Goal: Feedback & Contribution: Submit feedback/report problem

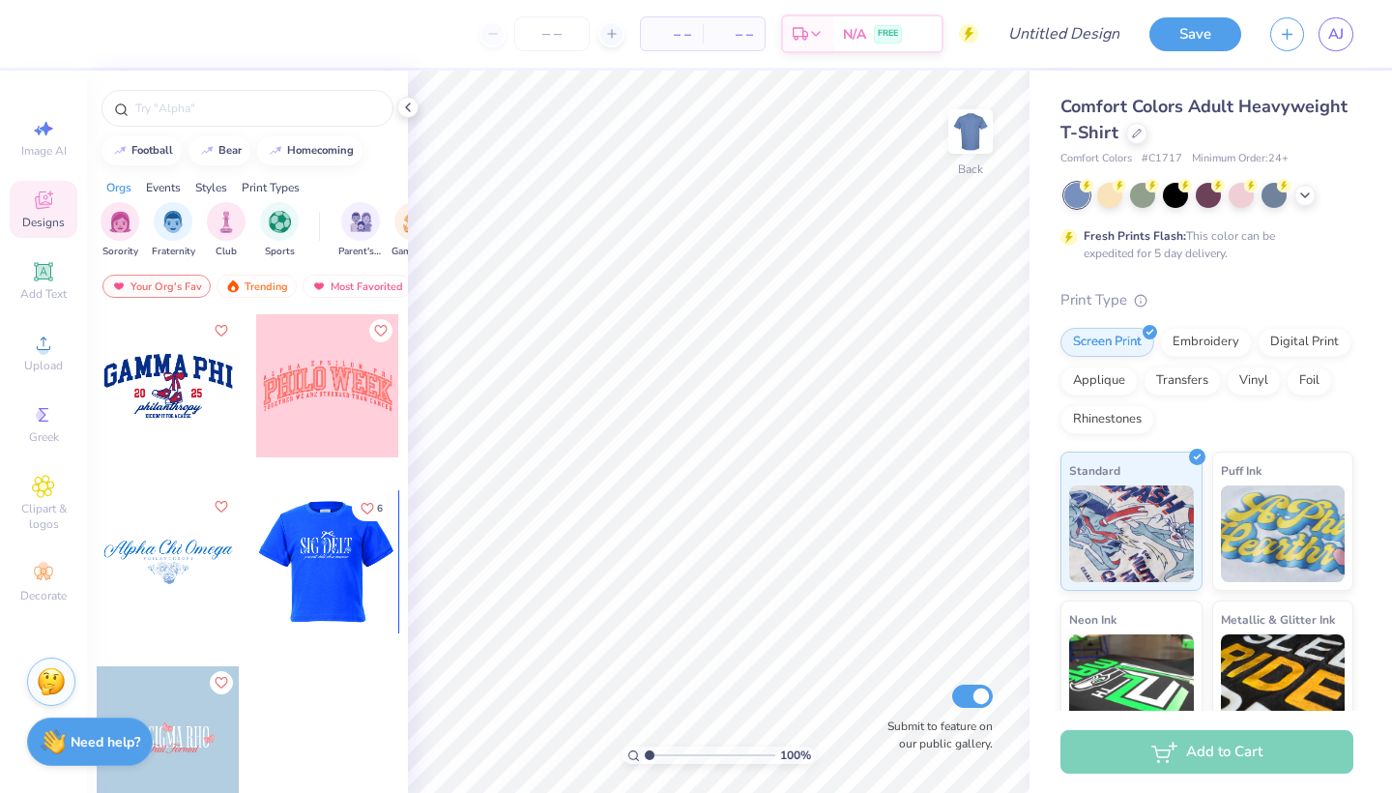
click at [256, 599] on div at bounding box center [184, 561] width 143 height 143
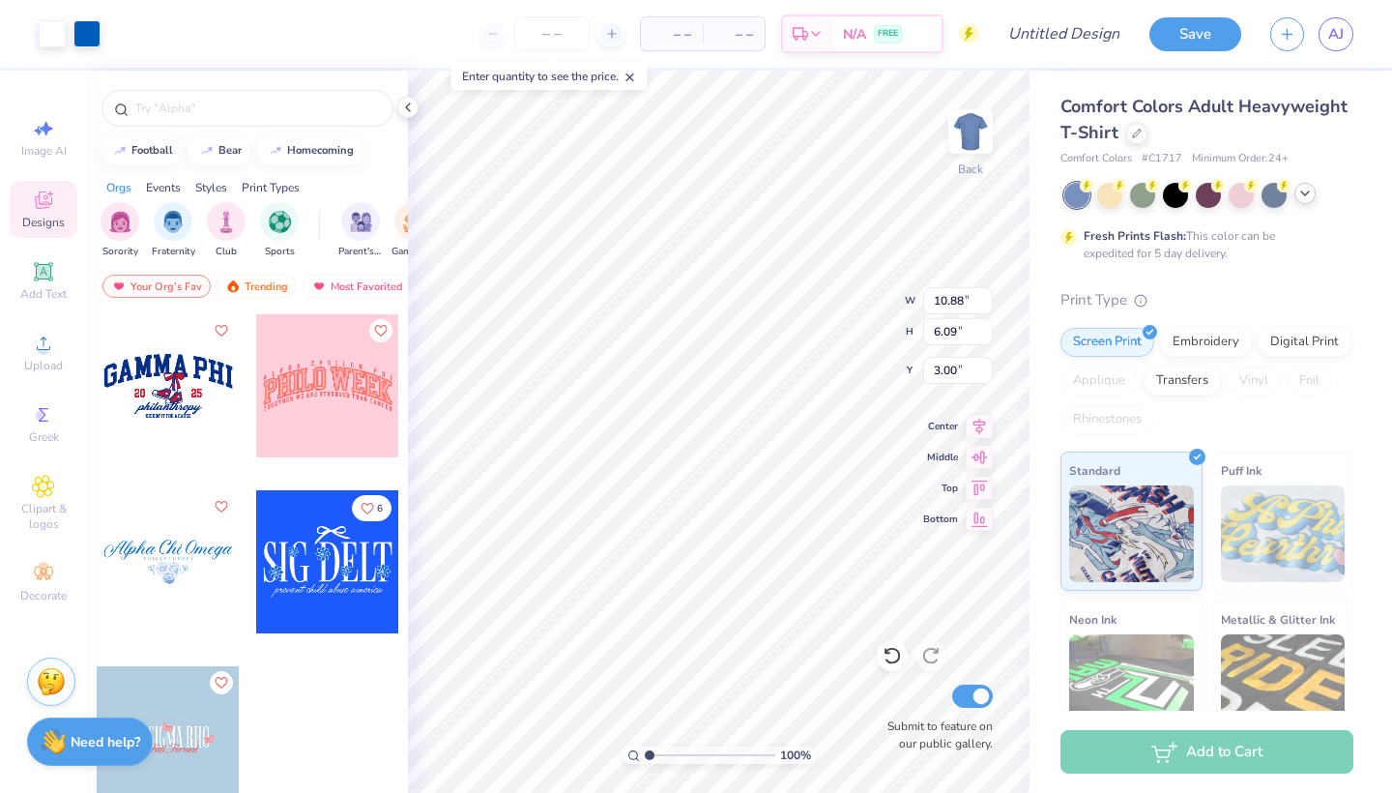
click at [1307, 190] on icon at bounding box center [1304, 193] width 15 height 15
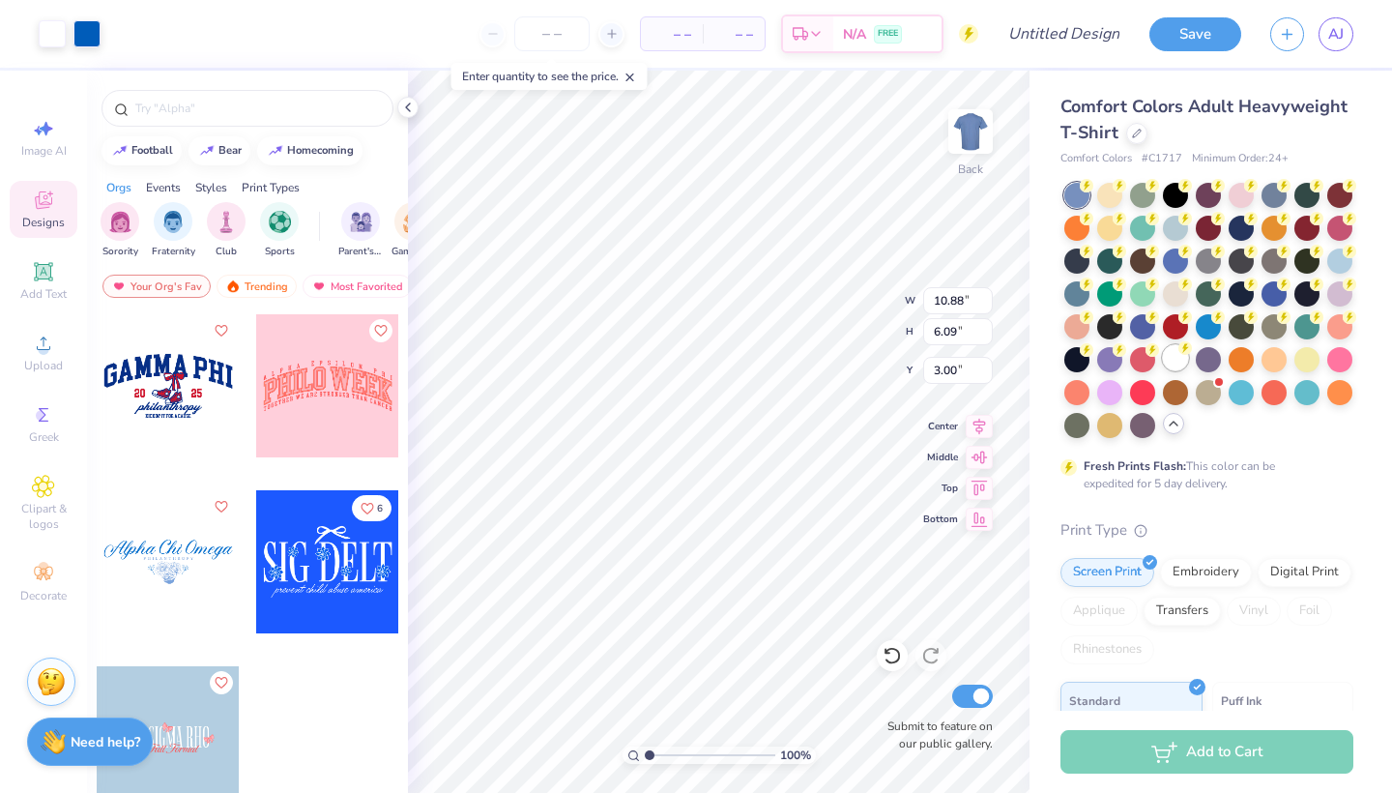
click at [1163, 370] on div at bounding box center [1175, 357] width 25 height 25
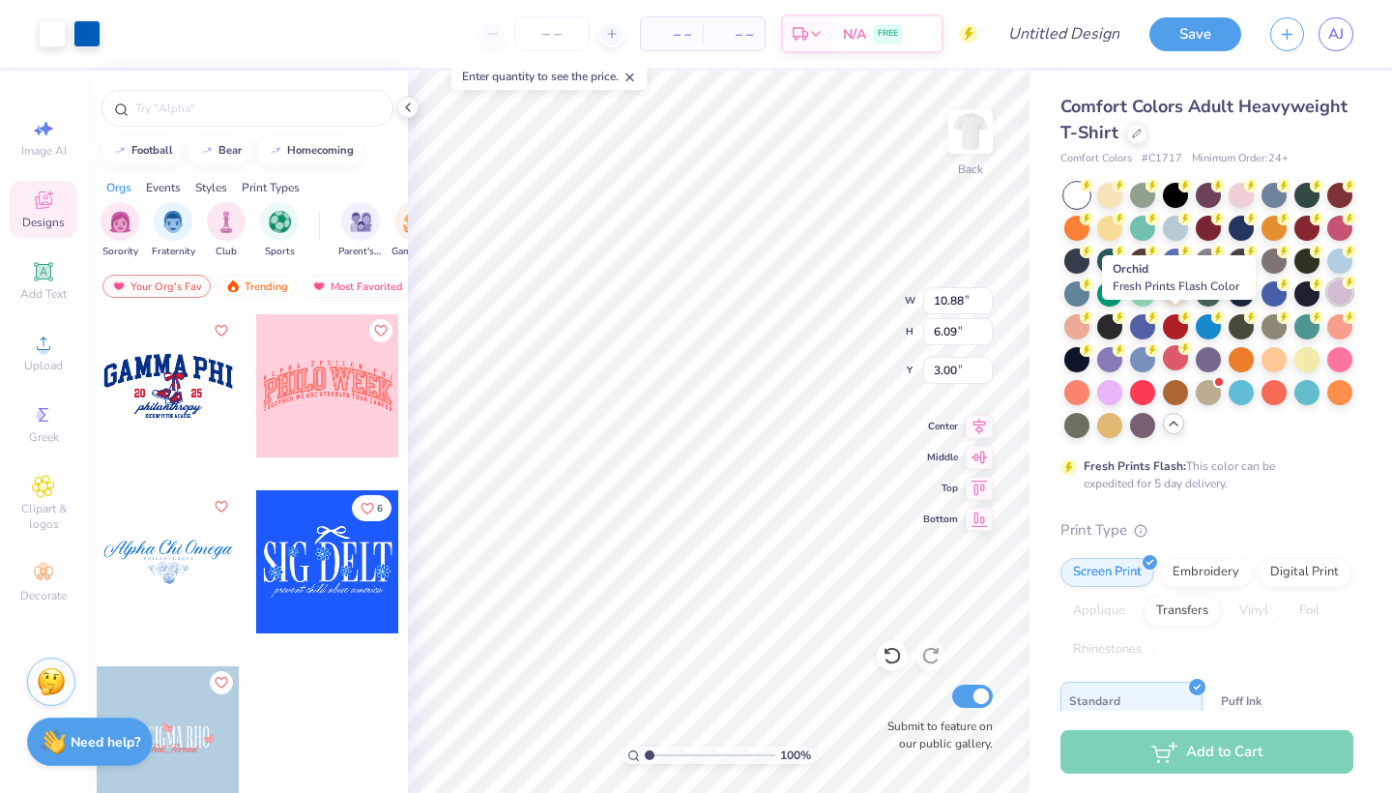
click at [1327, 304] on div at bounding box center [1339, 291] width 25 height 25
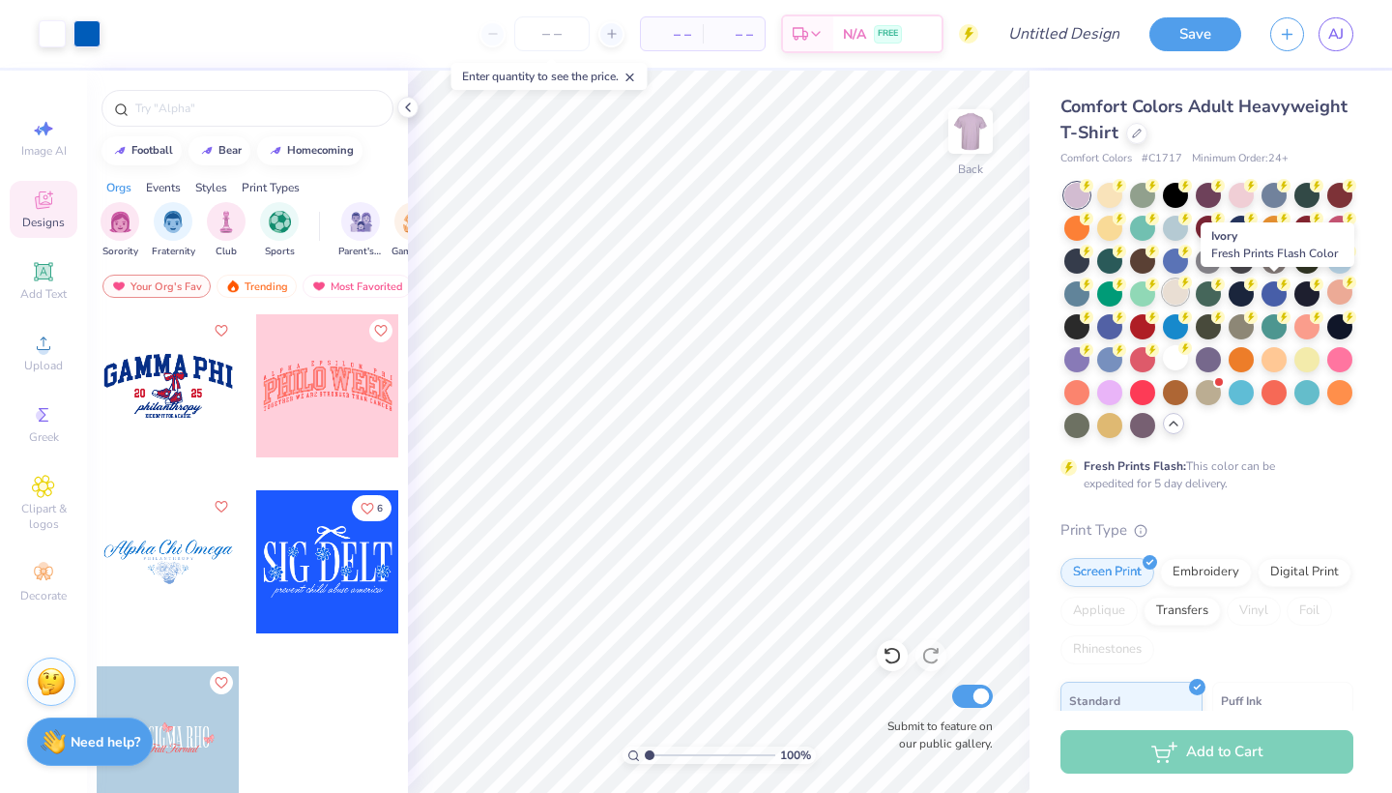
click at [1188, 291] on div at bounding box center [1175, 291] width 25 height 25
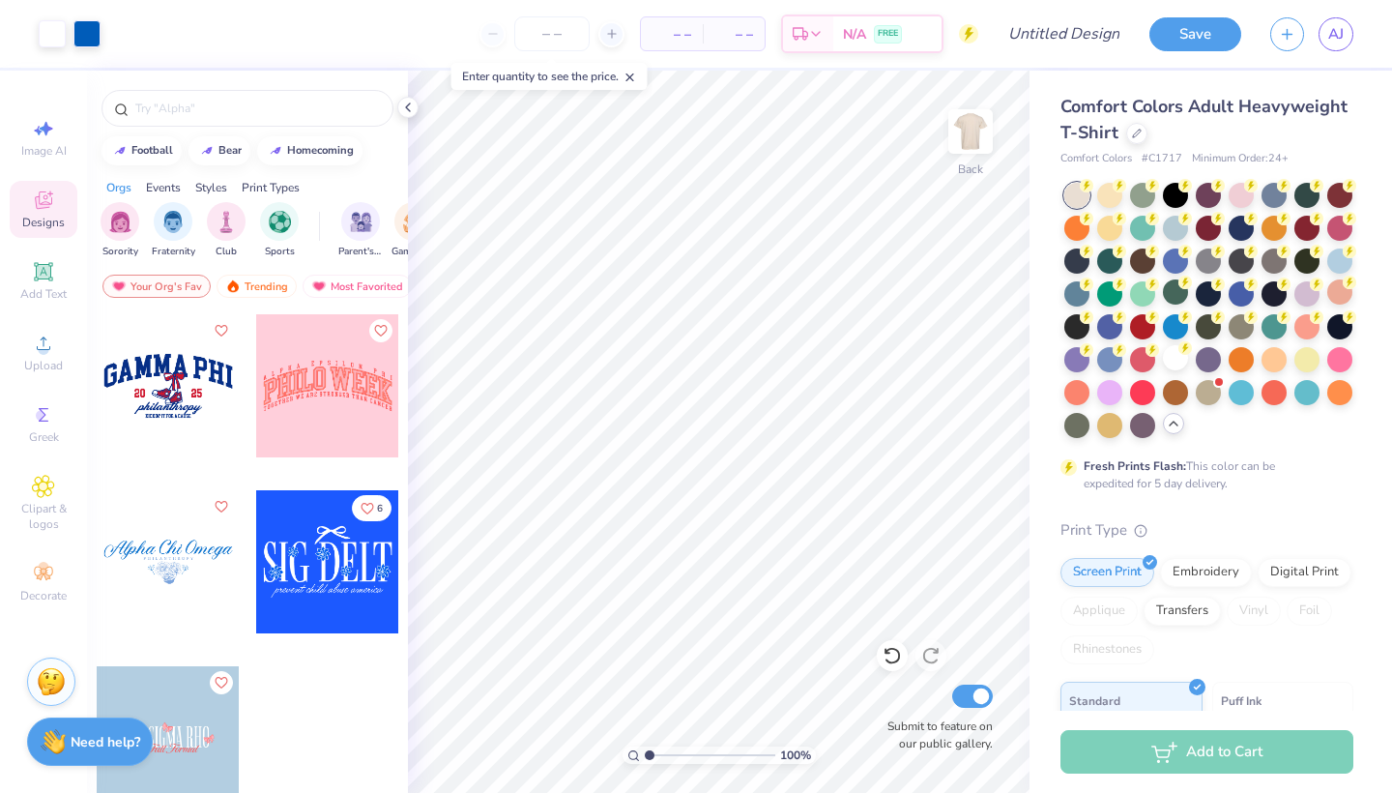
click at [175, 425] on div at bounding box center [168, 385] width 143 height 143
type input "7.89"
type input "10.88"
type input "6.09"
type input "3.00"
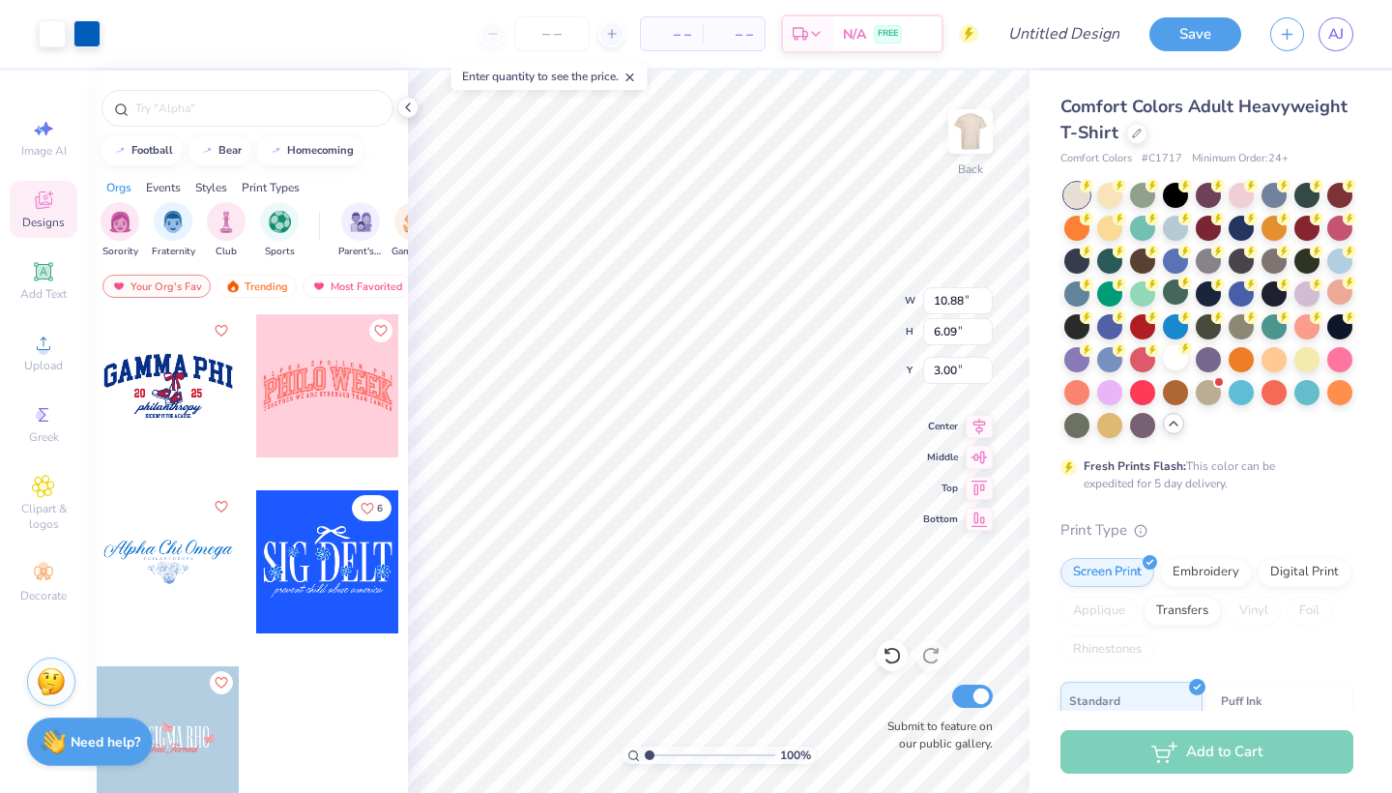
type input "11.92"
type input "5.93"
type input "3.37"
type input "10.88"
type input "6.09"
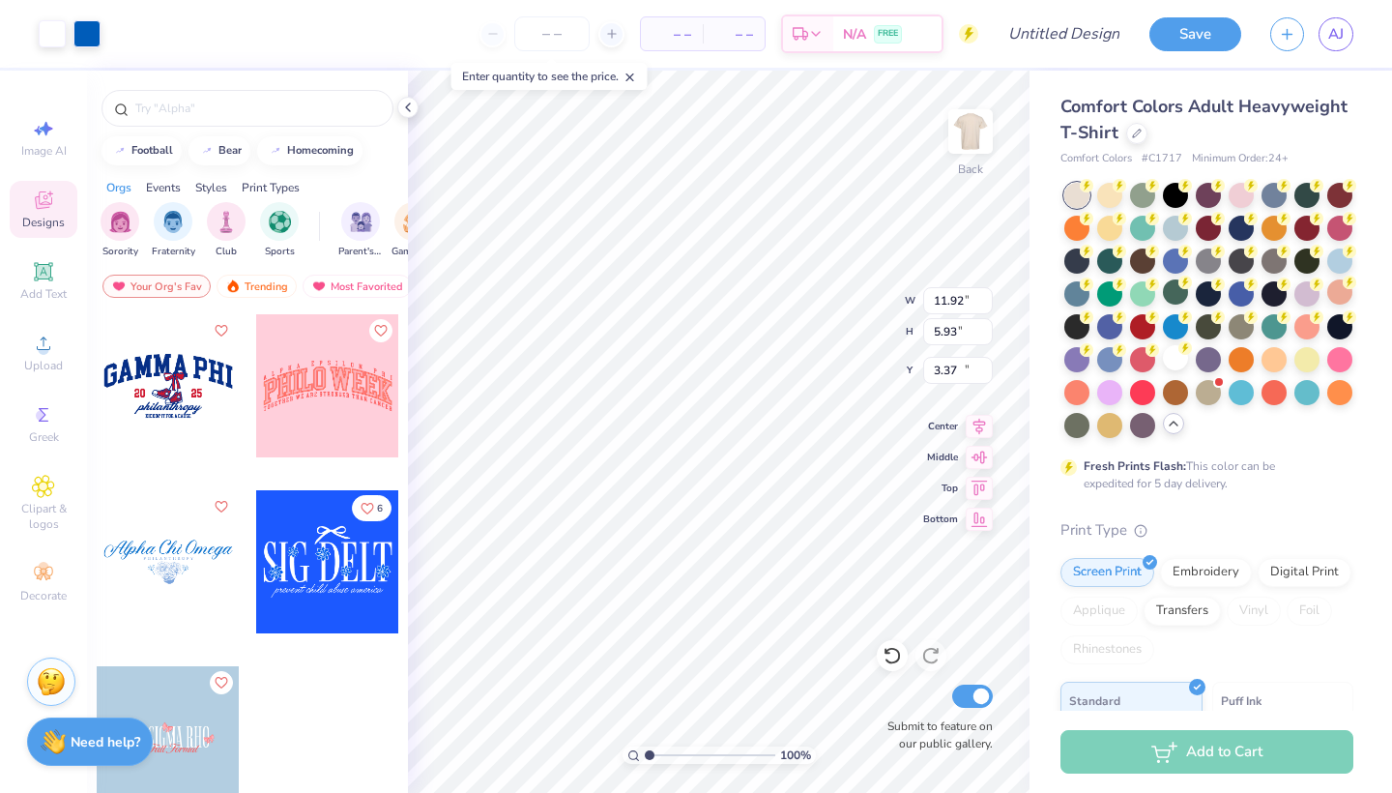
type input "3.00"
type input "4.47"
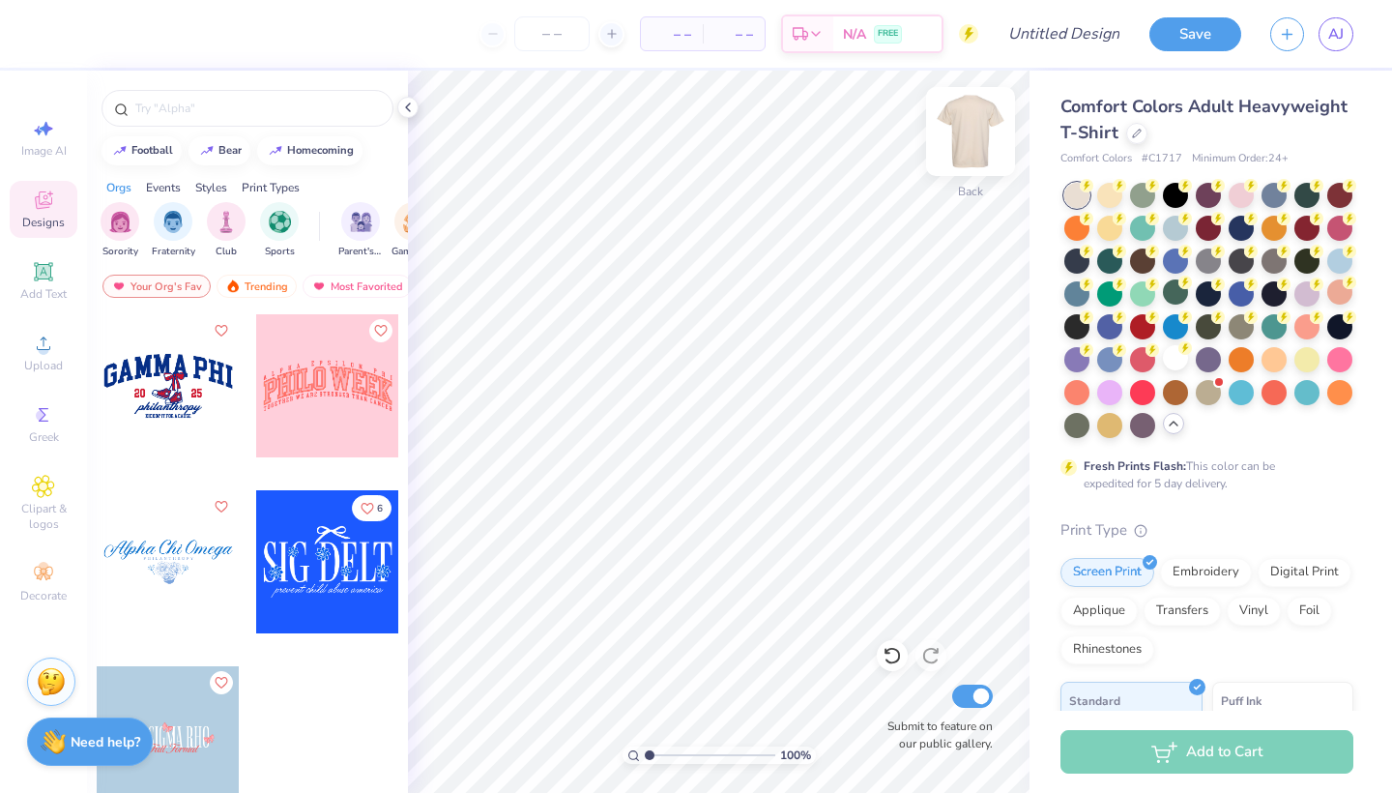
click at [967, 143] on img at bounding box center [970, 131] width 77 height 77
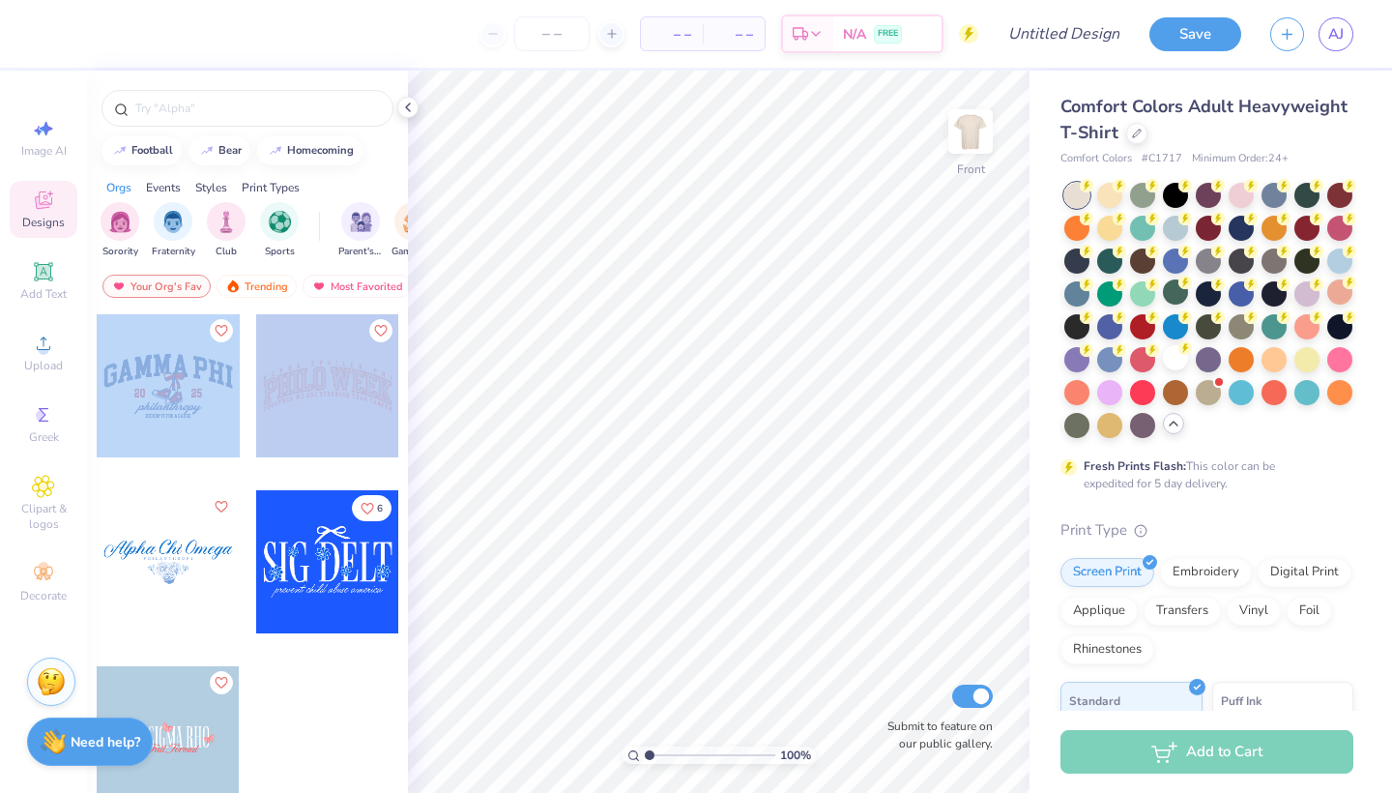
click at [652, 290] on div "– – Per Item – – Total Est. Delivery N/A FREE Design Title Save AJ Image AI Des…" at bounding box center [696, 396] width 1392 height 793
click at [159, 394] on div at bounding box center [168, 385] width 143 height 143
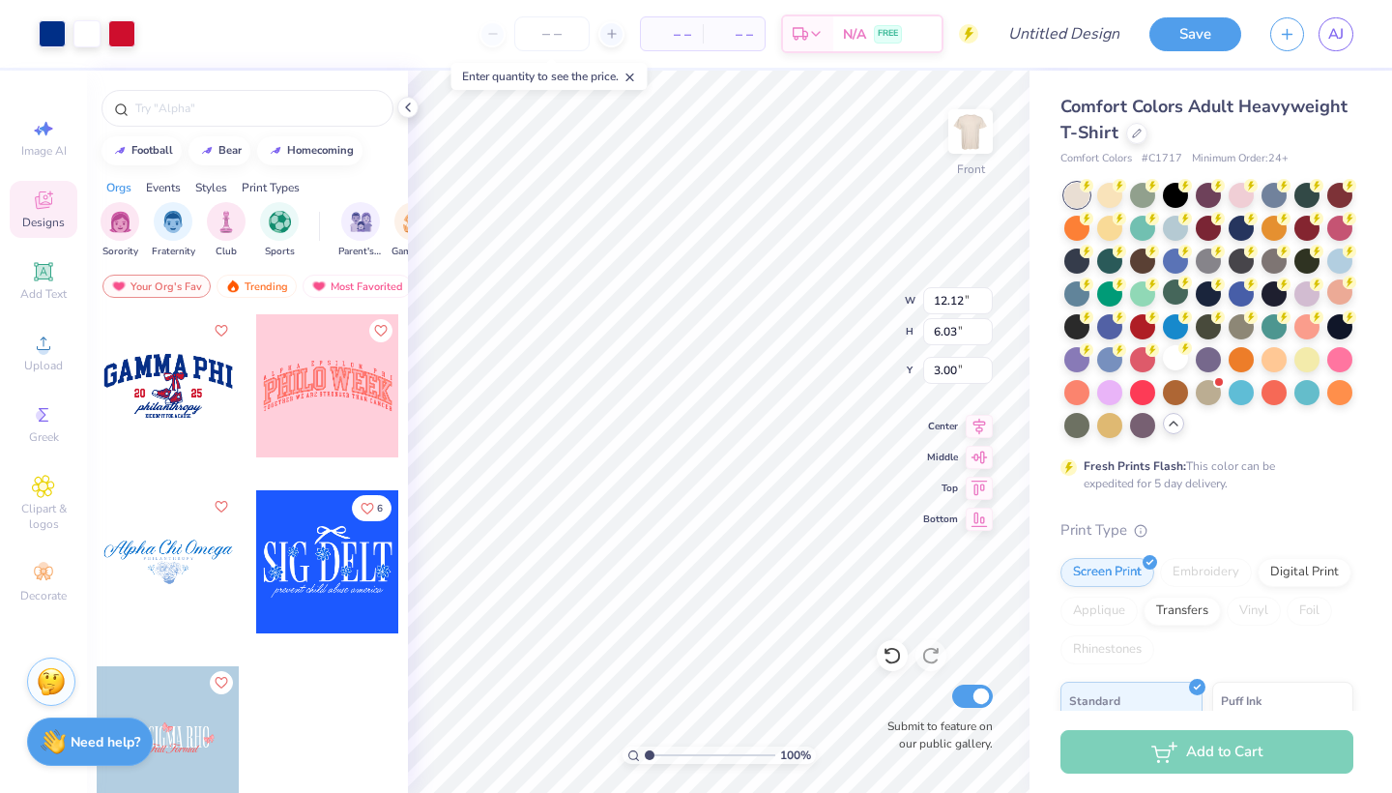
type input "7.31"
click at [840, 619] on li "Ungroup" at bounding box center [811, 618] width 152 height 38
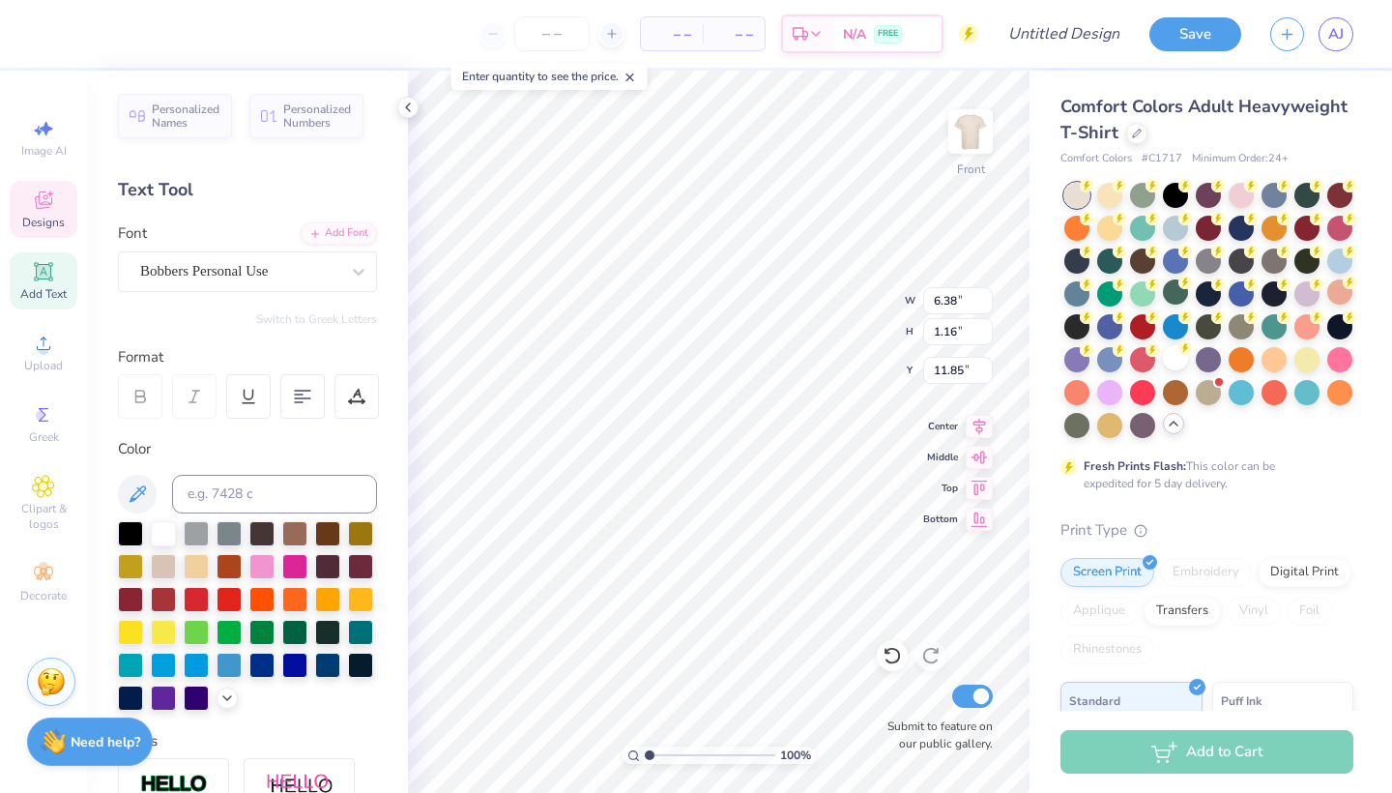
type input "4.27"
type input "0.35"
type input "12.98"
type input "12.12"
type input "3.28"
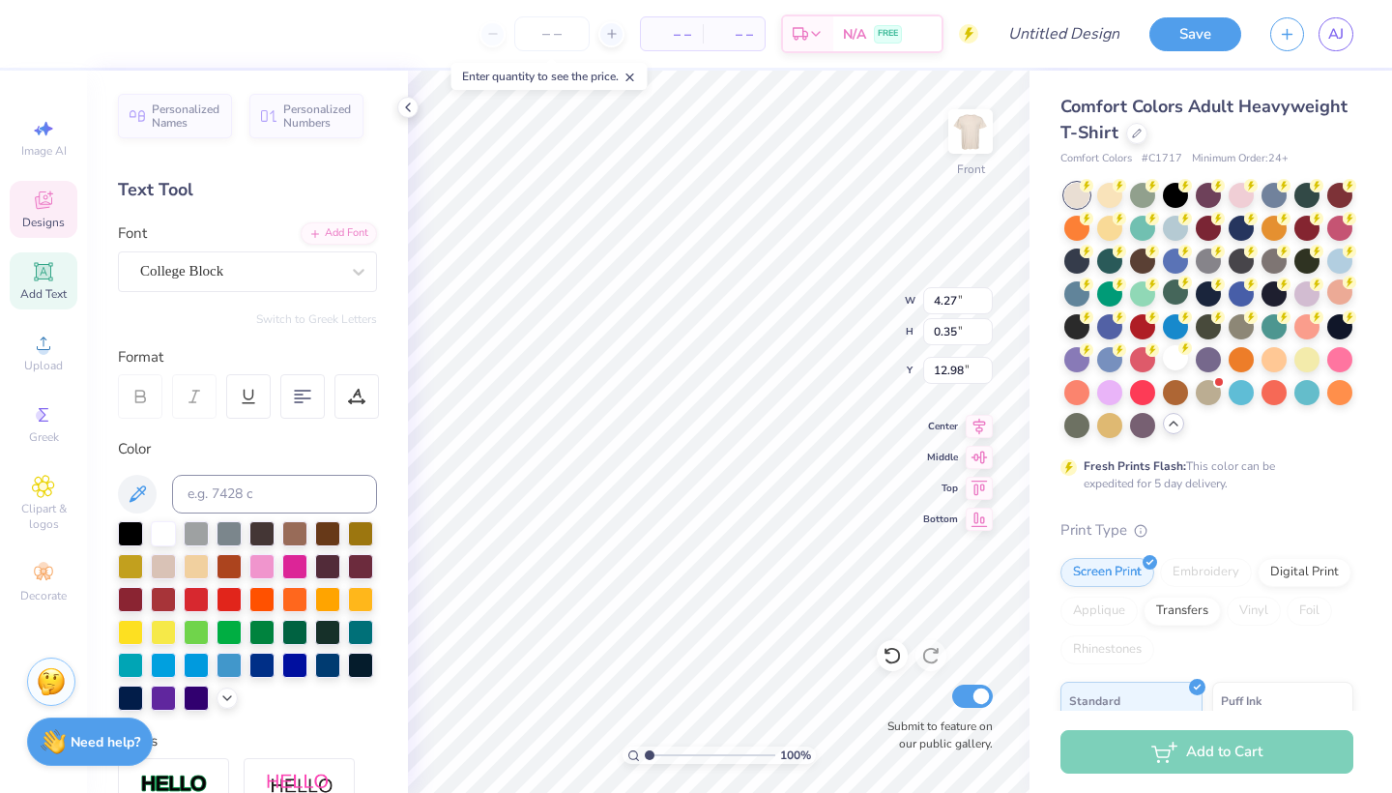
type input "7.31"
type input "3.09"
type input "3.11"
type input "9.03"
type input "3.13"
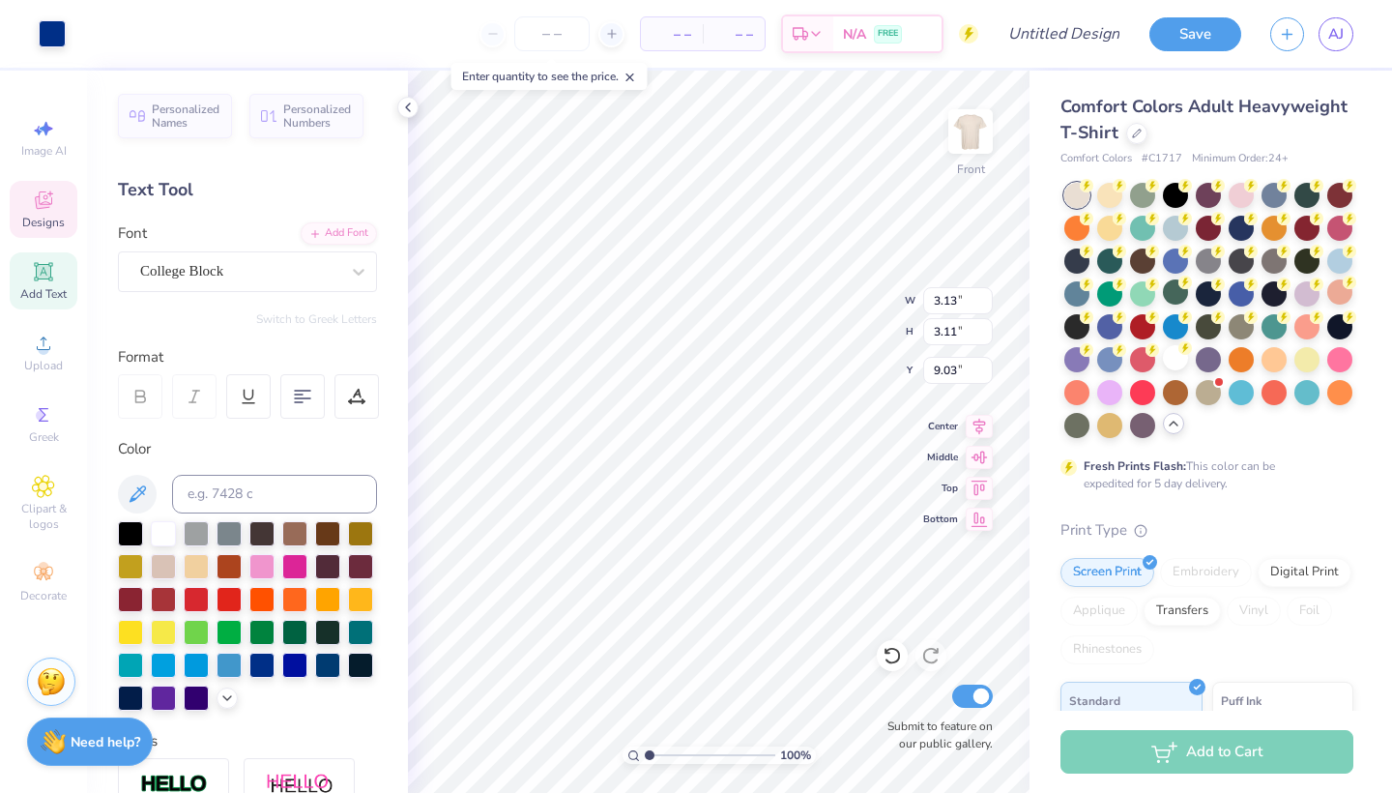
type input "3.14"
type input "8.99"
type input "12.12"
type input "3.28"
type input "7.31"
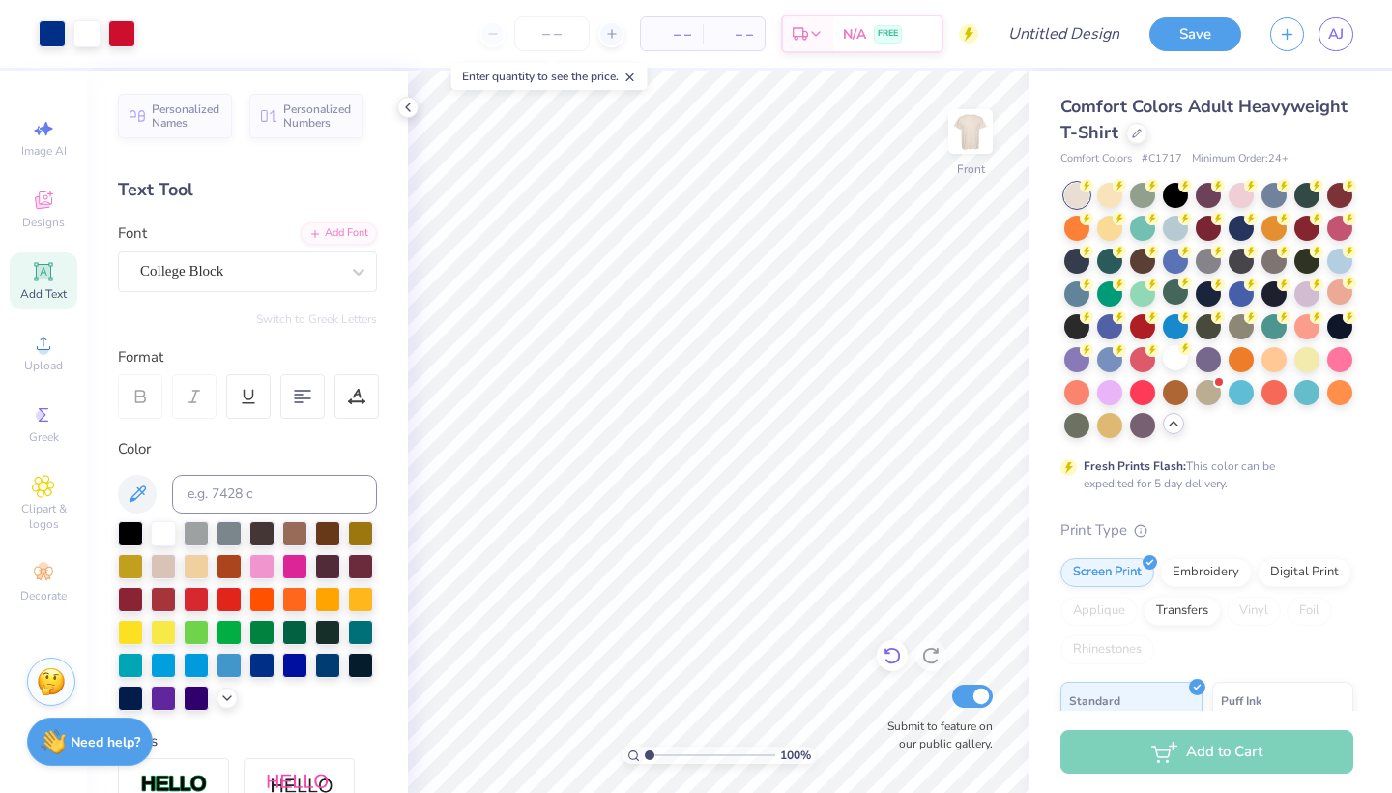
click at [896, 665] on icon at bounding box center [891, 655] width 19 height 19
click at [886, 658] on icon at bounding box center [891, 655] width 19 height 19
type input "7.31"
type input "6.81"
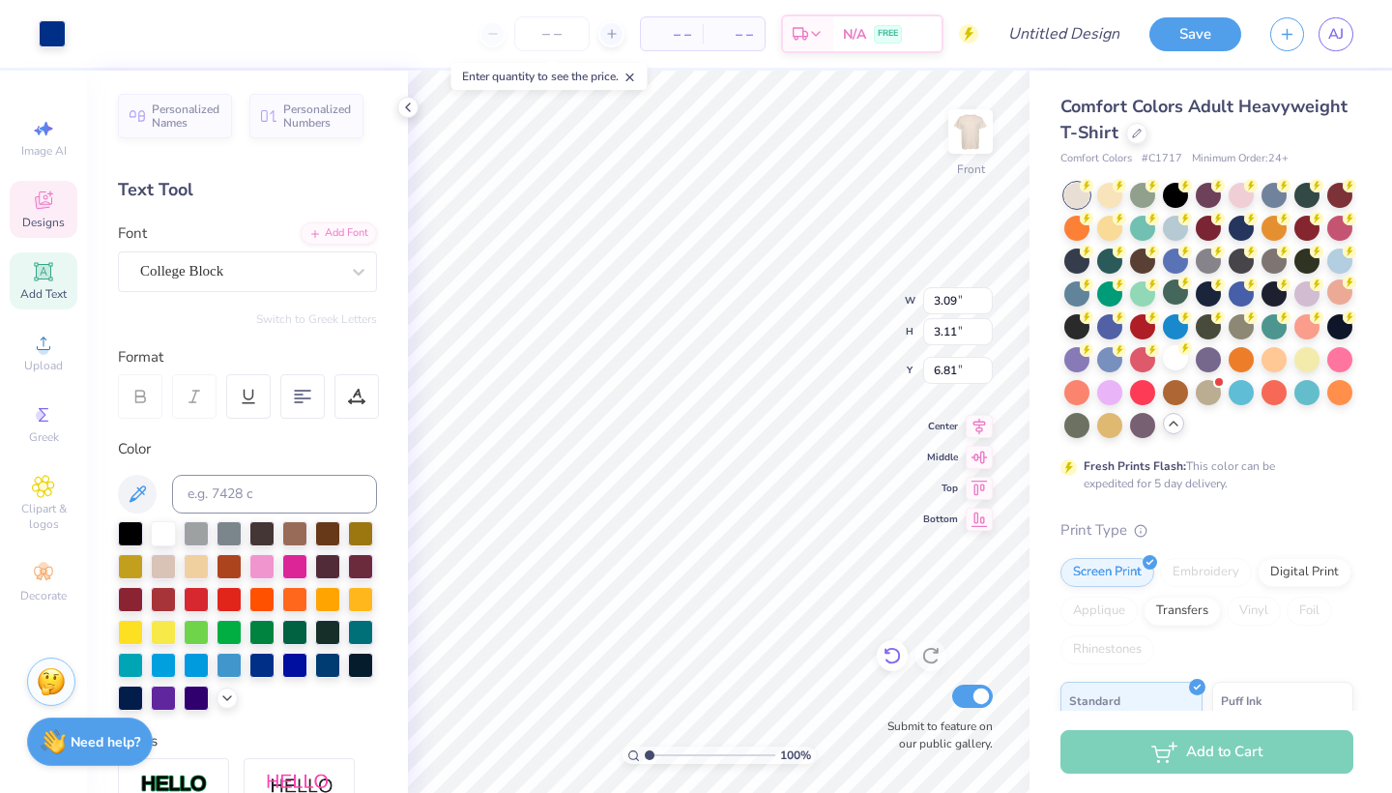
click at [889, 653] on icon at bounding box center [887, 651] width 4 height 4
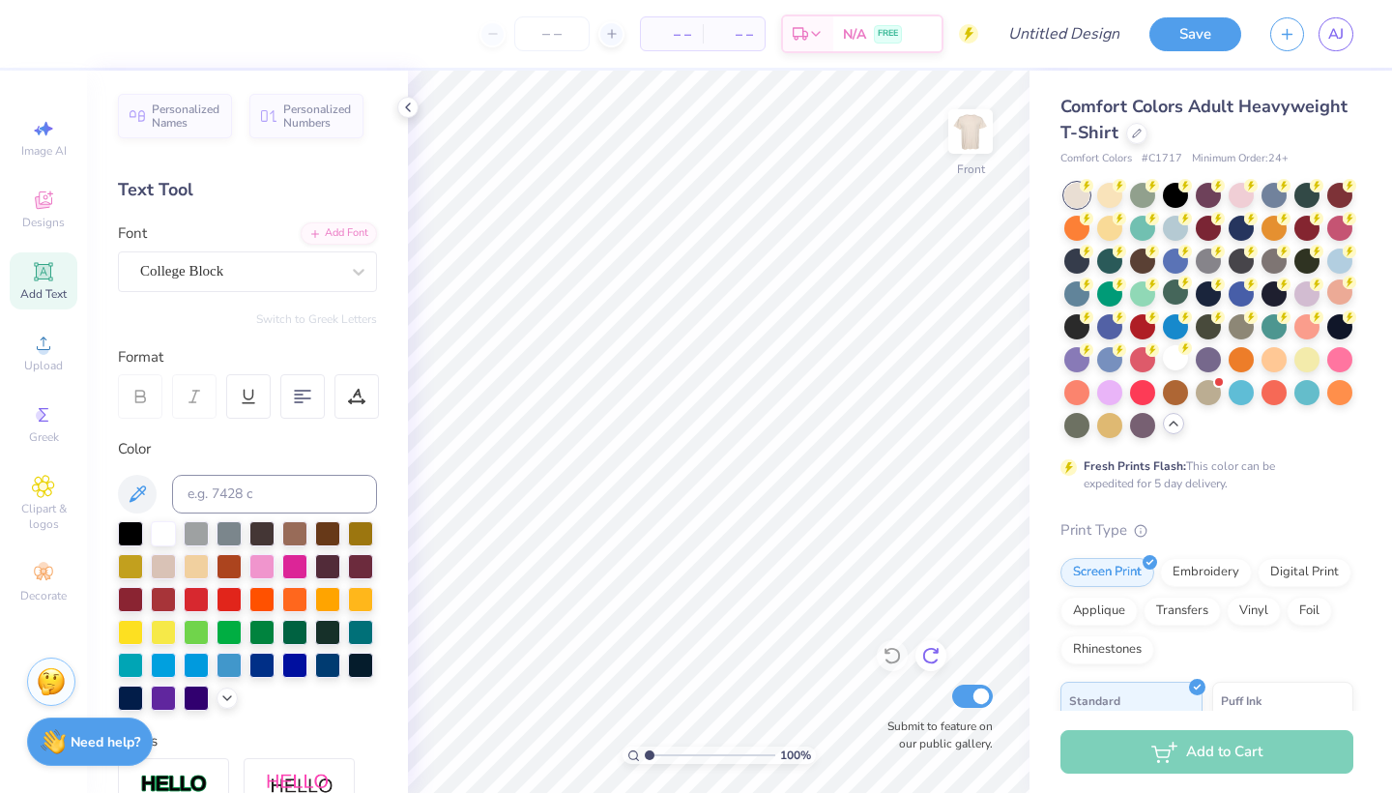
click at [940, 651] on div at bounding box center [930, 655] width 31 height 31
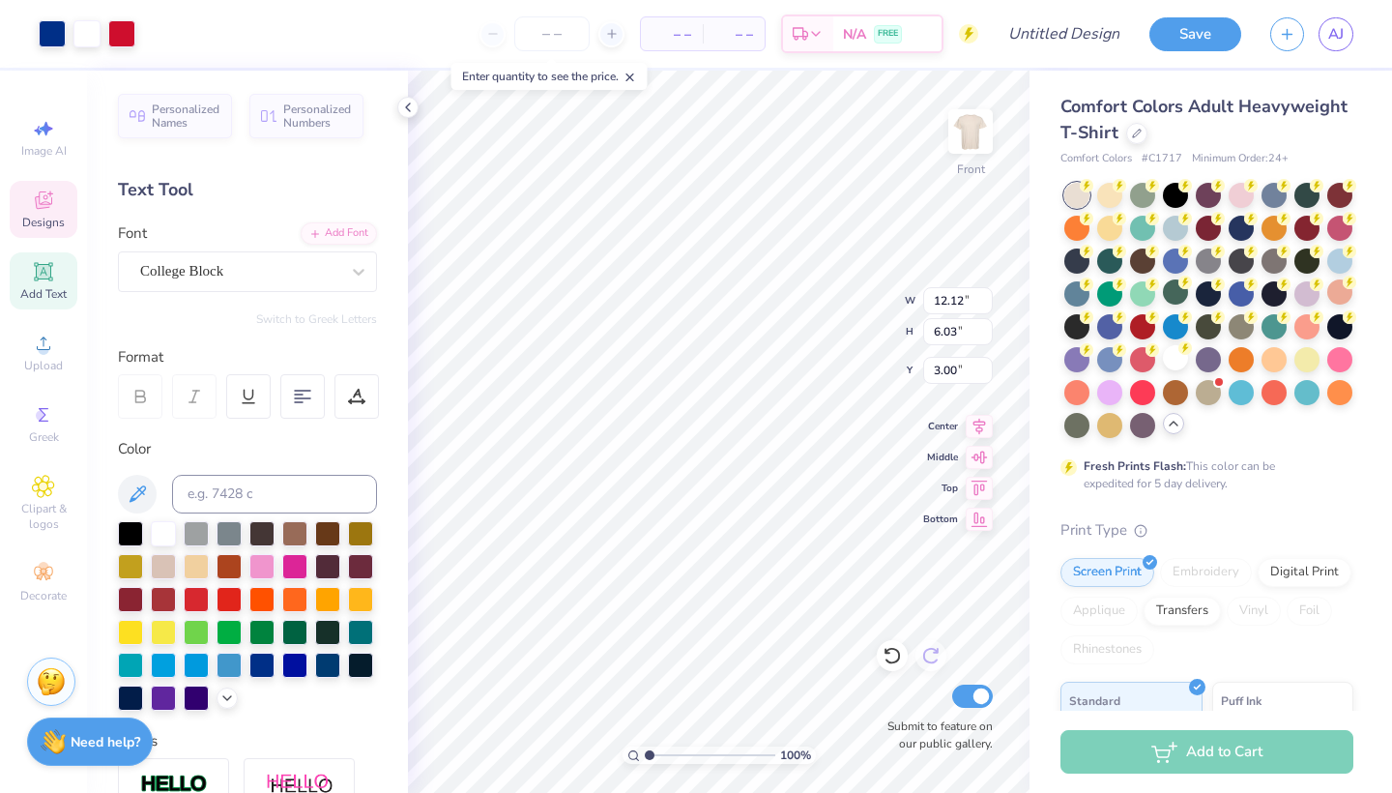
type input "5.94"
click at [62, 501] on span "Clipart & logos" at bounding box center [44, 516] width 68 height 31
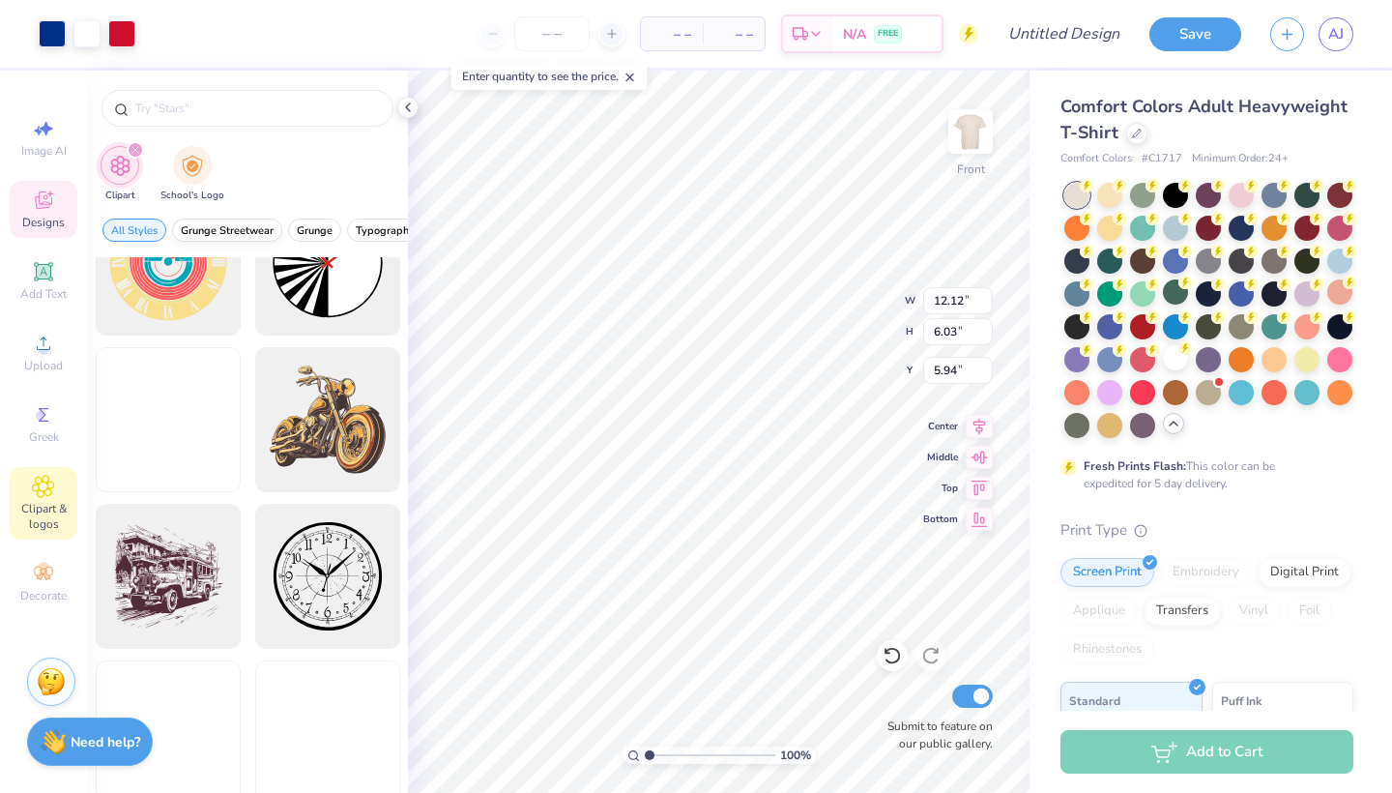
scroll to position [743, 0]
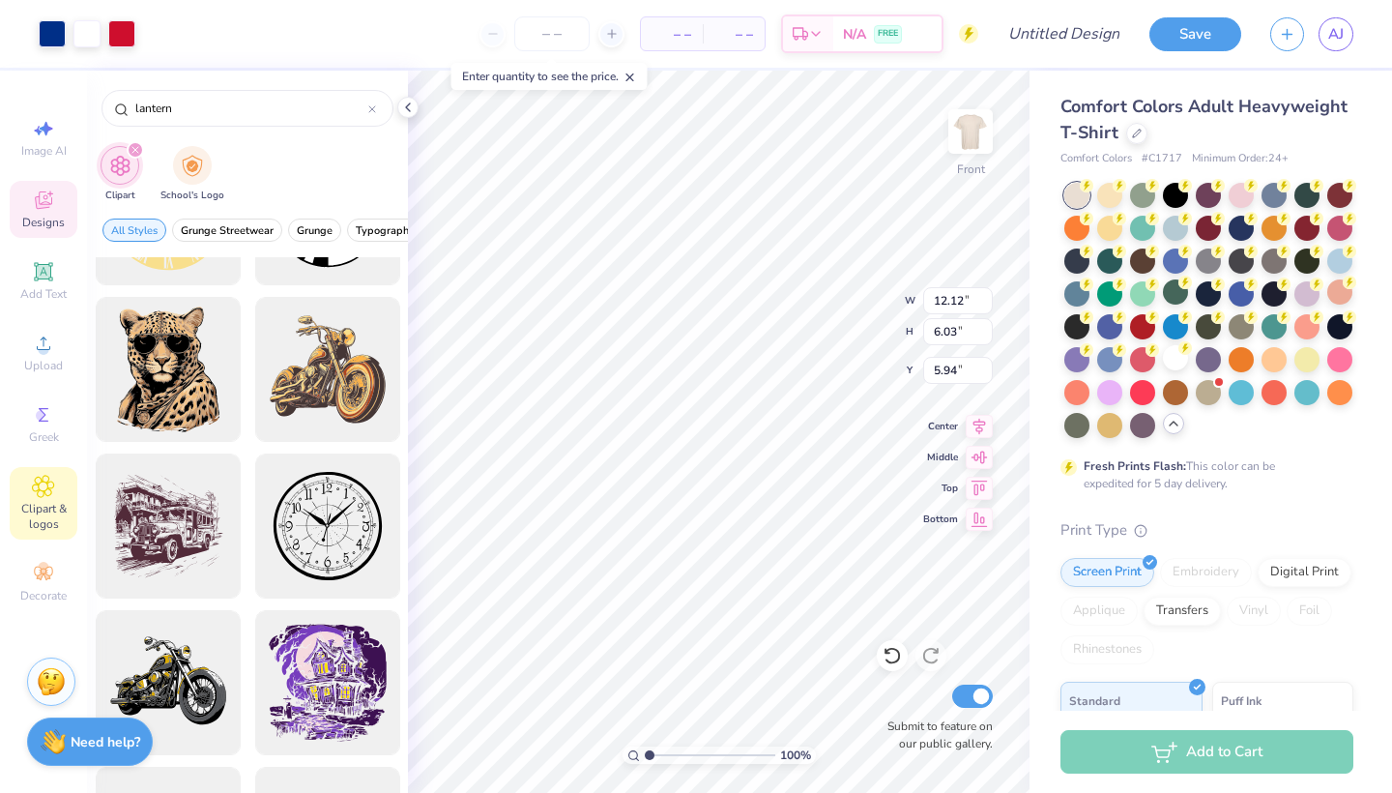
type input "lantern"
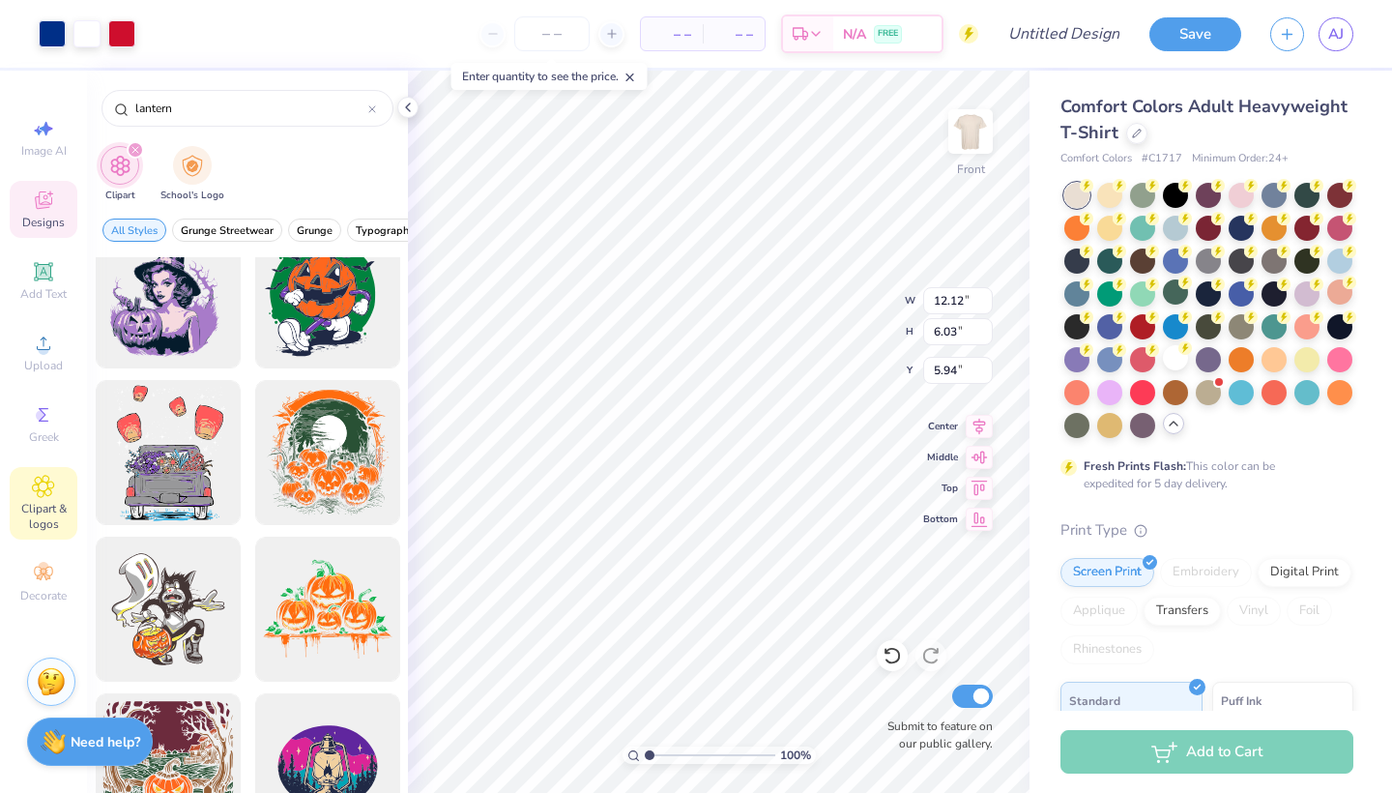
scroll to position [513, 0]
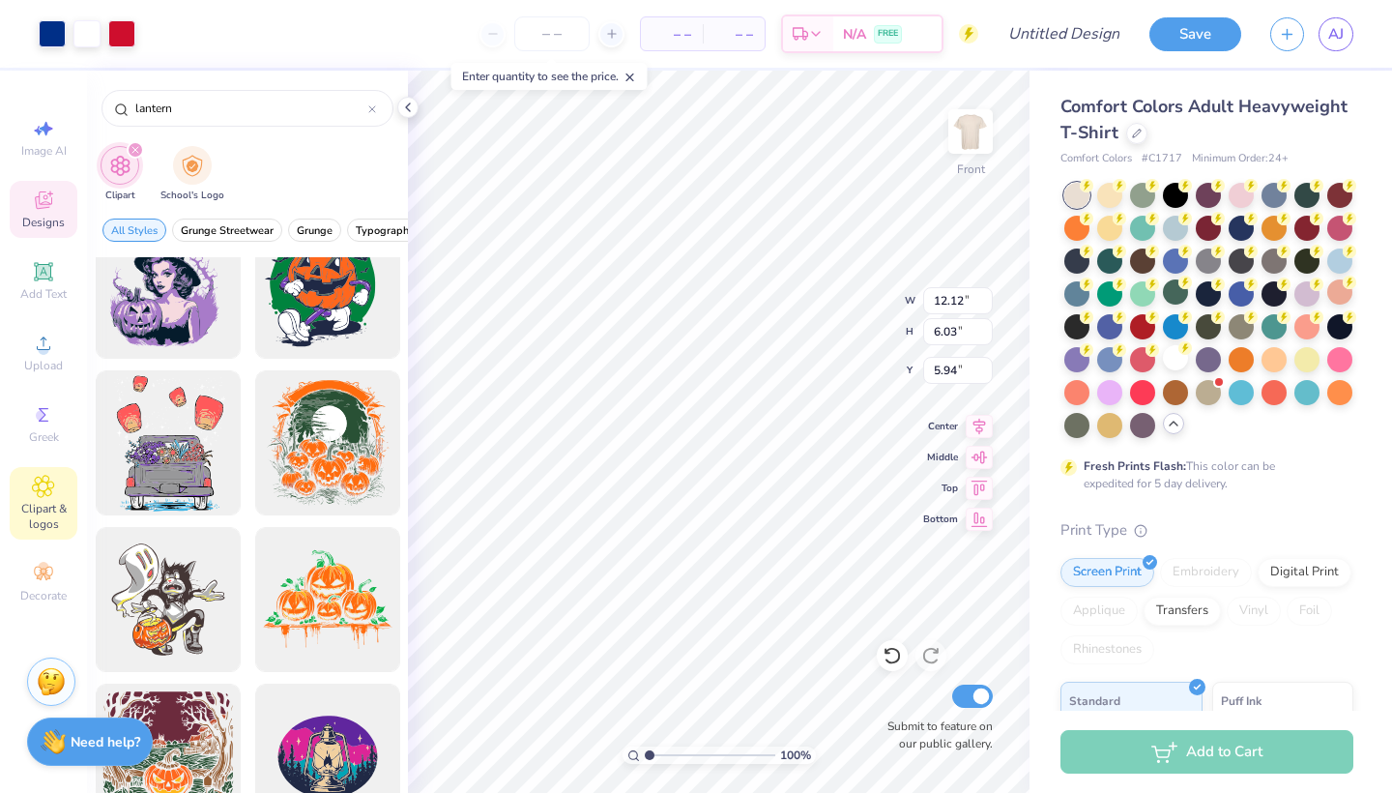
click at [135, 149] on icon "filter for Clipart" at bounding box center [135, 150] width 6 height 6
click at [58, 218] on span "Designs" at bounding box center [43, 222] width 43 height 15
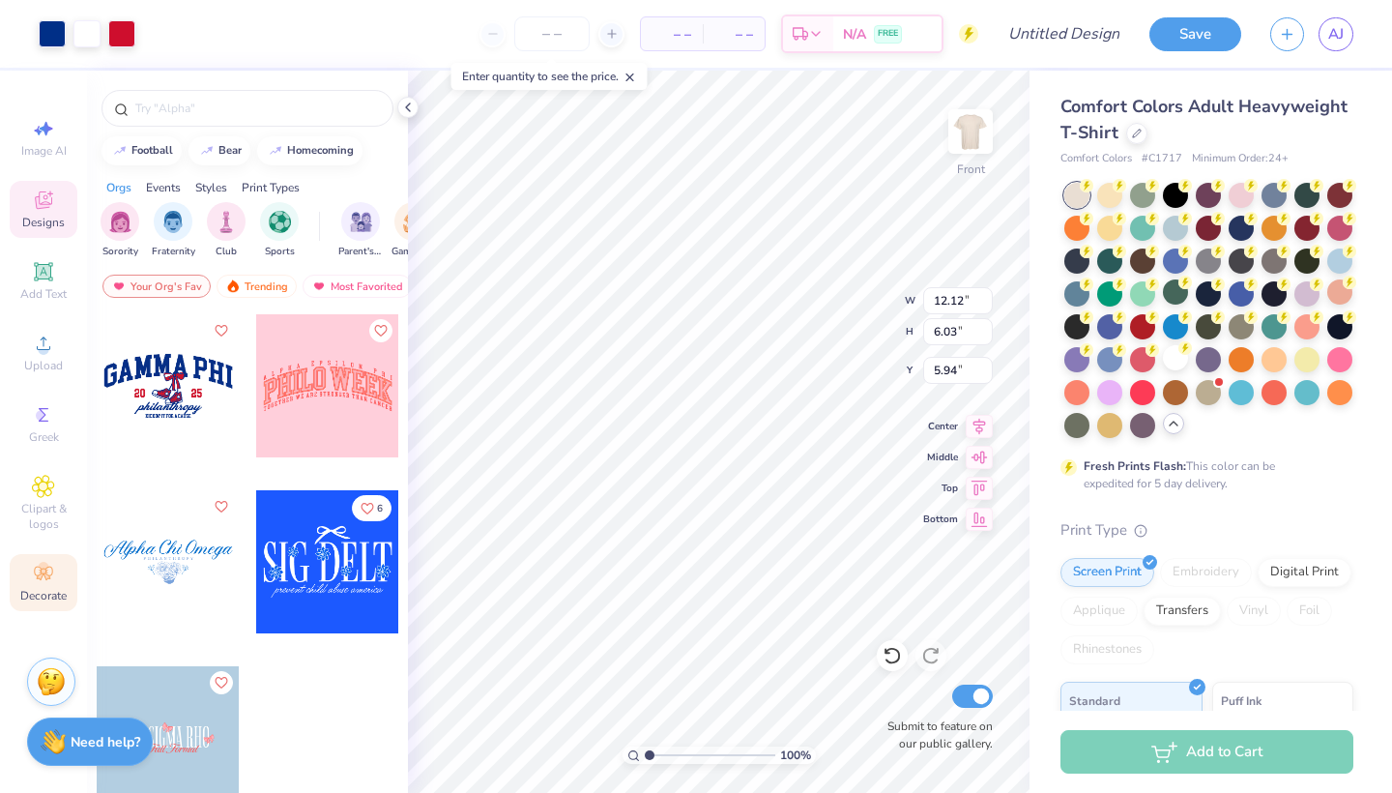
click at [50, 570] on icon at bounding box center [43, 573] width 23 height 23
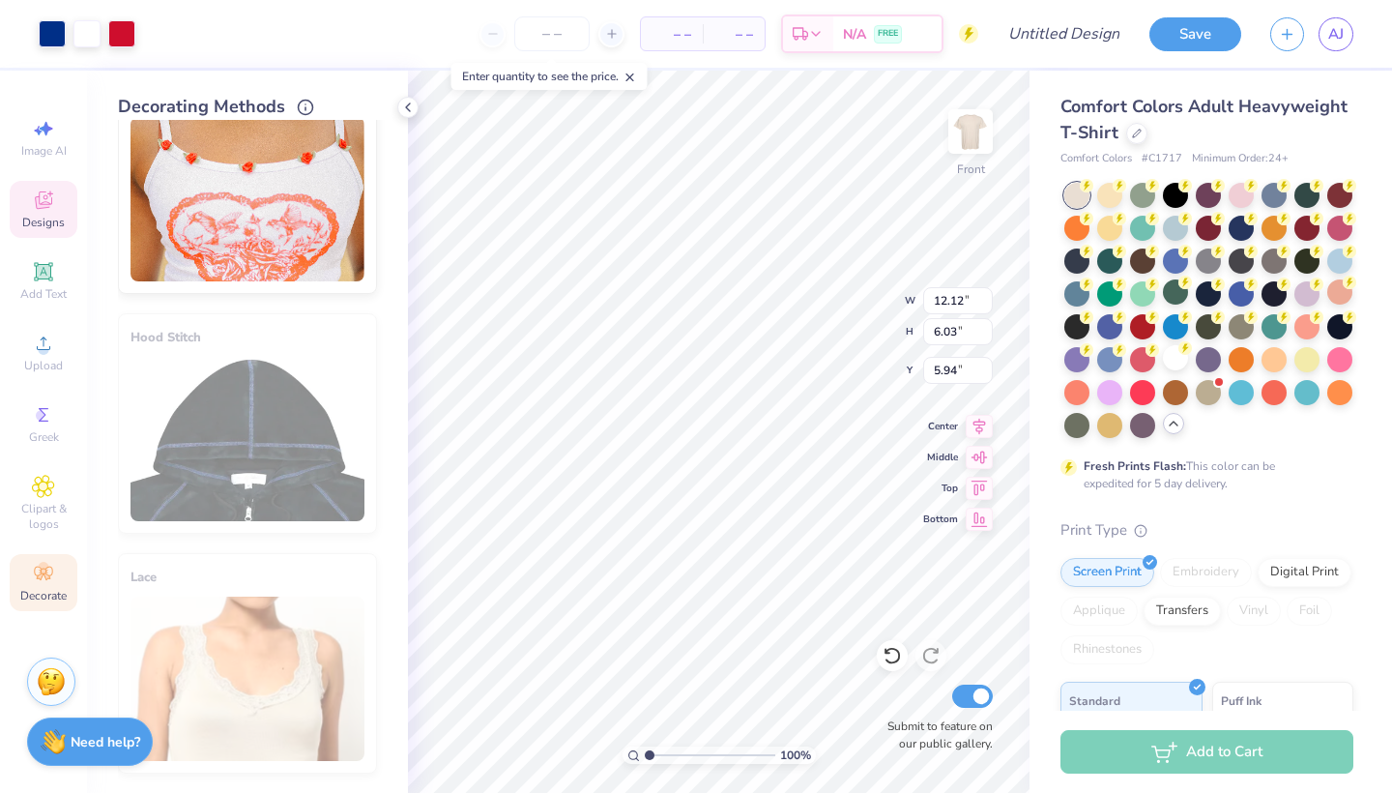
scroll to position [1021, 0]
click at [52, 505] on span "Clipart & logos" at bounding box center [44, 516] width 68 height 31
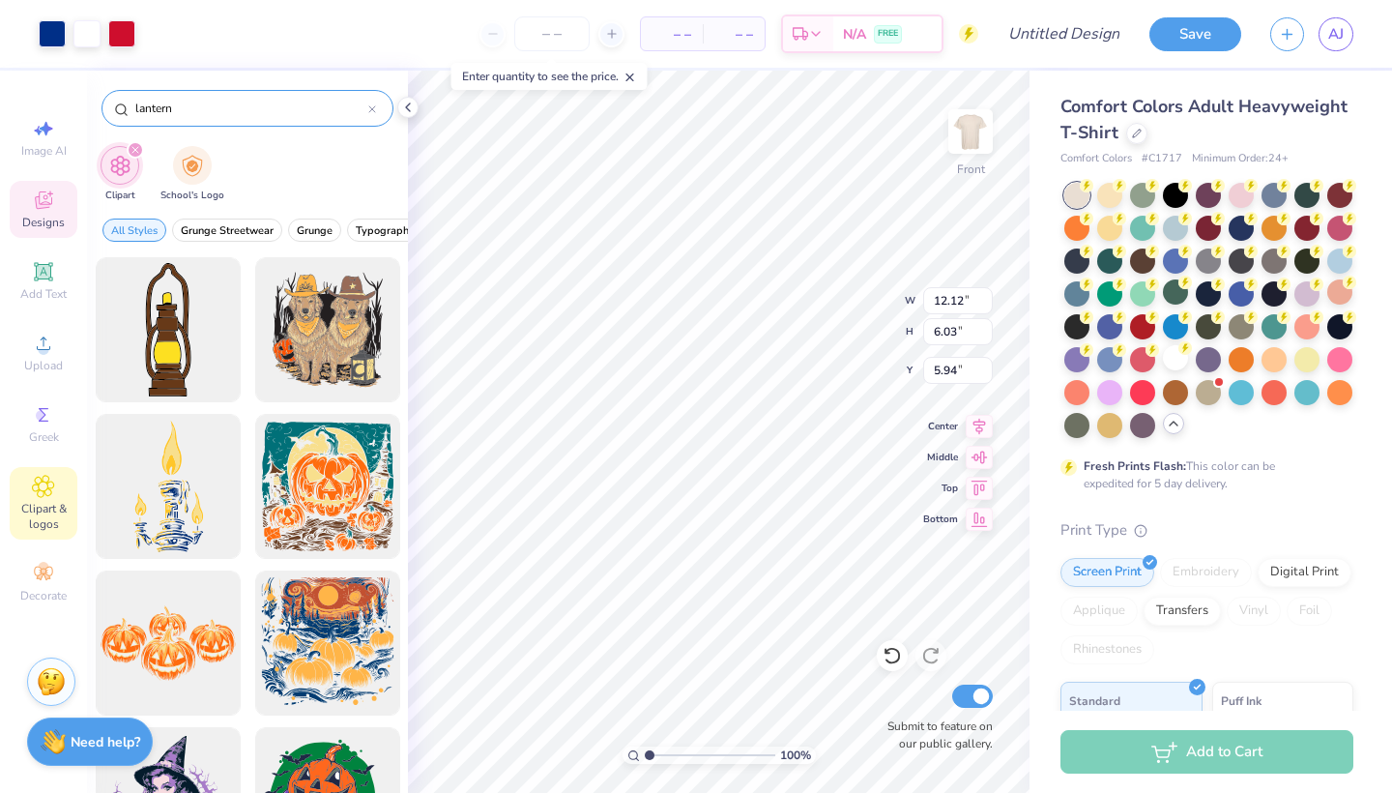
click at [367, 109] on input "lantern" at bounding box center [250, 108] width 235 height 19
click at [370, 109] on icon at bounding box center [372, 109] width 8 height 8
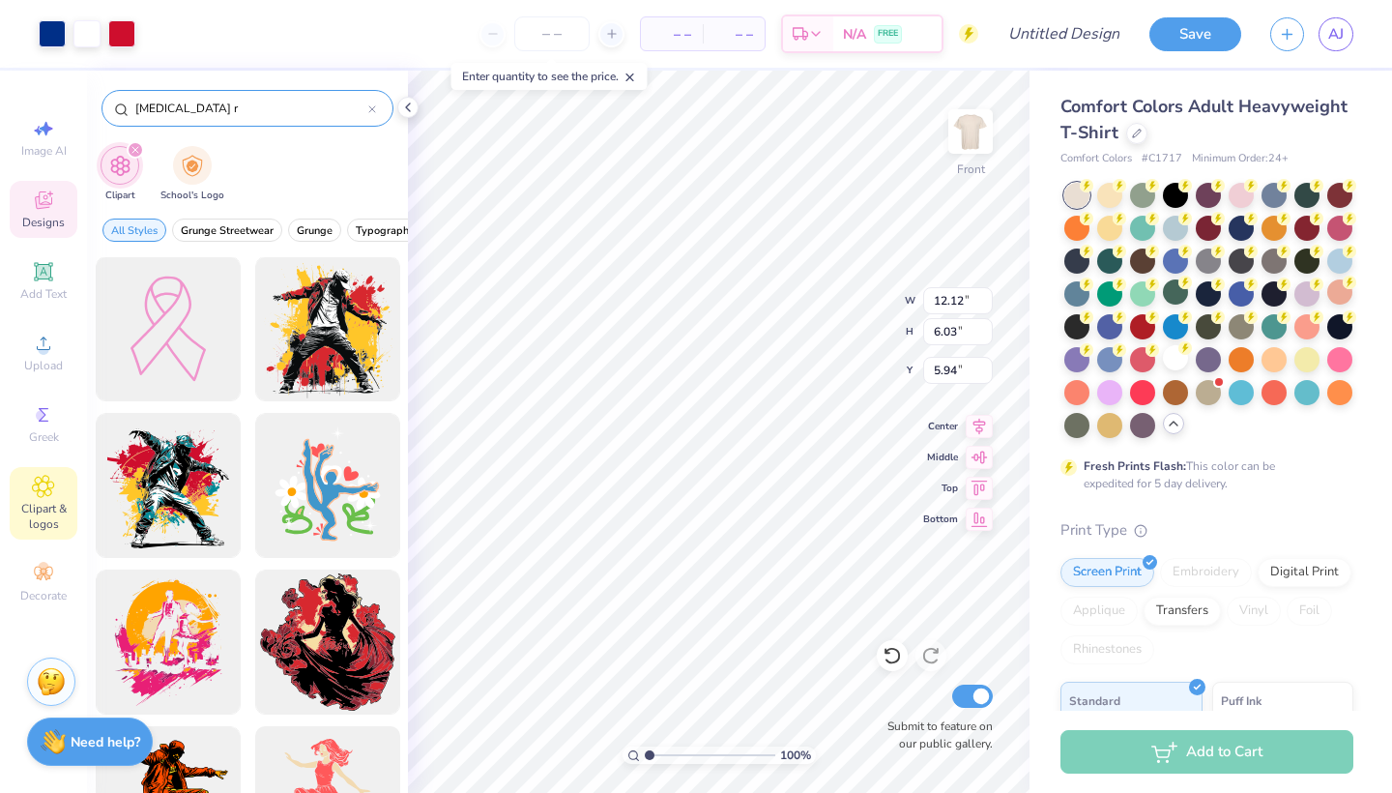
scroll to position [147, 0]
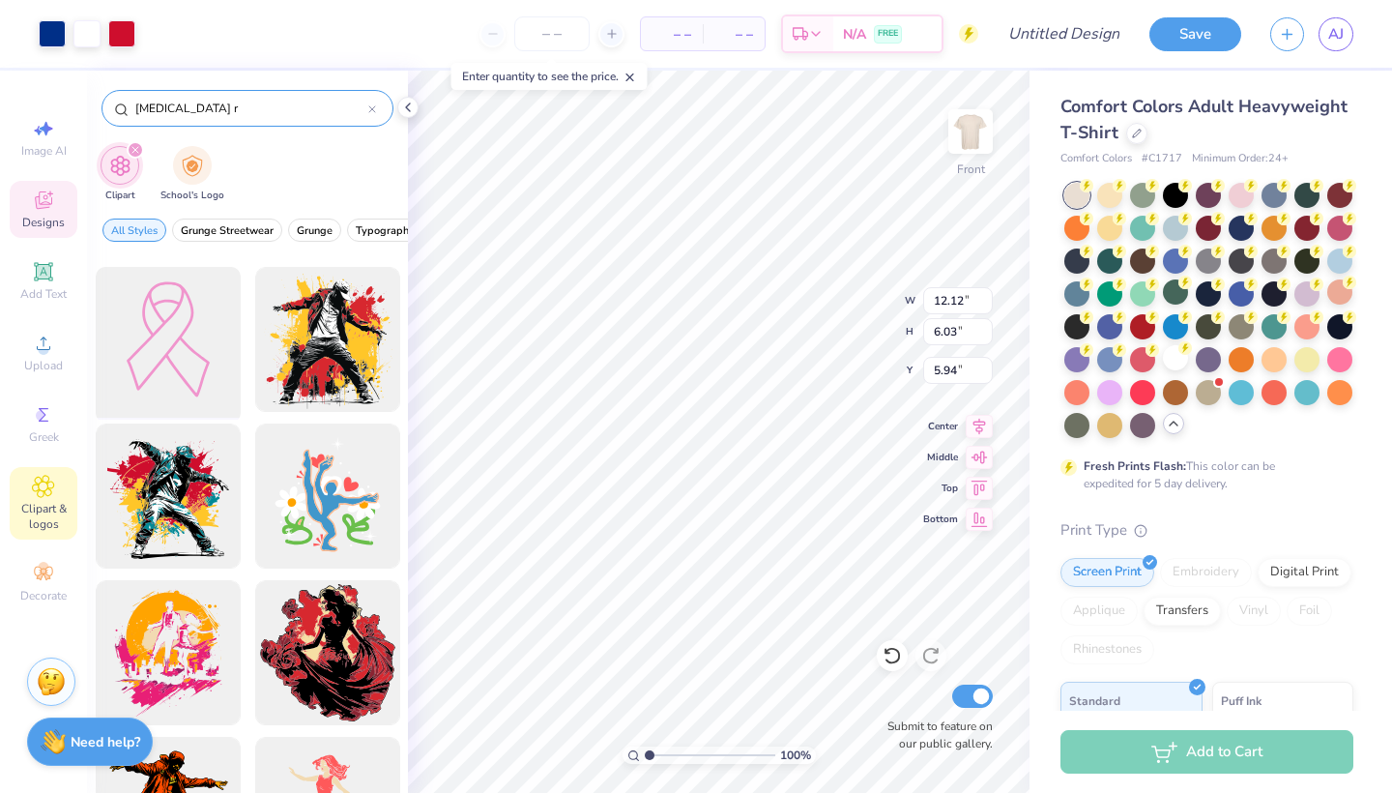
type input "[MEDICAL_DATA] r"
click at [182, 366] on div at bounding box center [167, 339] width 159 height 159
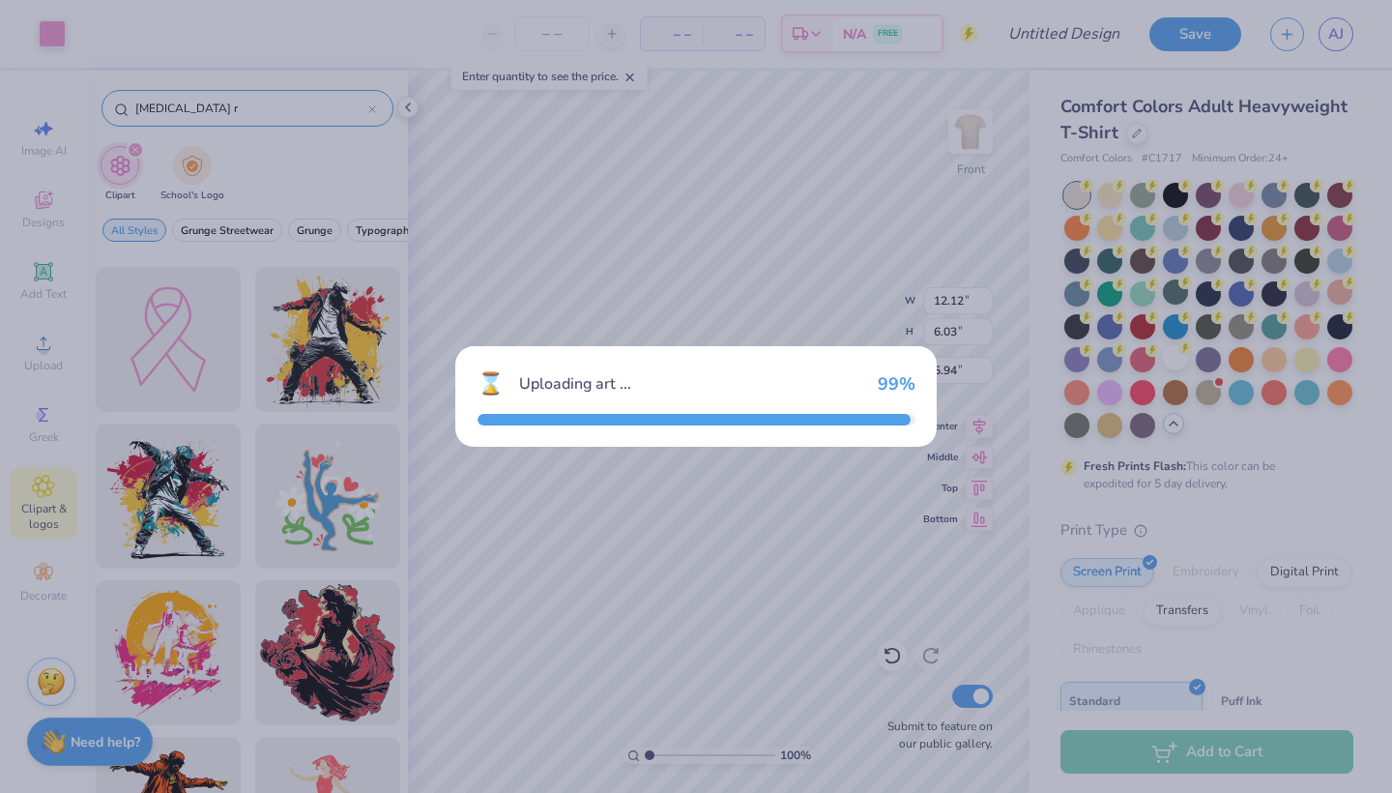
type input "12.95"
type input "18.00"
type input "3.00"
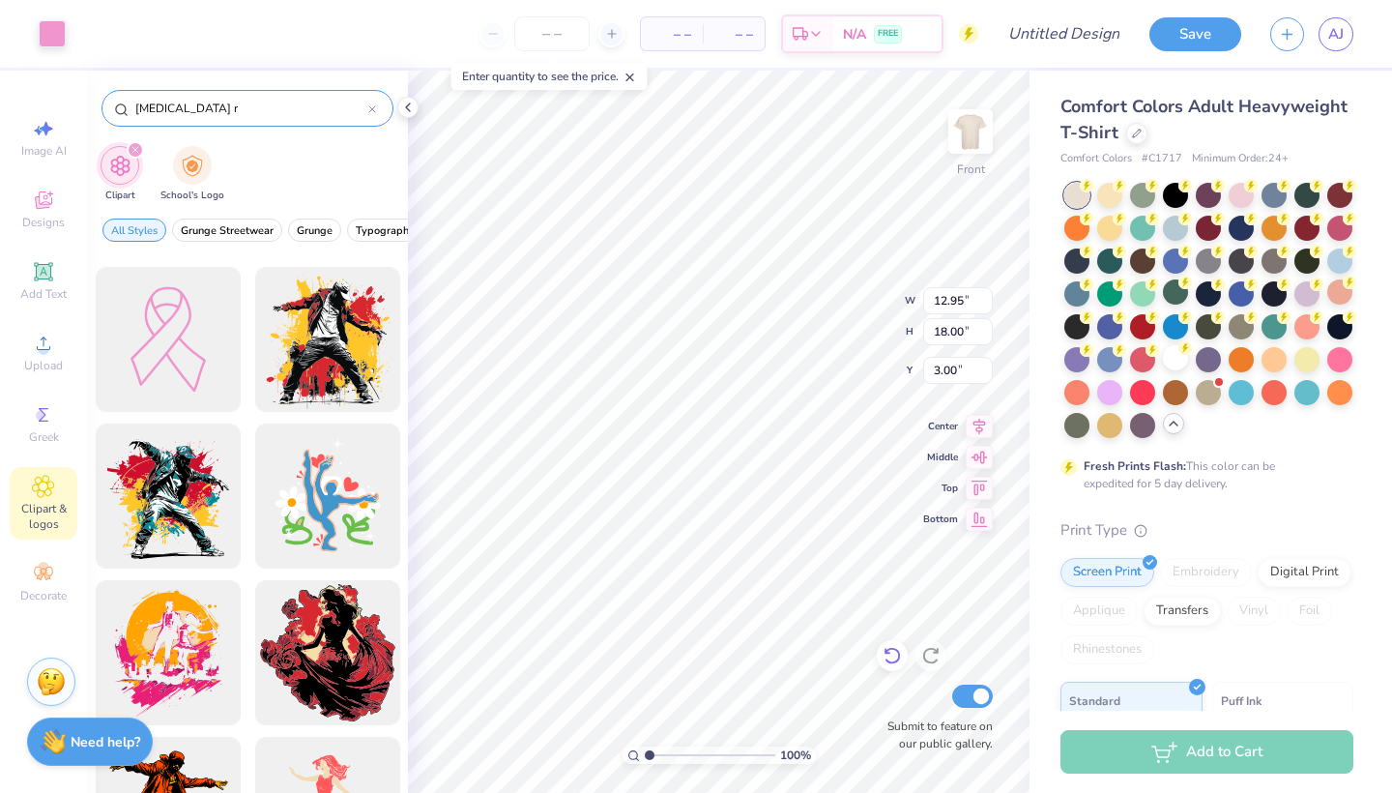
type input "3.70"
type input "5.15"
type input "3.25"
type input "4.52"
type input "14.10"
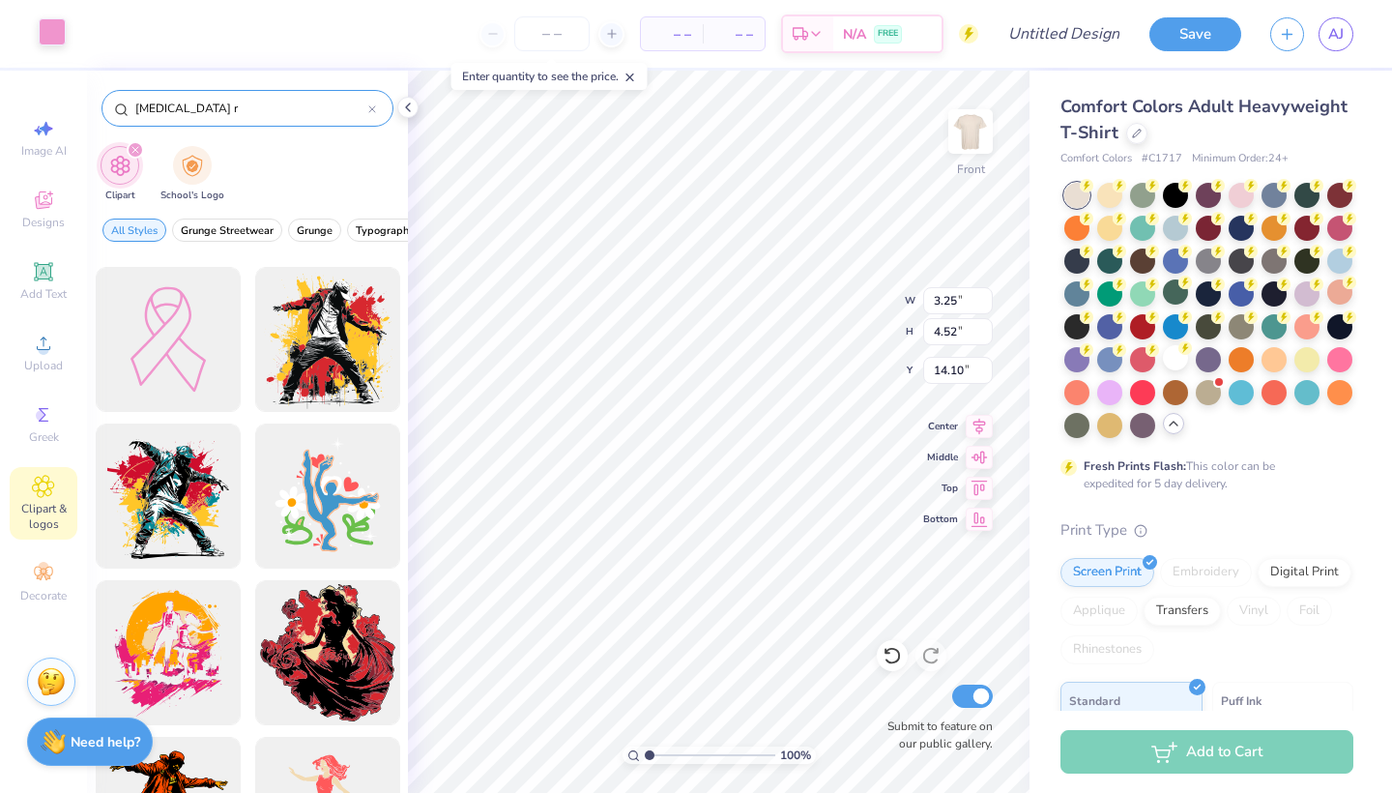
click at [56, 34] on div at bounding box center [52, 31] width 27 height 27
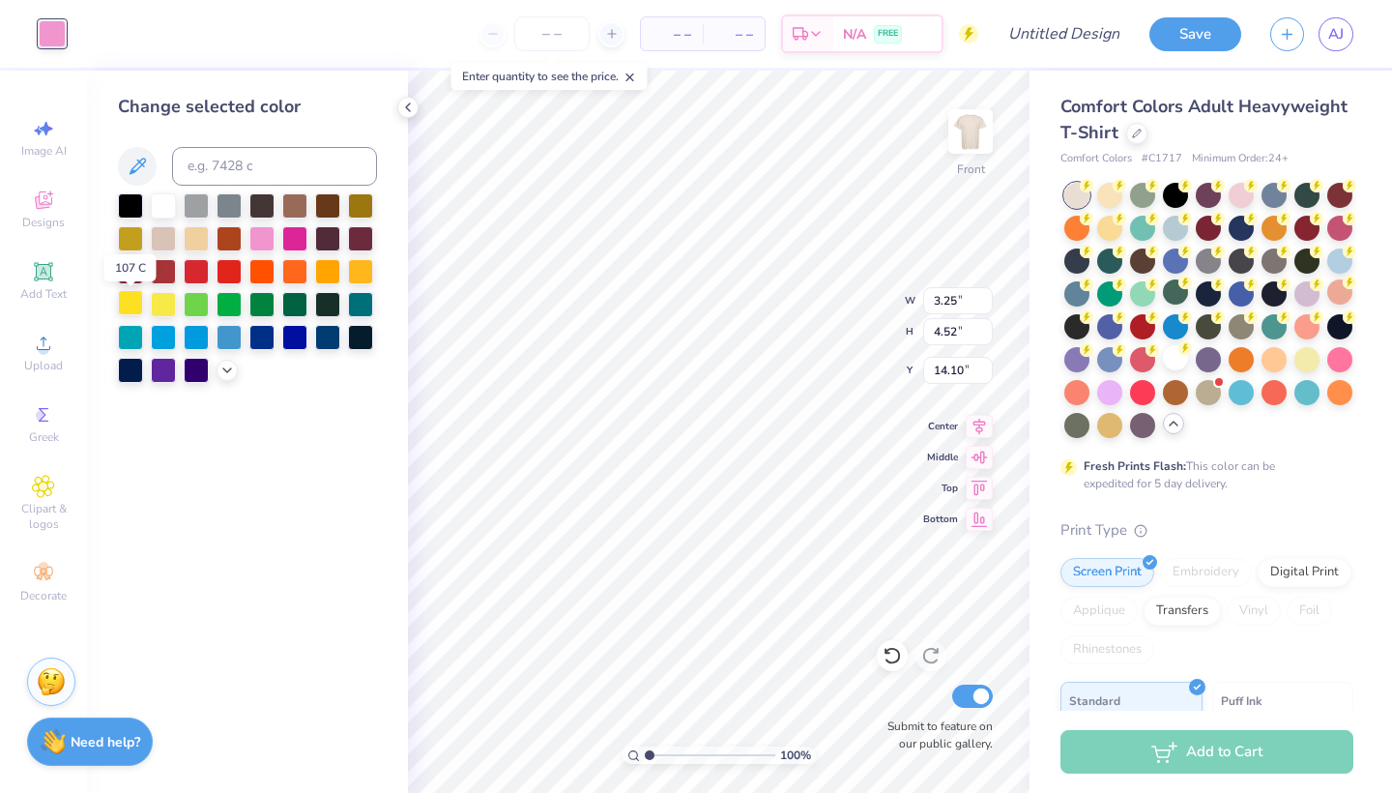
click at [129, 307] on div at bounding box center [130, 302] width 25 height 25
click at [153, 304] on div at bounding box center [163, 302] width 25 height 25
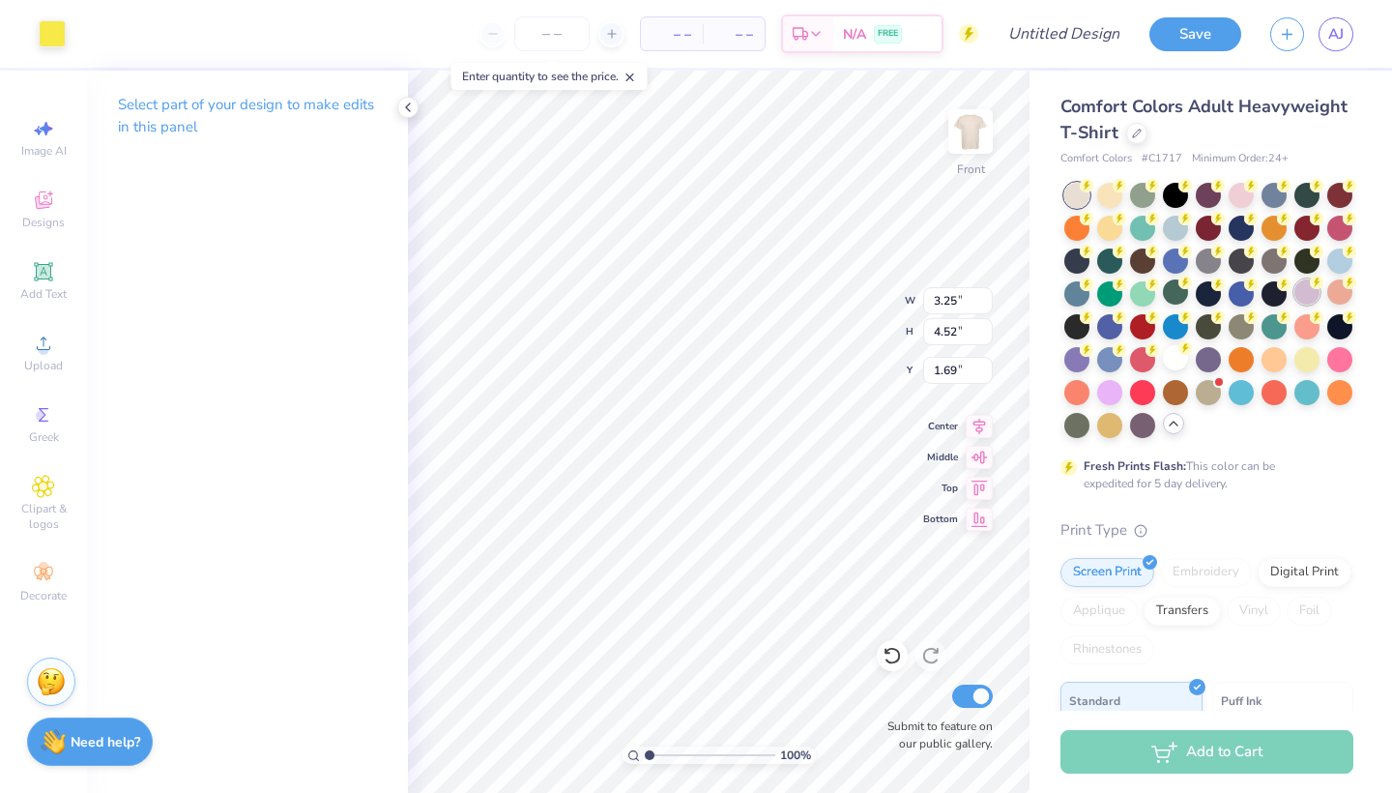
click at [1294, 304] on div at bounding box center [1306, 291] width 25 height 25
type input "15.19"
type input "12.12"
type input "6.03"
type input "5.94"
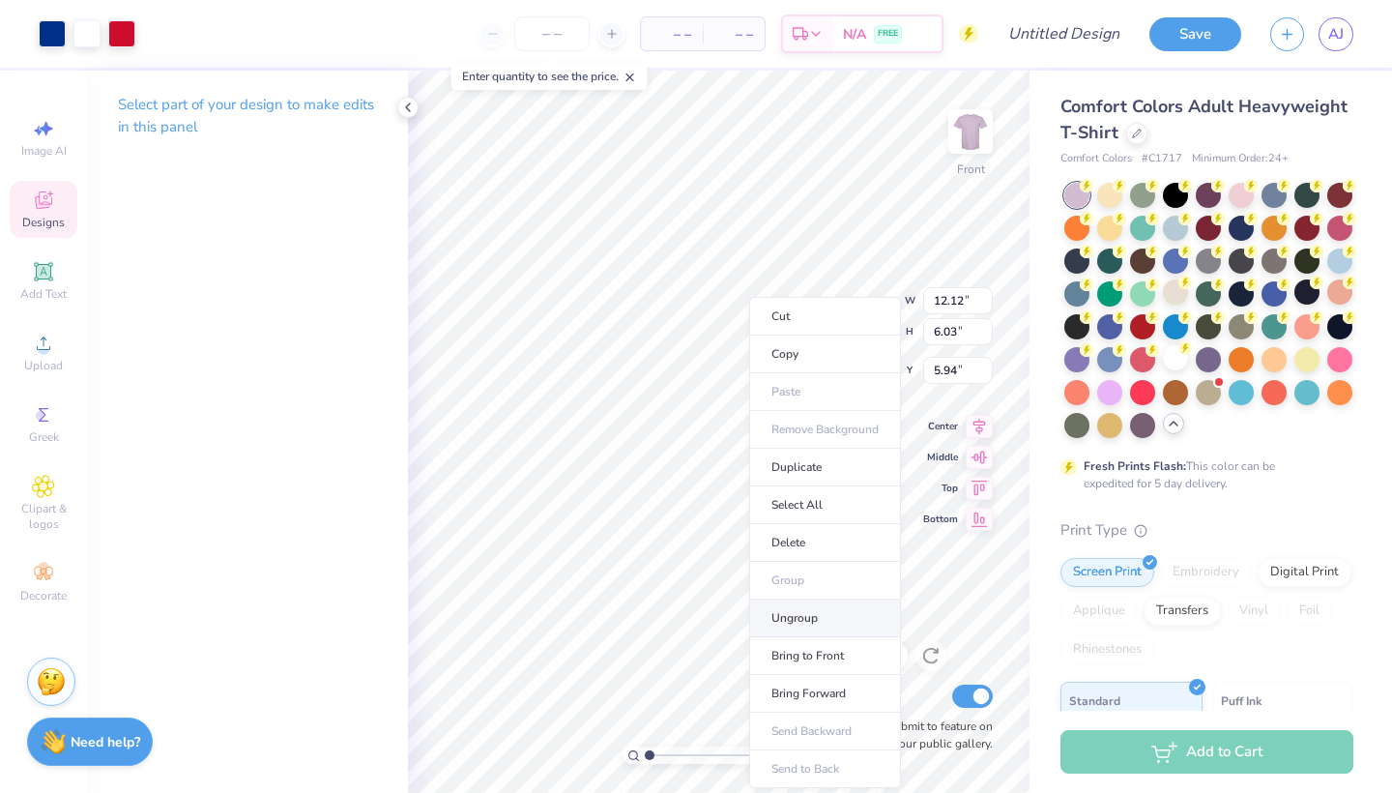
click at [817, 613] on li "Ungroup" at bounding box center [825, 618] width 152 height 38
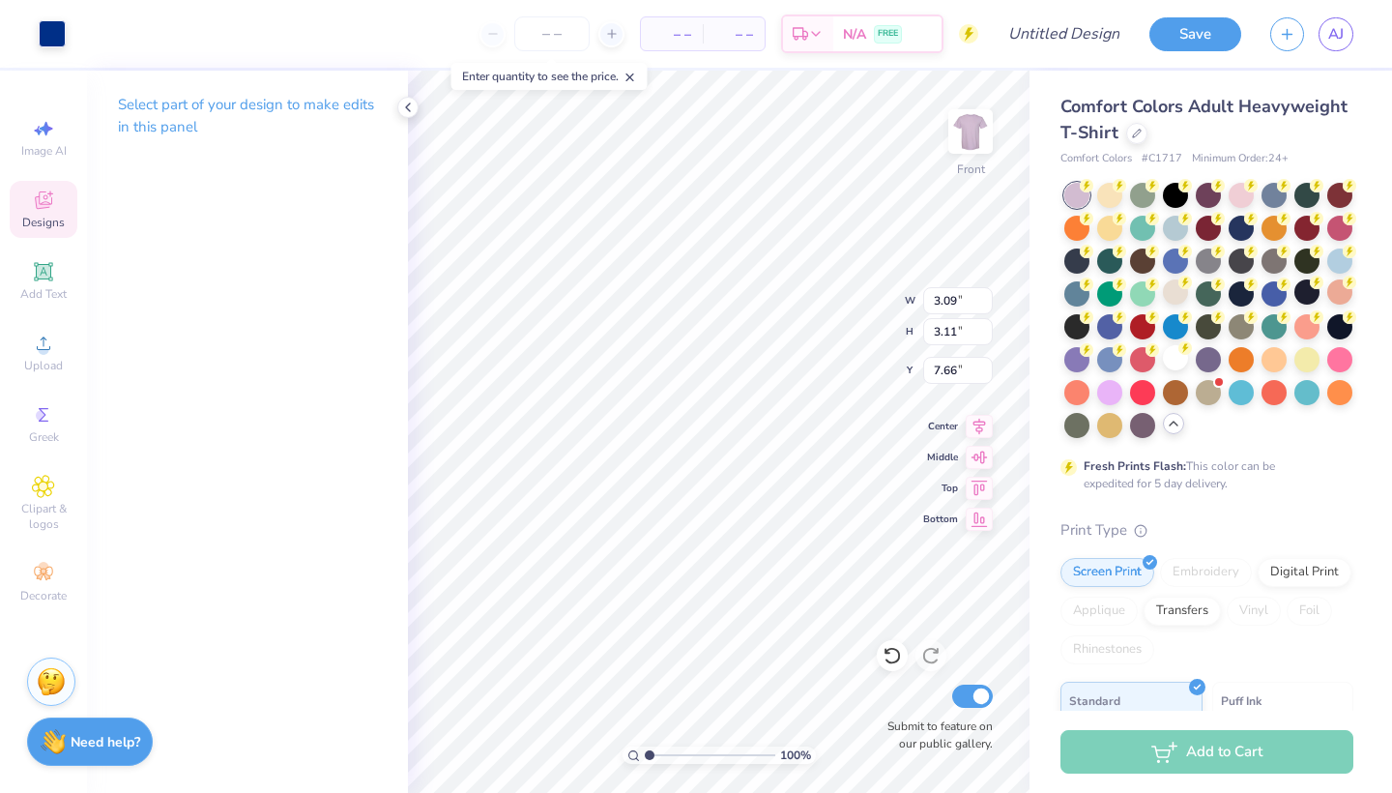
type input "19.26"
type input "2.79"
type input "1.31"
type input "21.70"
type input "12.12"
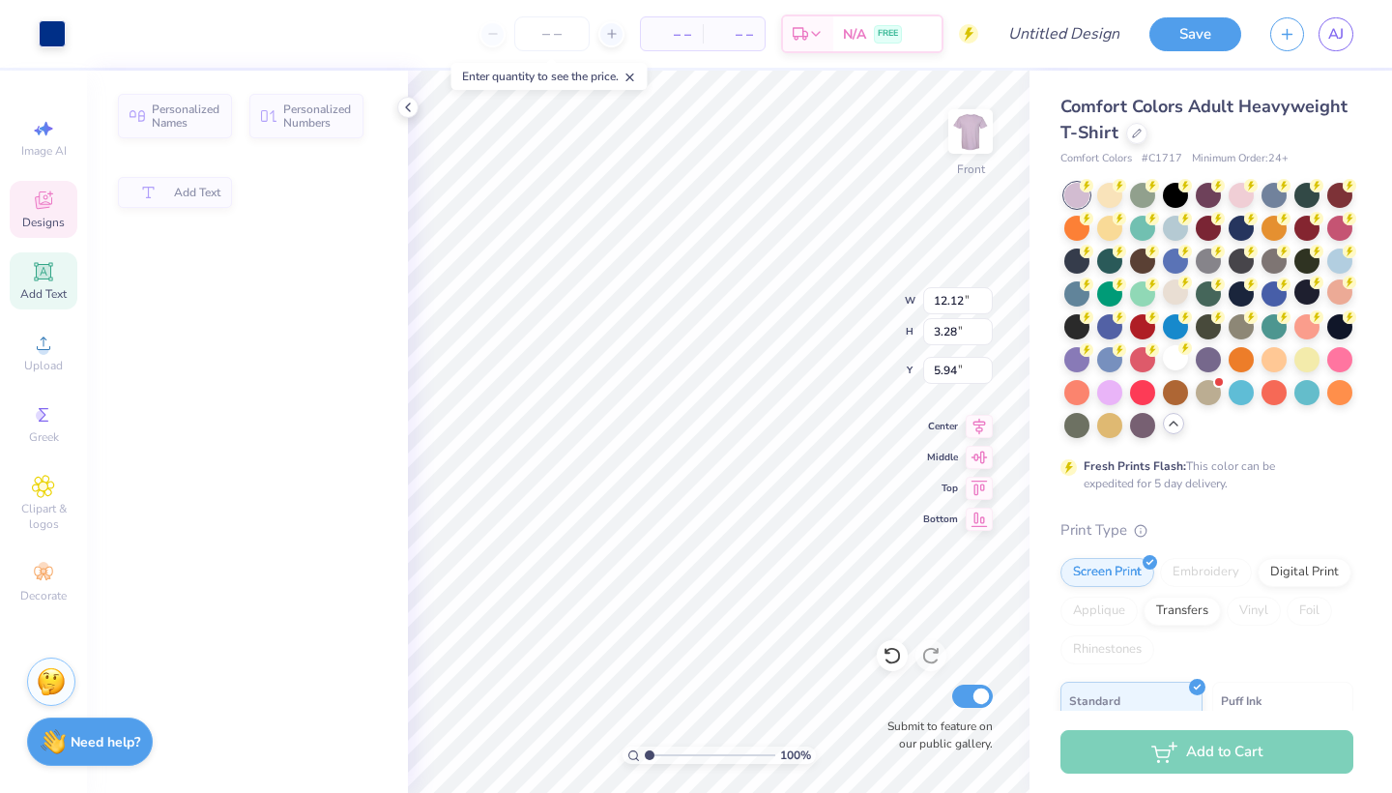
type input "3.28"
type input "5.94"
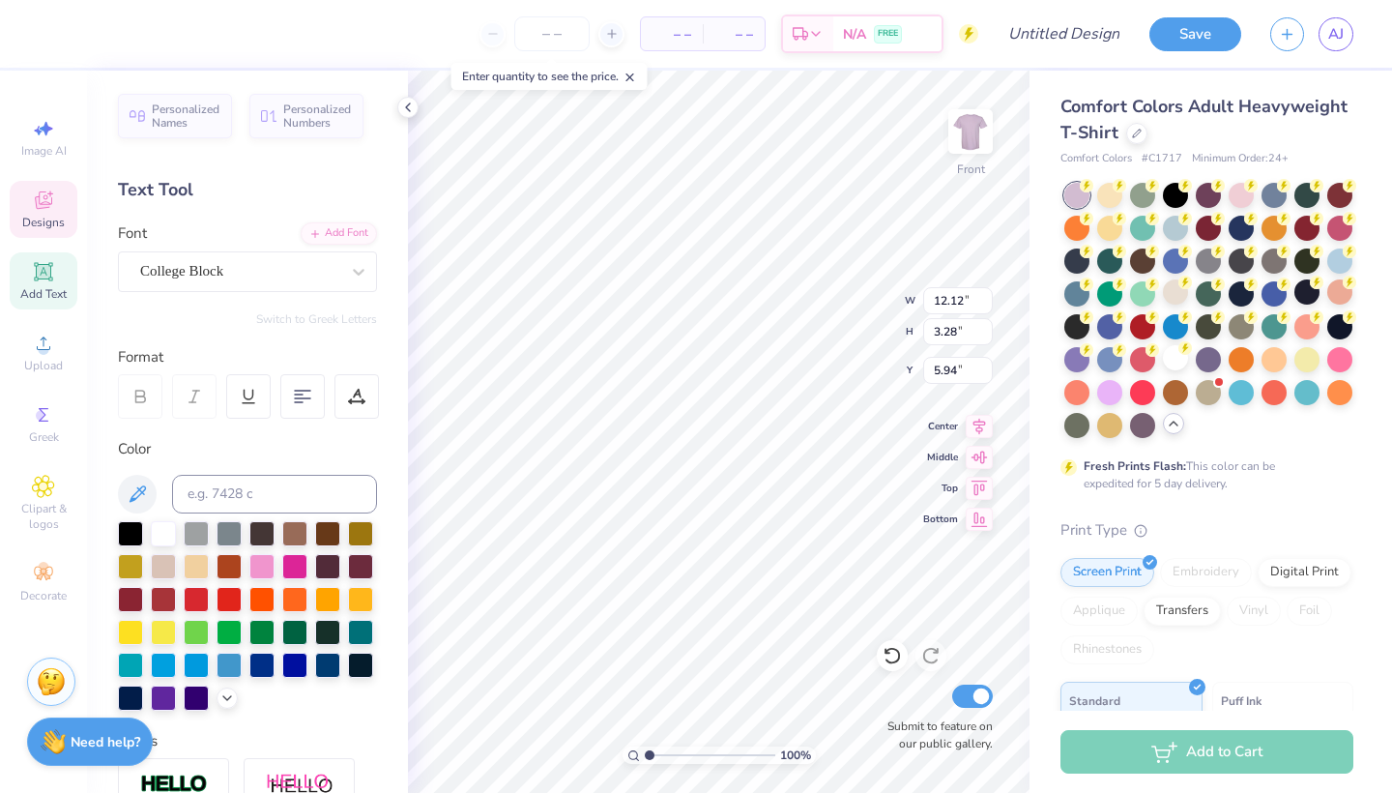
type input "1.90"
type input "1.72"
type input "19.49"
type input "2.27"
type input "1.31"
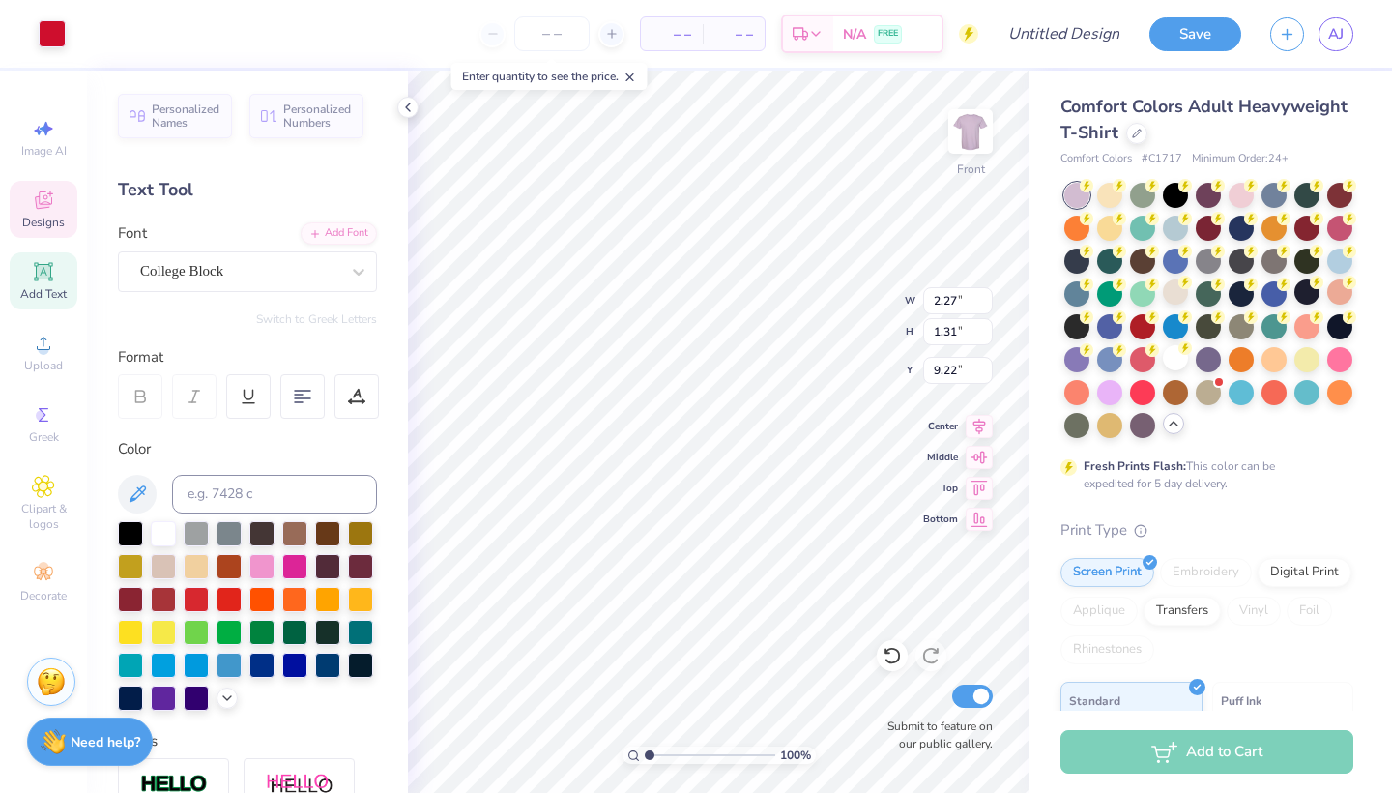
type input "18.60"
type input "1.63"
type input "0.32"
type input "18.93"
type input "10.46"
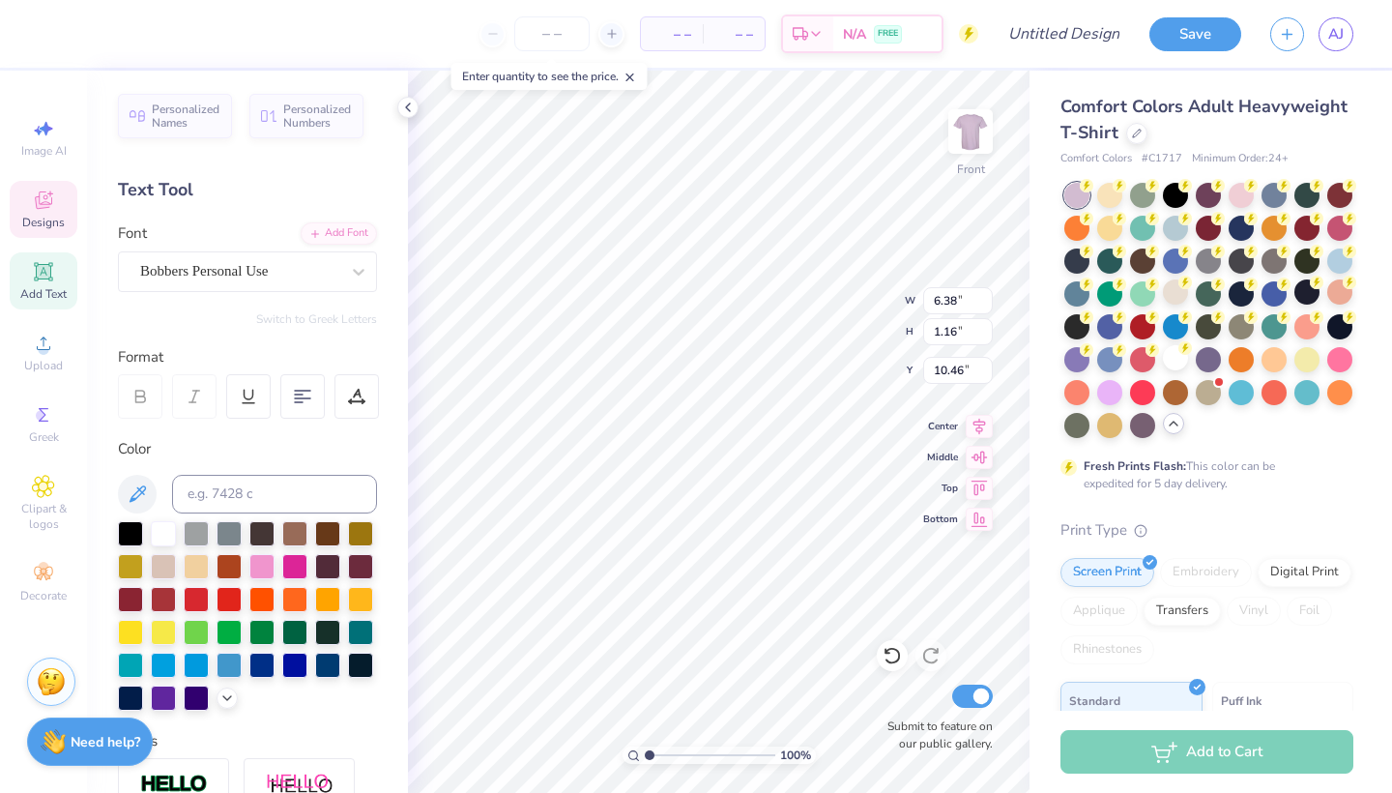
type input "4.27"
type input "0.35"
type input "12.90"
type input "6.38"
type input "1.16"
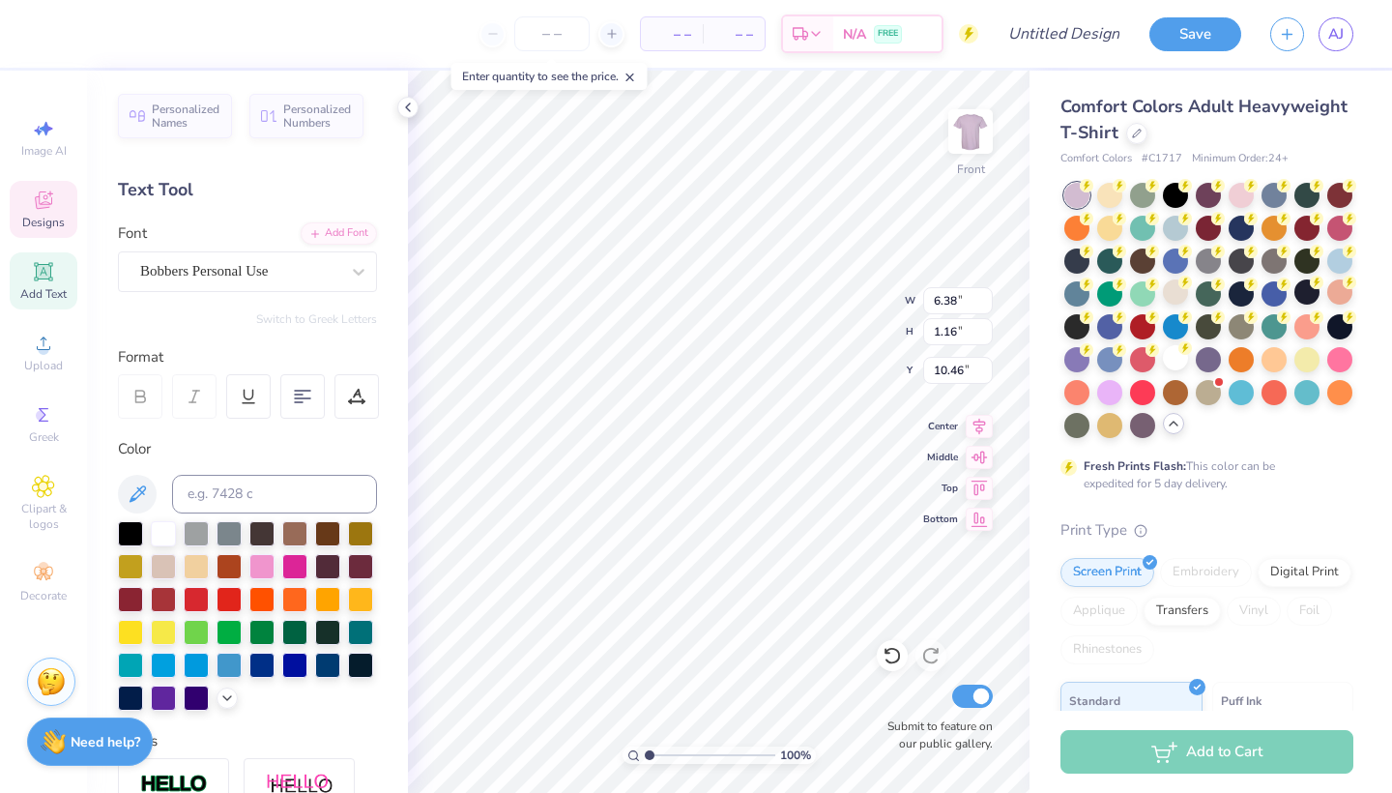
type input "11.74"
type input "3.25"
type input "4.52"
type input "7.78"
type input "2.72"
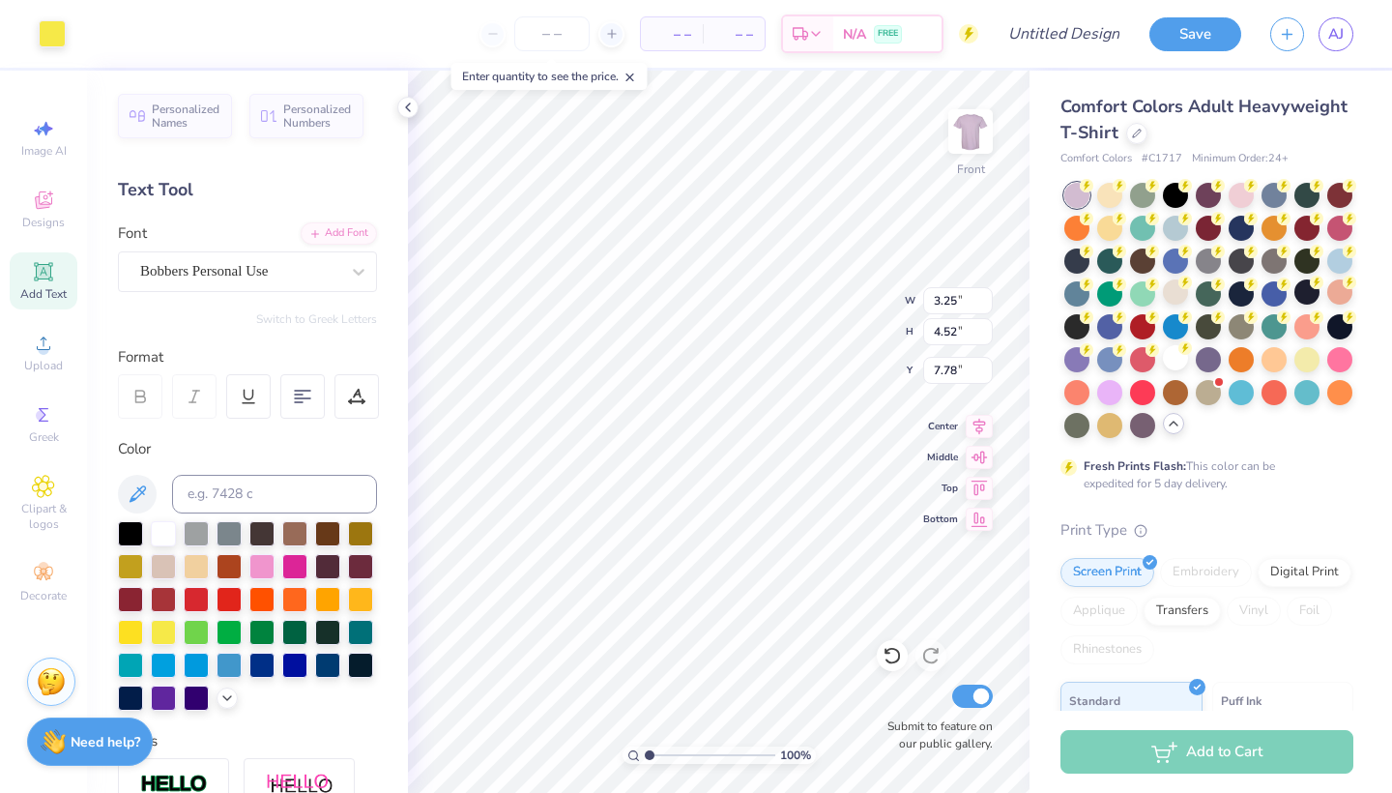
type input "3.79"
type input "8.15"
type input "0.97"
type input "0.83"
type input "9.22"
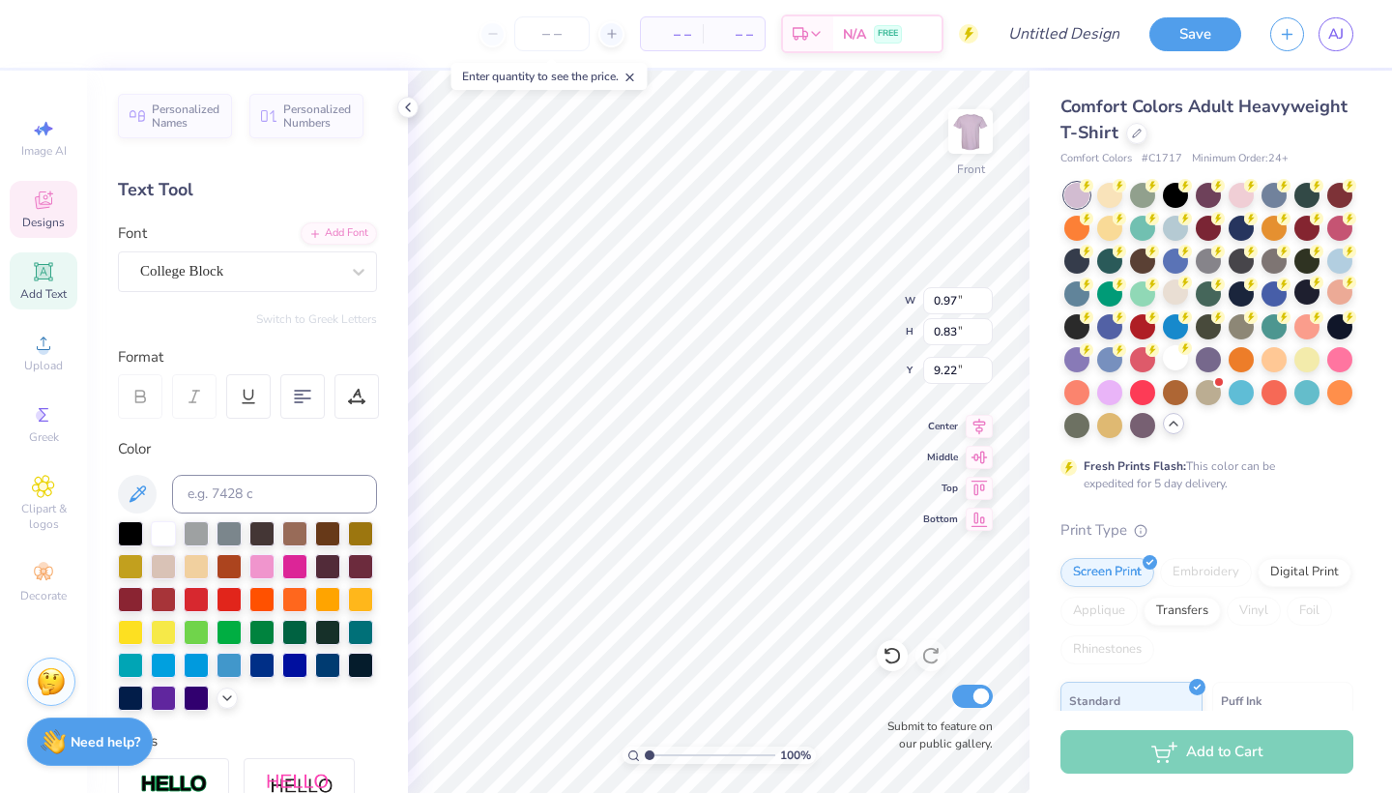
type input "6.38"
type input "1.16"
type input "11.74"
type textarea "Light the Night"
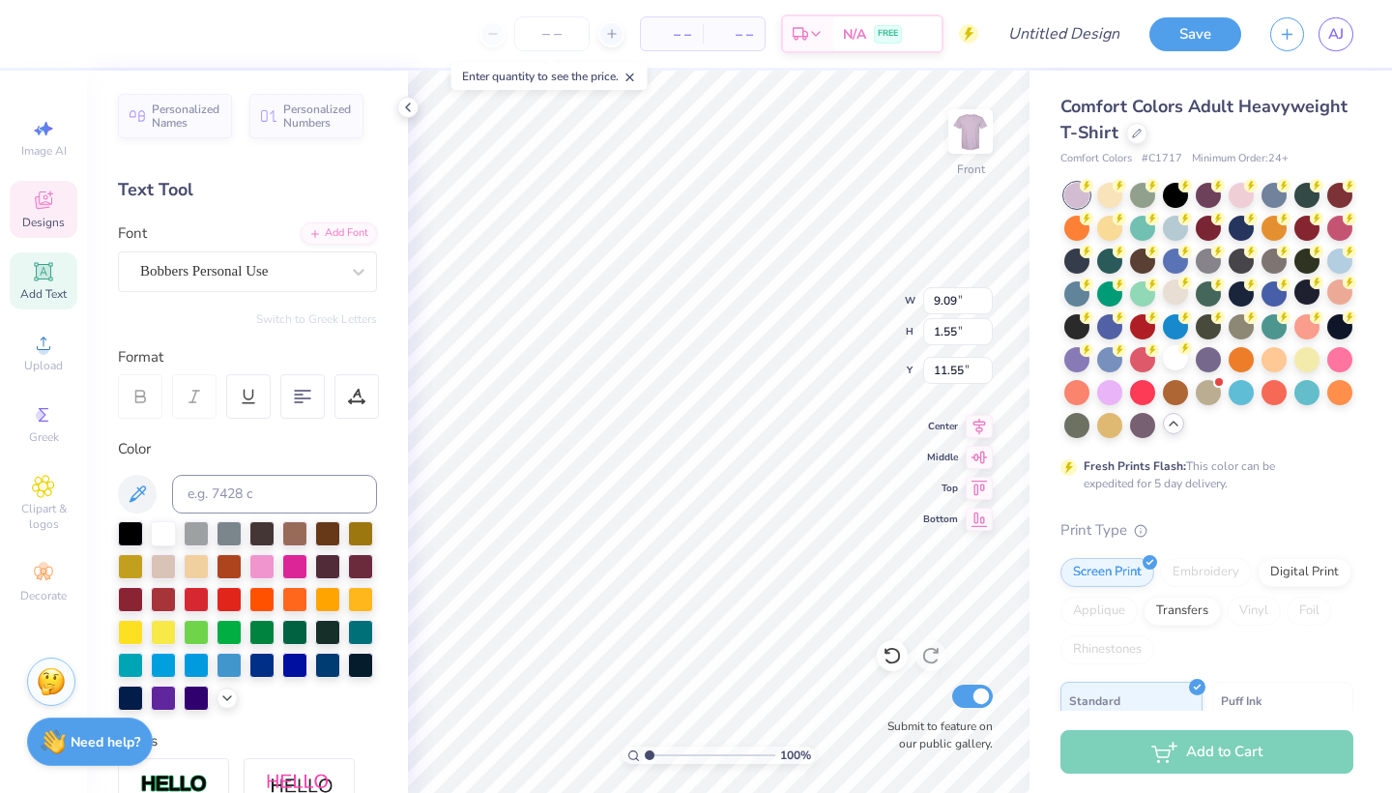
type input "11.35"
type input "12.12"
type input "3.28"
type input "5.94"
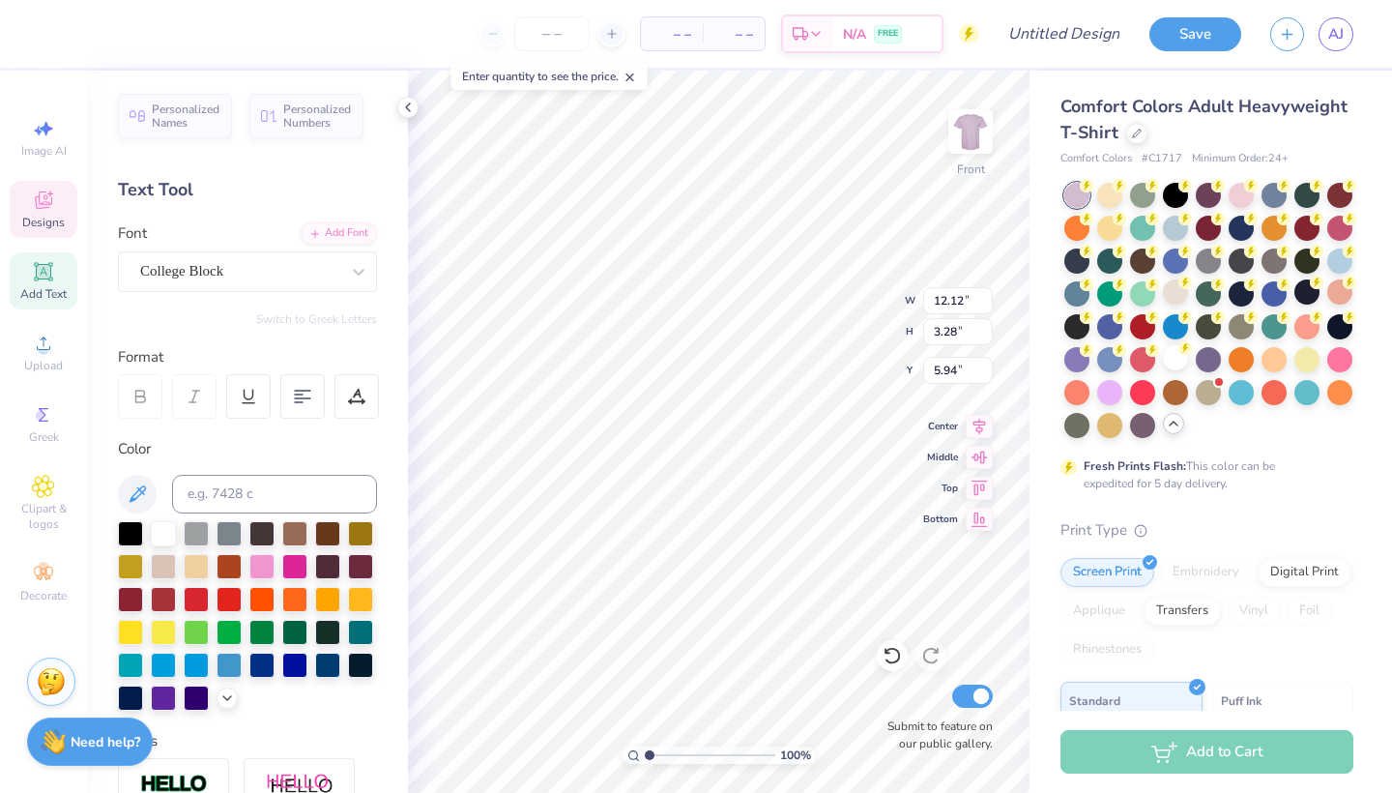
type textarea "G"
type textarea "Phi Sigma Rho"
click at [927, 529] on div "100 % Front W 12.12 H 3.28 Y 5.94 Center Middle Top Bottom Submit to feature on…" at bounding box center [718, 432] width 621 height 722
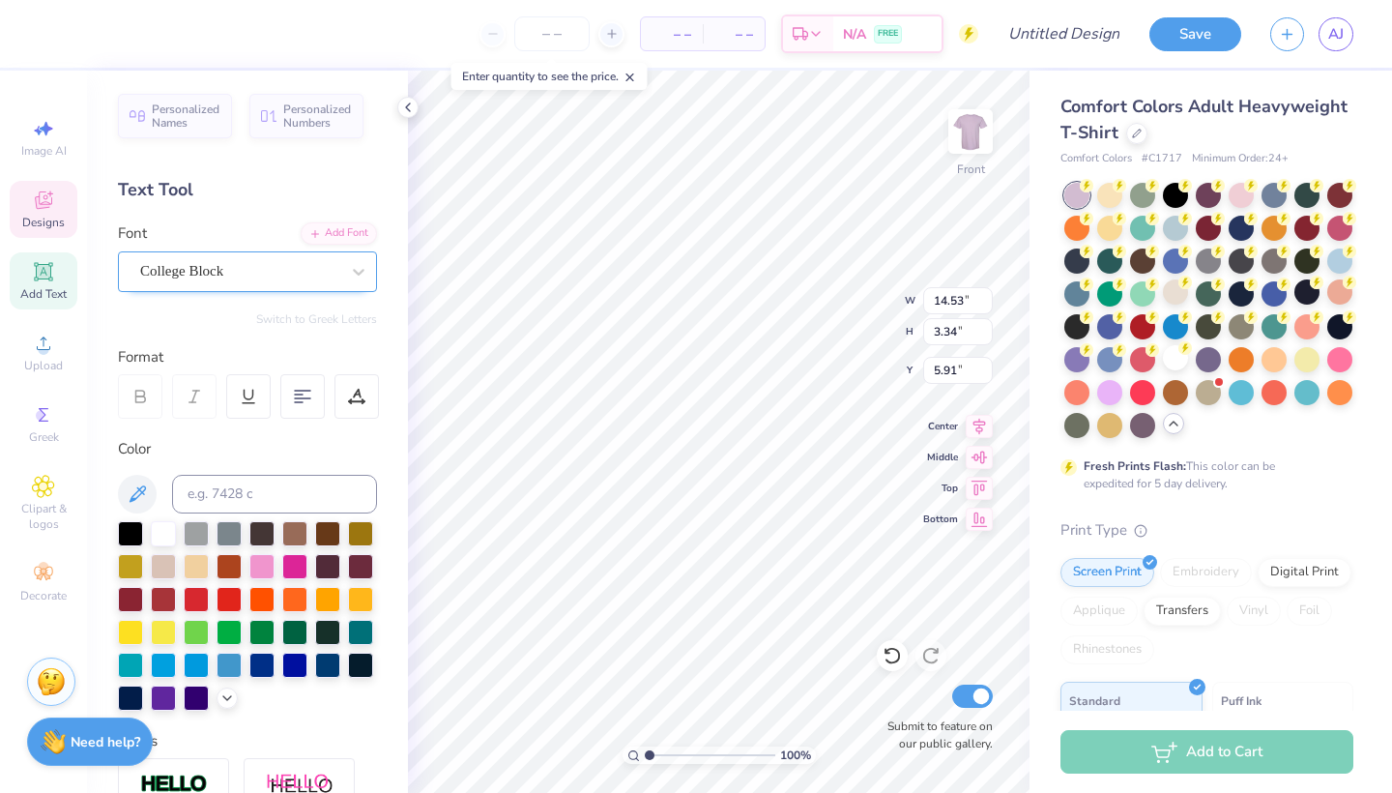
click at [270, 270] on div "College Block" at bounding box center [239, 271] width 203 height 30
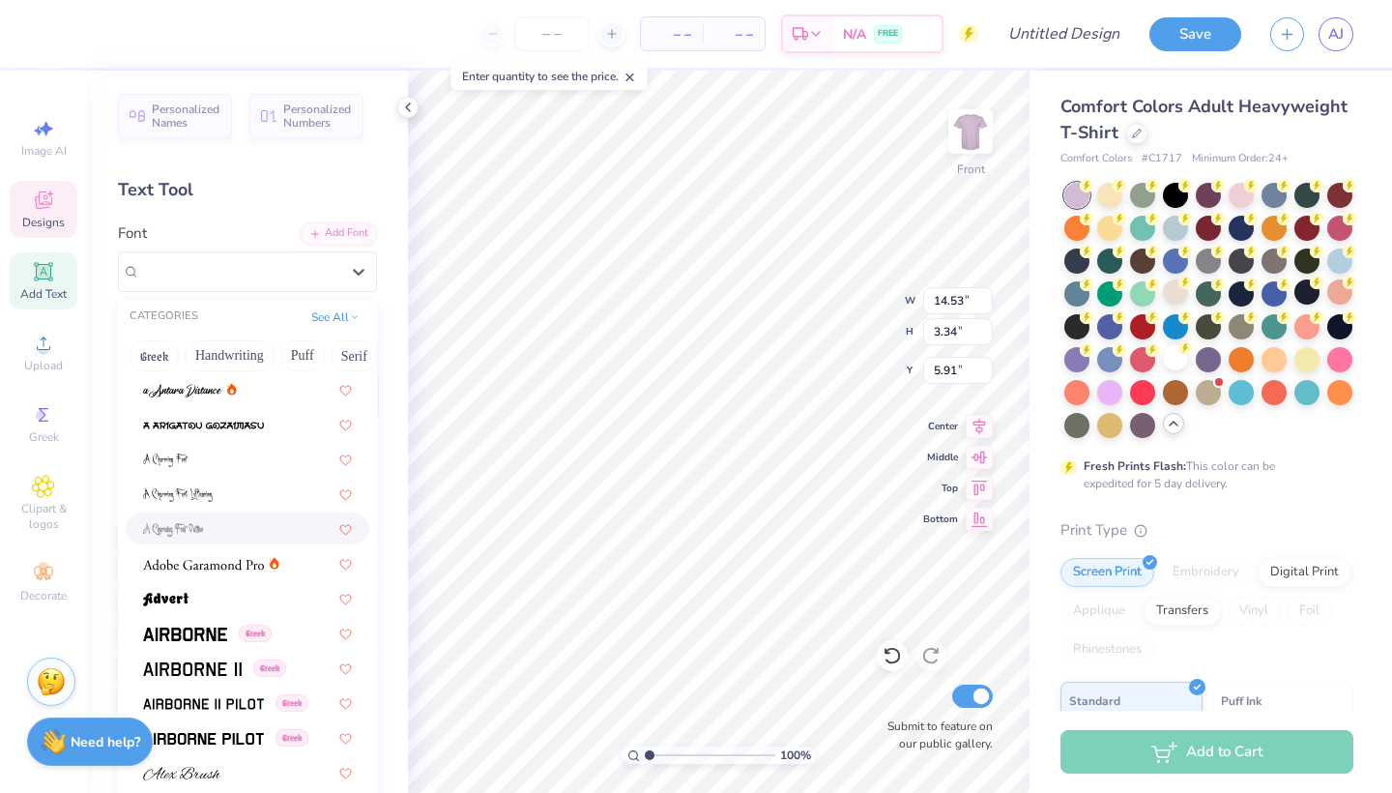
scroll to position [302, 0]
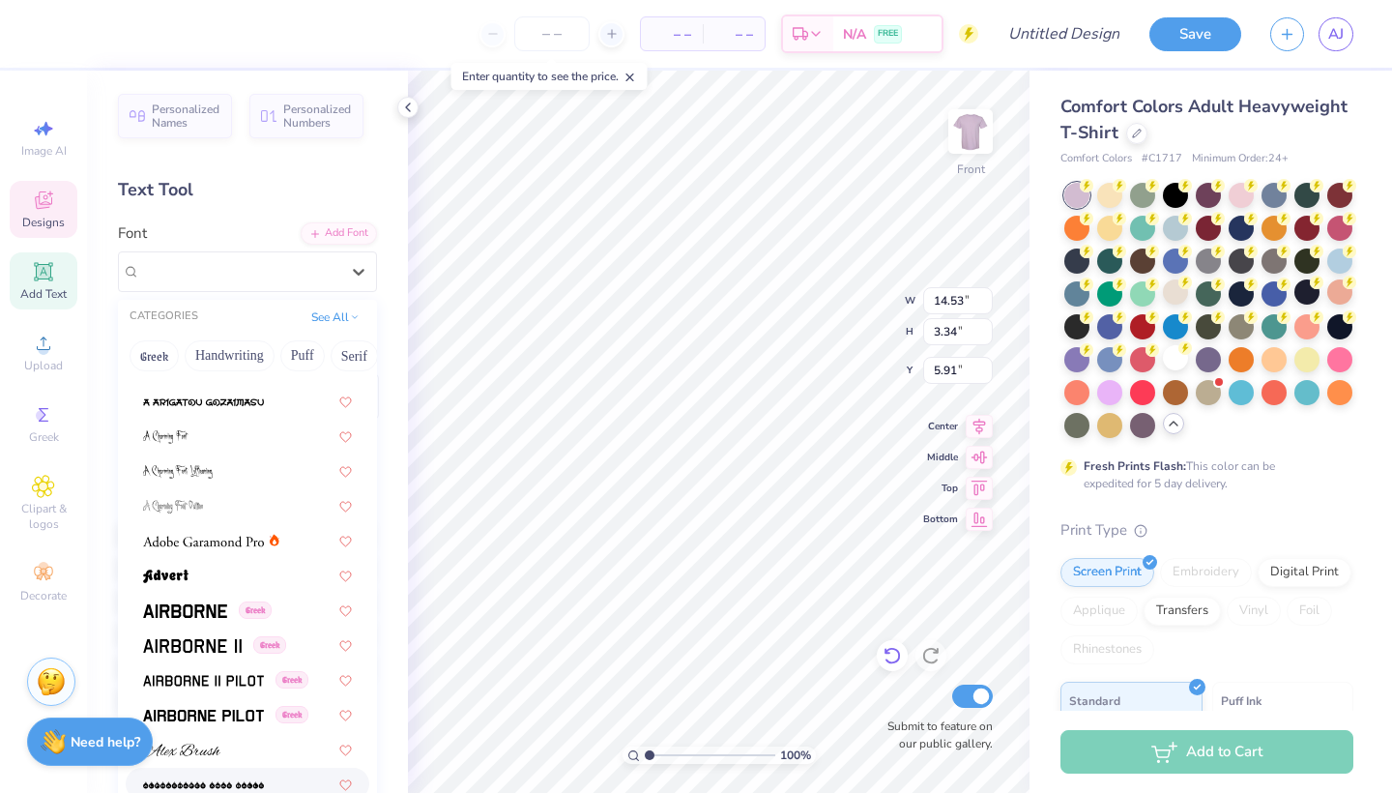
click at [882, 652] on icon at bounding box center [891, 655] width 19 height 19
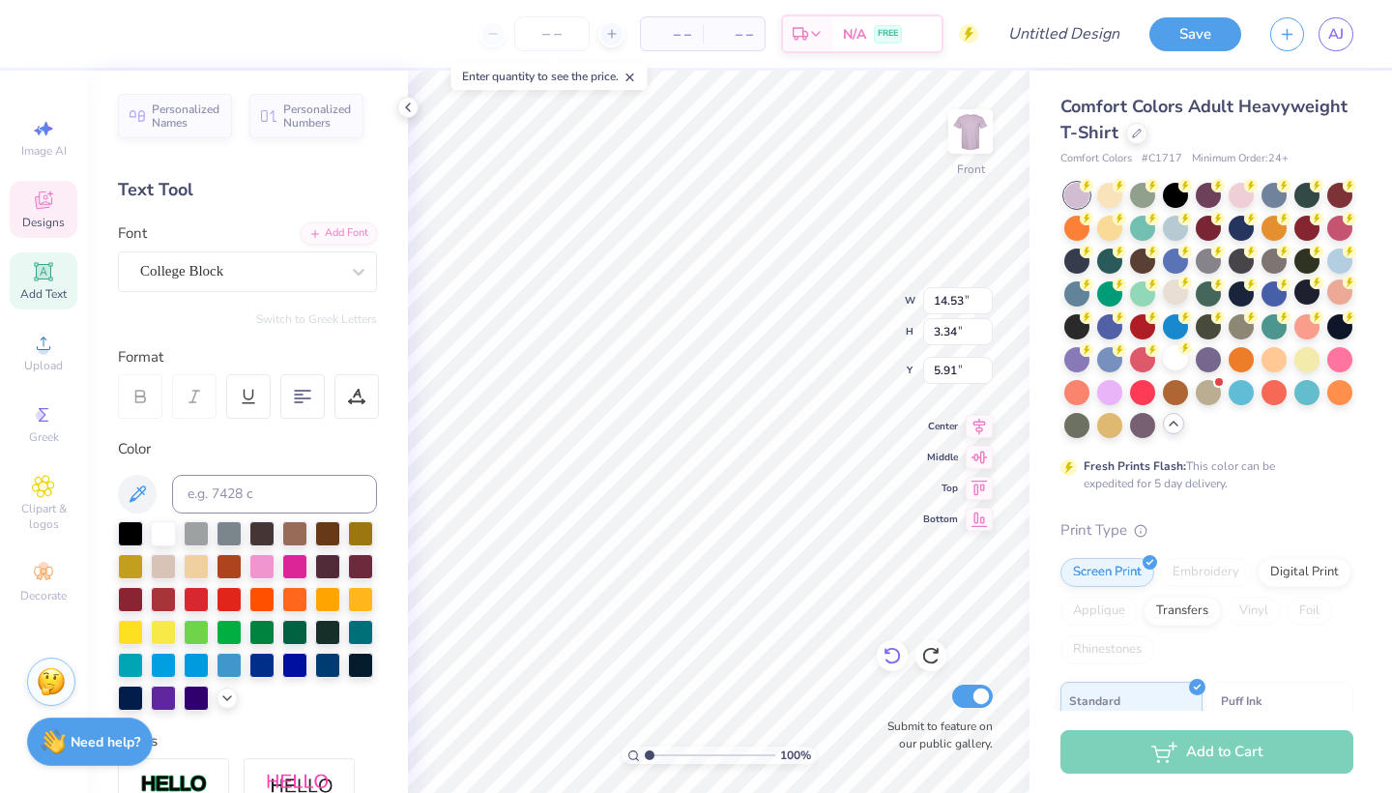
click at [882, 652] on icon at bounding box center [891, 655] width 19 height 19
type input "12.12"
type input "3.28"
type input "5.94"
click at [882, 652] on icon at bounding box center [891, 655] width 19 height 19
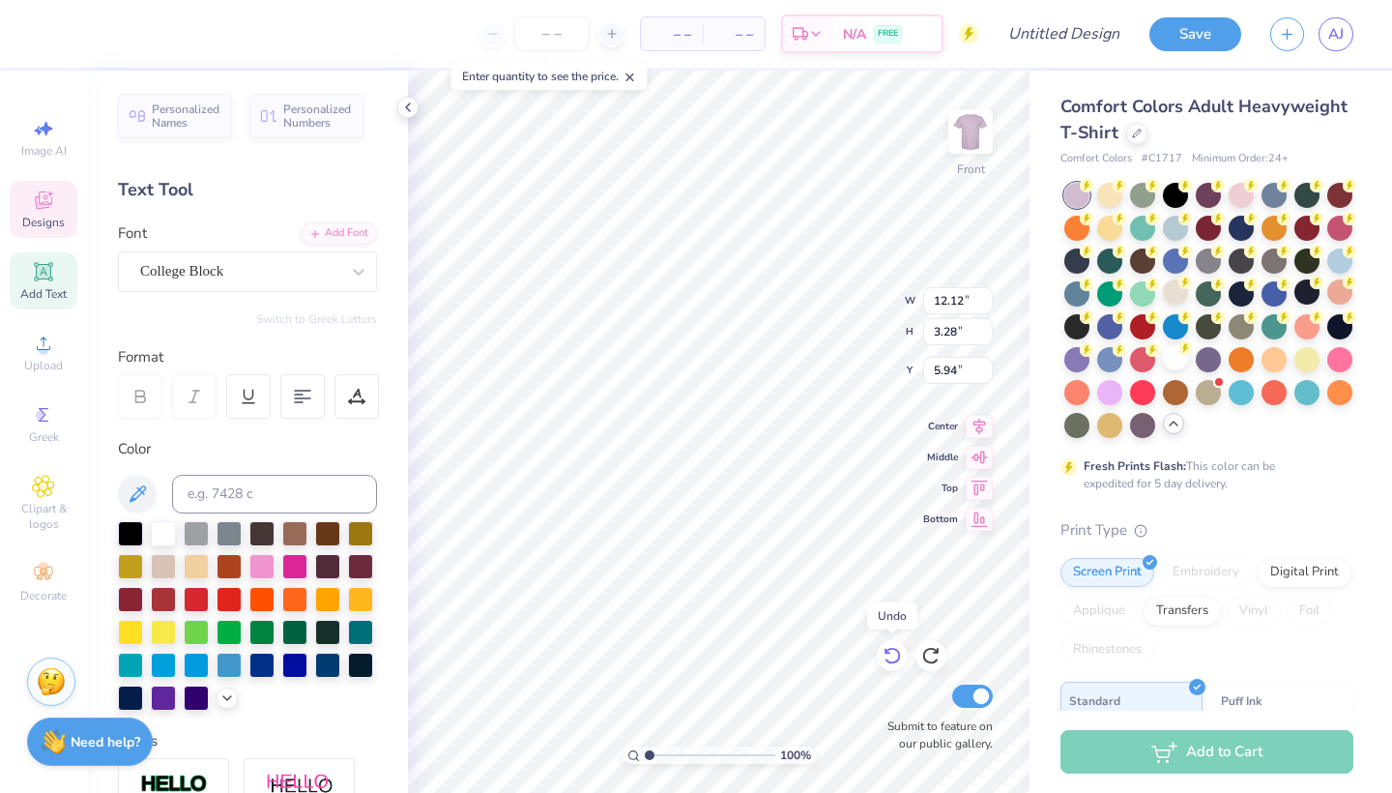
click at [882, 652] on icon at bounding box center [891, 655] width 19 height 19
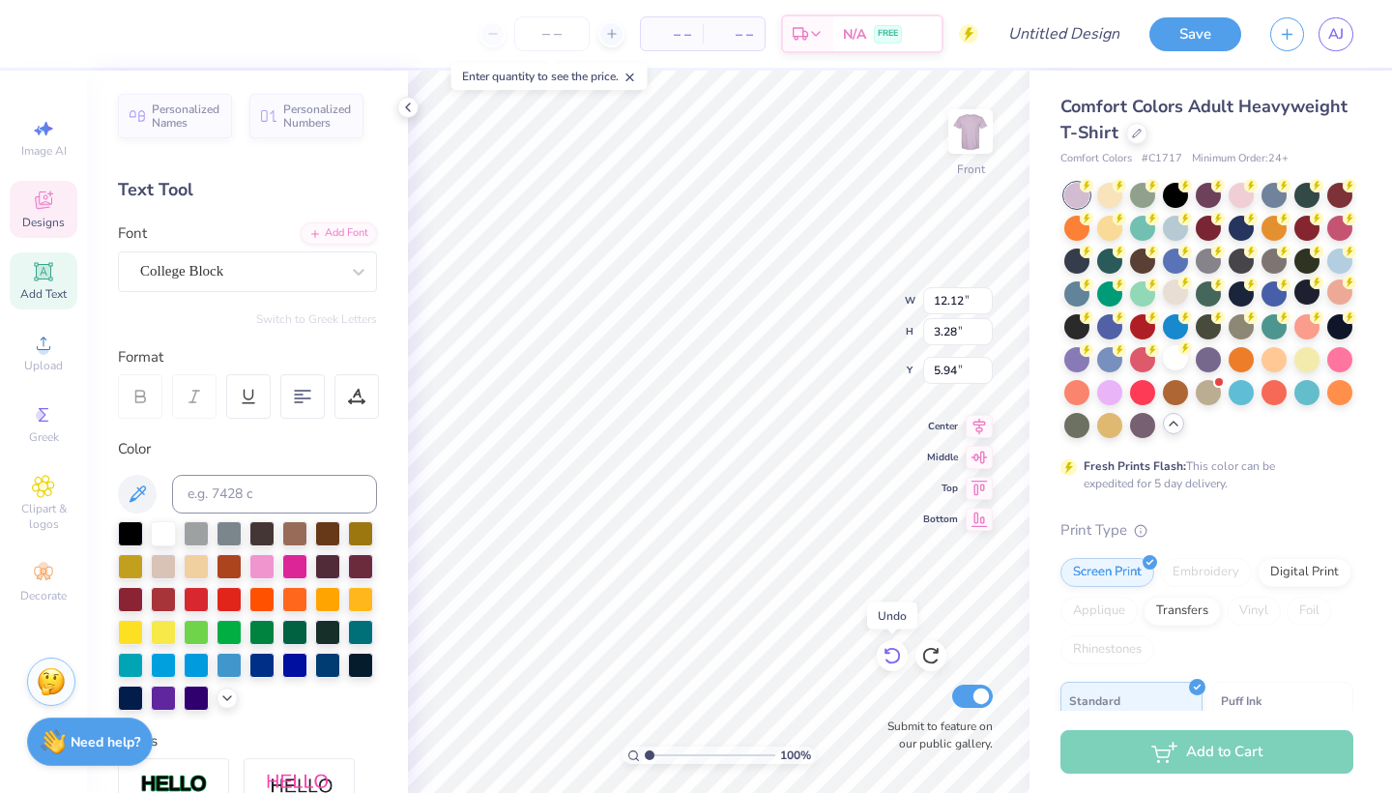
click at [882, 652] on icon at bounding box center [891, 655] width 19 height 19
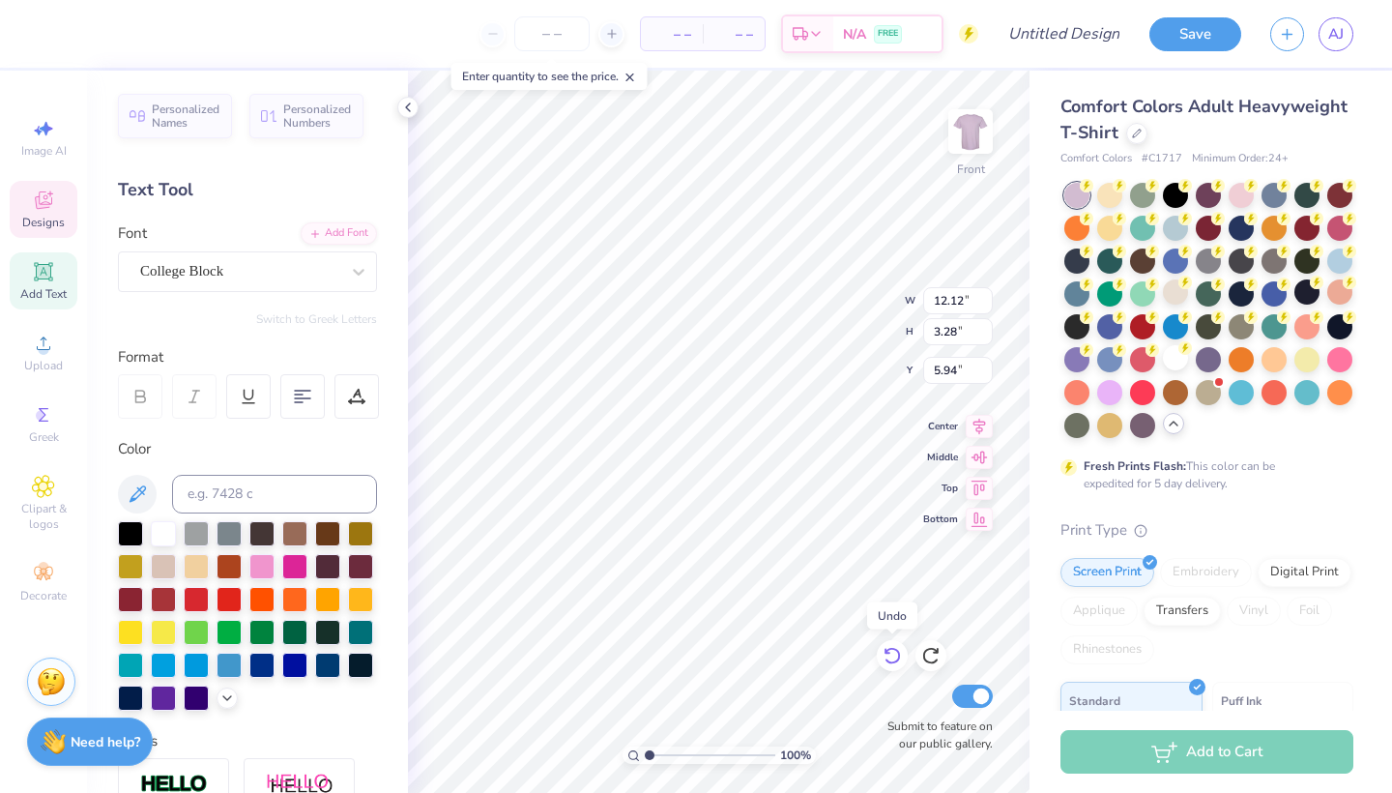
click at [882, 652] on icon at bounding box center [891, 655] width 19 height 19
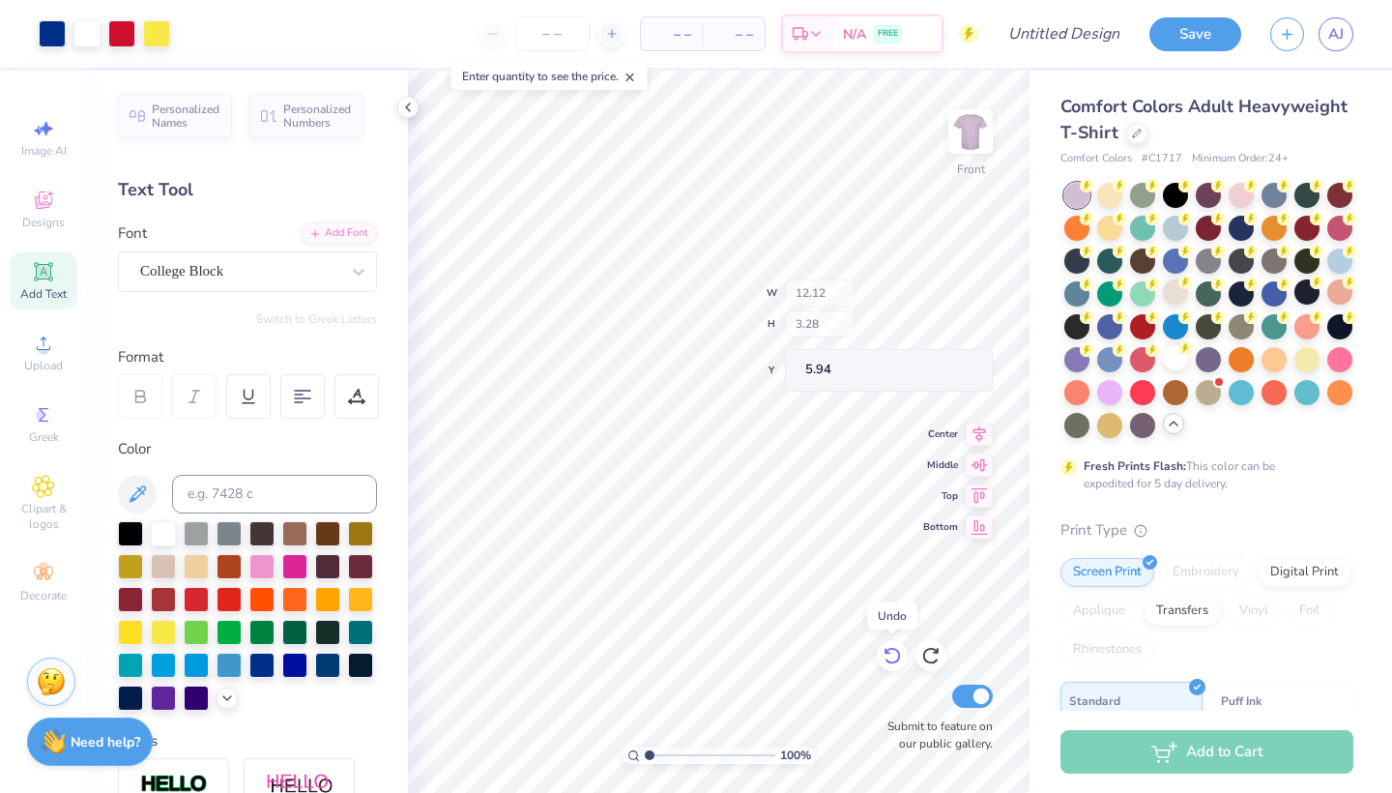
click at [882, 652] on icon at bounding box center [891, 655] width 19 height 19
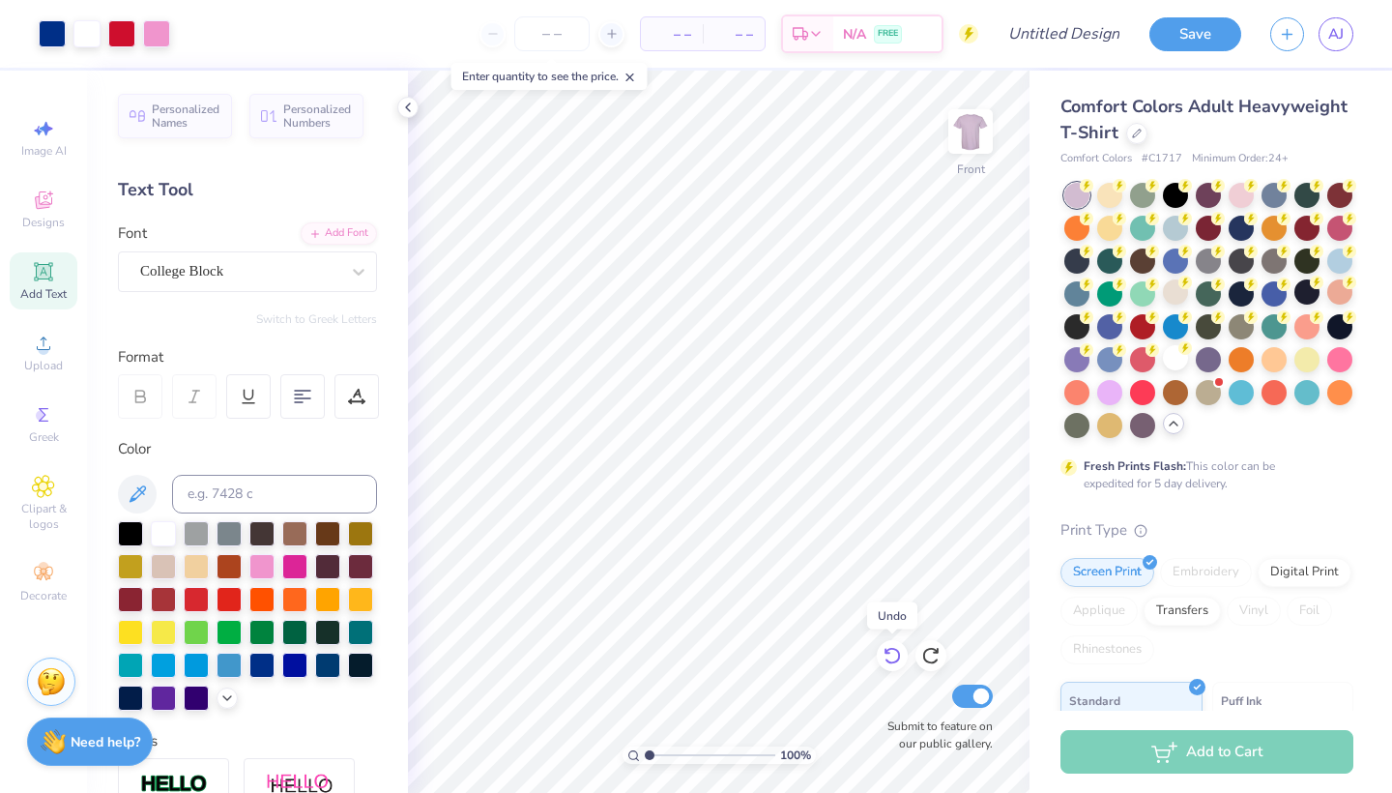
click at [882, 652] on icon at bounding box center [891, 655] width 19 height 19
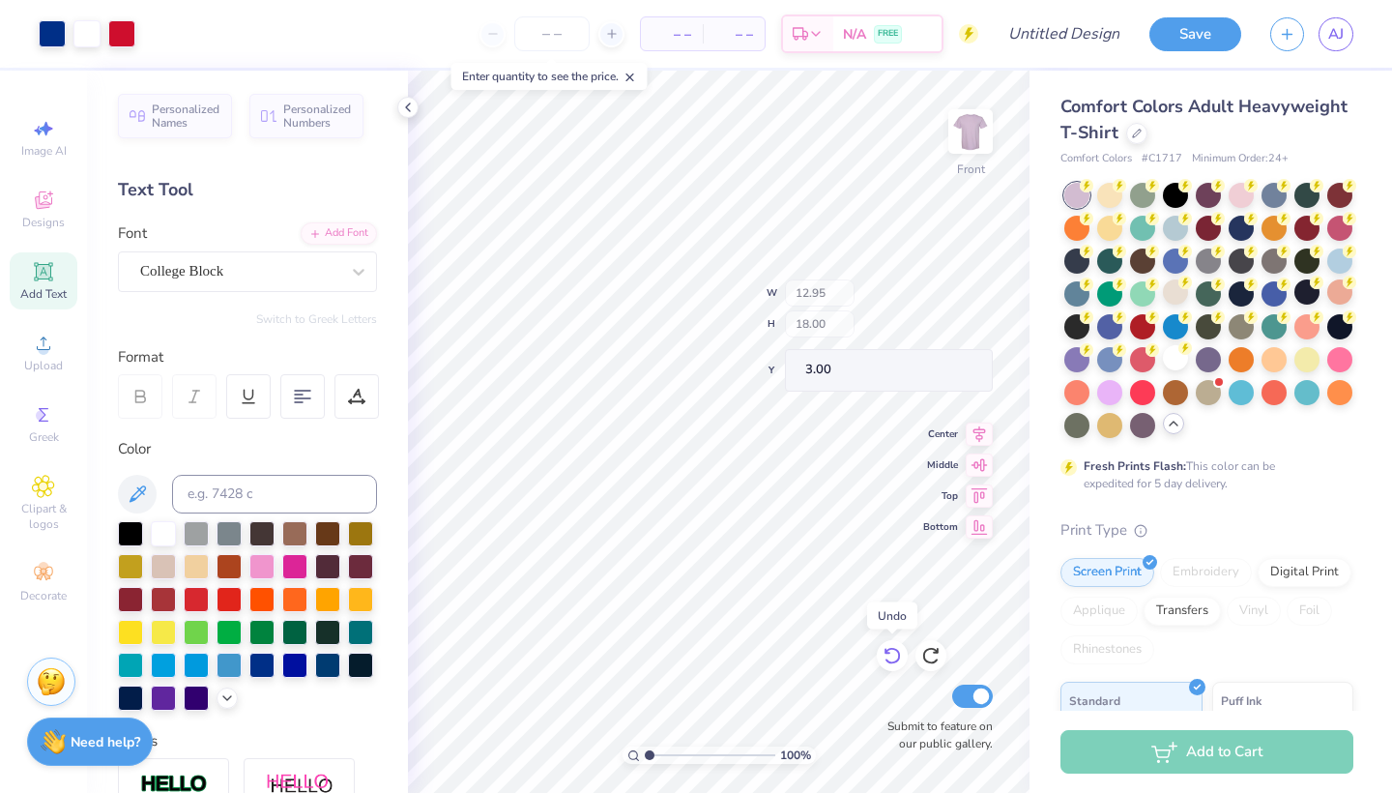
click at [882, 652] on icon at bounding box center [891, 655] width 19 height 19
type input "12.12"
type input "6.03"
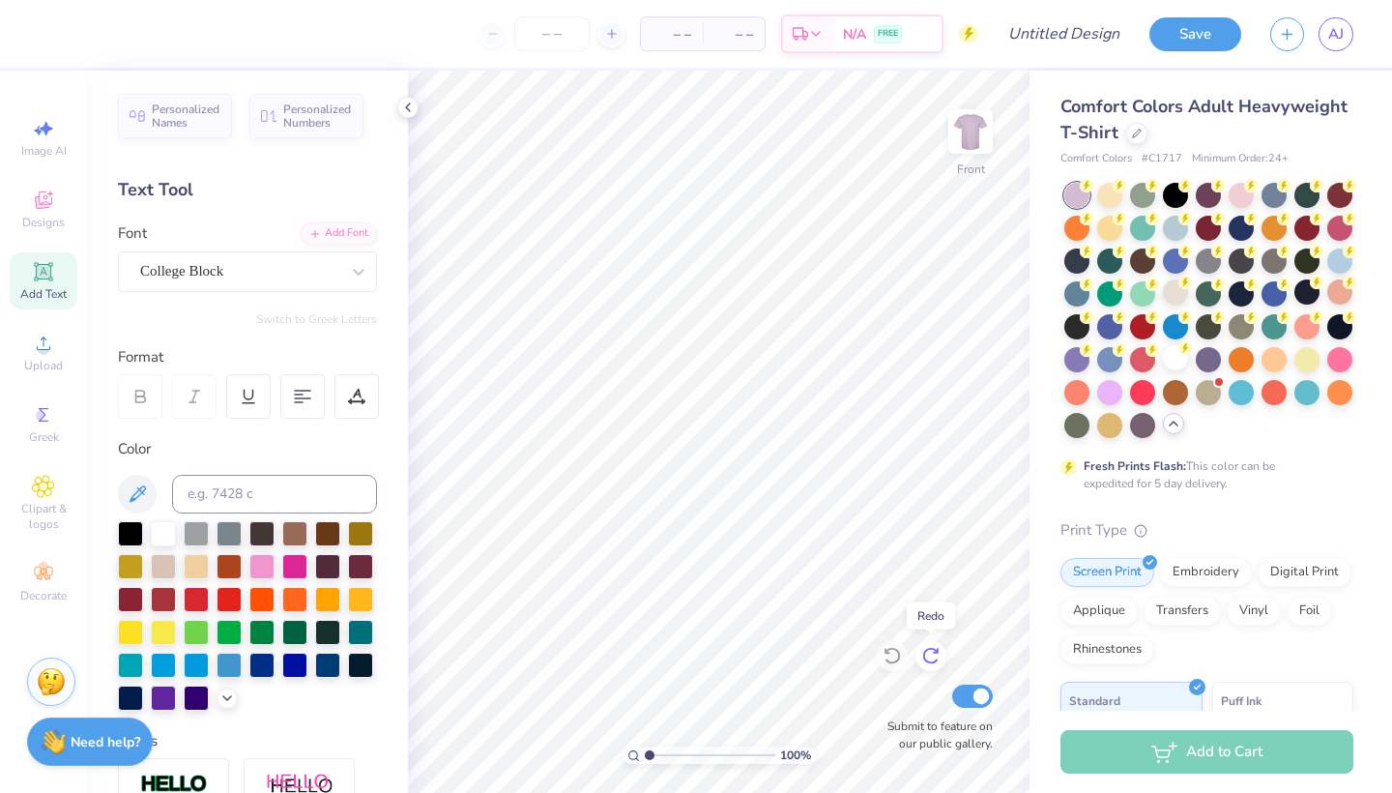
click at [924, 655] on icon at bounding box center [930, 656] width 16 height 17
click at [967, 137] on img at bounding box center [970, 131] width 77 height 77
click at [40, 209] on icon at bounding box center [43, 199] width 23 height 23
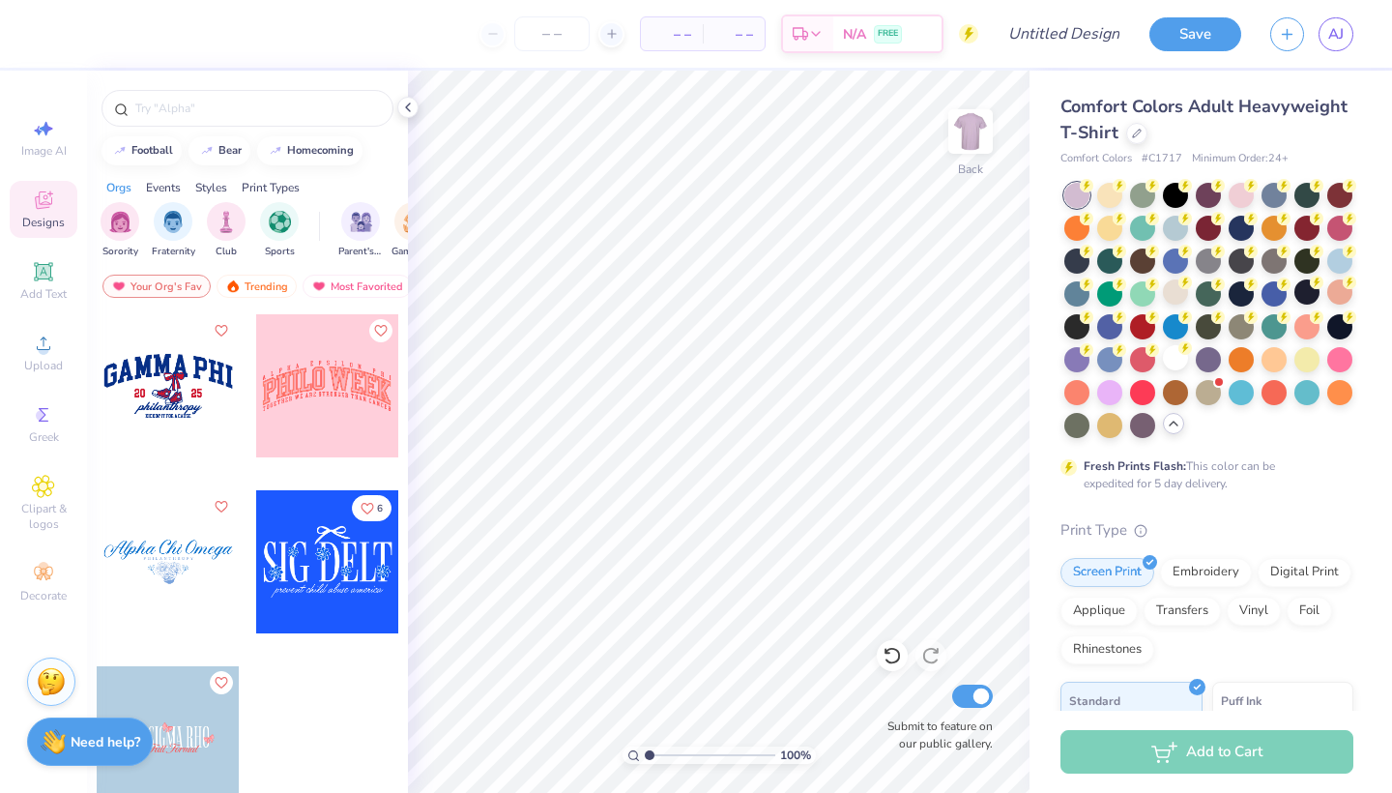
click at [255, 408] on div at bounding box center [183, 385] width 143 height 143
type input "4.14"
type input "2.59"
click at [1147, 137] on div at bounding box center [1136, 131] width 21 height 21
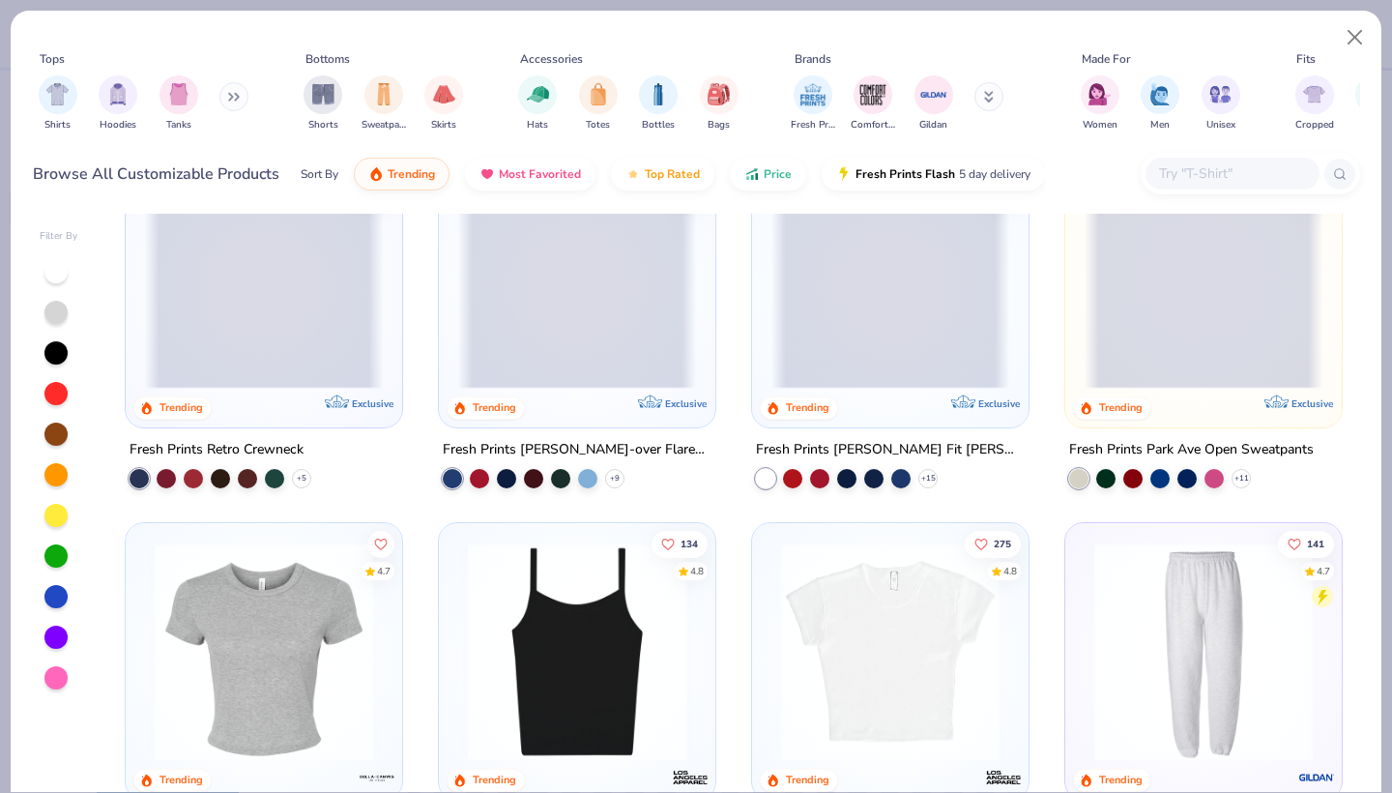
scroll to position [198, 0]
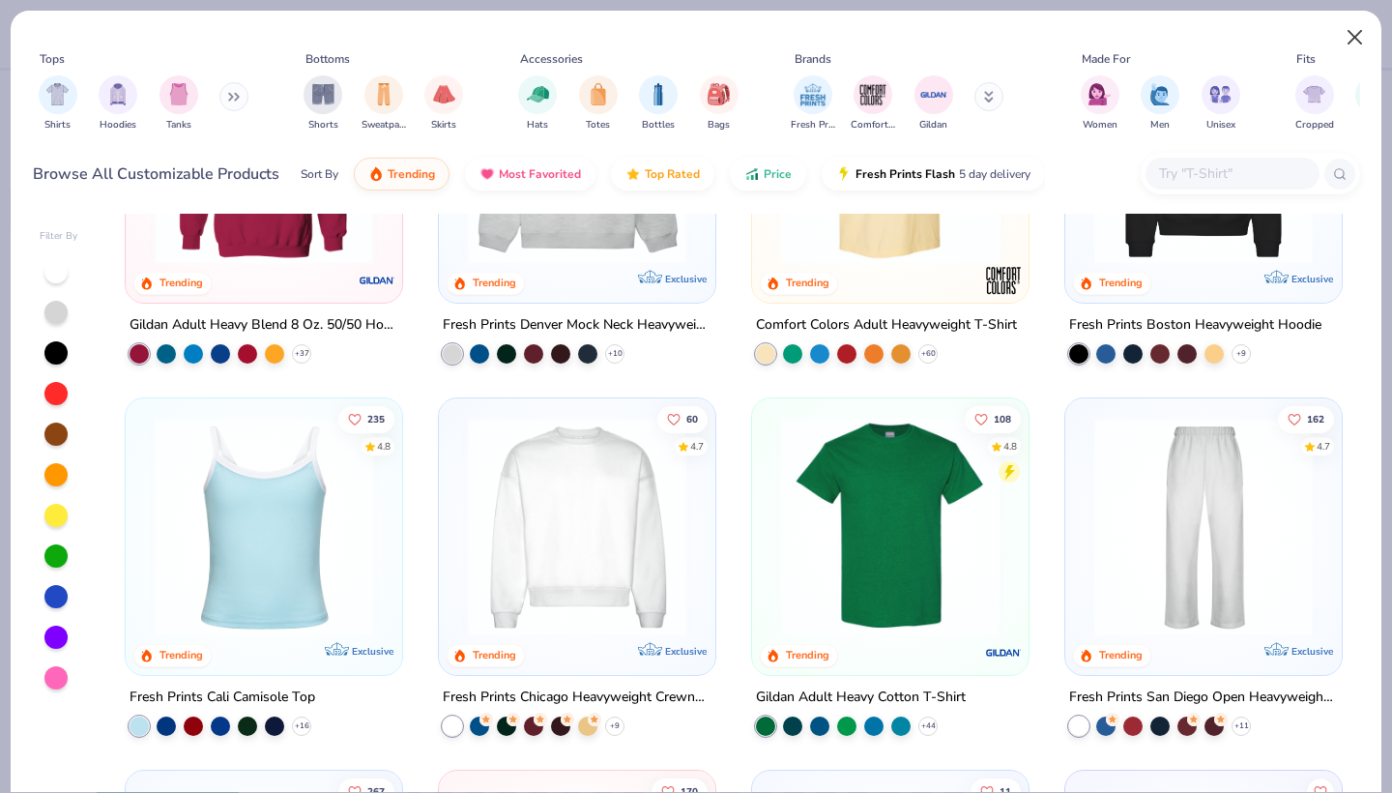
click at [1352, 43] on button "Close" at bounding box center [1355, 37] width 37 height 37
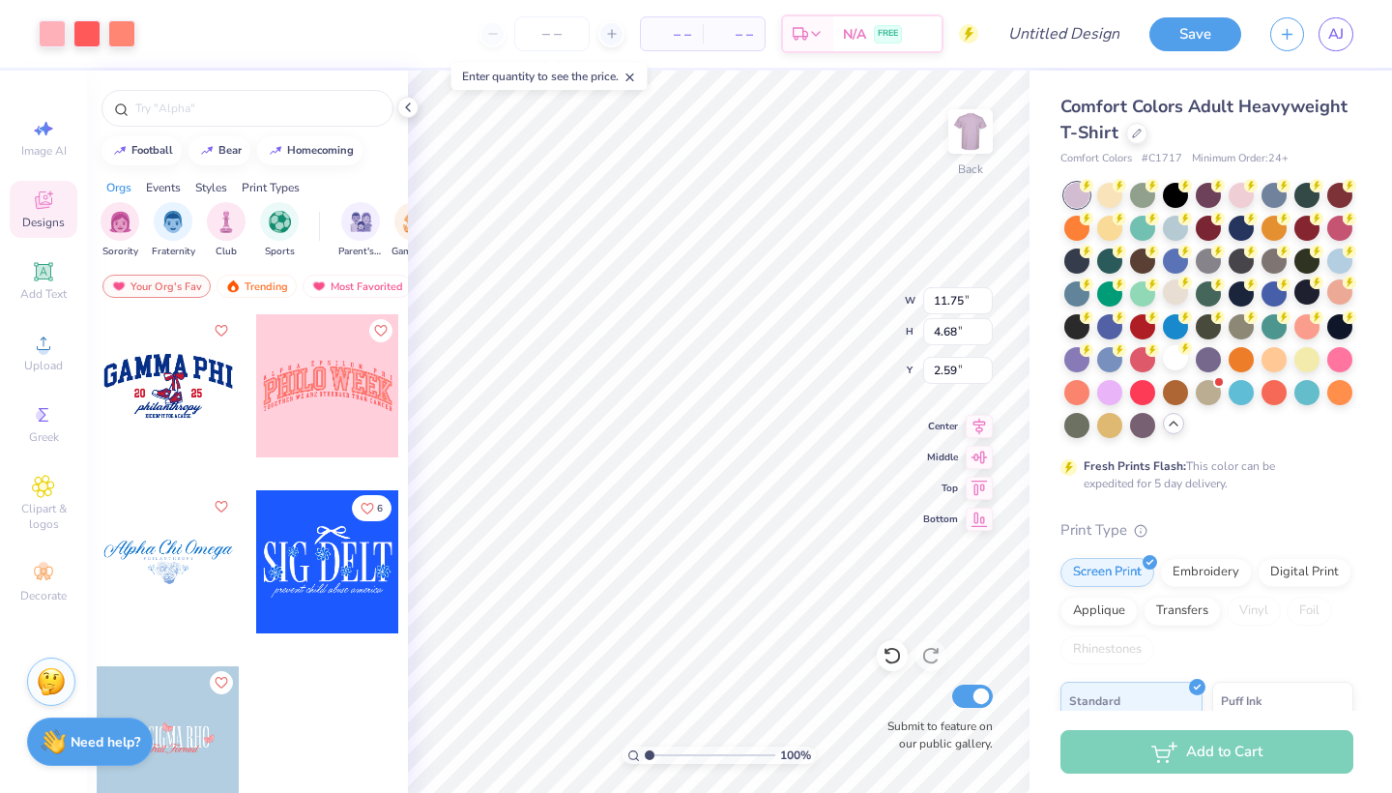
click at [183, 570] on div at bounding box center [168, 561] width 143 height 143
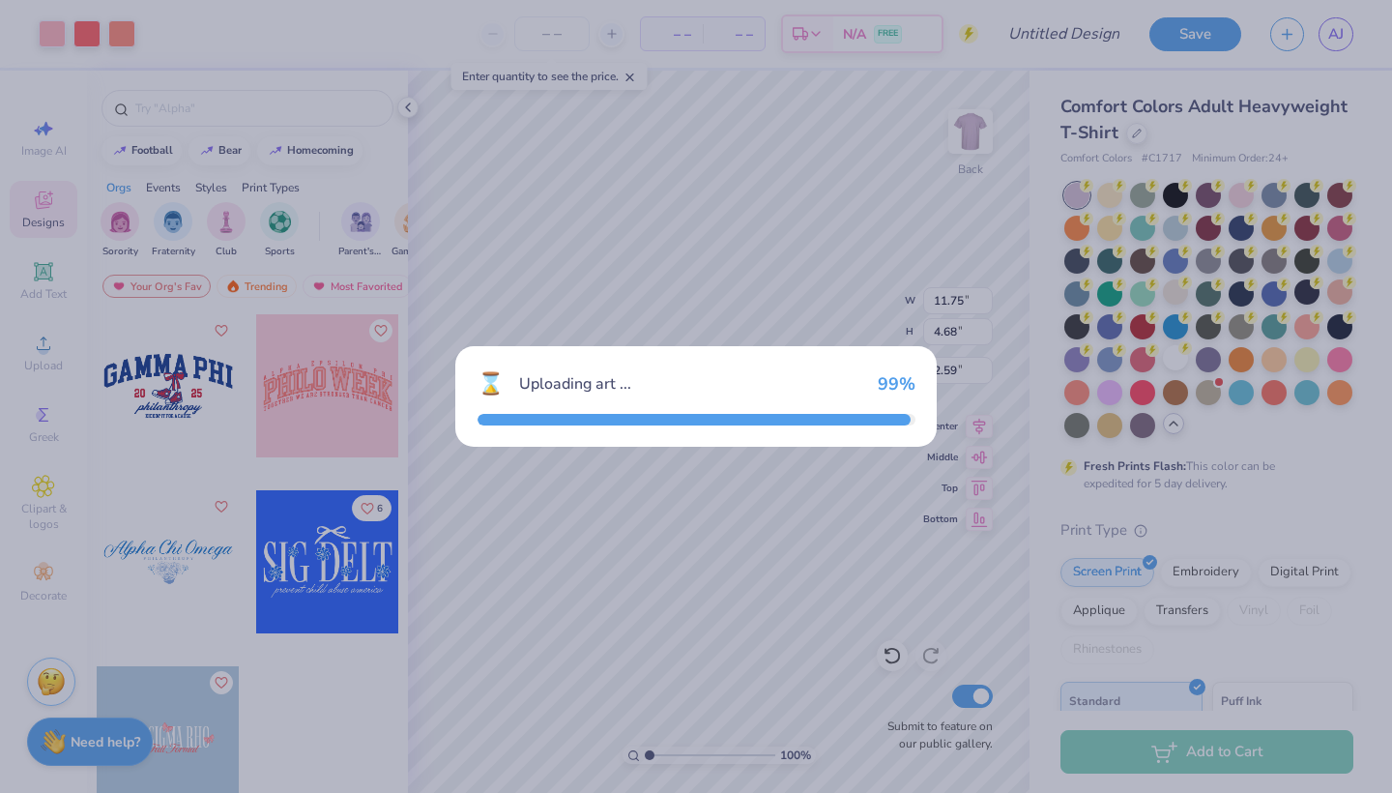
type input "11.70"
type input "4.03"
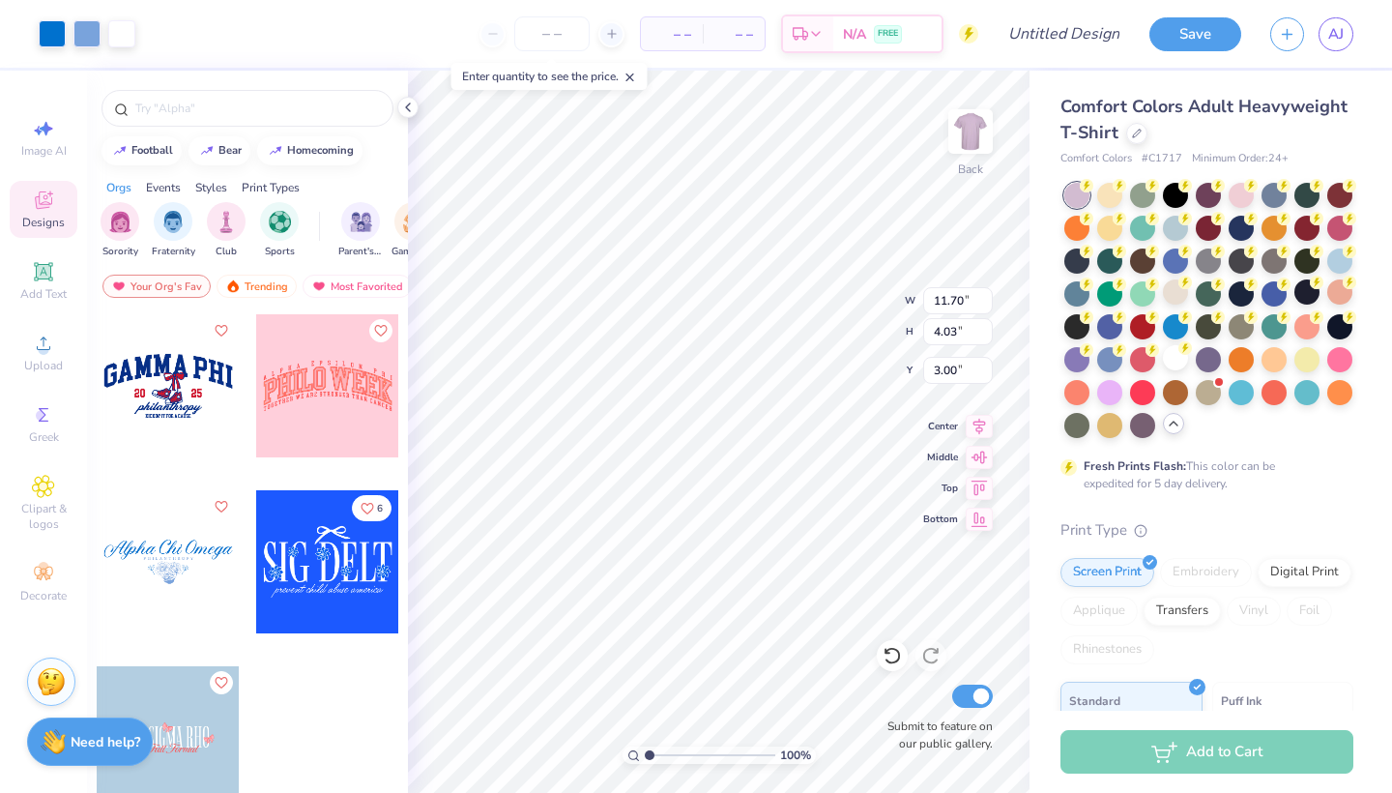
type input "8.25"
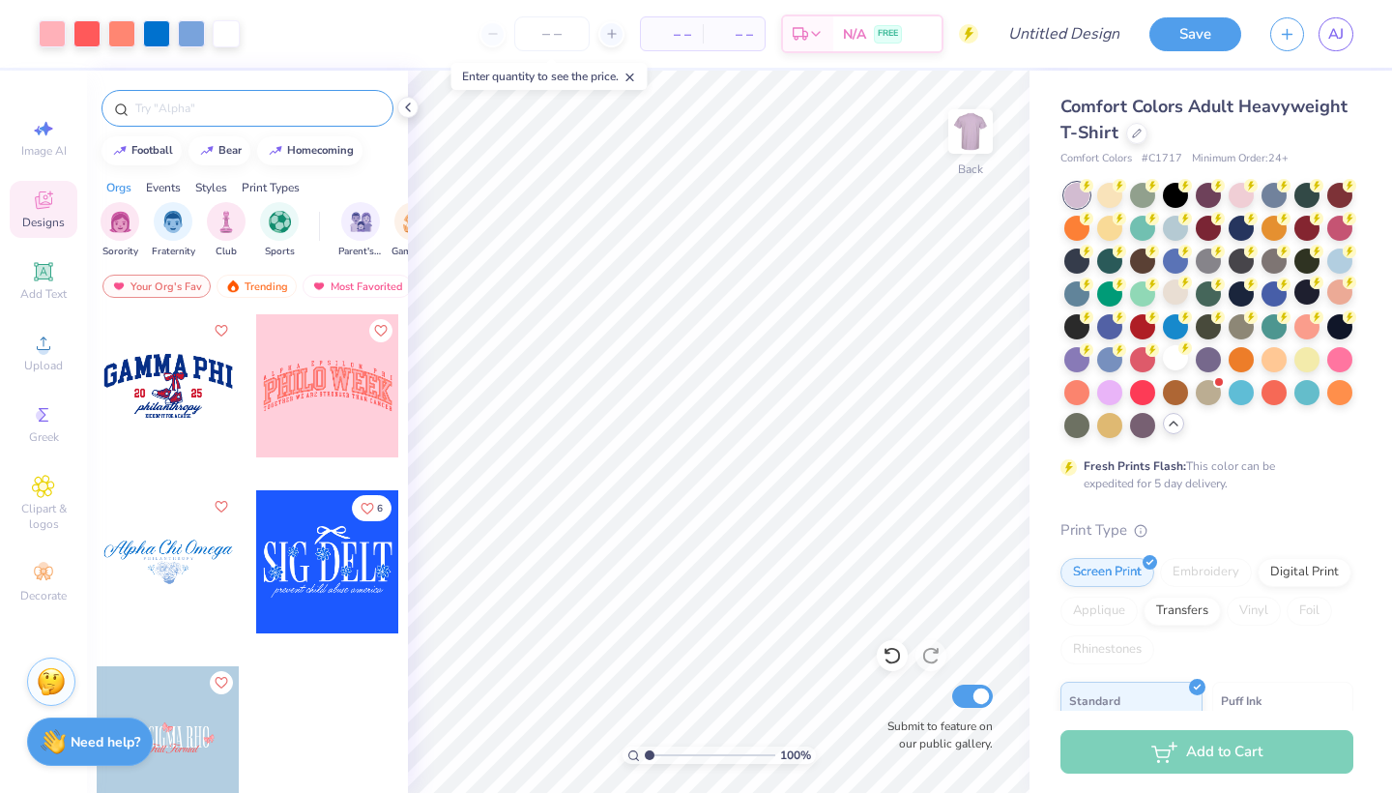
click at [329, 105] on input "text" at bounding box center [256, 108] width 247 height 19
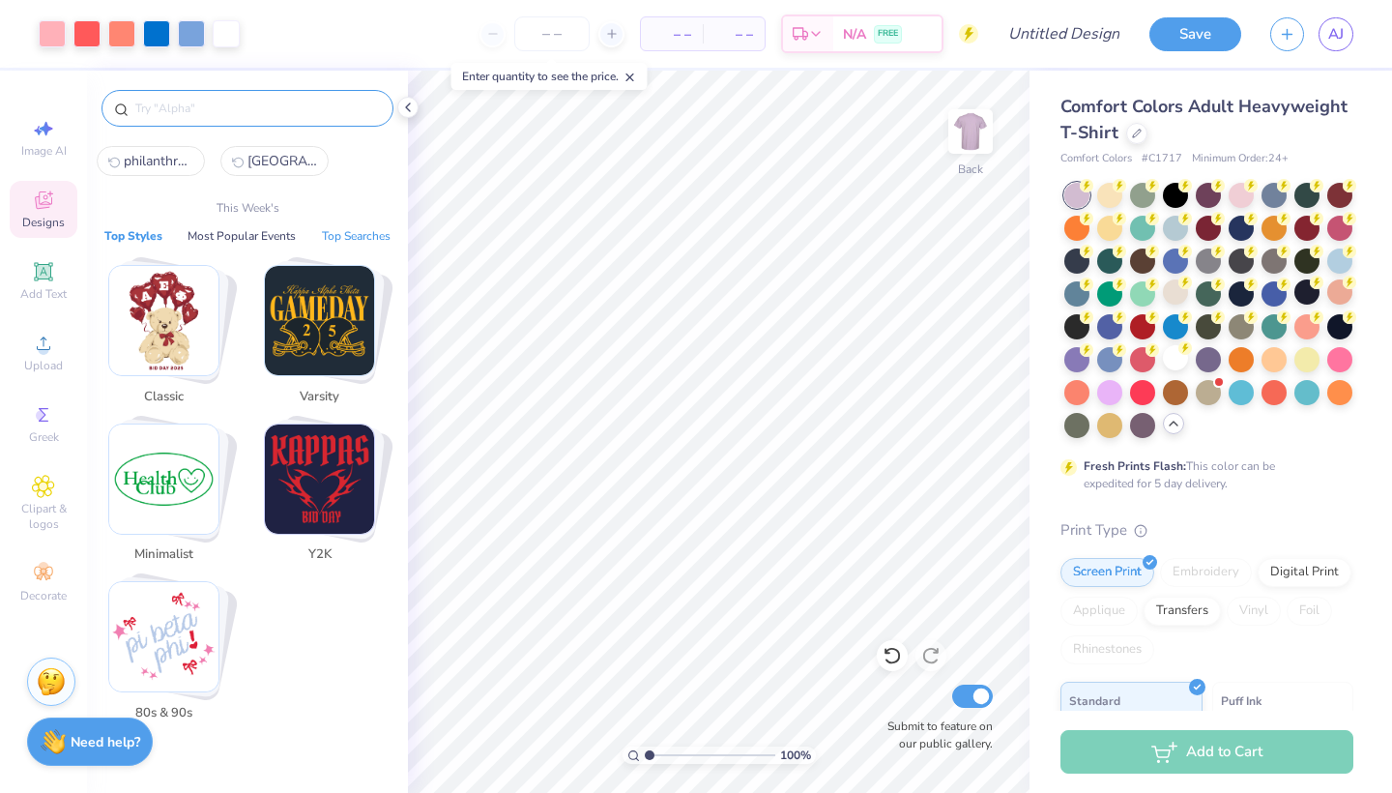
click at [353, 242] on button "Top Searches" at bounding box center [356, 235] width 80 height 19
click at [283, 113] on input "text" at bounding box center [256, 108] width 247 height 19
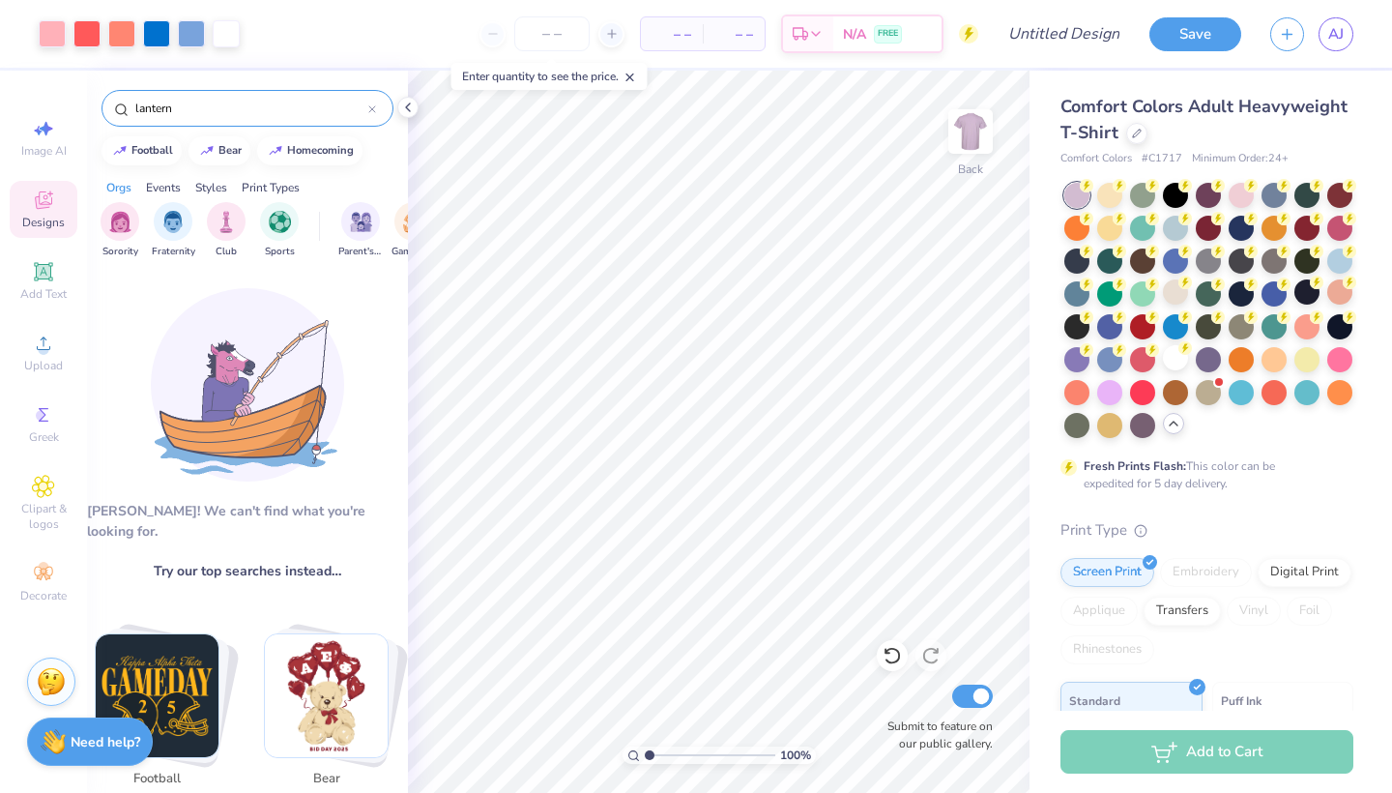
drag, startPoint x: 245, startPoint y: 106, endPoint x: 138, endPoint y: 103, distance: 107.3
click at [138, 103] on input "lantern" at bounding box center [250, 108] width 235 height 19
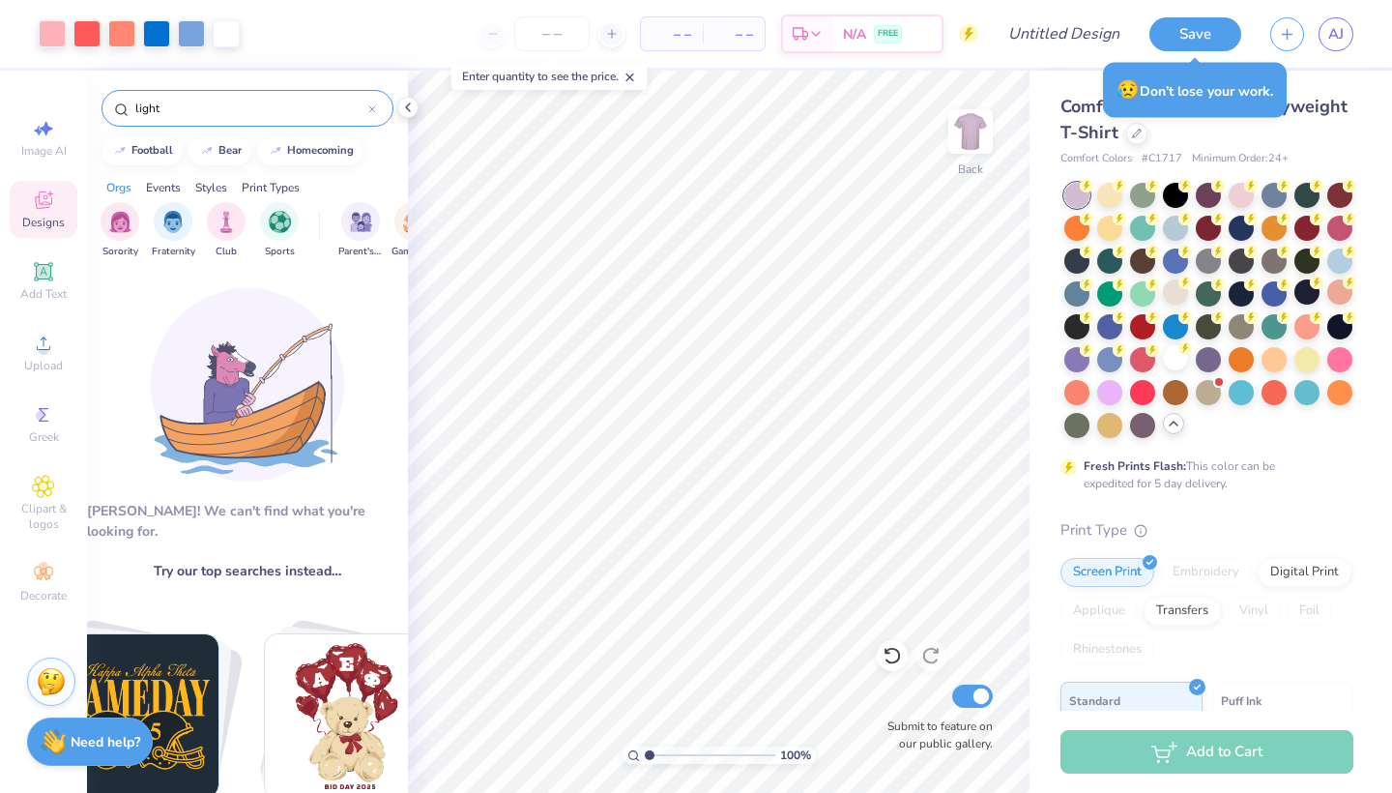
click at [252, 101] on input "light" at bounding box center [250, 108] width 235 height 19
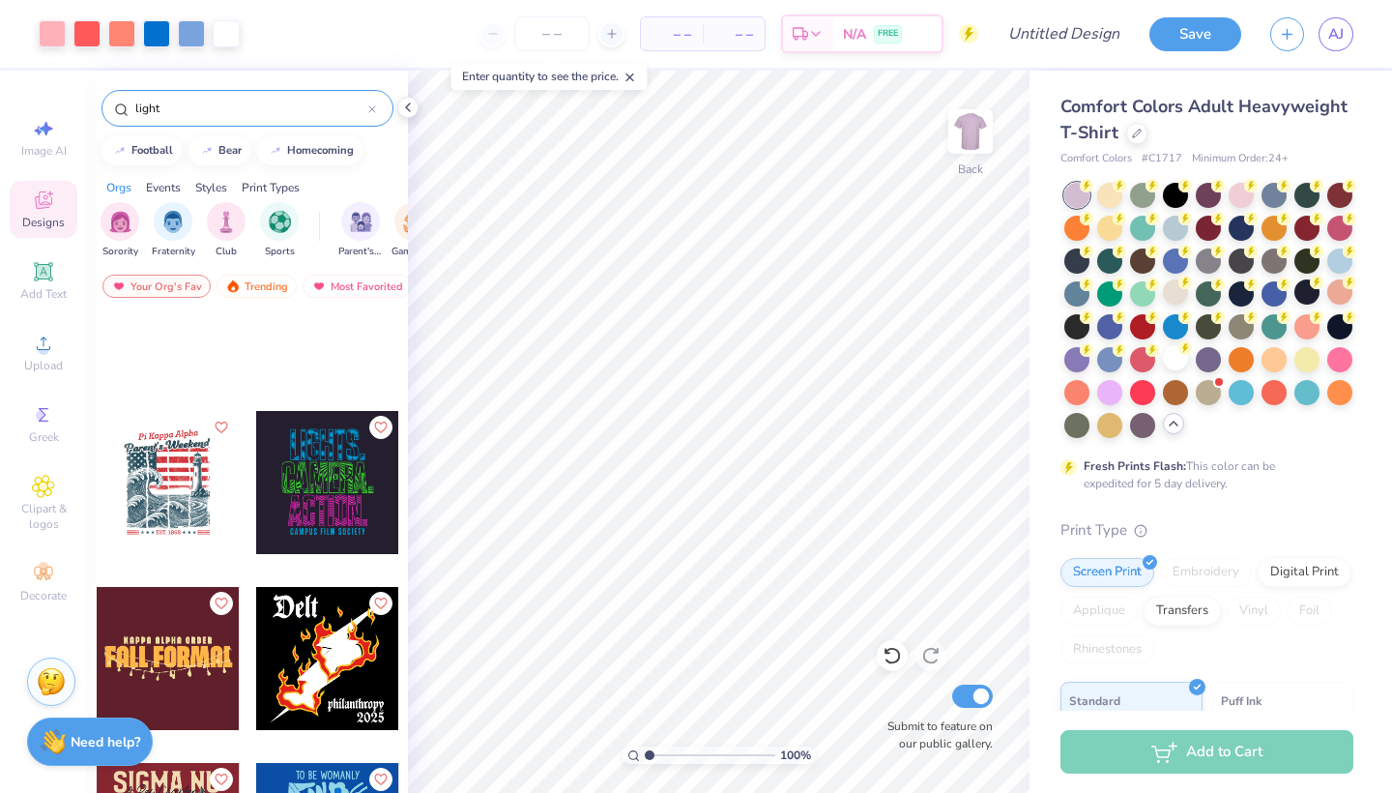
scroll to position [3007, 0]
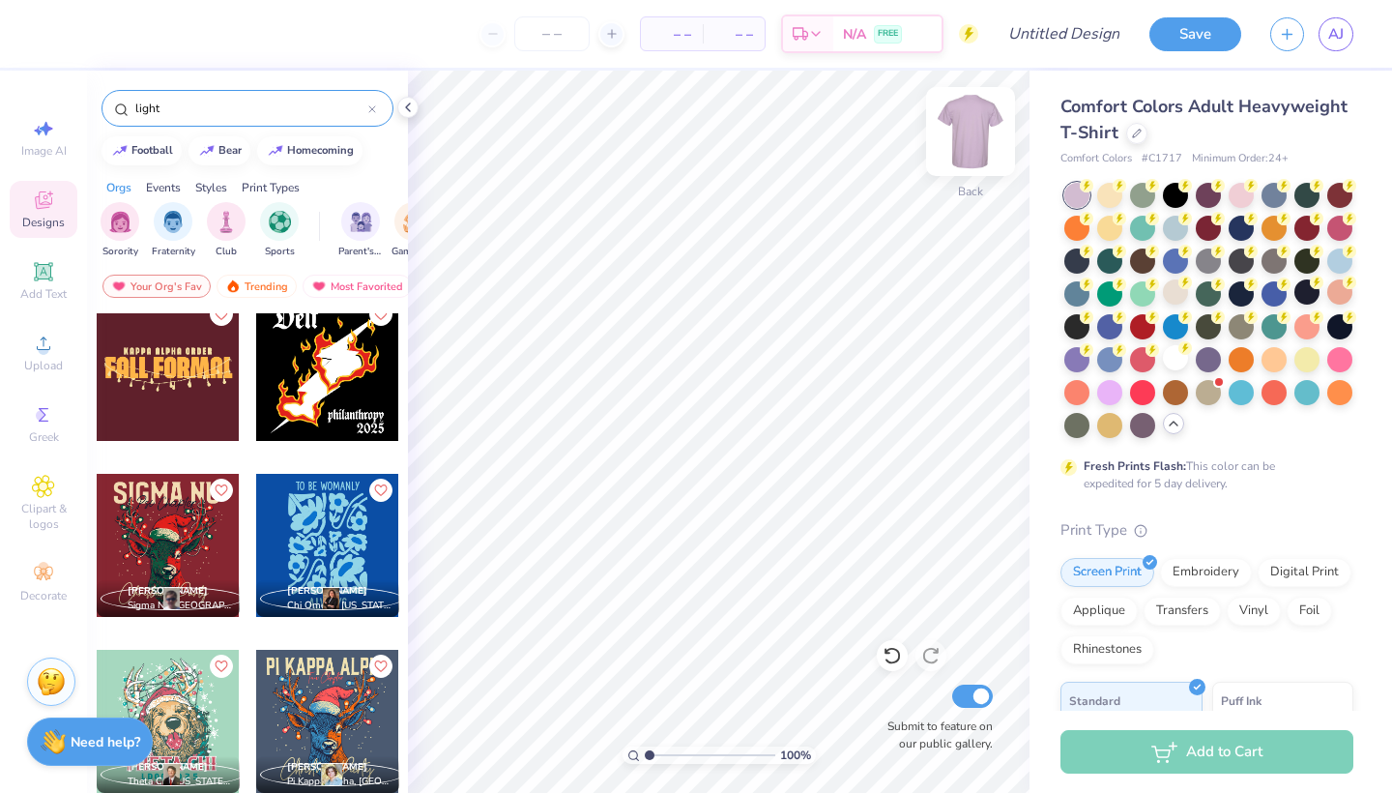
click at [967, 150] on img at bounding box center [970, 131] width 77 height 77
click at [46, 359] on span "Upload" at bounding box center [43, 365] width 39 height 15
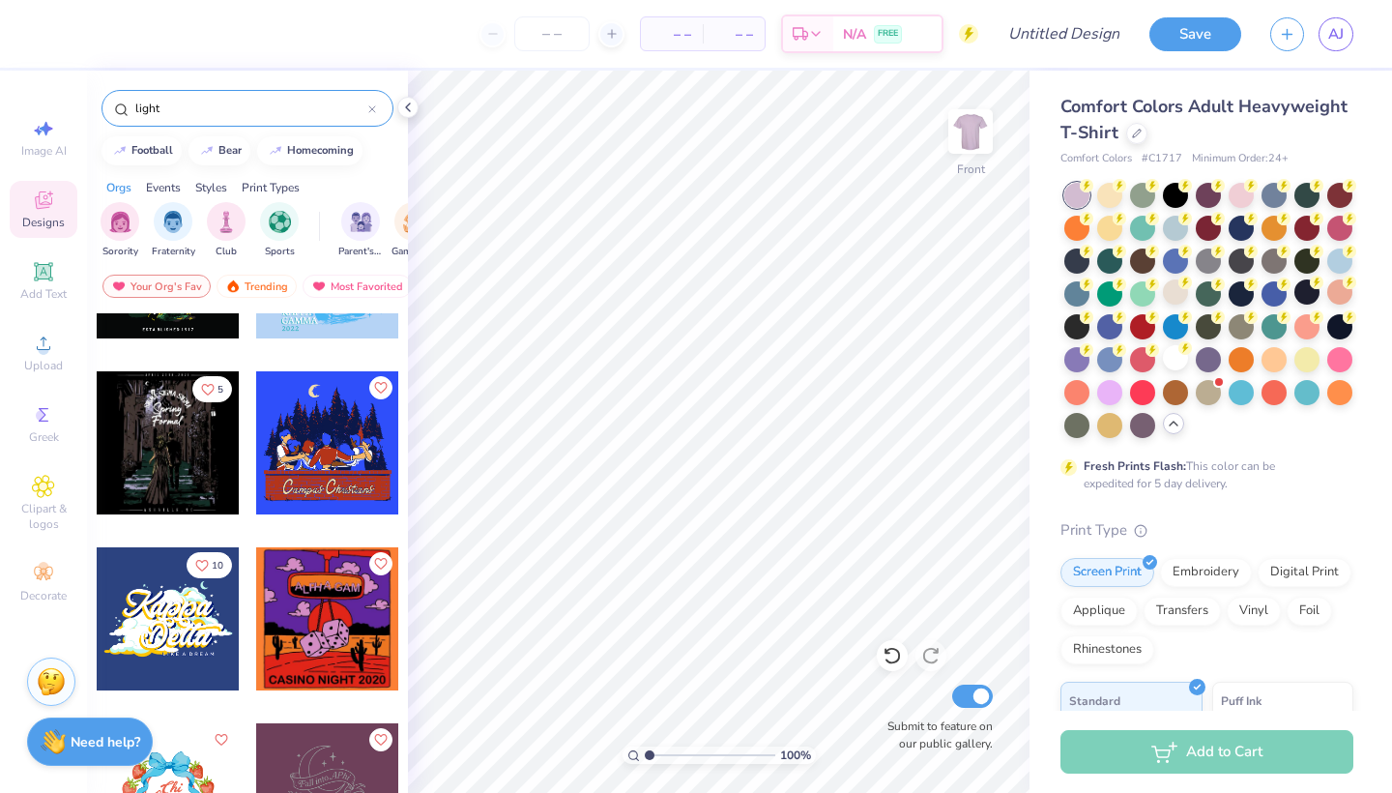
scroll to position [6951, 0]
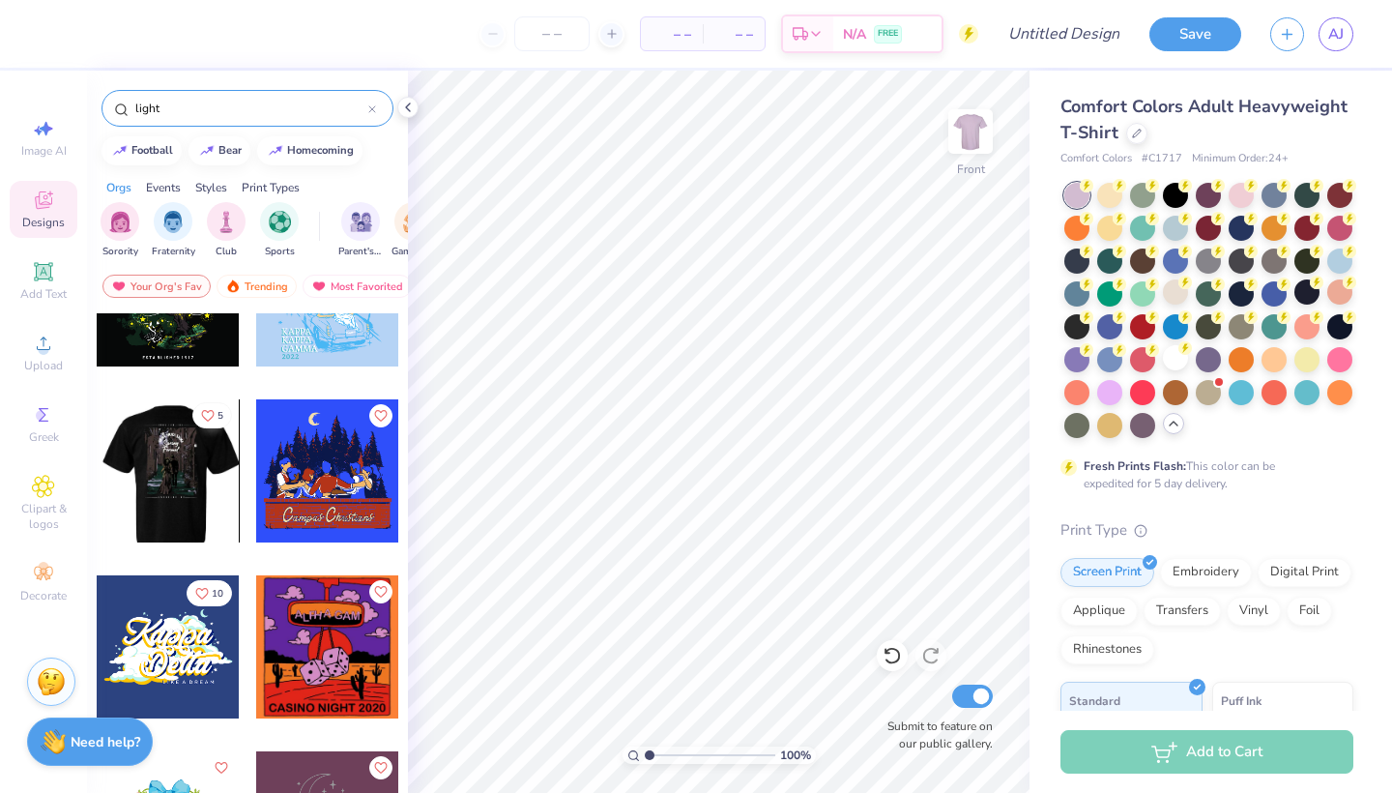
click at [201, 415] on icon "Like" at bounding box center [208, 416] width 14 height 14
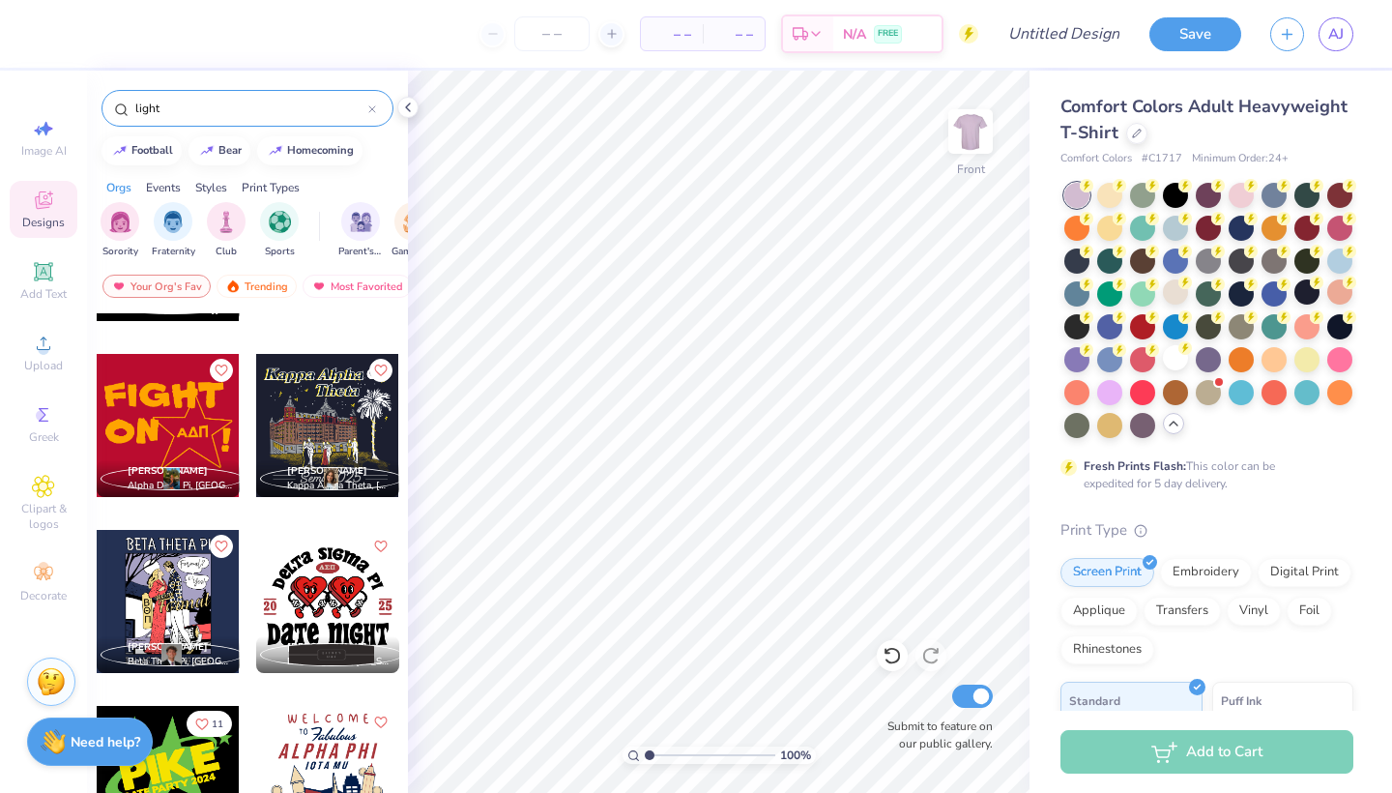
scroll to position [5487, 0]
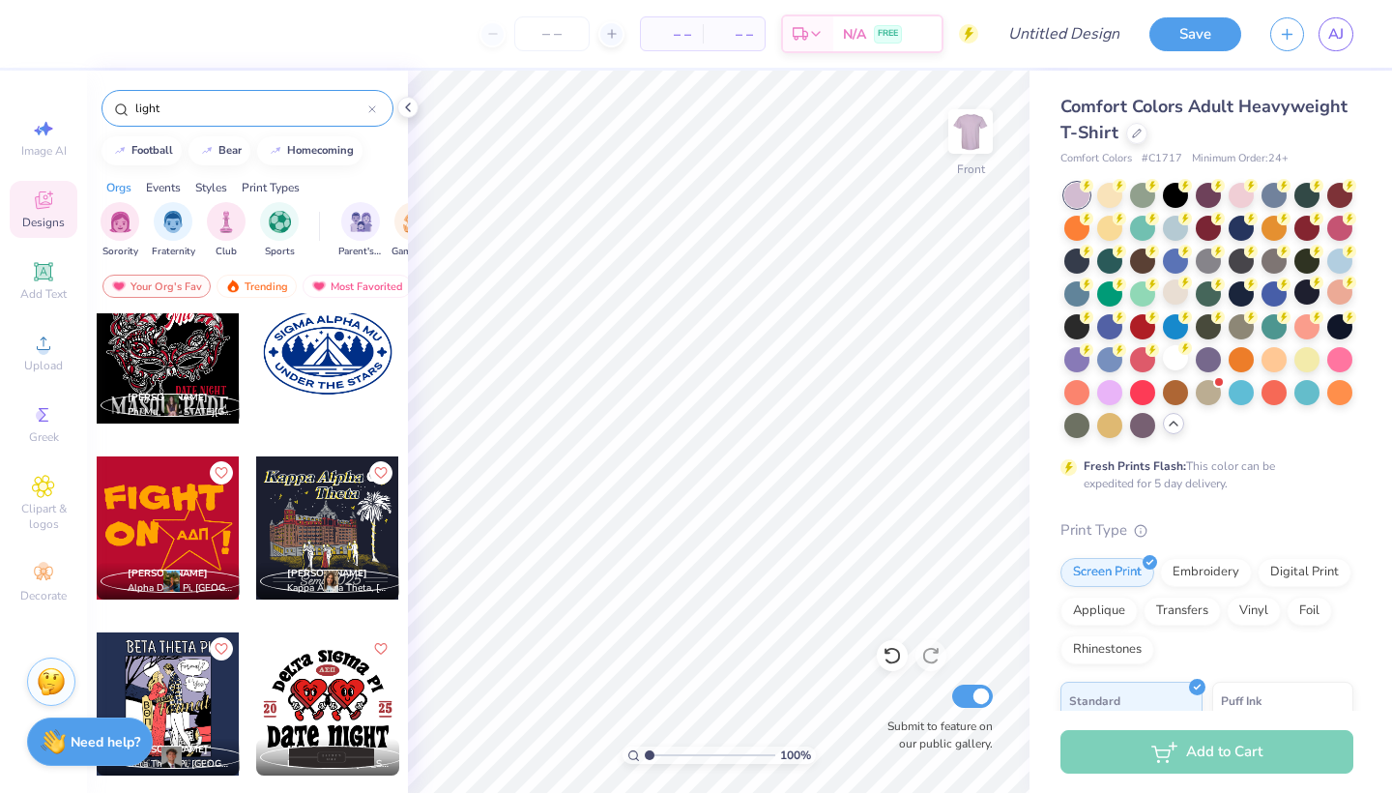
drag, startPoint x: 296, startPoint y: 115, endPoint x: 102, endPoint y: 114, distance: 193.3
click at [102, 114] on div "light" at bounding box center [247, 108] width 292 height 37
type input "city"
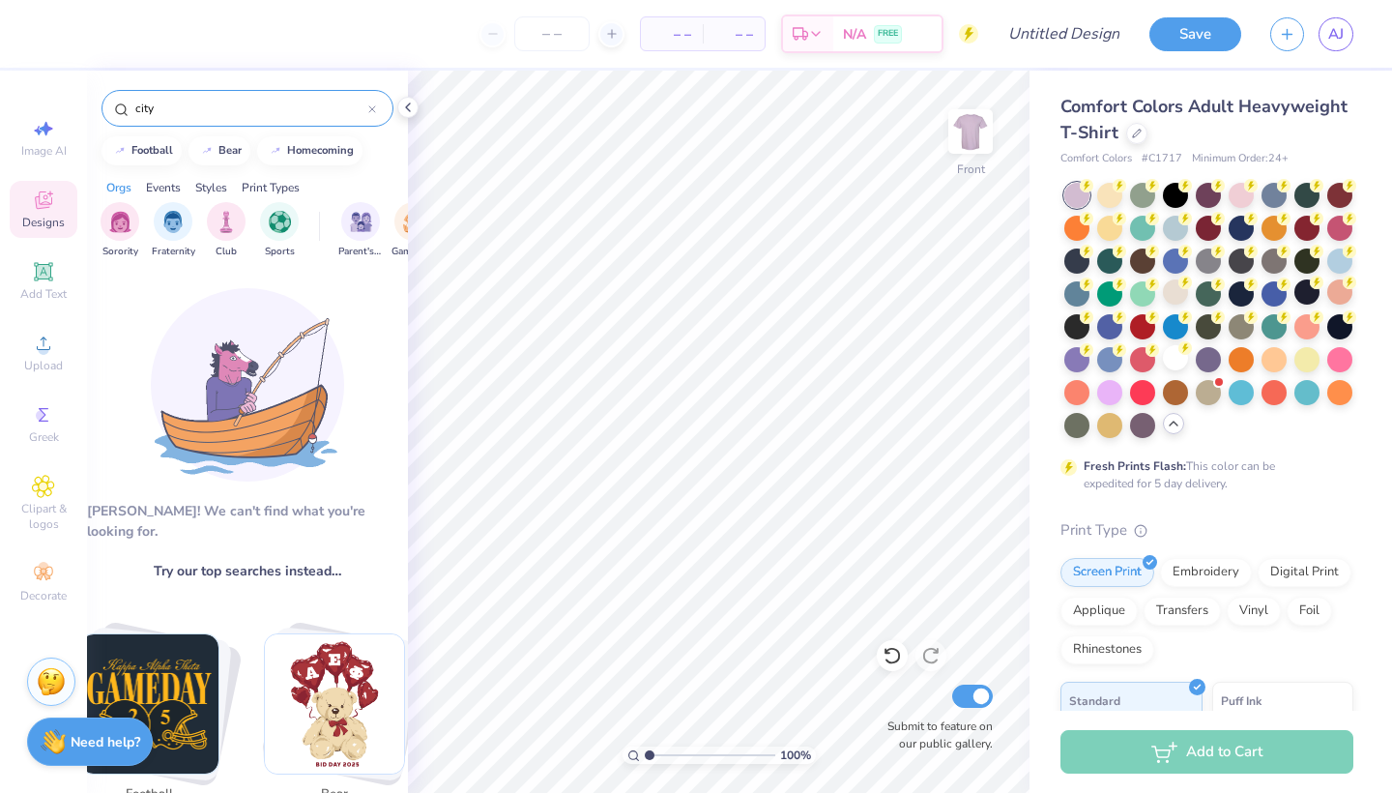
click at [195, 101] on input "city" at bounding box center [250, 108] width 235 height 19
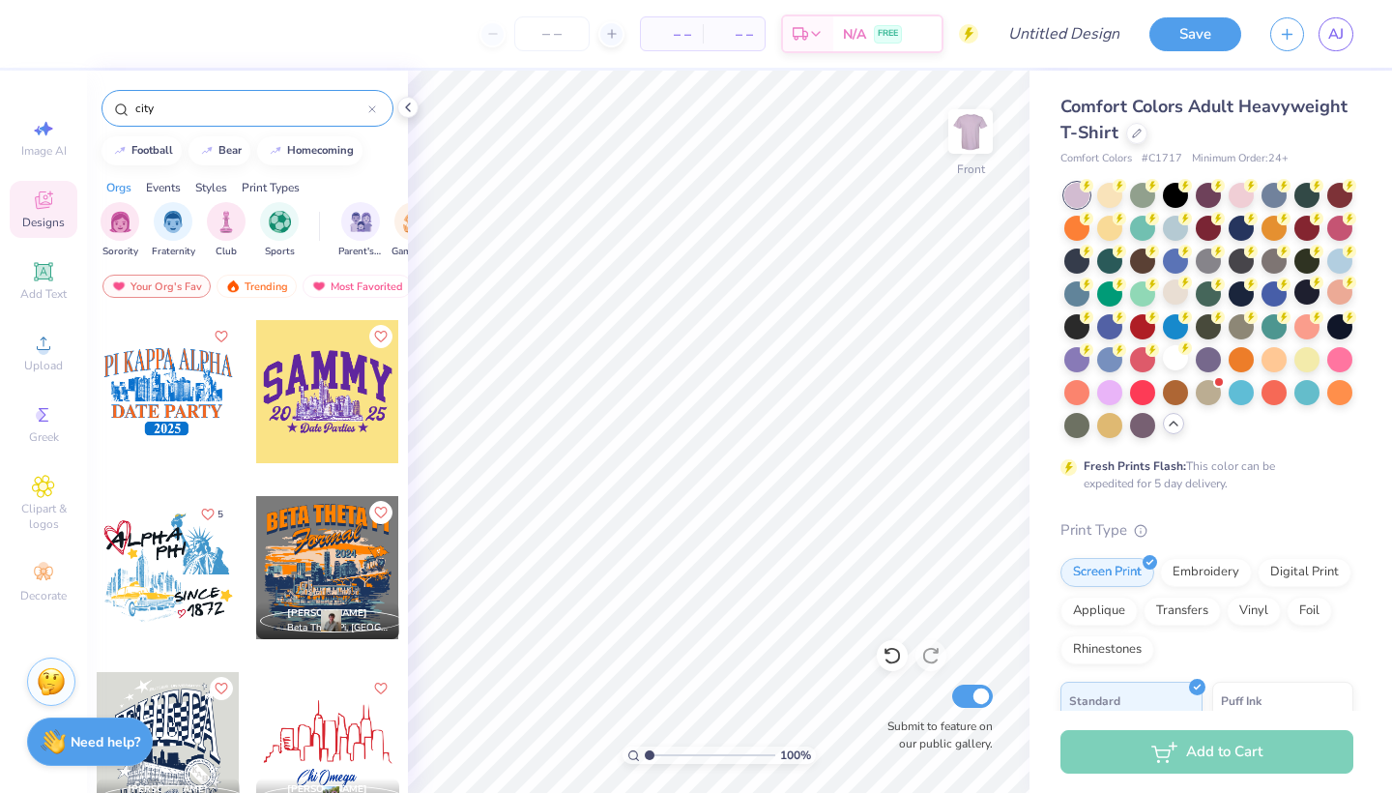
scroll to position [737, 0]
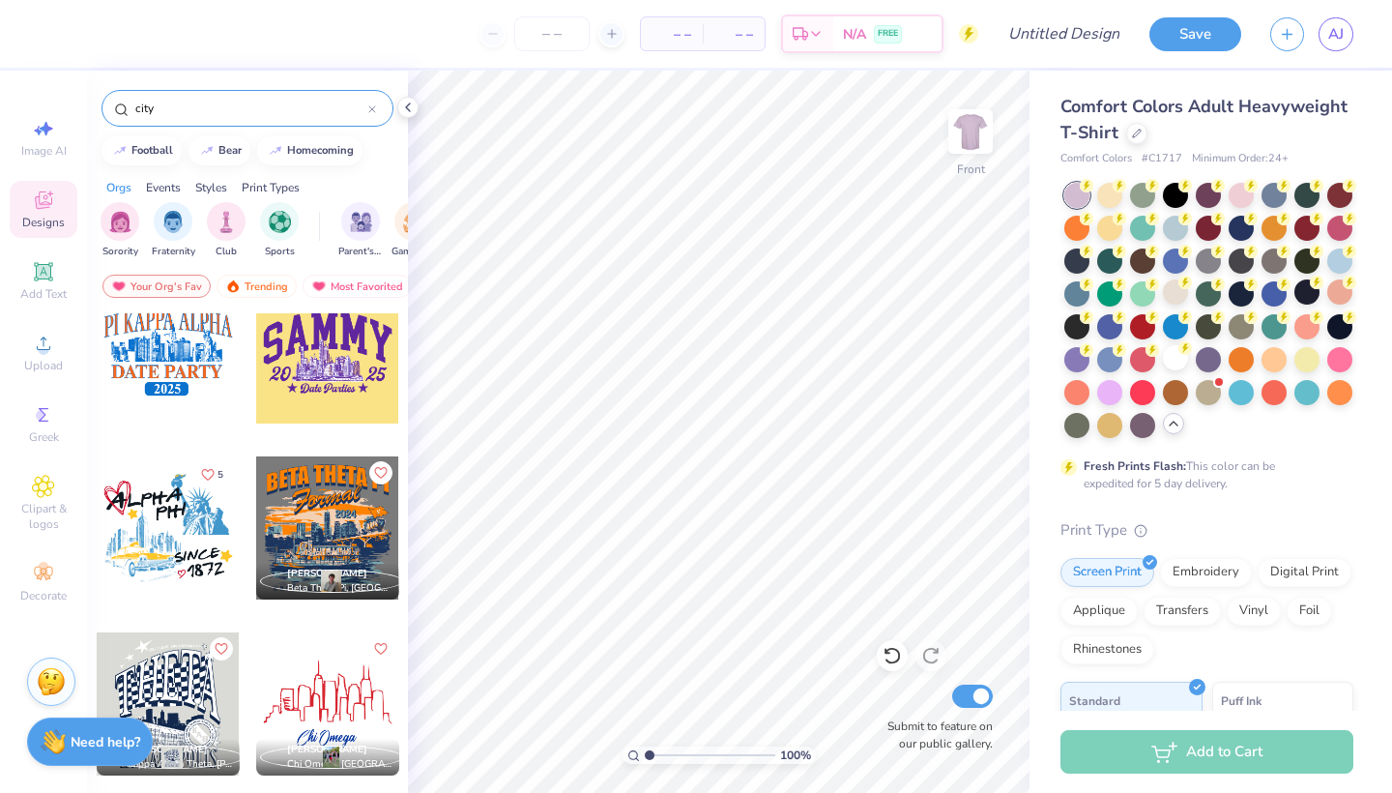
click at [360, 505] on div at bounding box center [327, 527] width 143 height 143
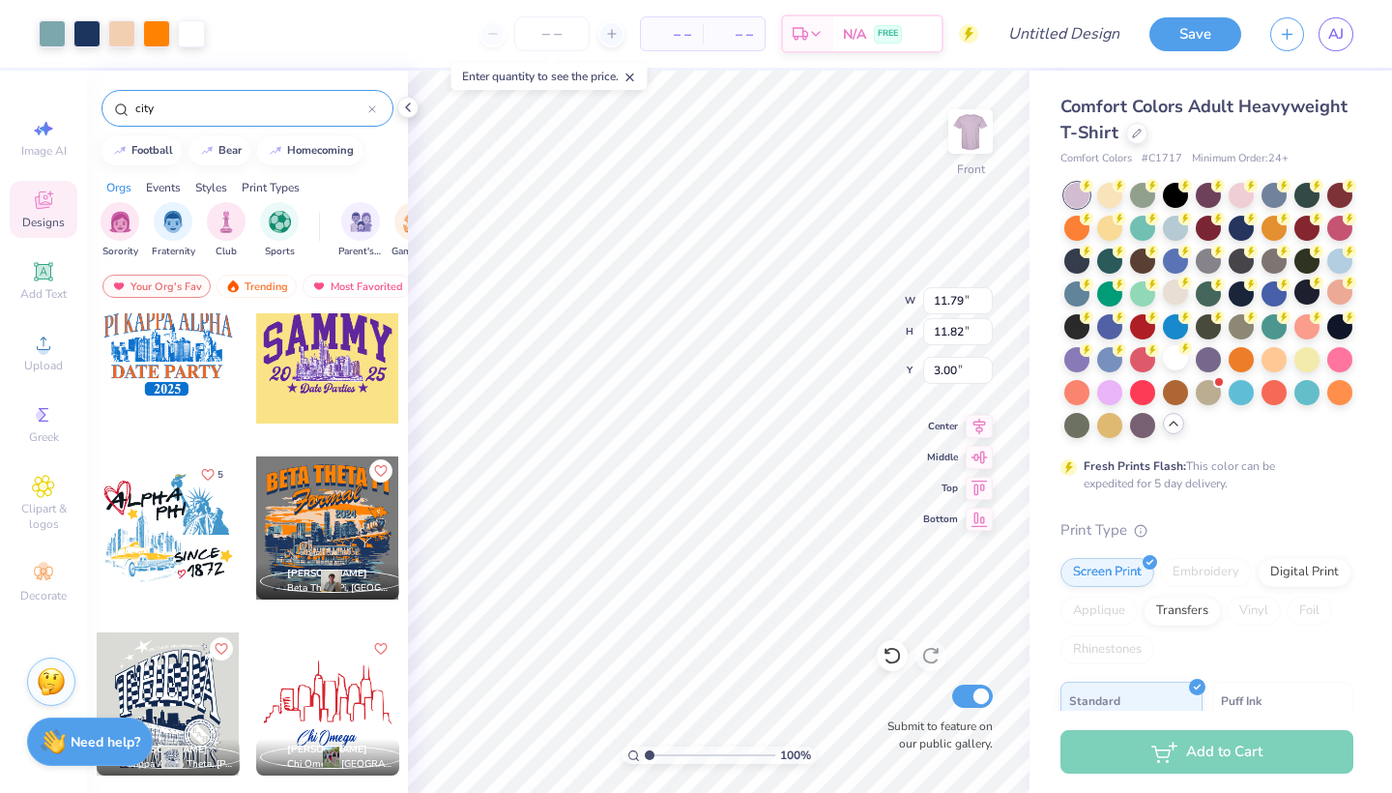
type input "4.45"
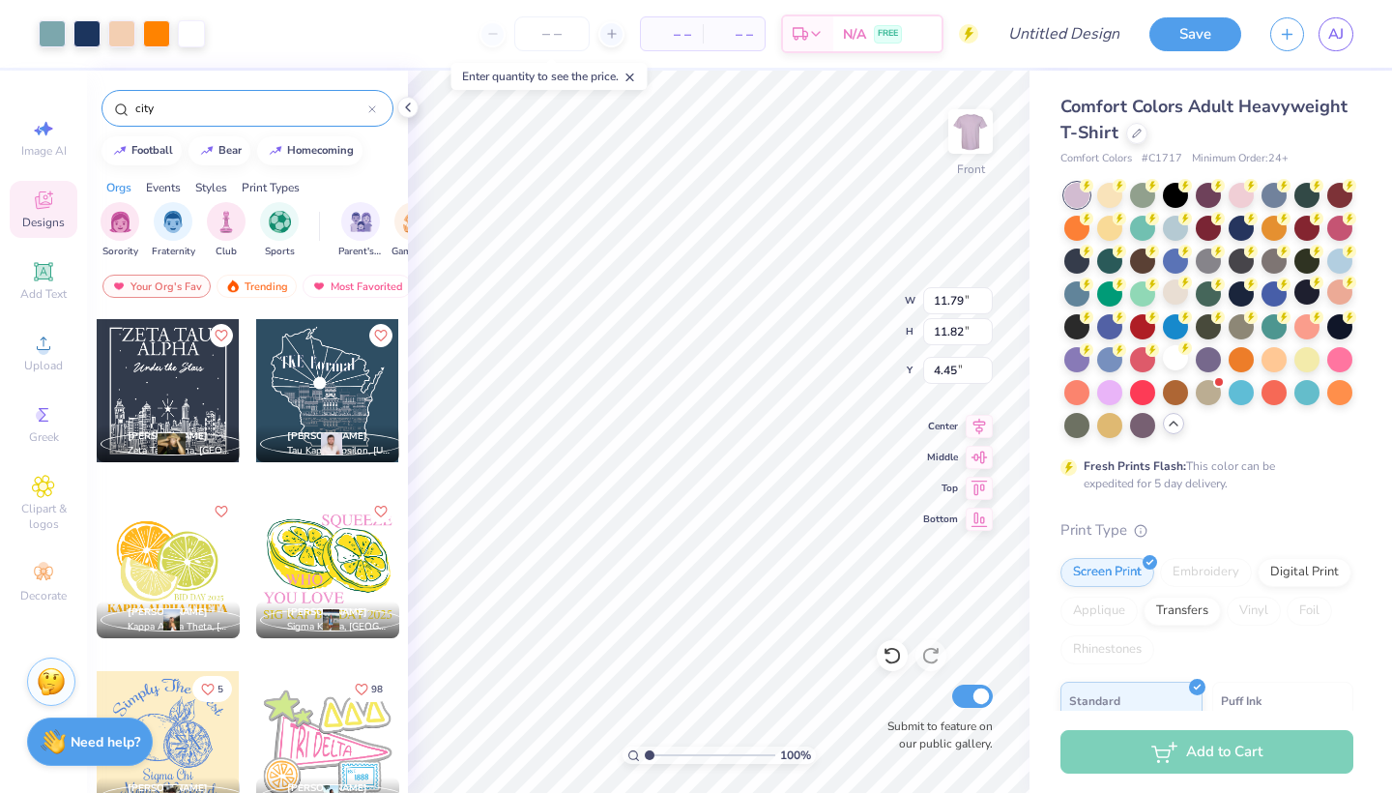
scroll to position [1821, 0]
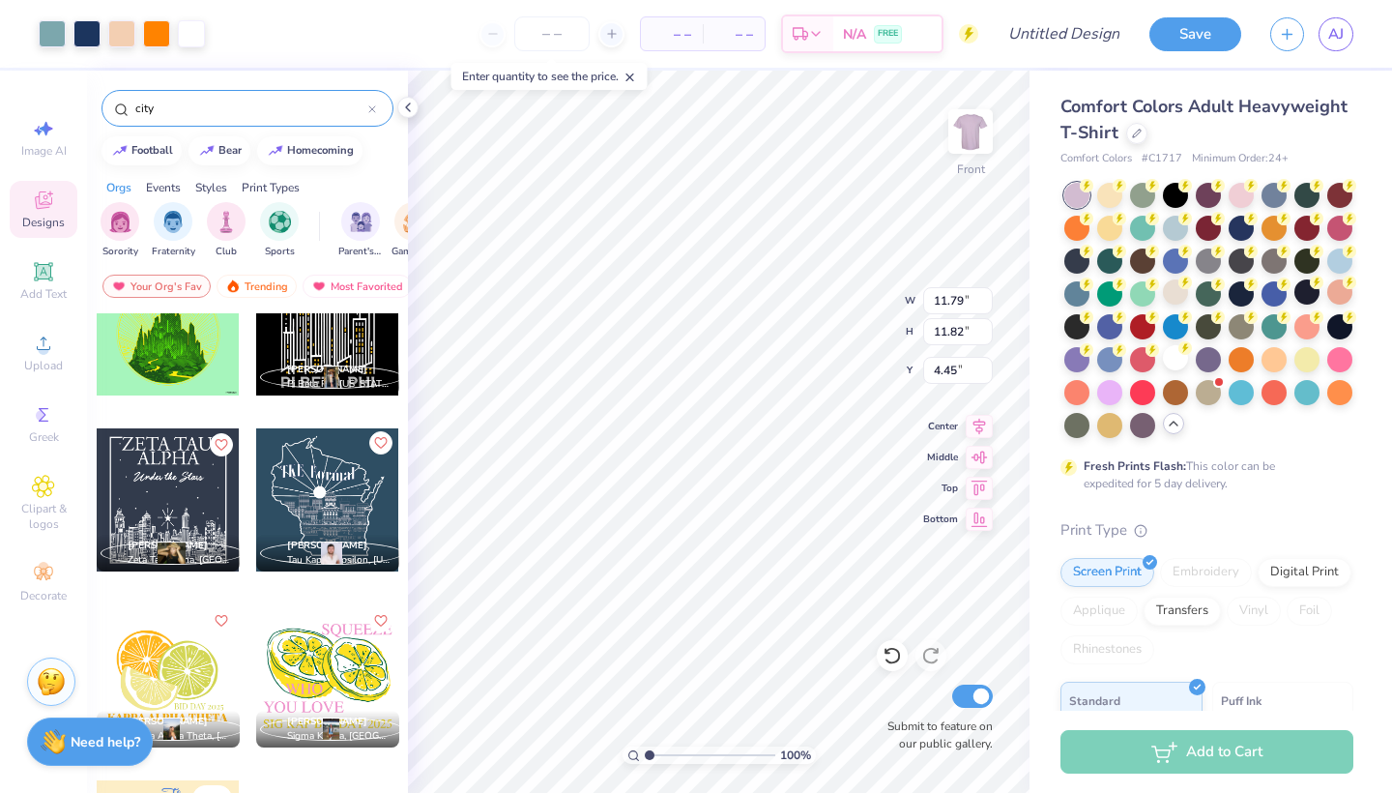
click at [373, 445] on icon "Like" at bounding box center [380, 443] width 14 height 14
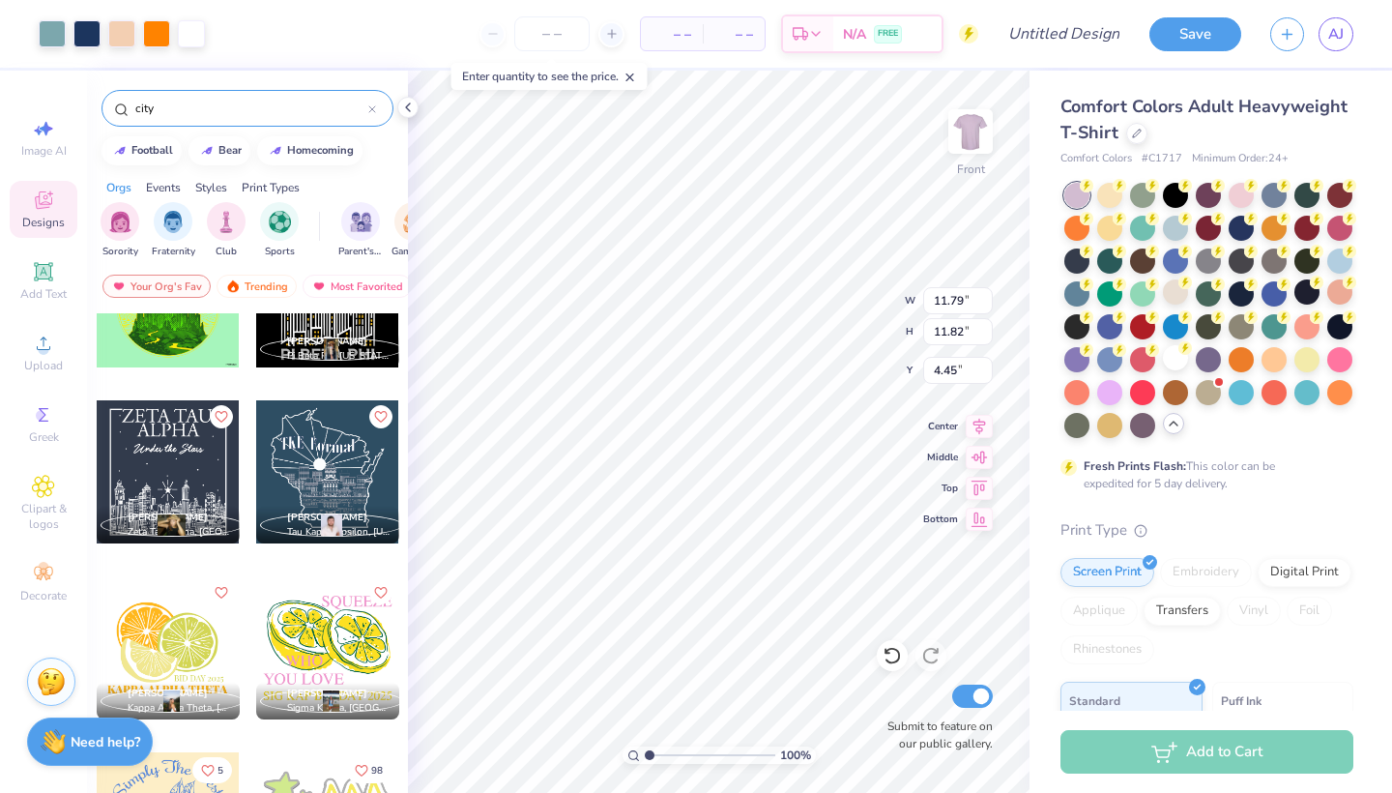
scroll to position [1843, 0]
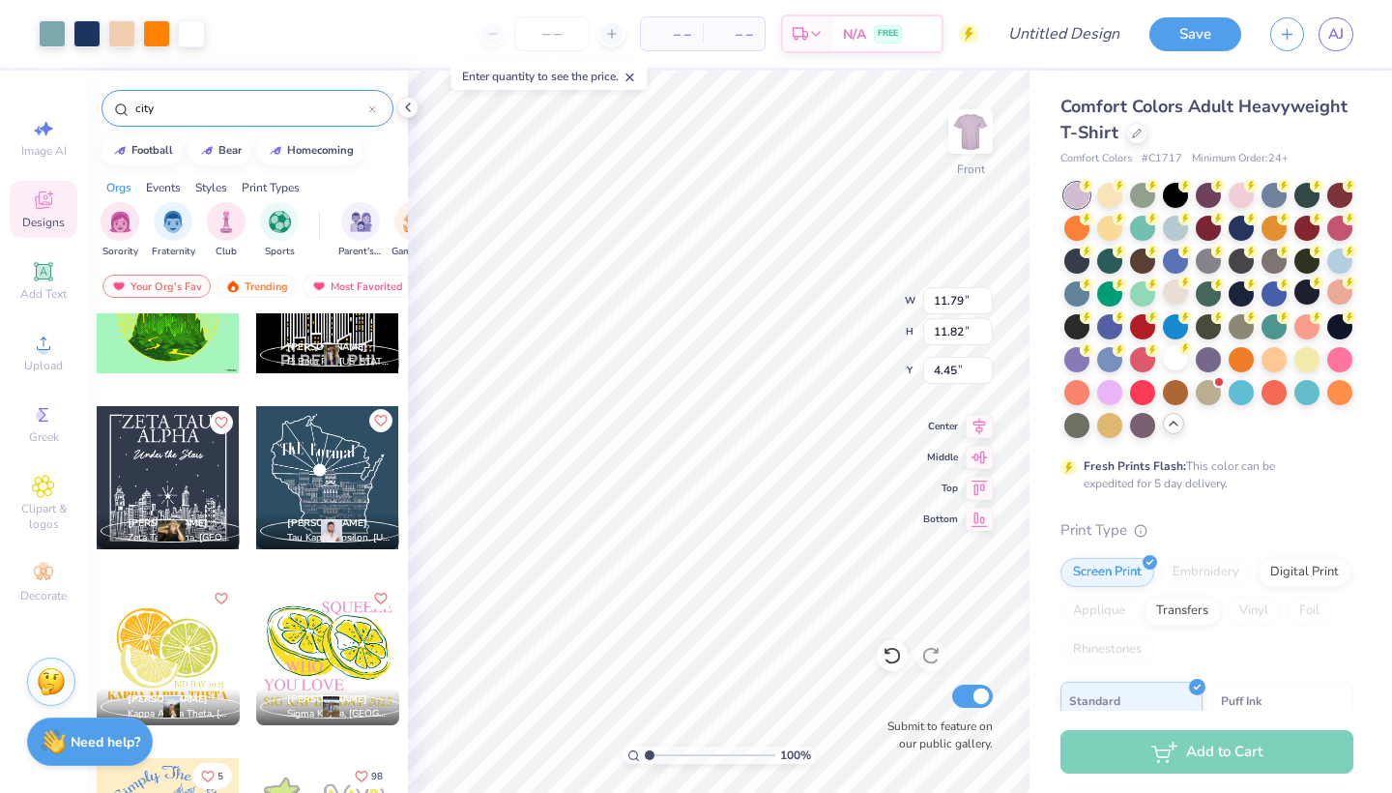
click at [370, 427] on button "Like" at bounding box center [380, 420] width 23 height 23
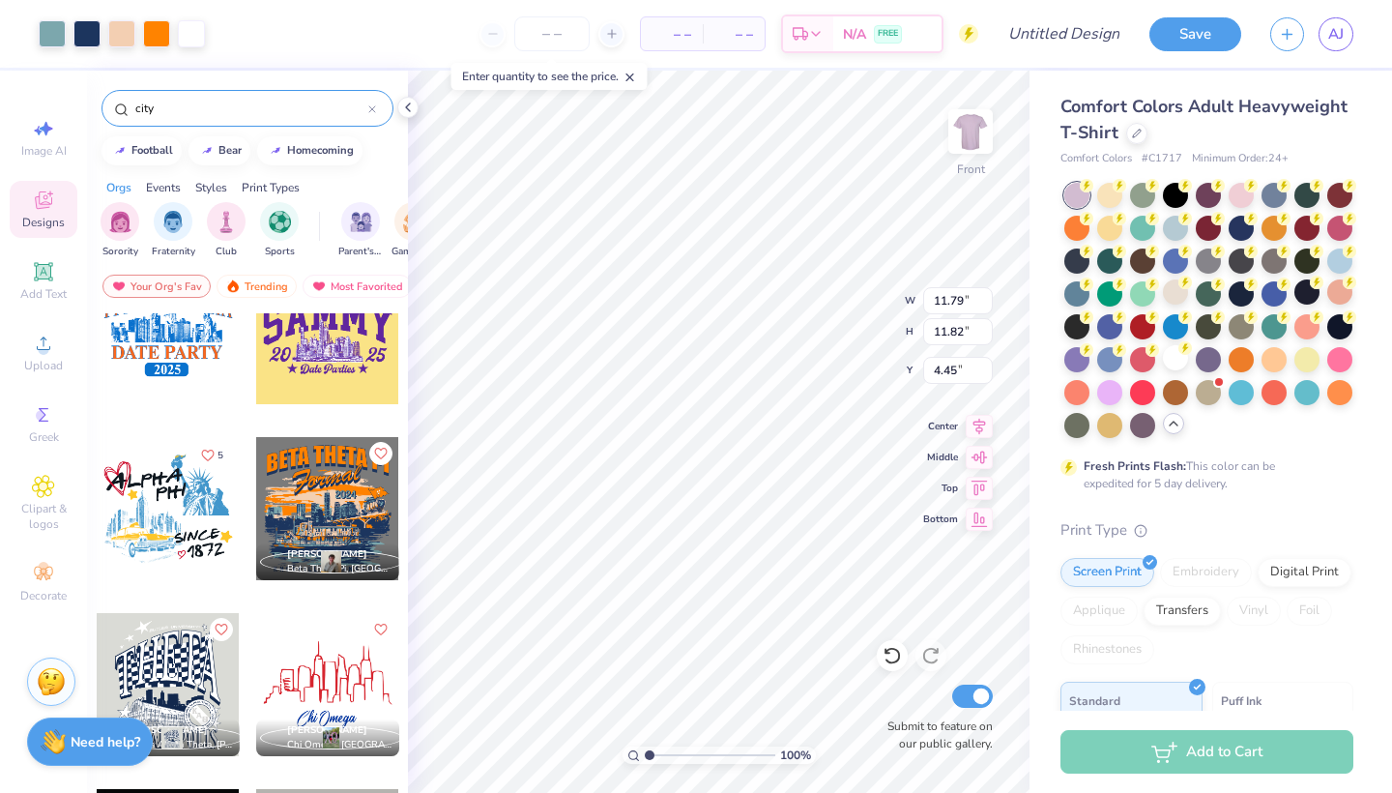
scroll to position [742, 0]
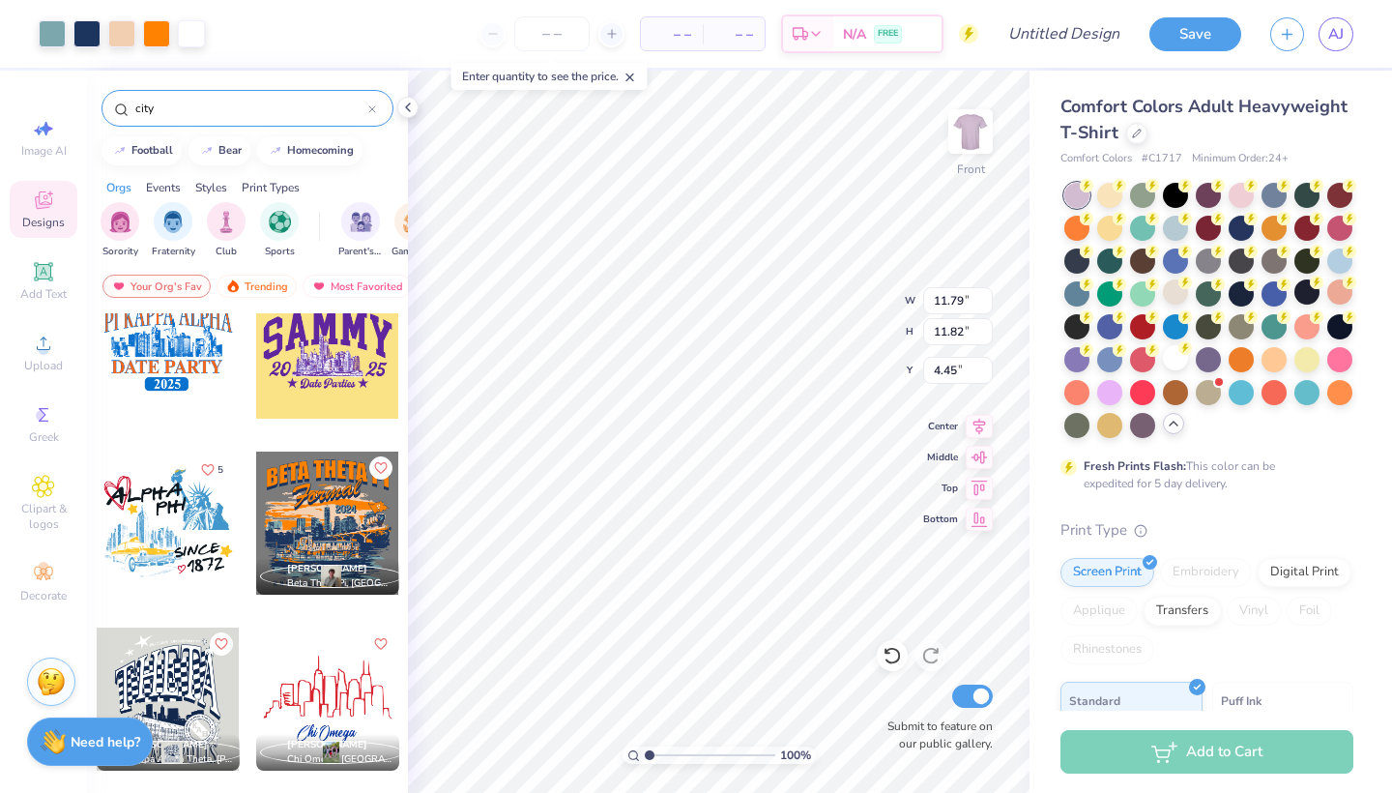
click at [372, 110] on icon at bounding box center [372, 109] width 8 height 8
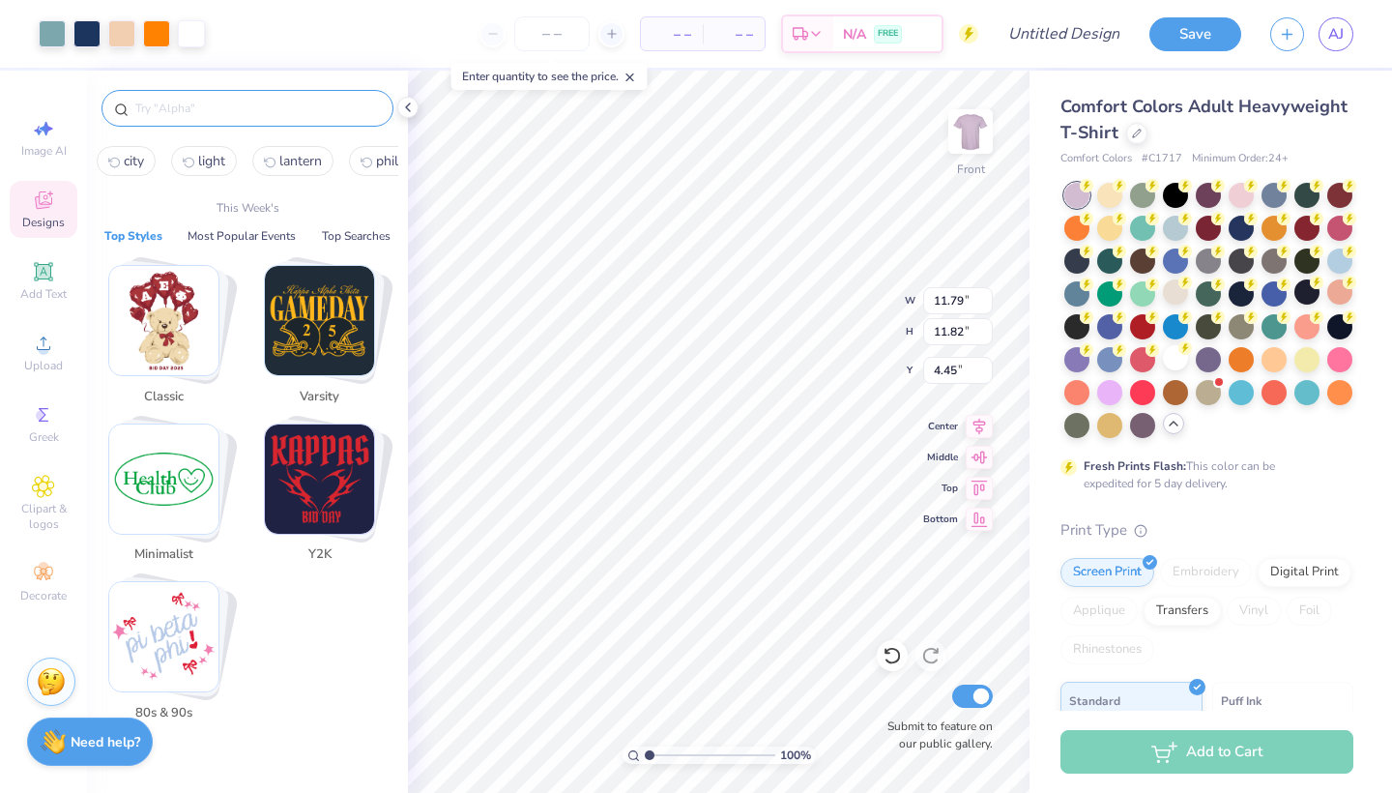
click at [291, 101] on input "text" at bounding box center [256, 108] width 247 height 19
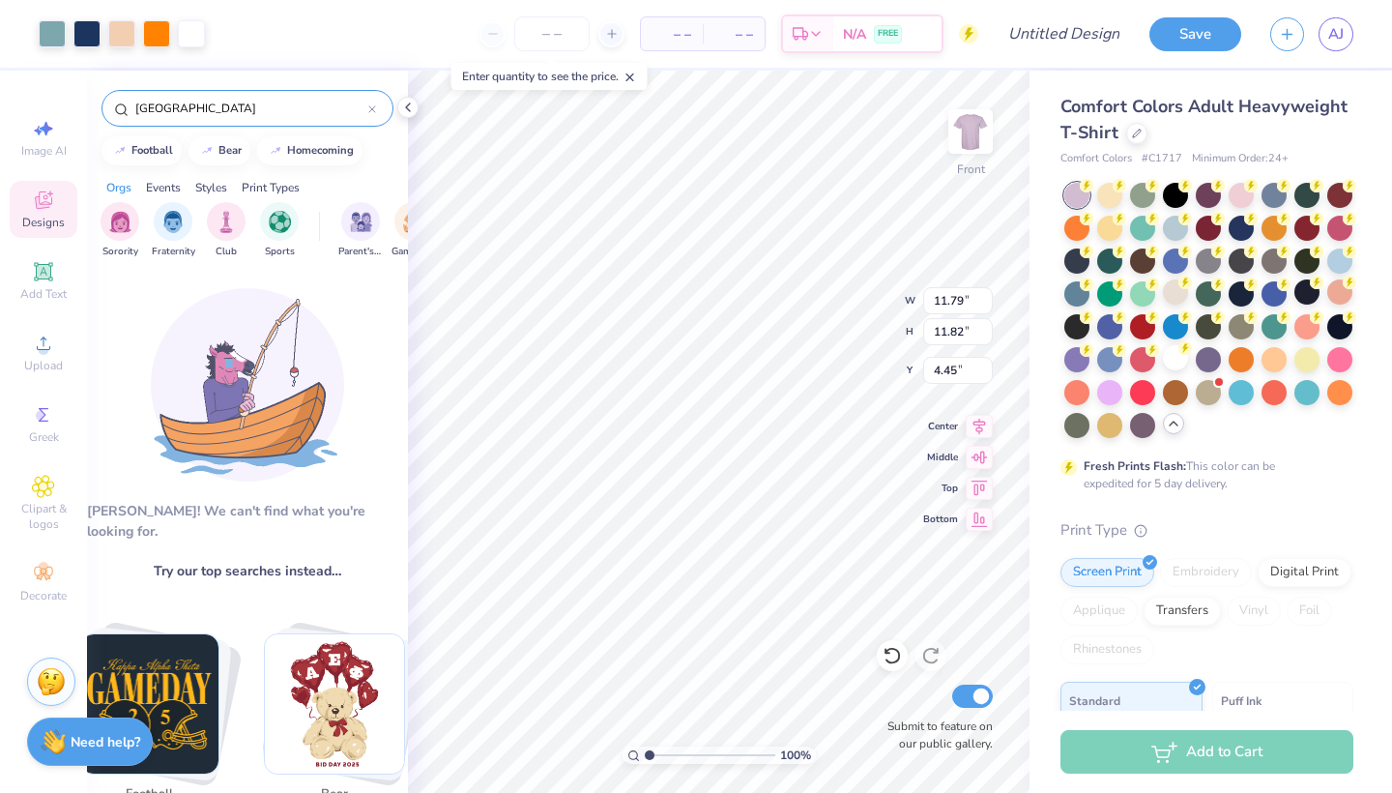
type input "[GEOGRAPHIC_DATA]"
click at [263, 561] on span "Try our top searches instead…" at bounding box center [247, 571] width 187 height 20
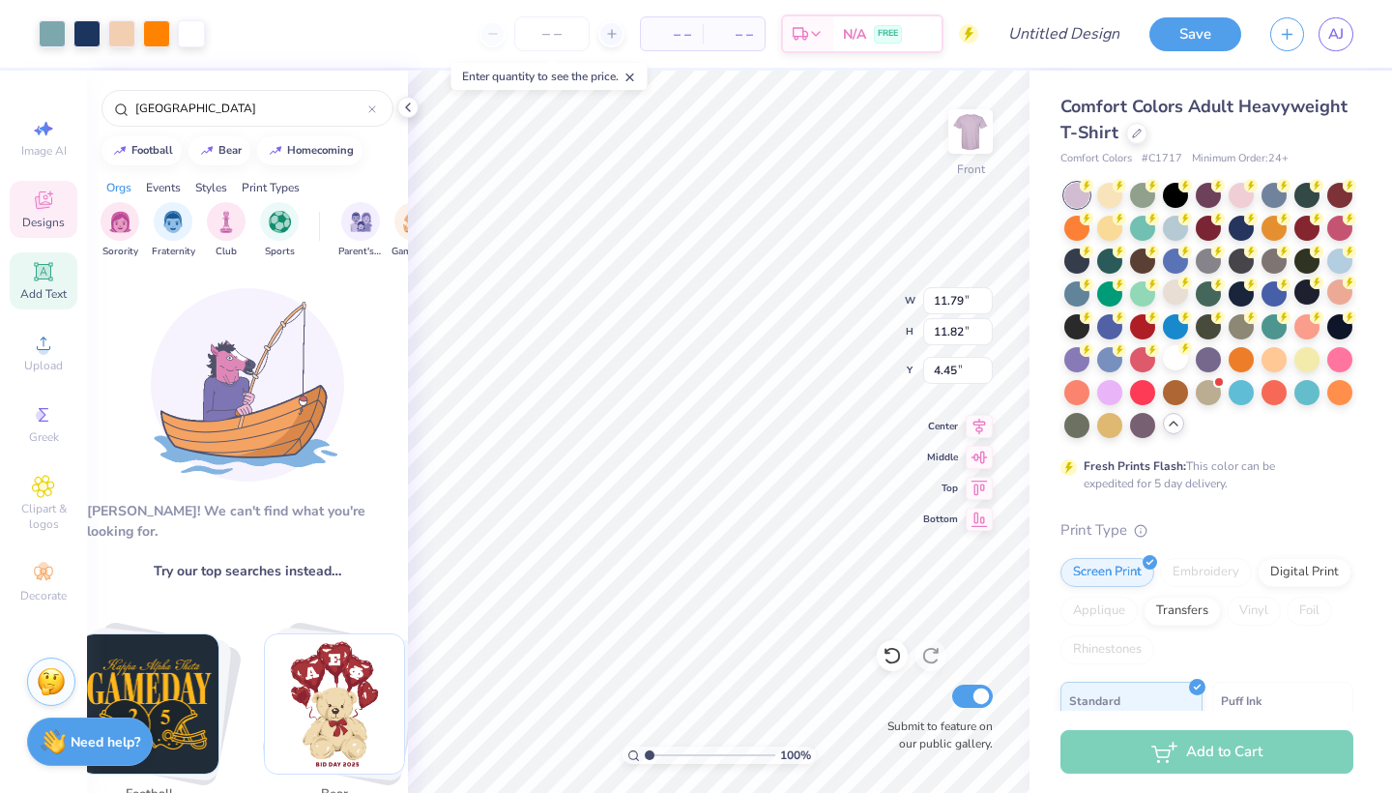
click at [40, 281] on icon at bounding box center [43, 271] width 23 height 23
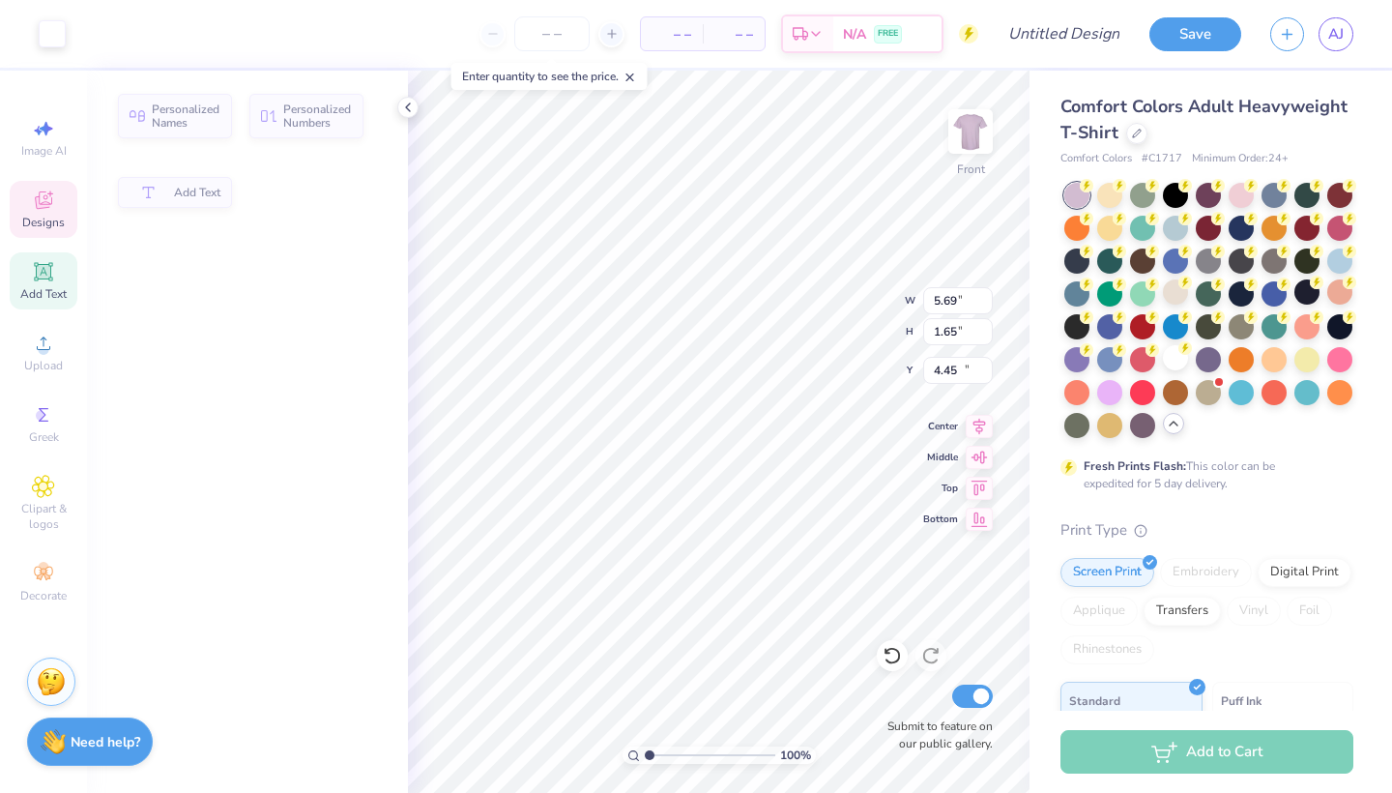
type input "5.69"
type input "1.65"
type input "12.93"
click at [49, 203] on icon at bounding box center [43, 199] width 17 height 17
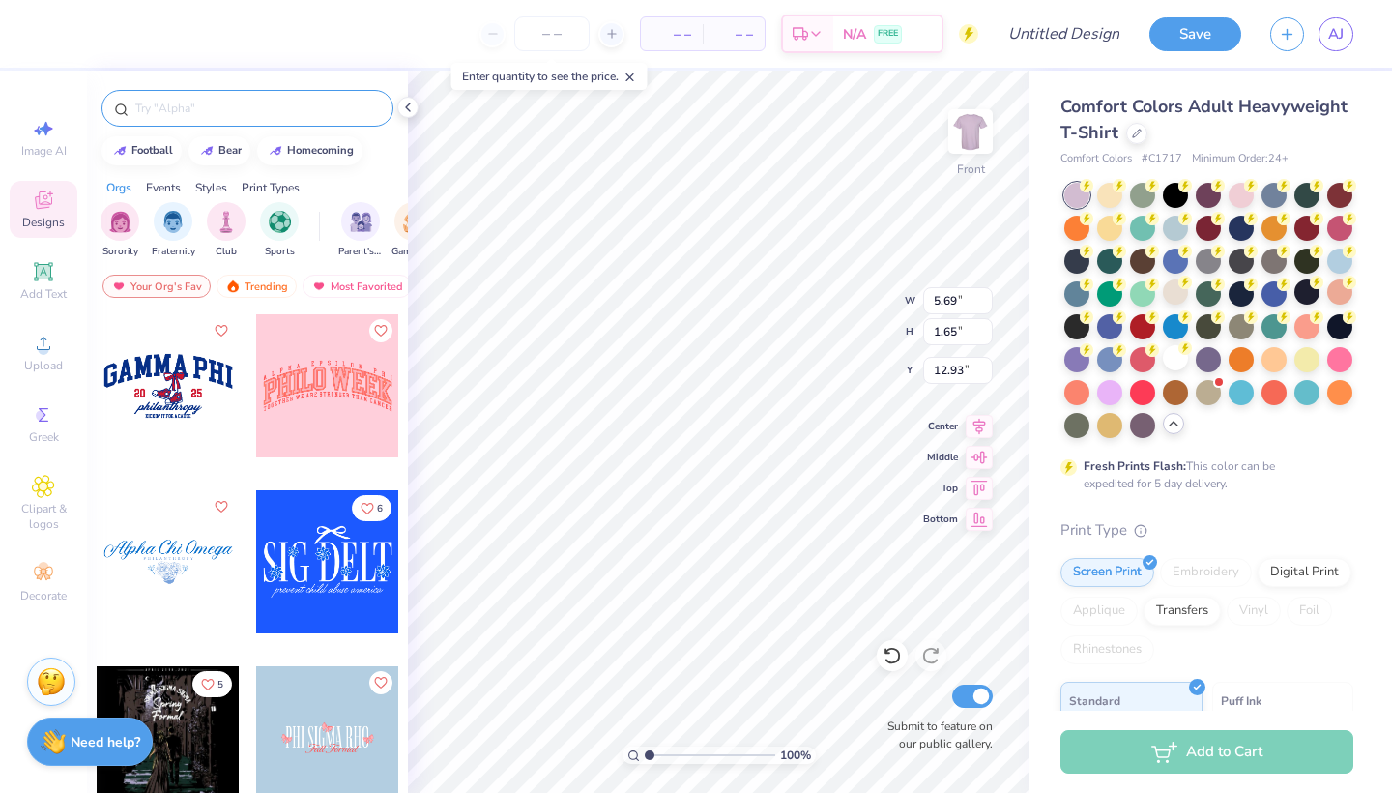
click at [232, 110] on input "text" at bounding box center [256, 108] width 247 height 19
click at [271, 91] on div at bounding box center [247, 108] width 292 height 37
click at [215, 103] on input "text" at bounding box center [256, 108] width 247 height 19
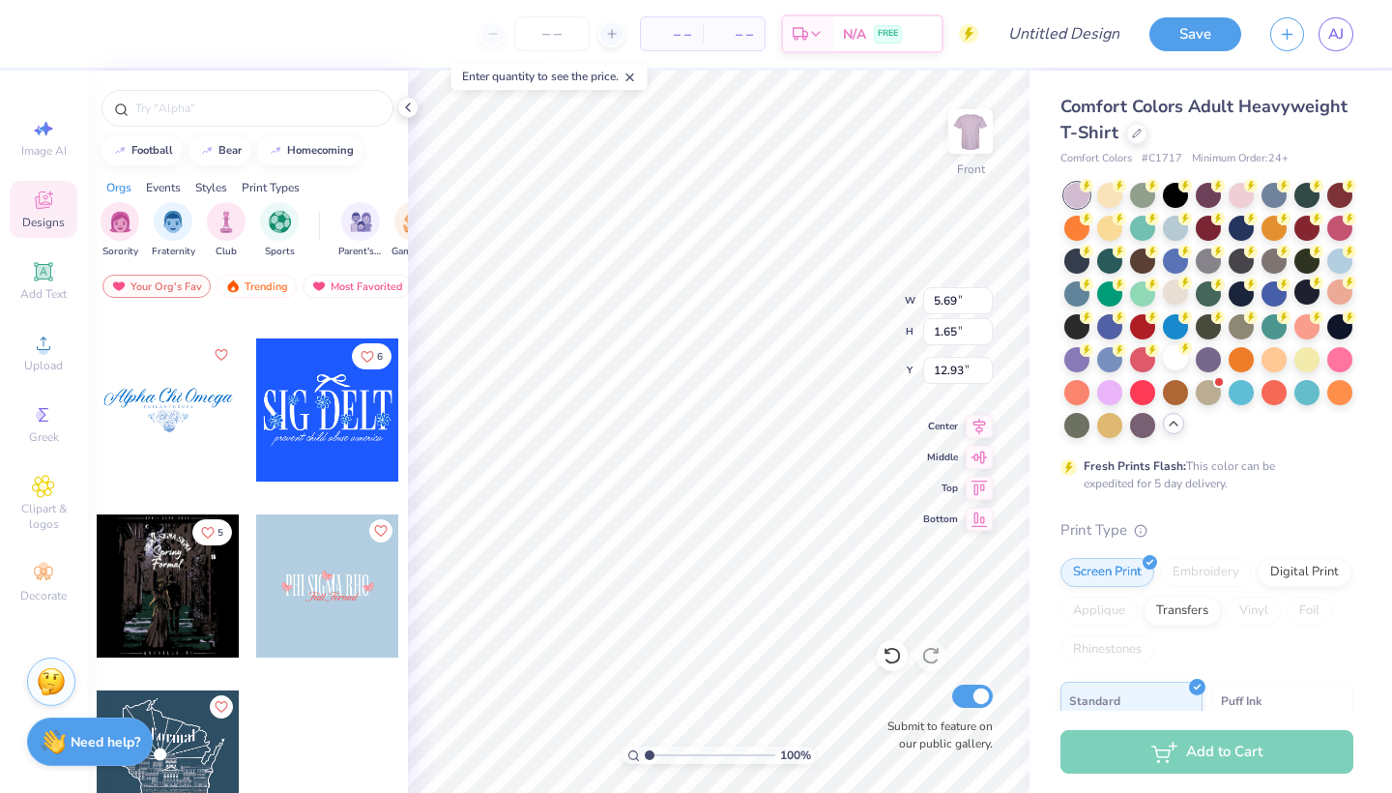
scroll to position [152, 0]
type textarea "TET"
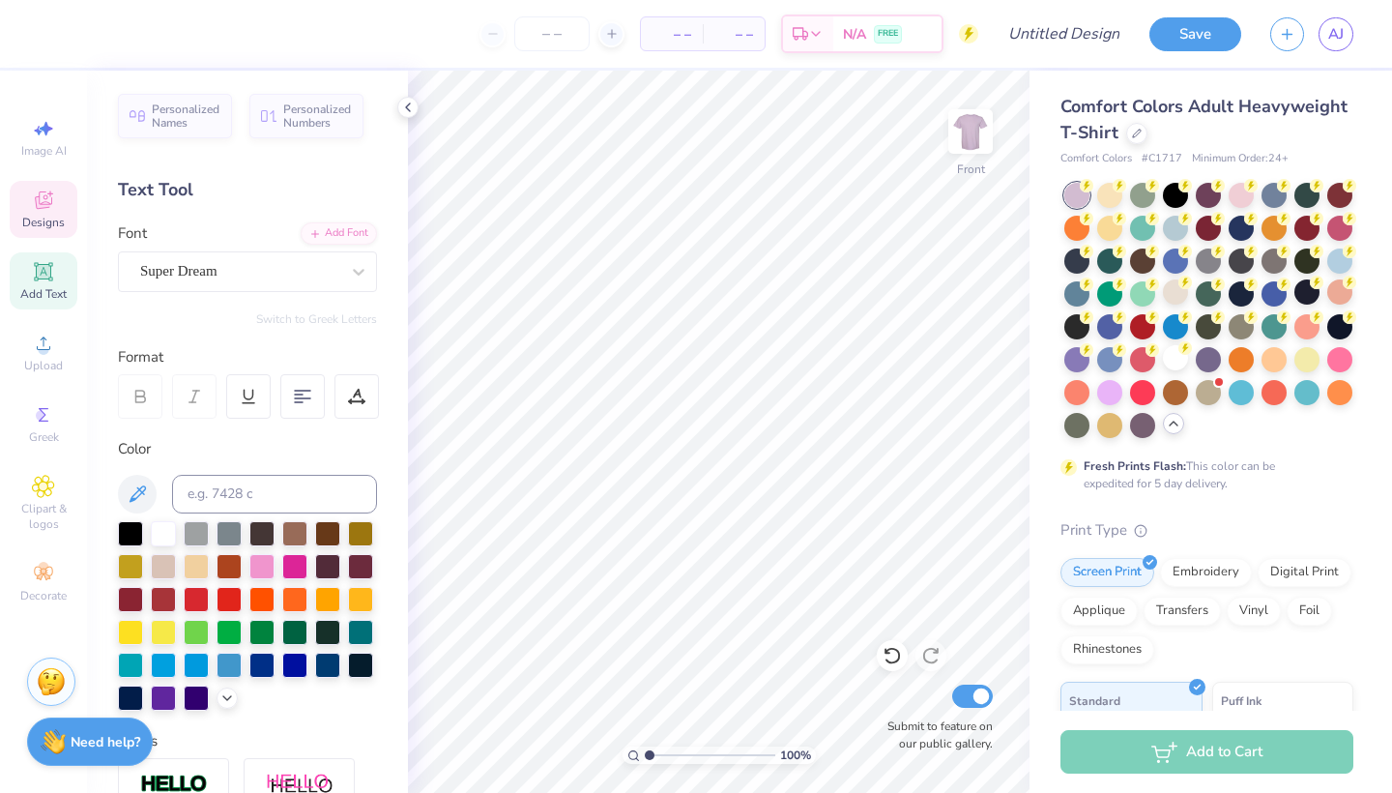
click at [60, 220] on span "Designs" at bounding box center [43, 222] width 43 height 15
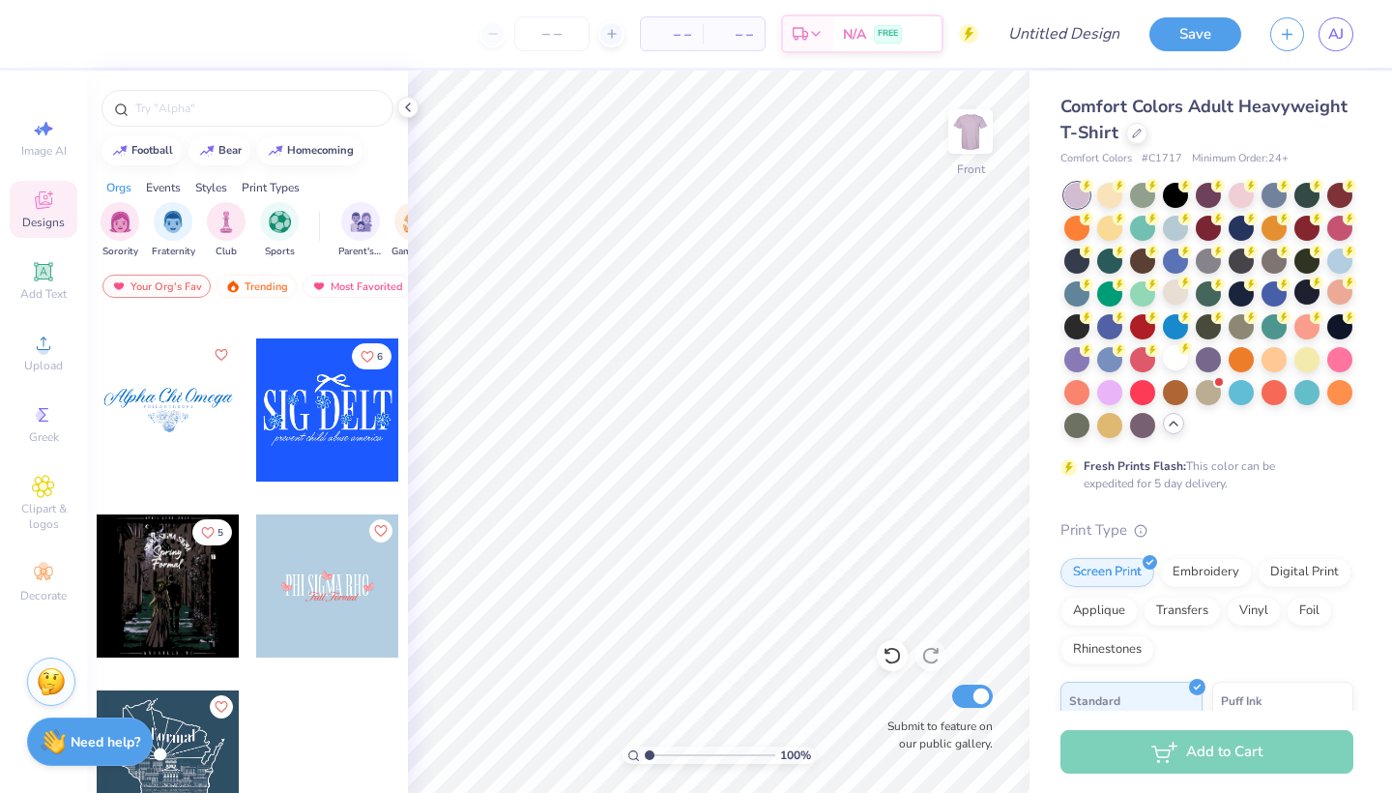
scroll to position [152, 0]
click at [167, 739] on div at bounding box center [168, 761] width 143 height 143
type input "5.03"
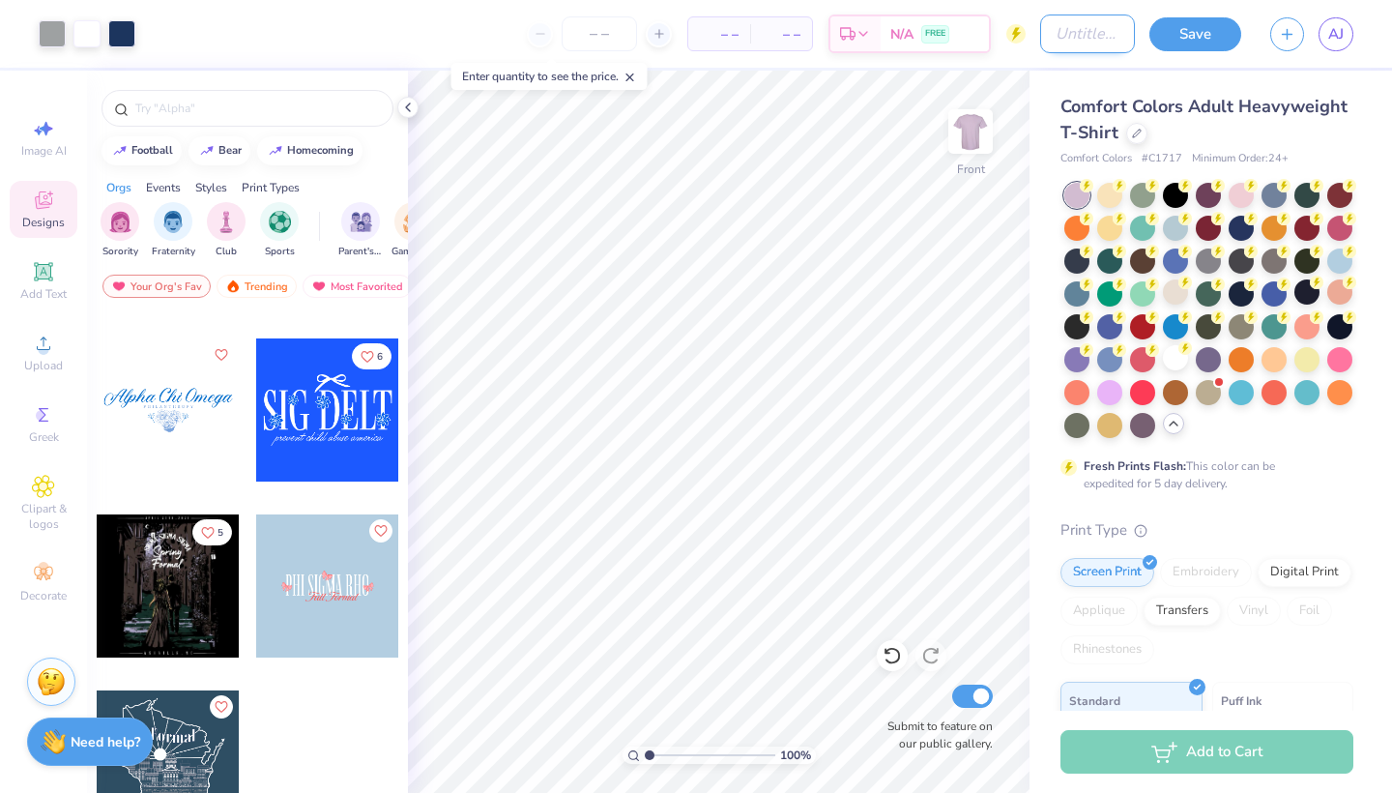
click at [1101, 26] on input "Design Title" at bounding box center [1087, 33] width 95 height 39
type input "LTN"
click at [1324, 532] on div "Comfort Colors Adult Heavyweight T-Shirt Comfort Colors # C1717 Minimum Order: …" at bounding box center [1206, 606] width 293 height 1024
click at [1218, 34] on button "Save" at bounding box center [1195, 31] width 92 height 34
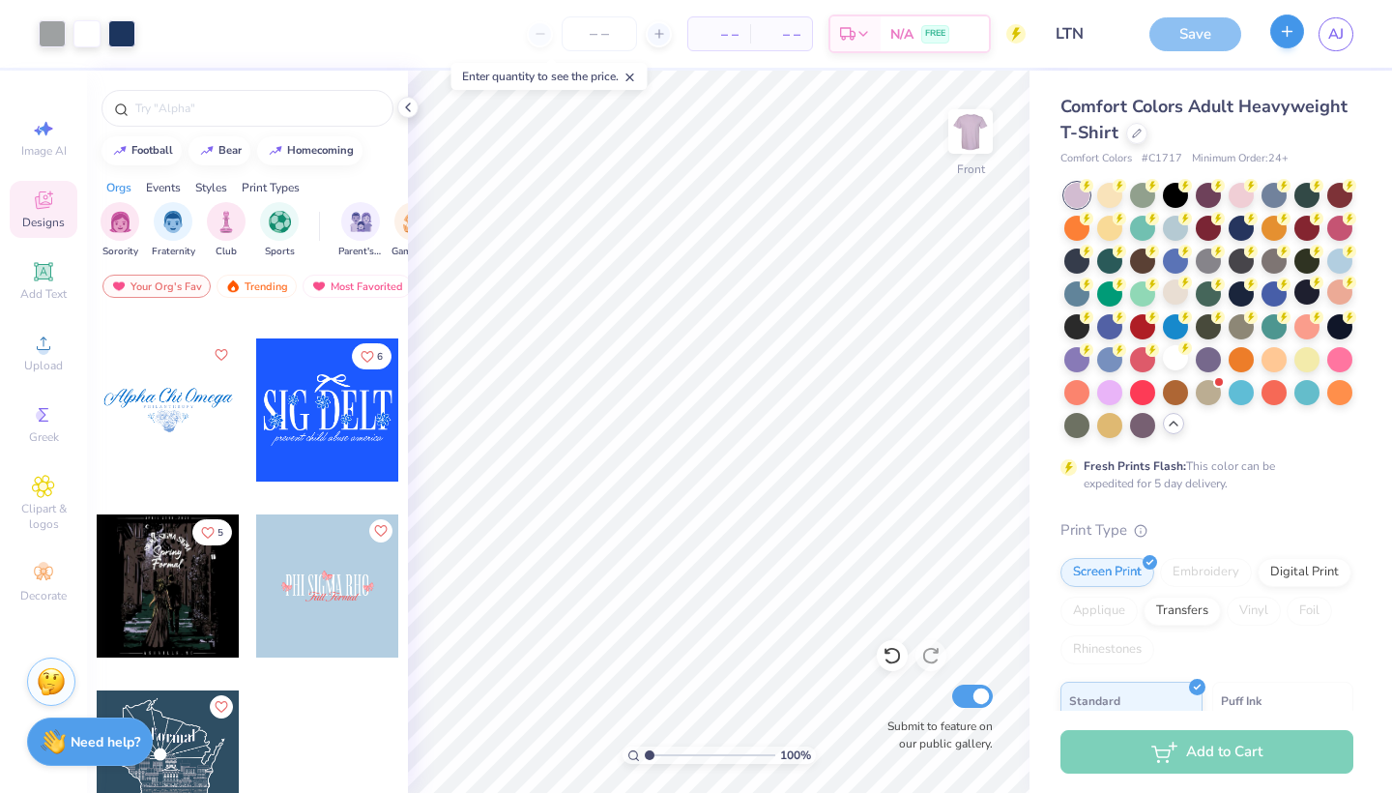
click at [1287, 37] on icon "button" at bounding box center [1287, 31] width 16 height 16
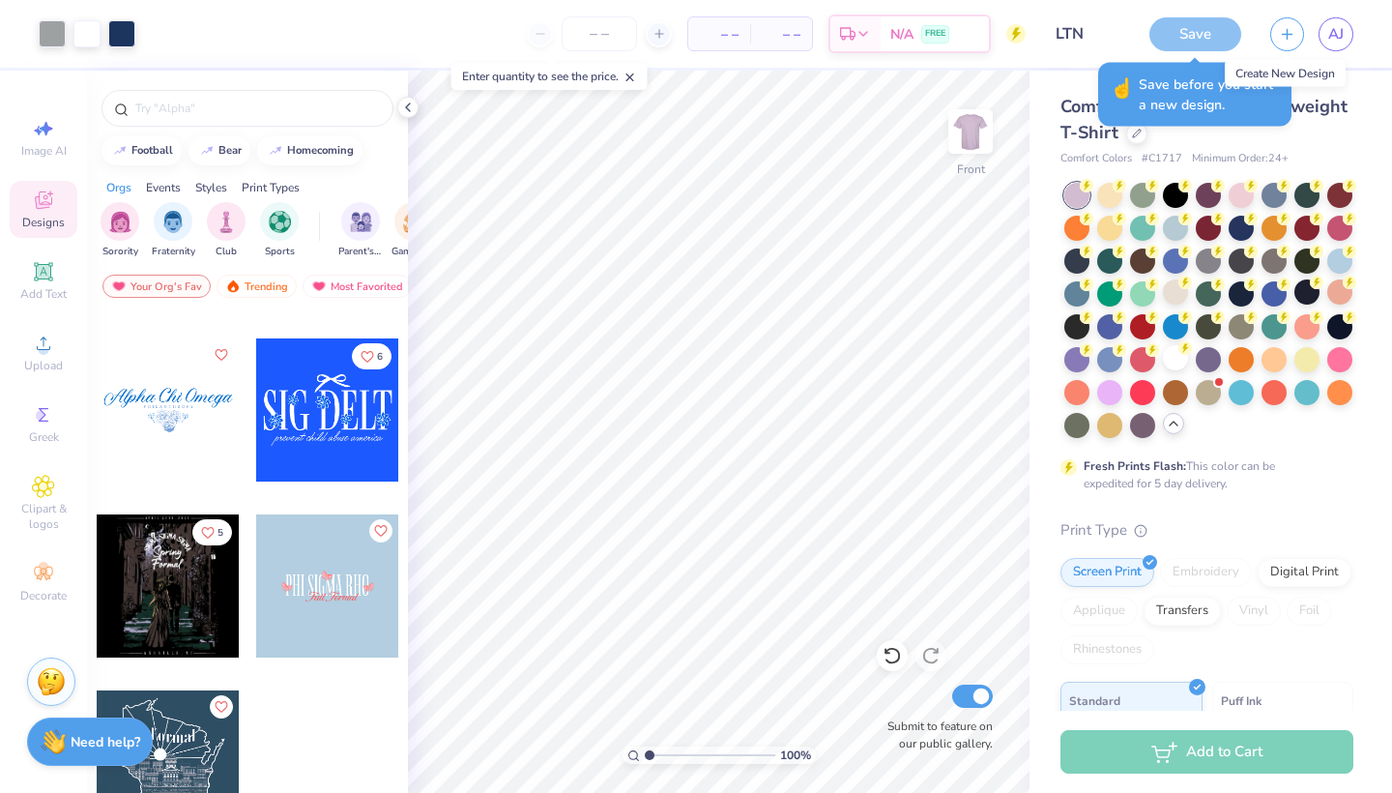
click at [1280, 104] on div "☝️ Save before you start a new design." at bounding box center [1194, 95] width 193 height 64
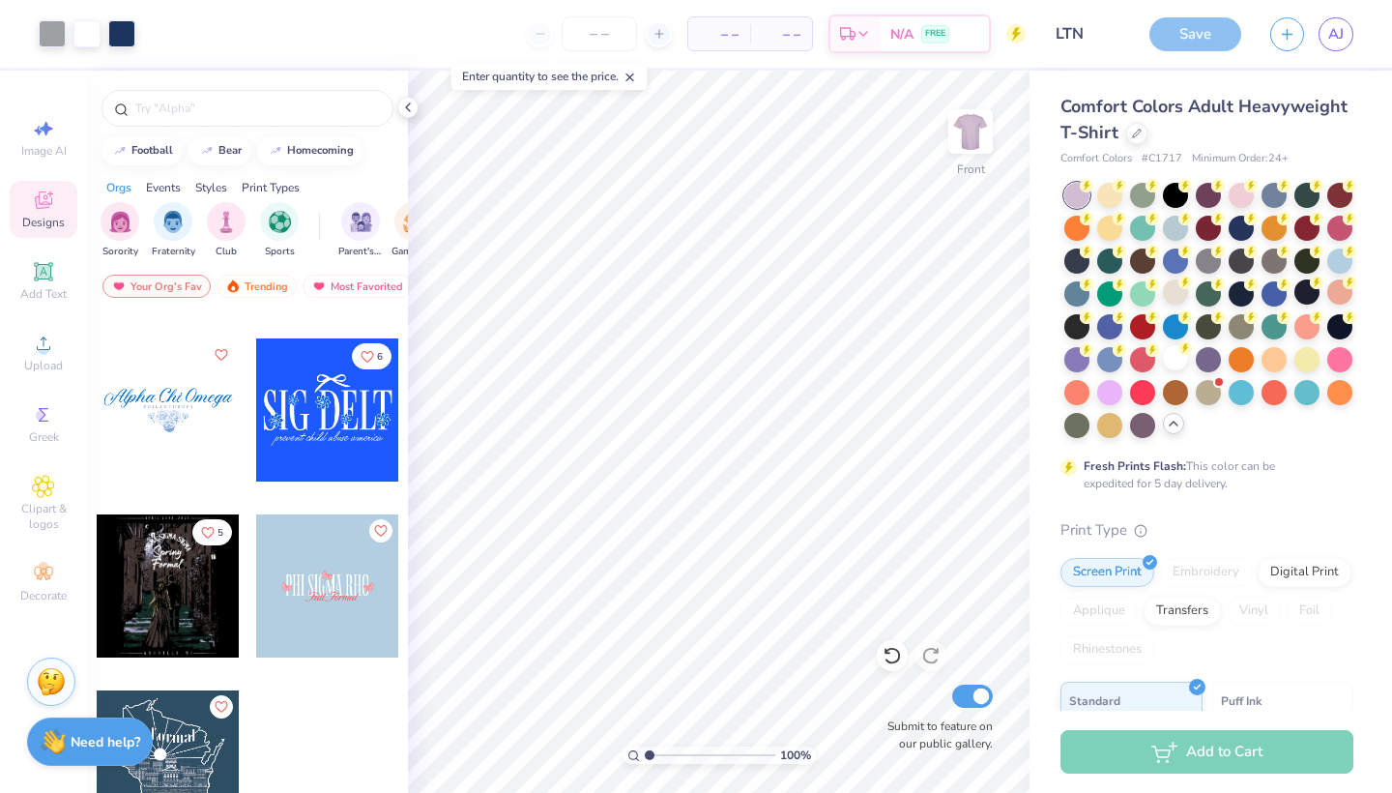
click at [1202, 31] on div "Save" at bounding box center [1195, 34] width 92 height 34
click at [1208, 33] on div "Save" at bounding box center [1195, 34] width 92 height 34
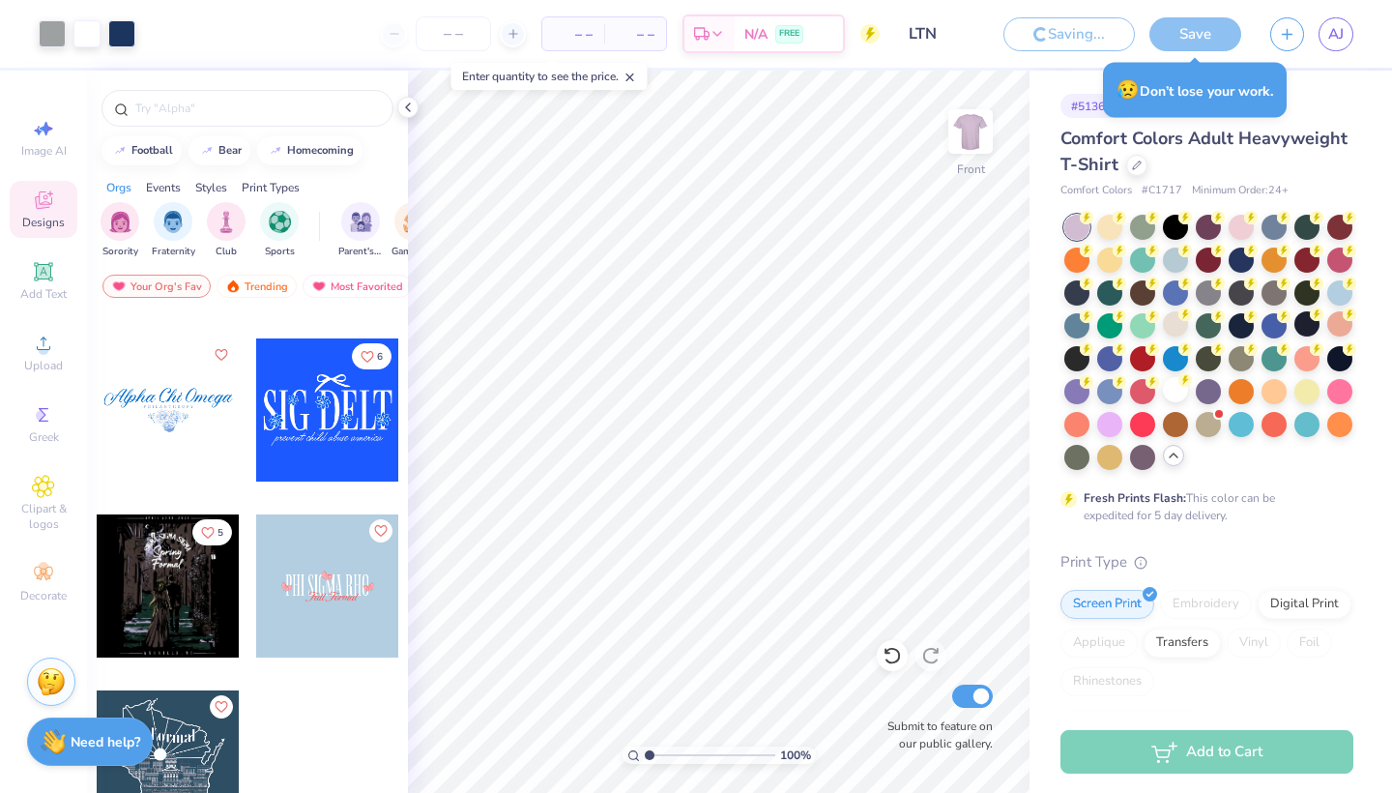
click at [631, 76] on icon at bounding box center [630, 78] width 14 height 14
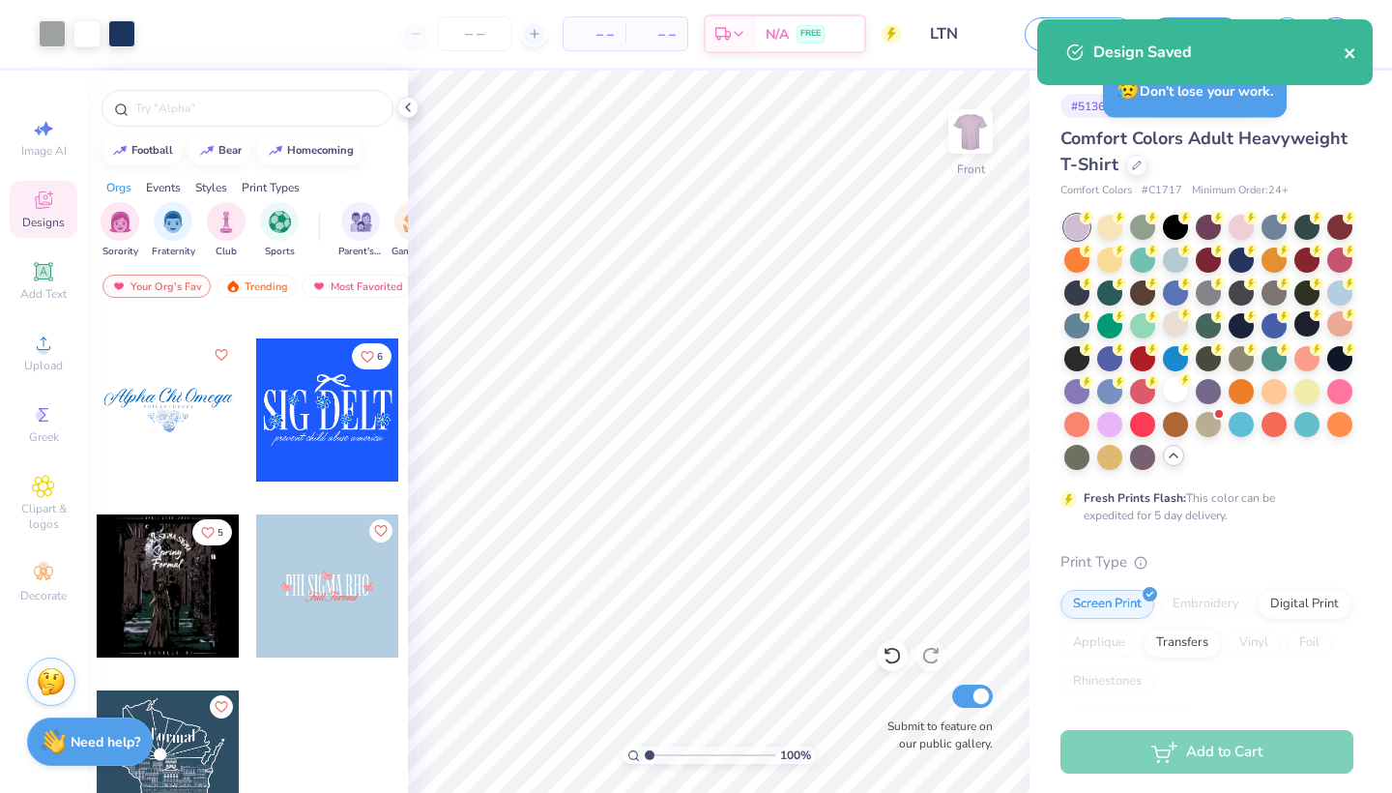
click at [1352, 57] on icon "close" at bounding box center [1349, 53] width 10 height 10
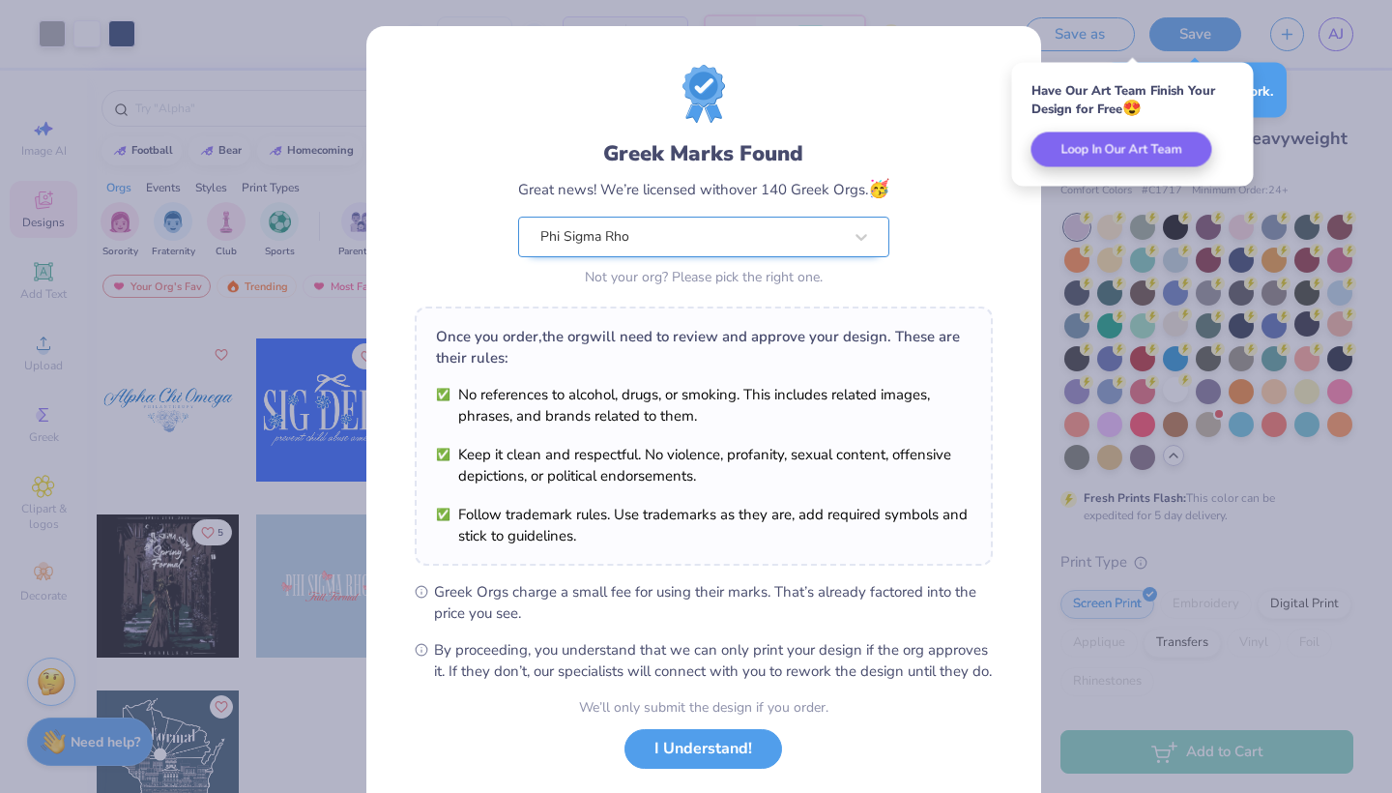
scroll to position [86, 0]
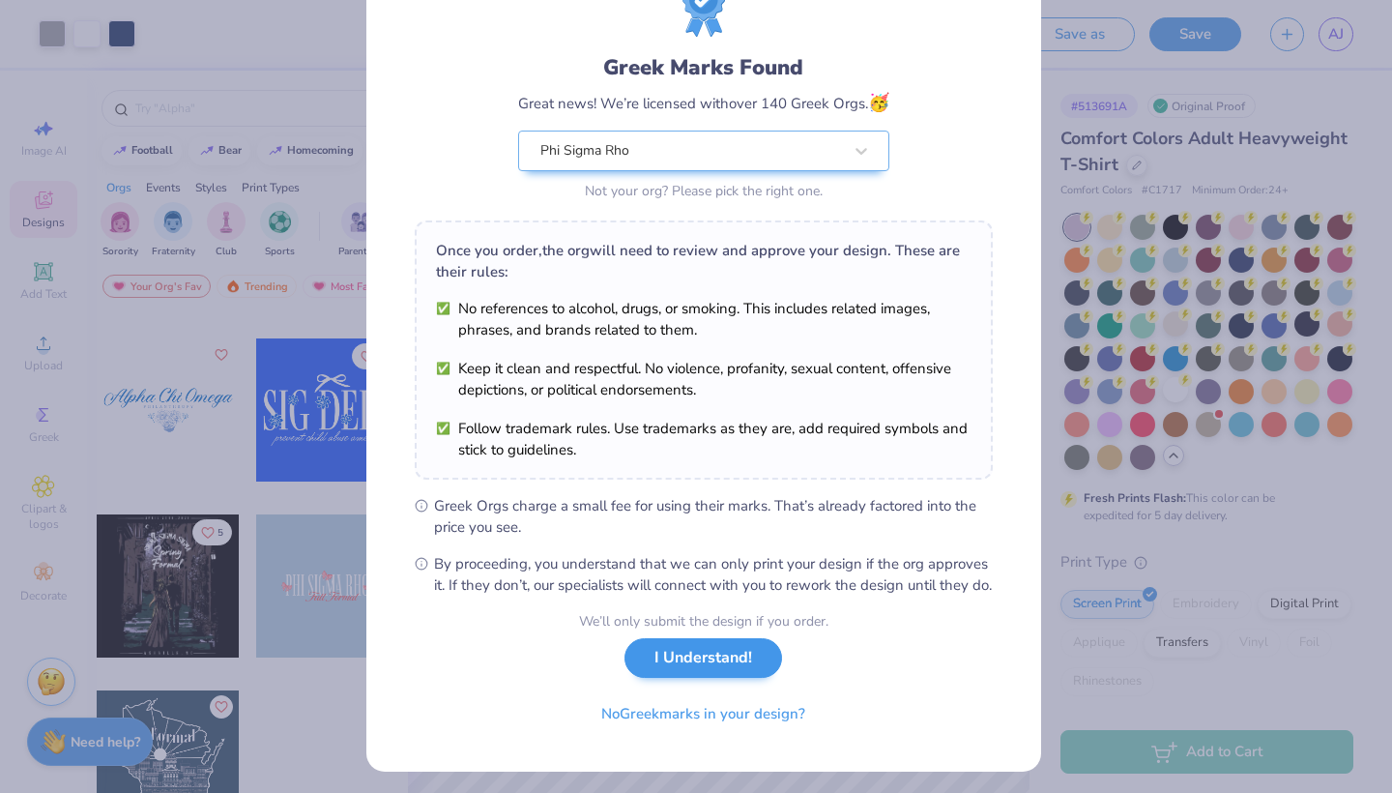
click at [721, 678] on button "I Understand!" at bounding box center [703, 658] width 158 height 40
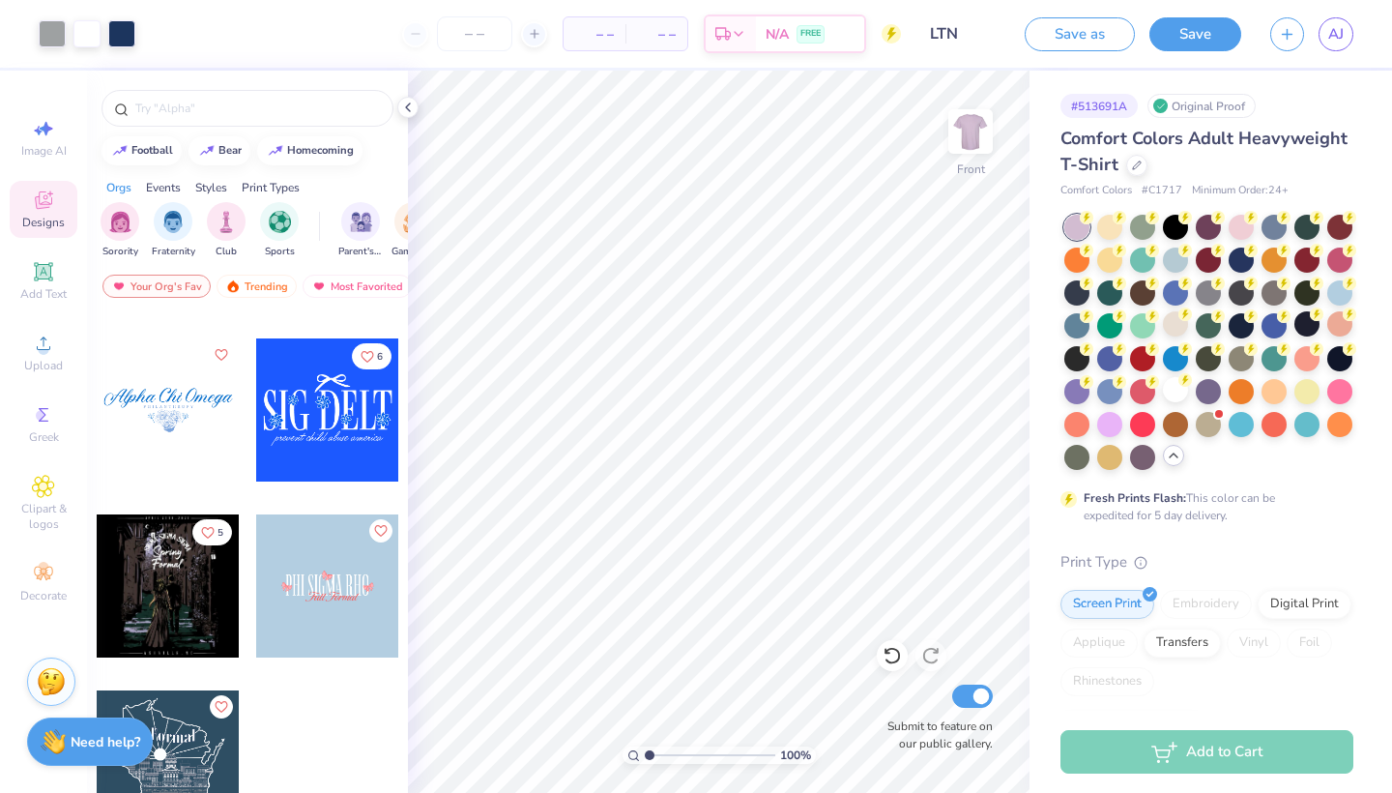
scroll to position [0, 0]
click at [132, 39] on div at bounding box center [121, 31] width 27 height 27
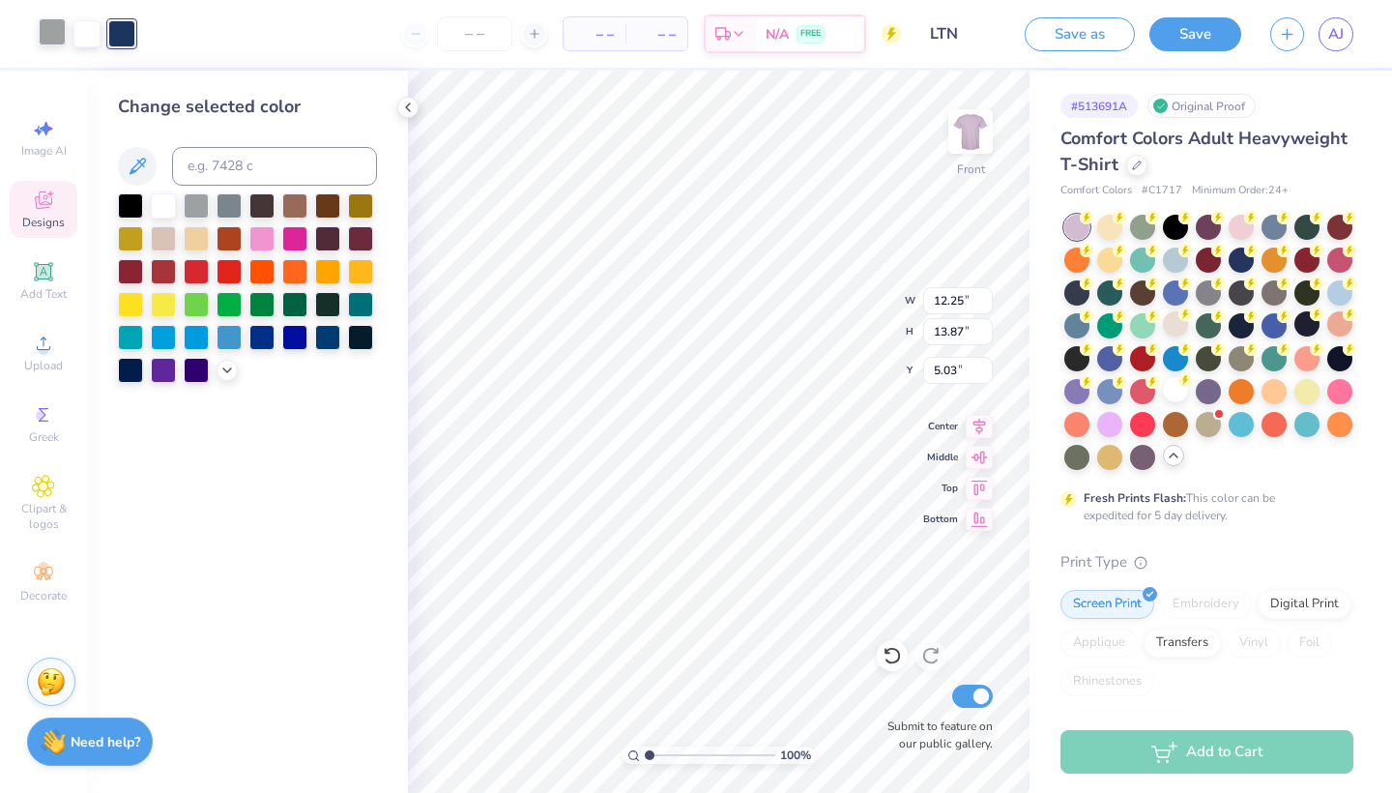
click at [45, 36] on div at bounding box center [52, 31] width 27 height 27
click at [116, 36] on div at bounding box center [121, 31] width 27 height 27
click at [267, 206] on div at bounding box center [261, 203] width 25 height 25
click at [136, 205] on div at bounding box center [130, 203] width 25 height 25
click at [404, 501] on div "Change selected color" at bounding box center [247, 432] width 321 height 722
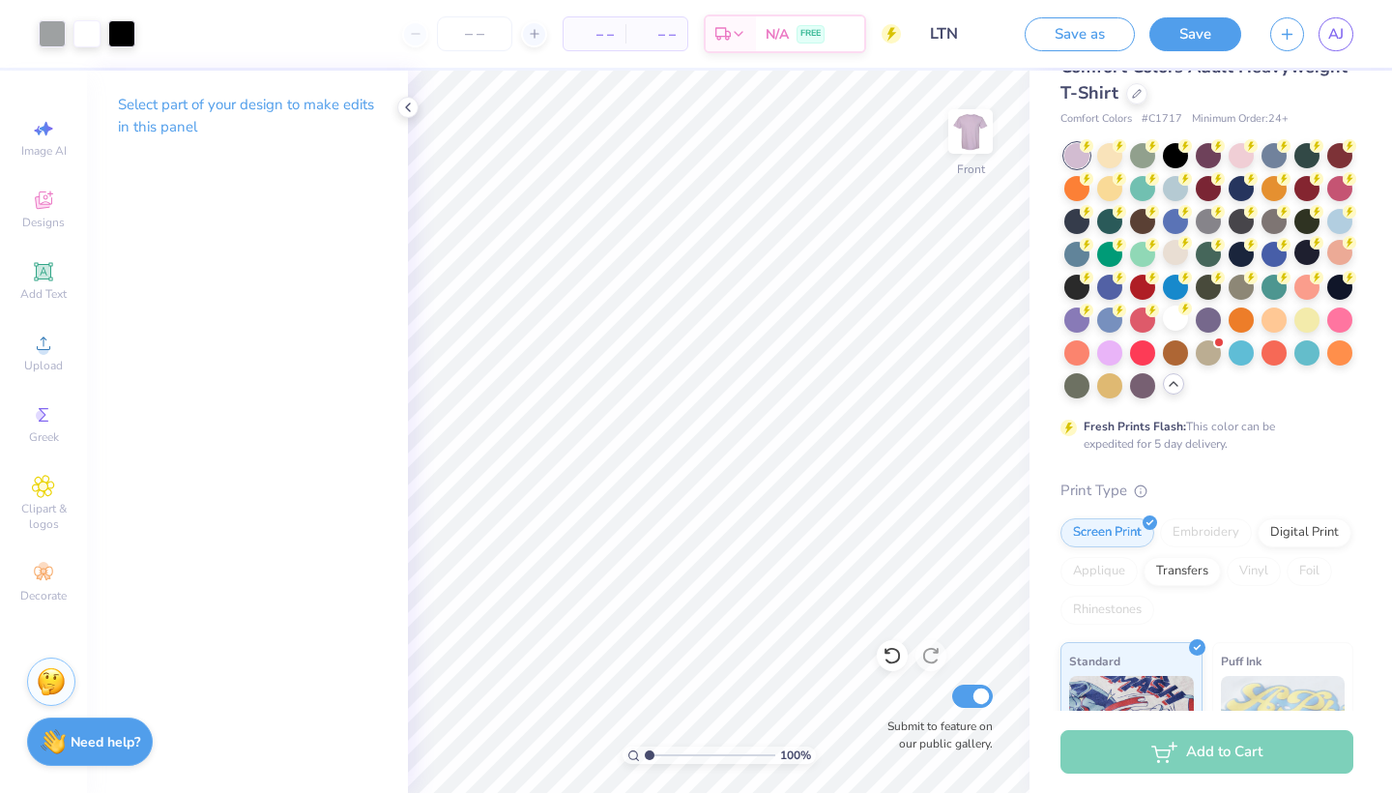
scroll to position [127, 0]
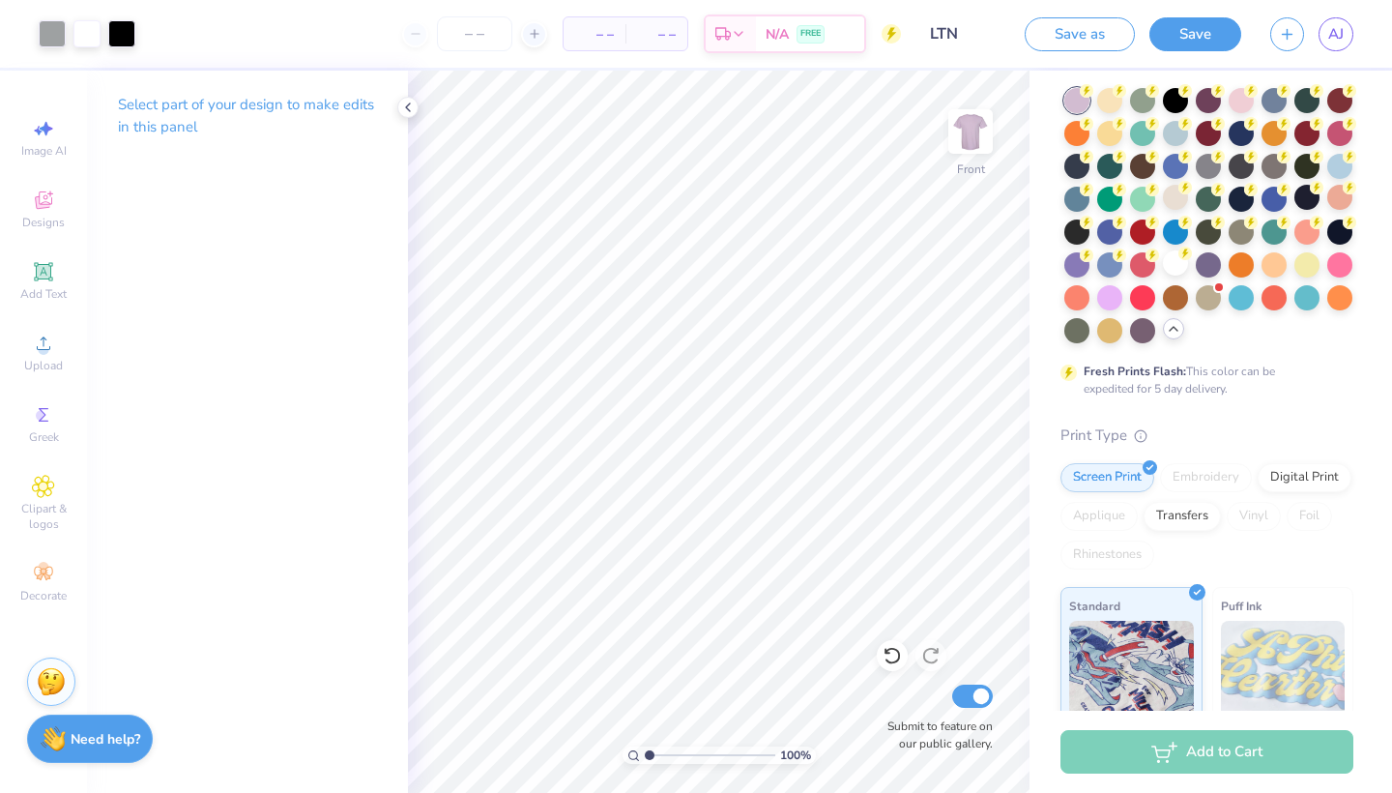
click at [106, 729] on div "Need help? Chat with us." at bounding box center [90, 738] width 126 height 48
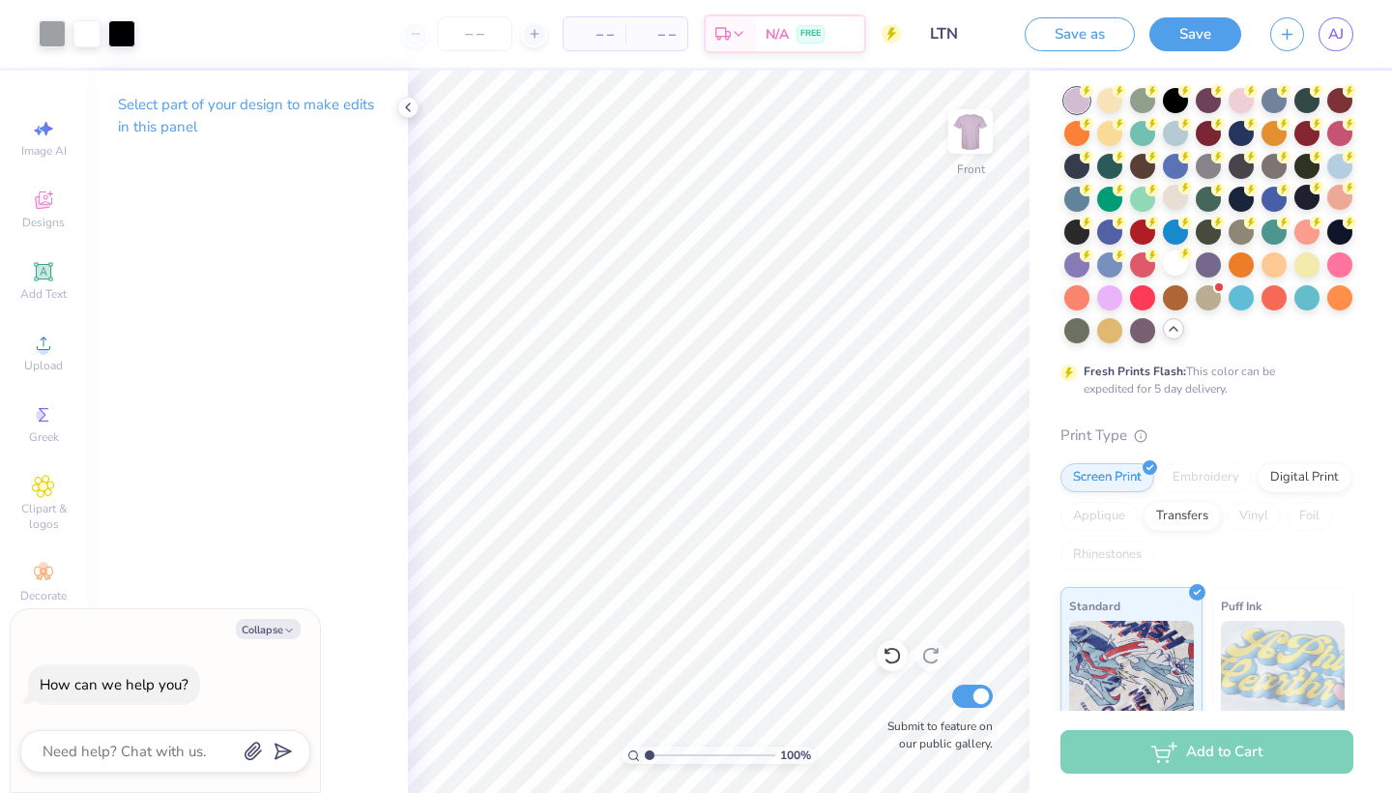
type textarea "x"
click at [129, 751] on textarea at bounding box center [139, 750] width 196 height 25
type textarea "C"
type textarea "x"
type textarea "Co"
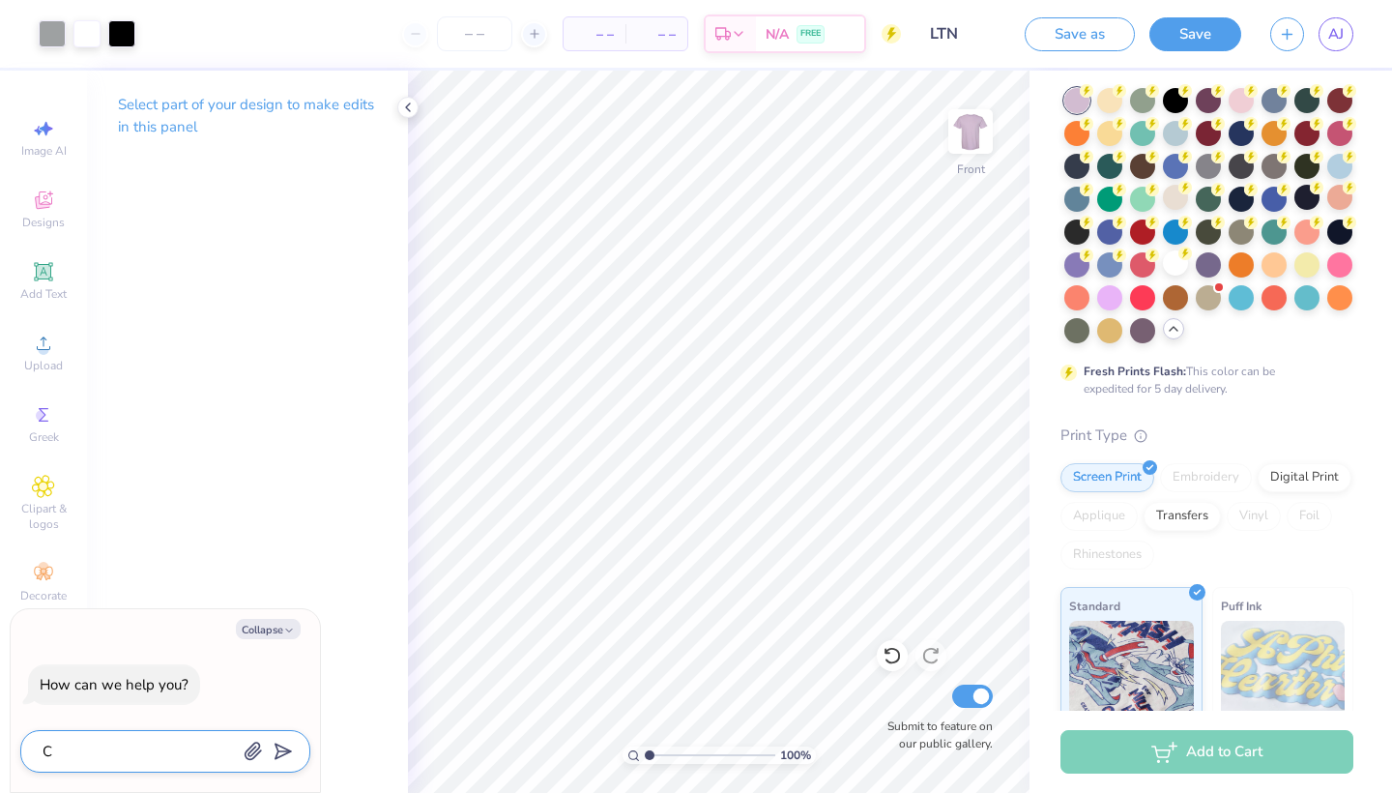
type textarea "x"
type textarea "Cou"
type textarea "x"
type textarea "Coul"
type textarea "x"
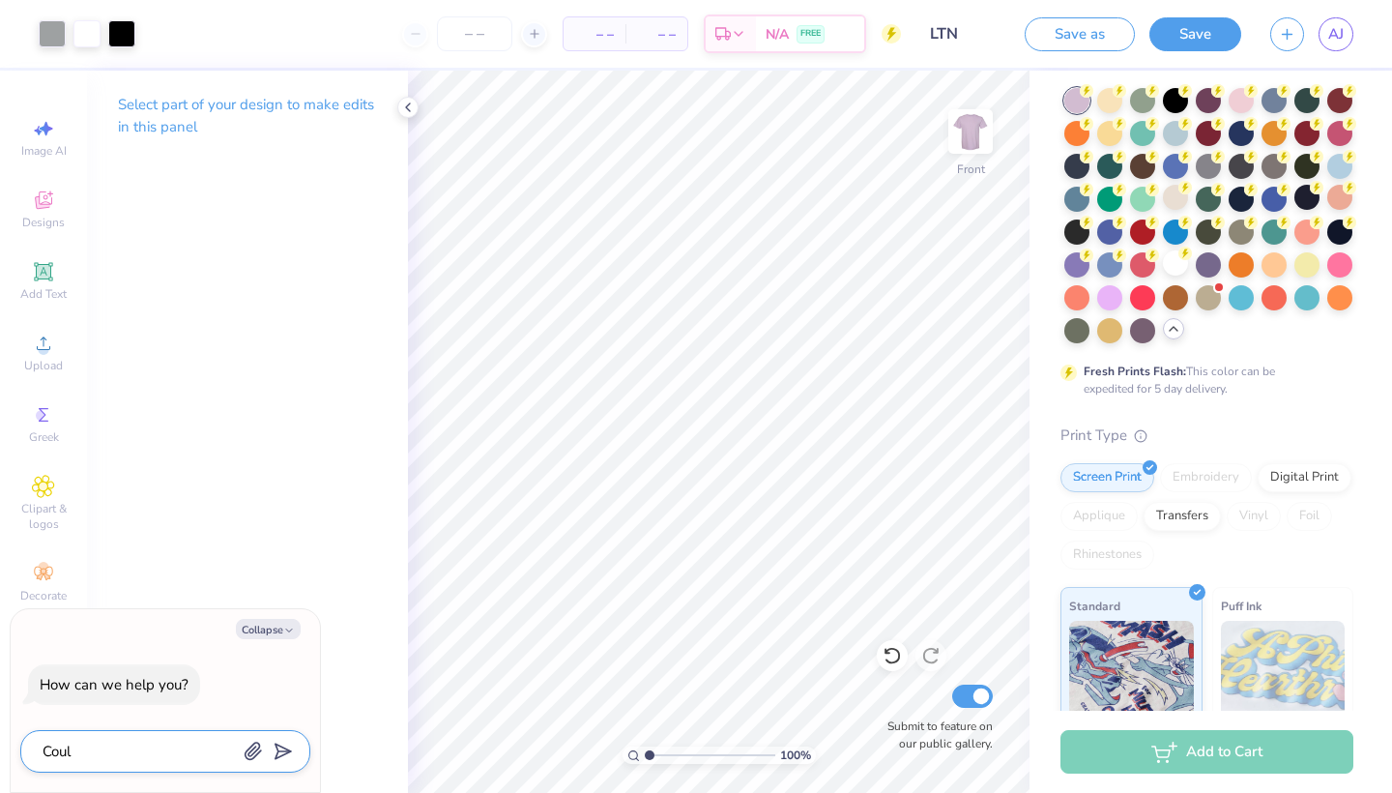
type textarea "Could"
type textarea "x"
type textarea "Could"
type textarea "x"
type textarea "Could I"
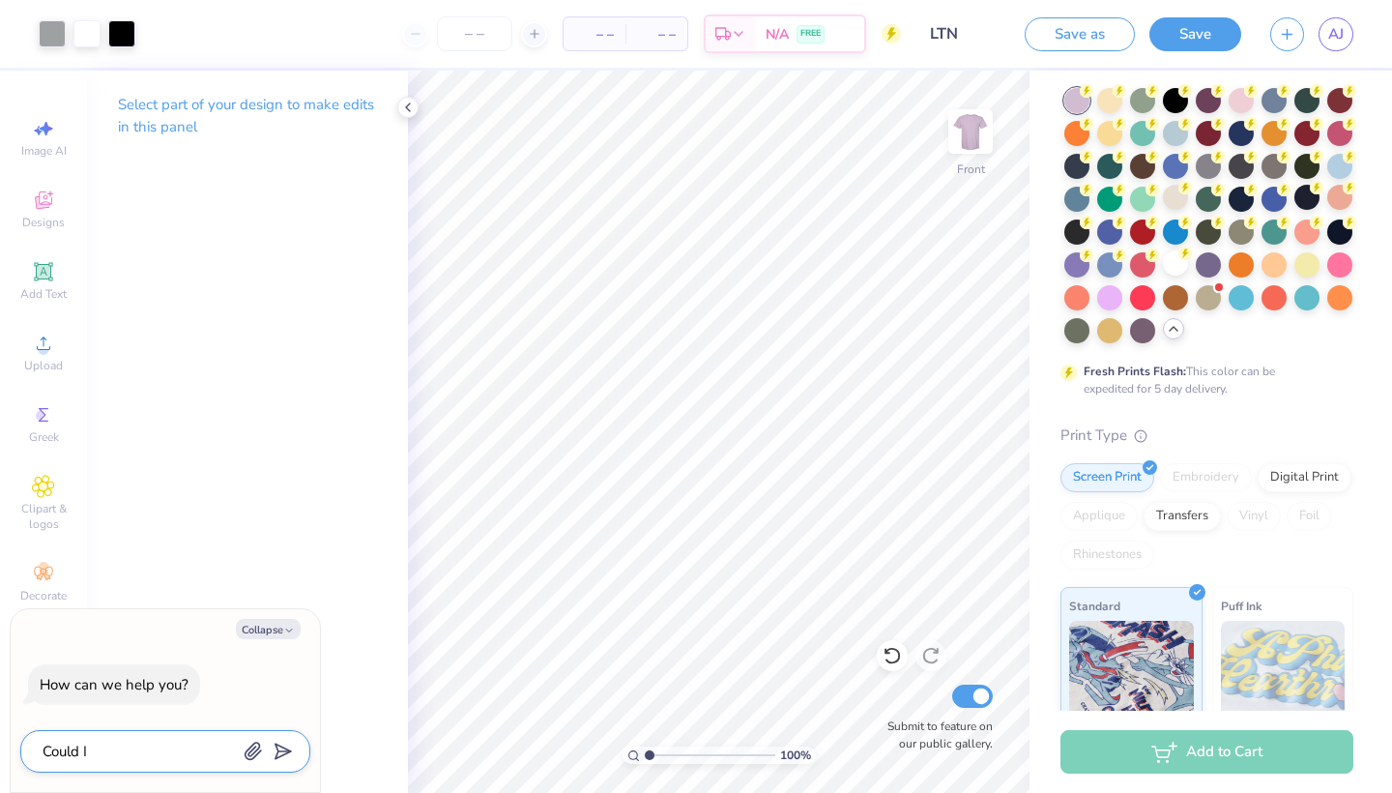
type textarea "x"
type textarea "Could I"
type textarea "x"
type textarea "Could I r"
type textarea "x"
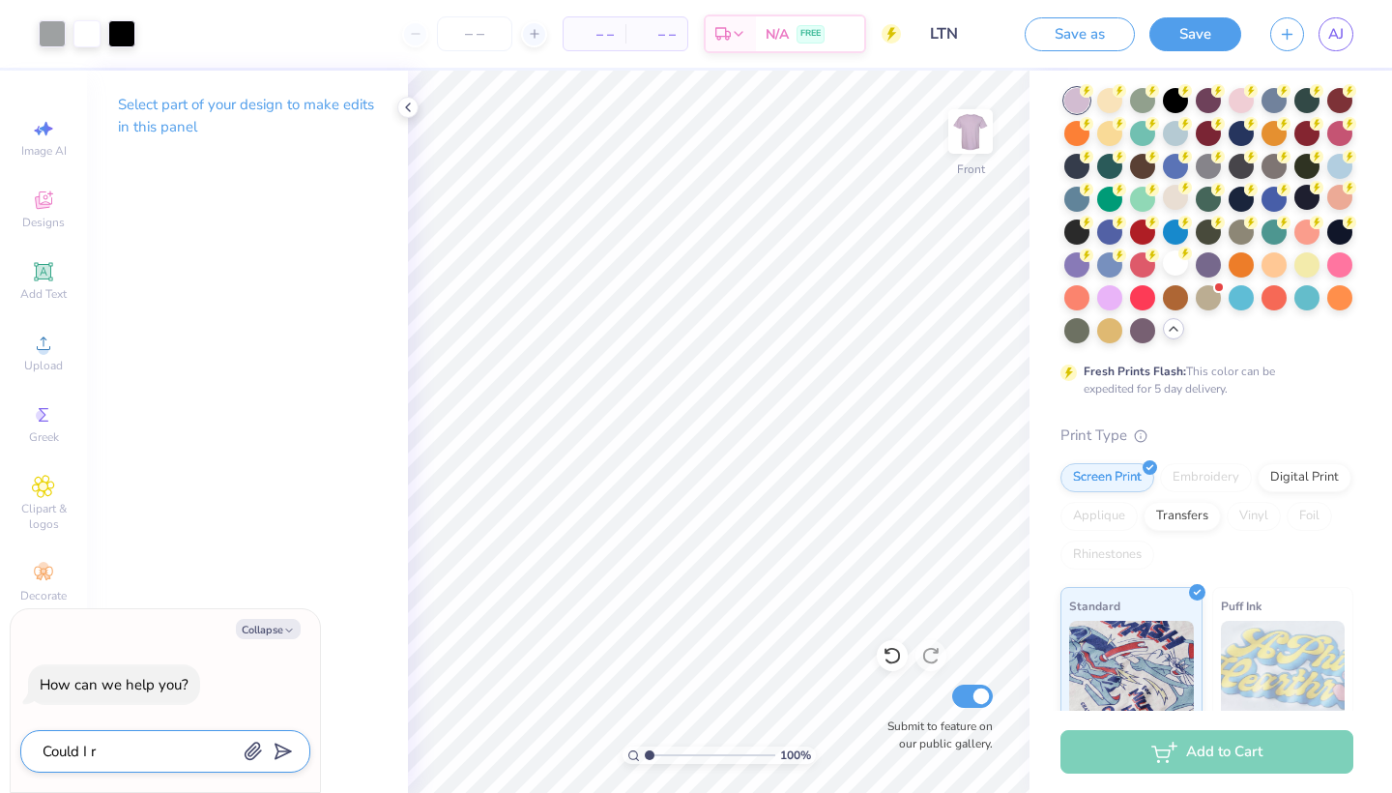
type textarea "Could I re"
type textarea "x"
type textarea "Could I rep"
type textarea "x"
type textarea "Could I repl"
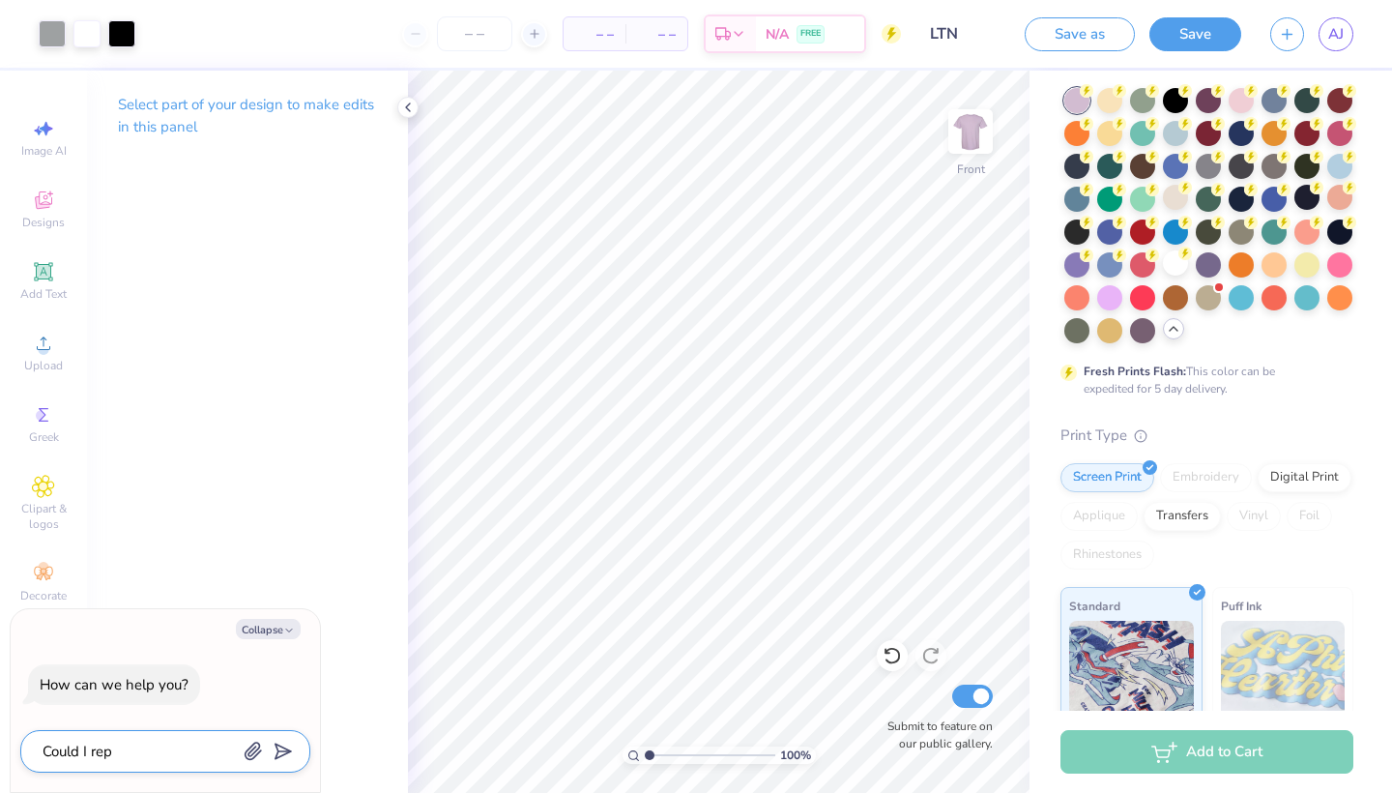
type textarea "x"
type textarea "Could I repla"
type textarea "x"
type textarea "Could I replac"
type textarea "x"
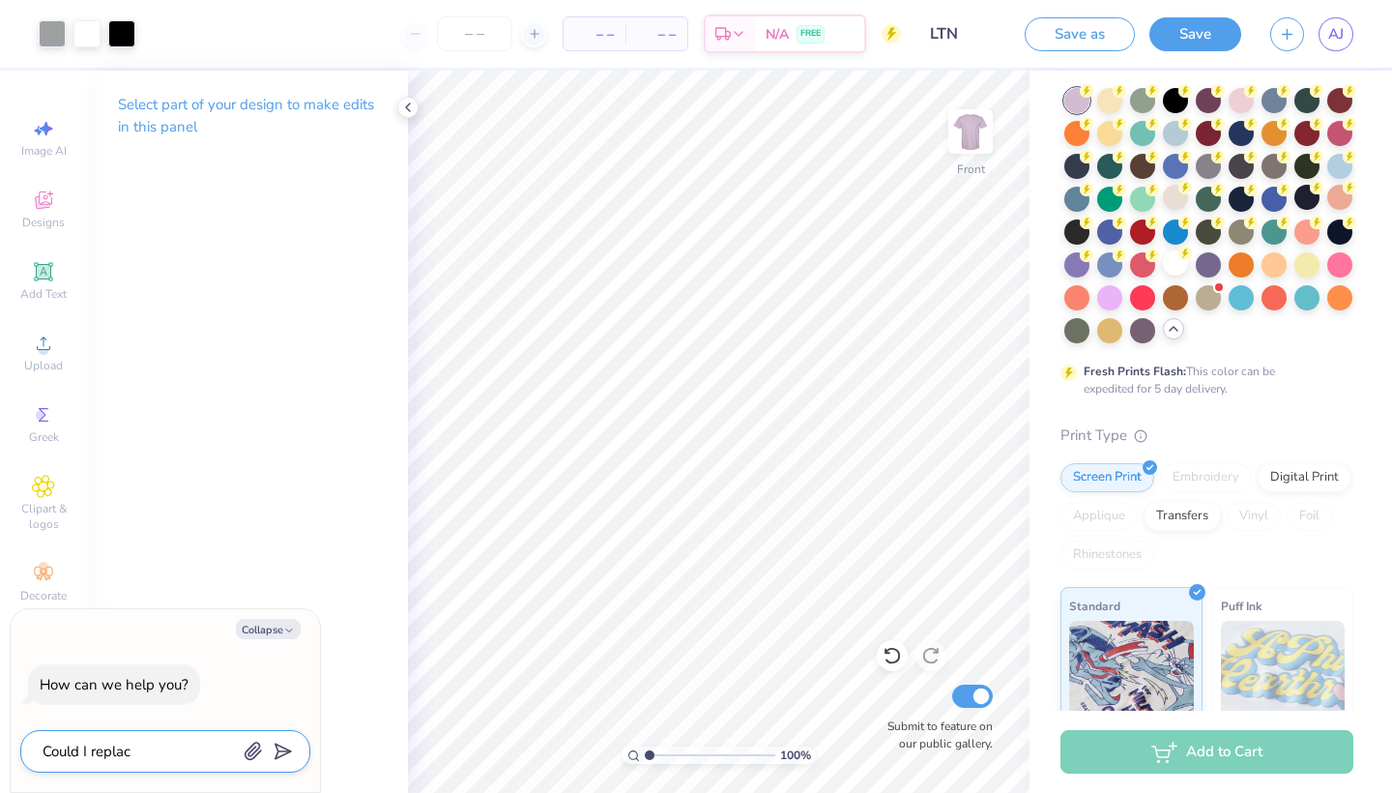
type textarea "Could I replace"
type textarea "x"
type textarea "Could I replace"
type textarea "x"
type textarea "Could I replace t"
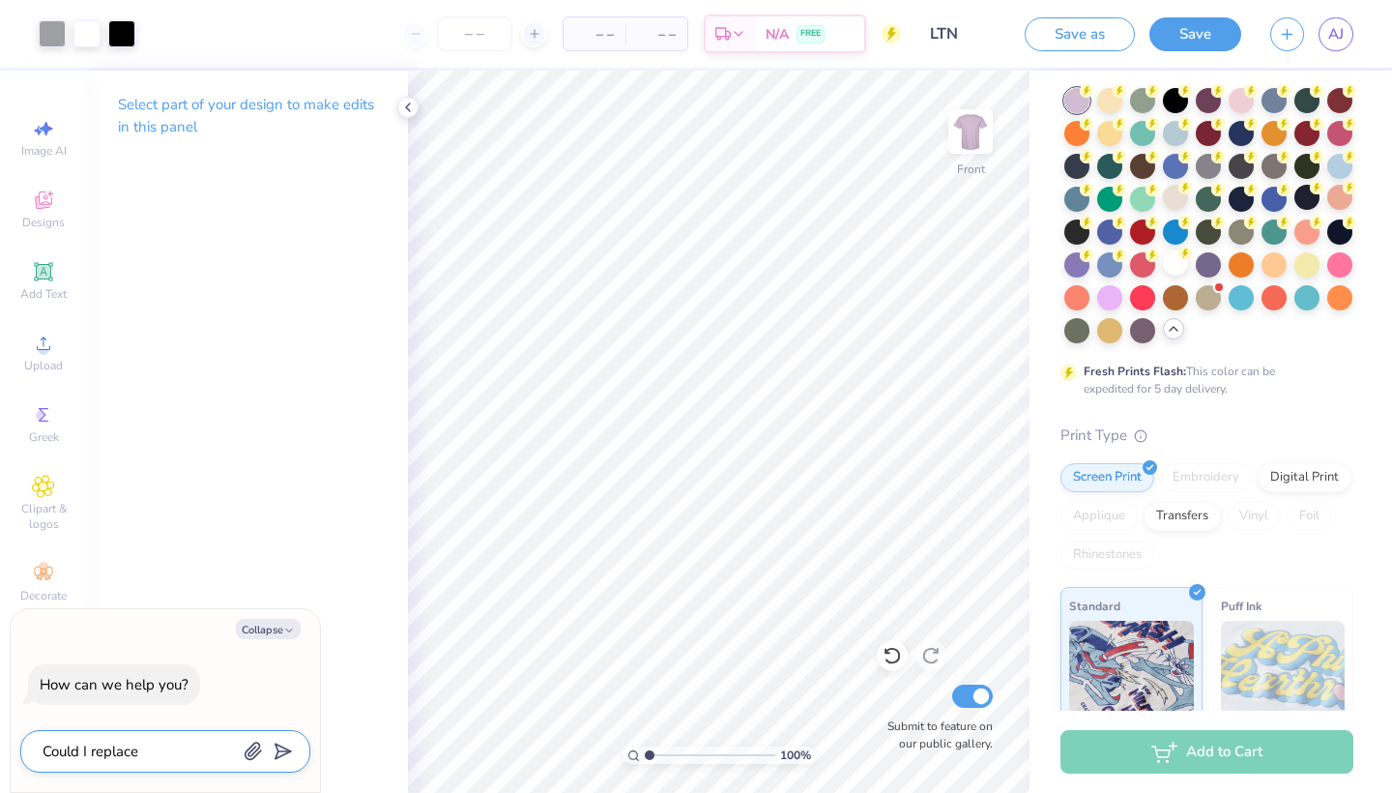
type textarea "x"
type textarea "Could I replace [PERSON_NAME]"
type textarea "x"
type textarea "Could I replace the"
type textarea "x"
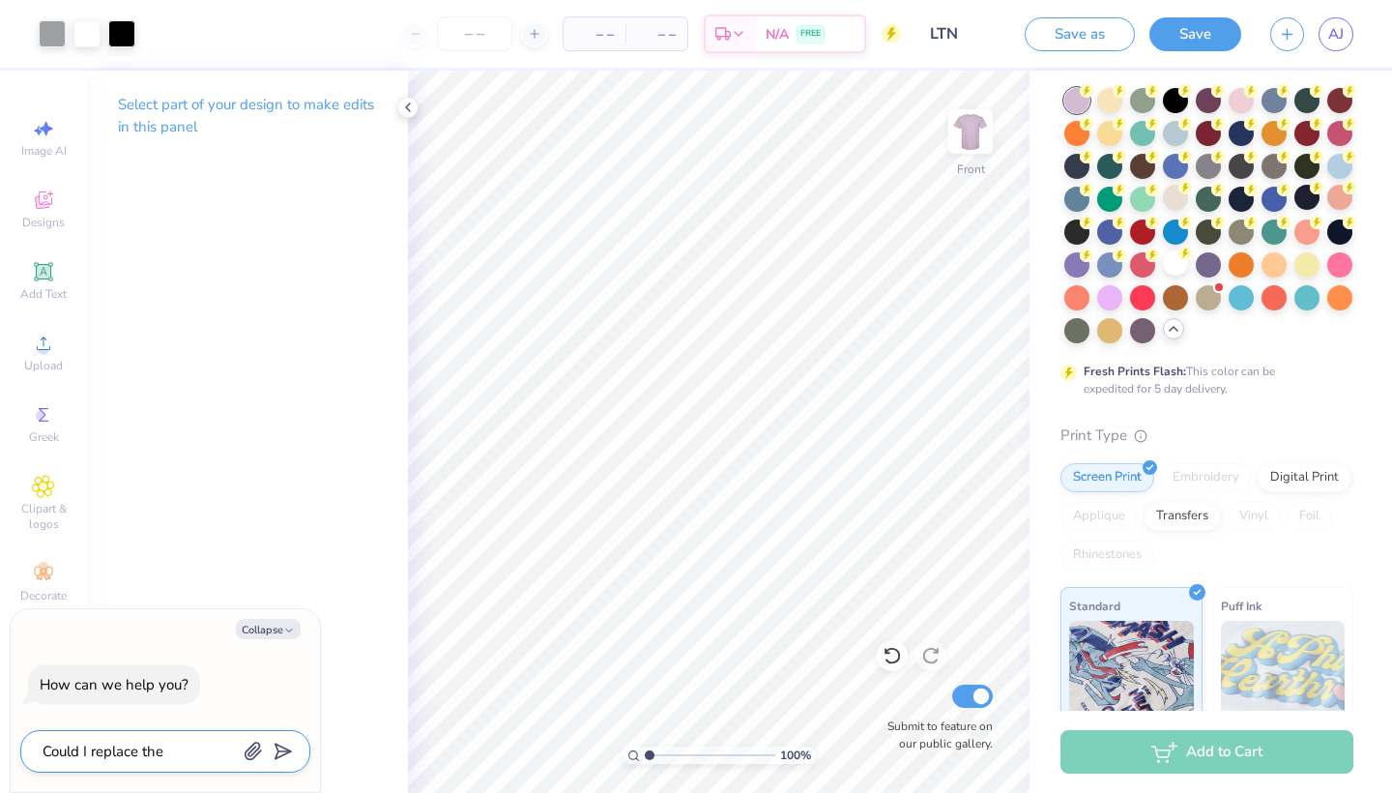
type textarea "Could I replace the"
type textarea "x"
type textarea "Could I replace the c"
type textarea "x"
type textarea "Could I replace the ci"
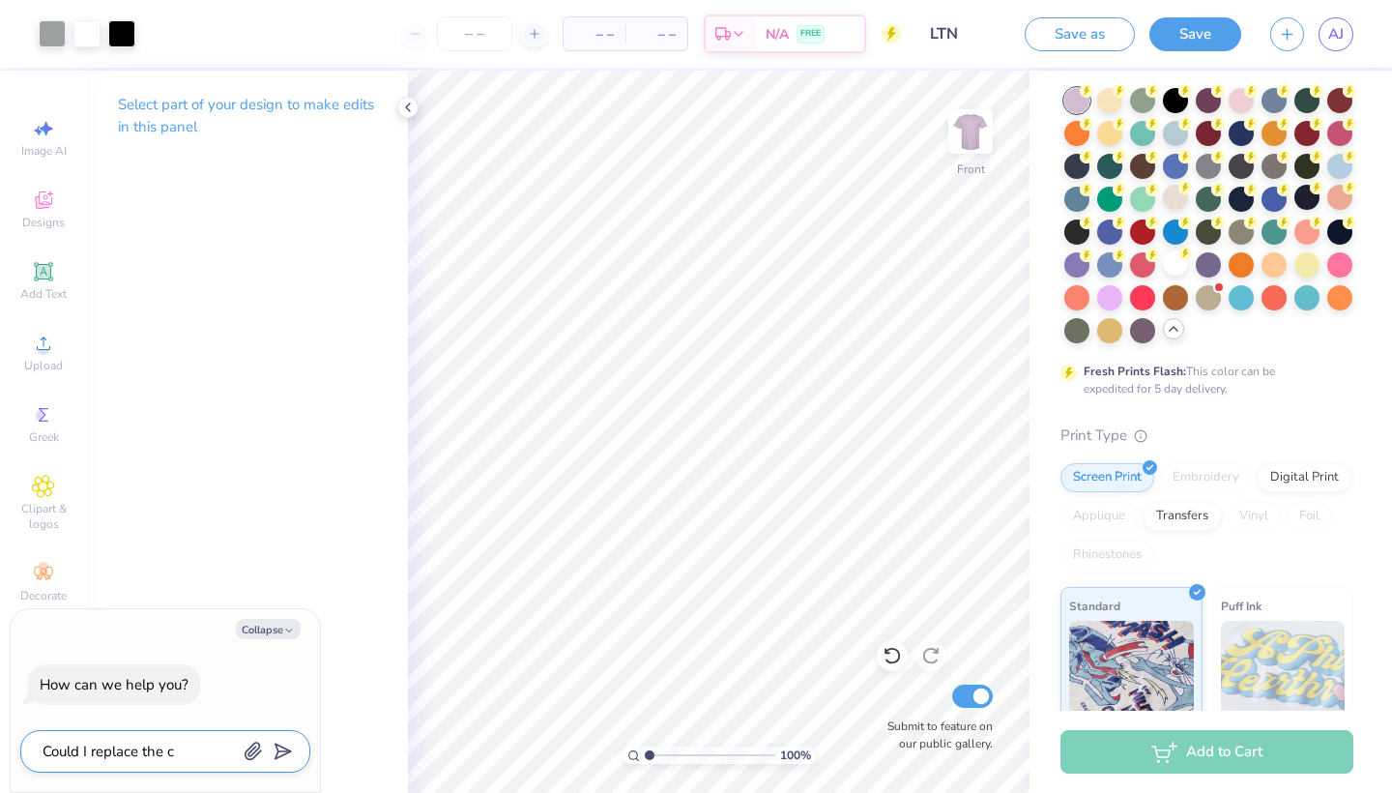
type textarea "x"
type textarea "Could I replace the cit"
type textarea "x"
type textarea "Could I replace the city"
type textarea "x"
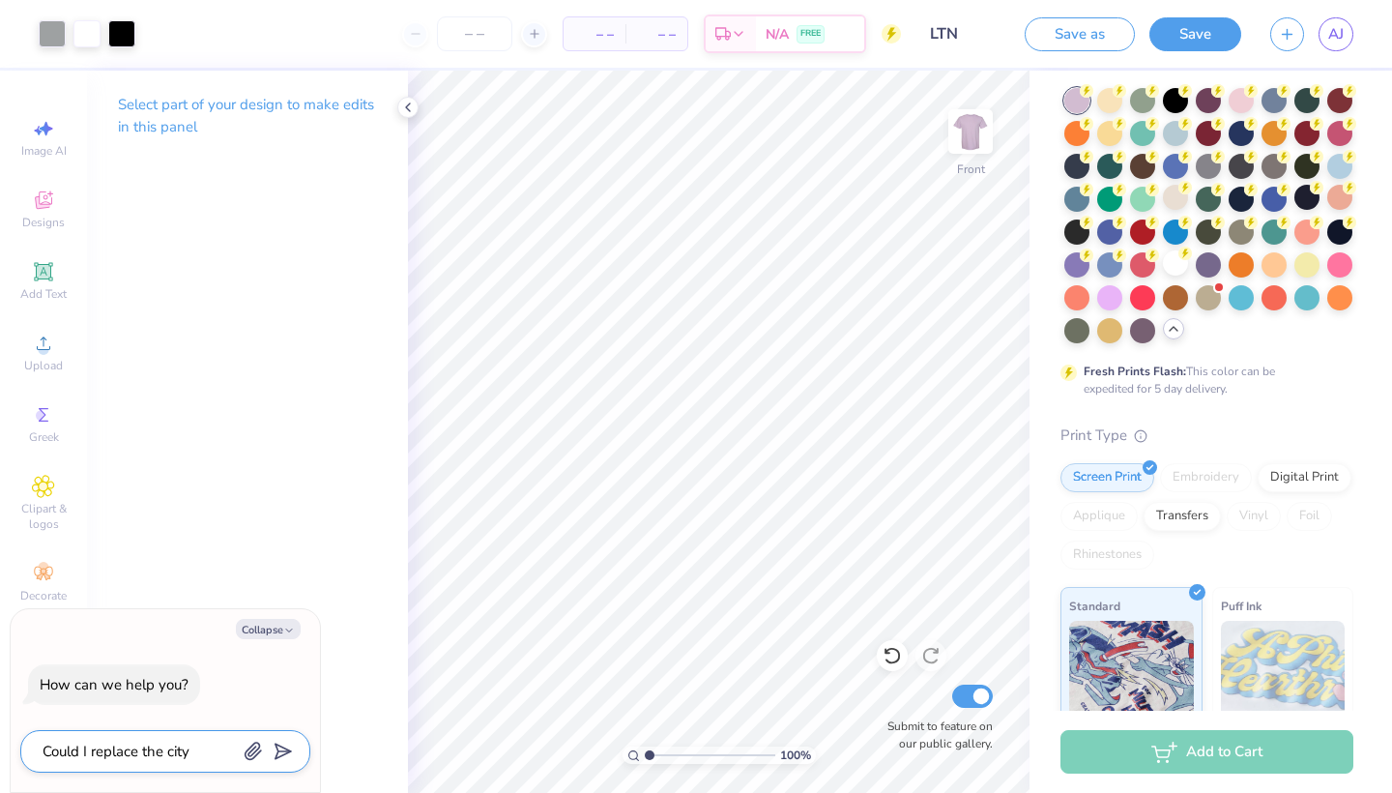
type textarea "Could I replace the city"
type textarea "x"
type textarea "Could I replace the city i"
type textarea "x"
type textarea "Could I replace the city in"
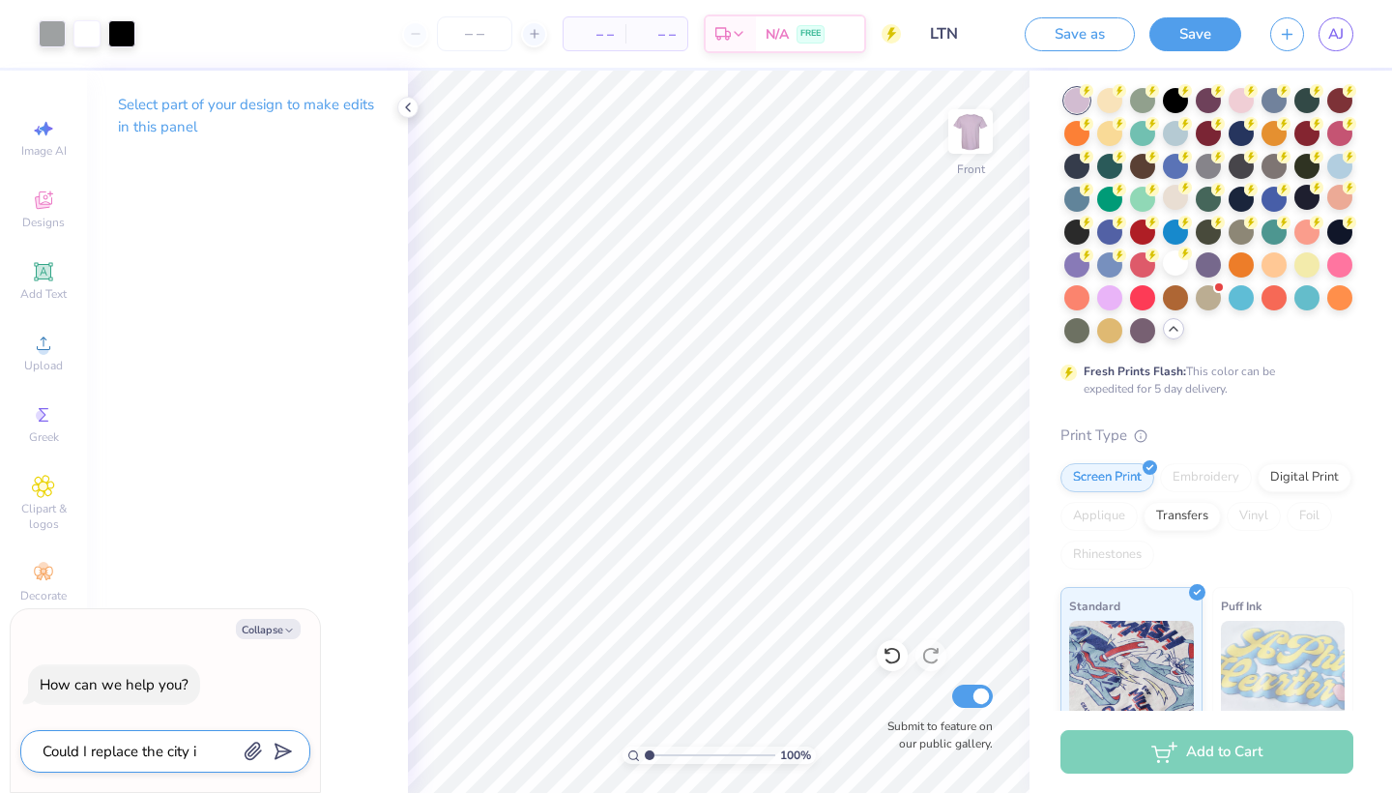
type textarea "x"
type textarea "Could I replace the city in"
type textarea "x"
type textarea "Could I replace the city in t"
type textarea "x"
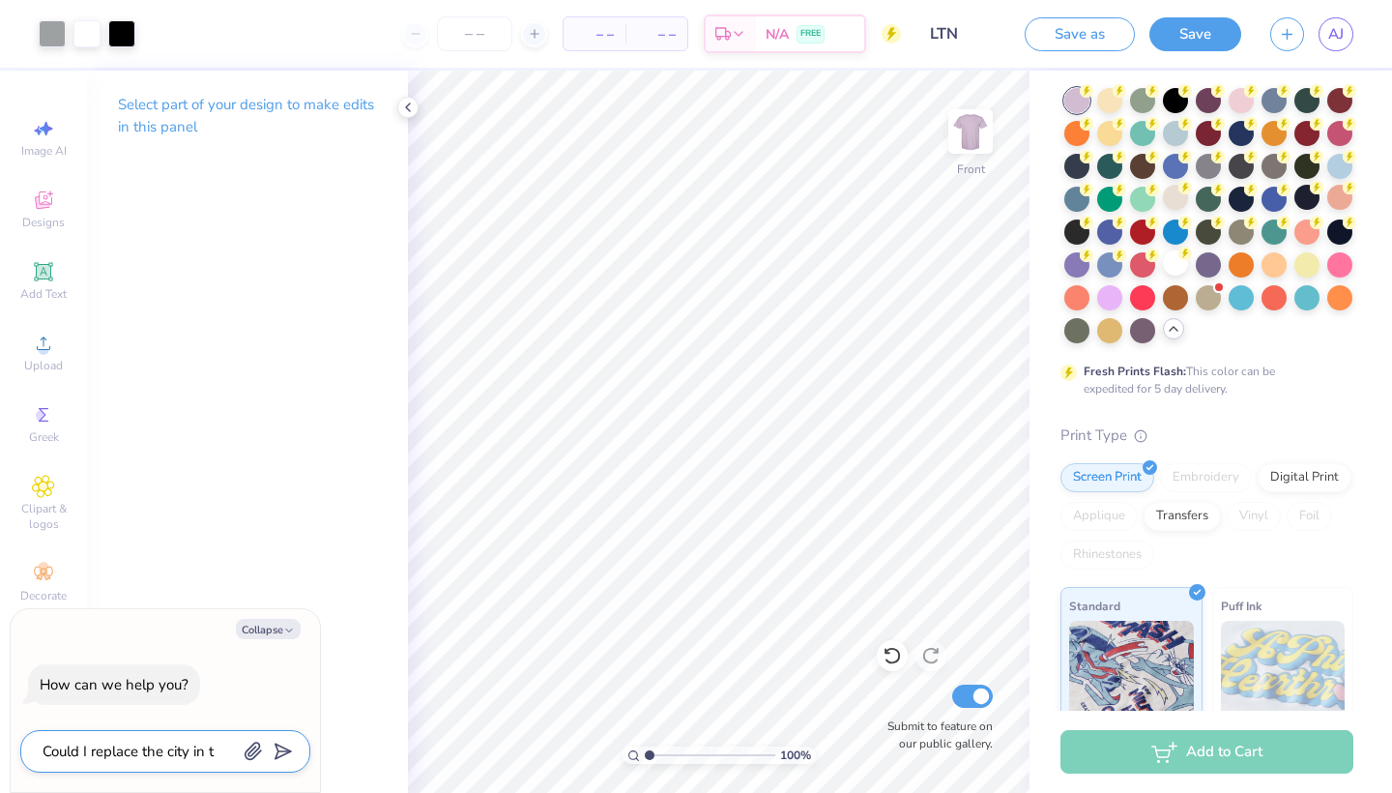
type textarea "Could I replace the city in th"
type textarea "x"
type textarea "Could I replace the city in the"
type textarea "x"
type textarea "Could I replace the city in the"
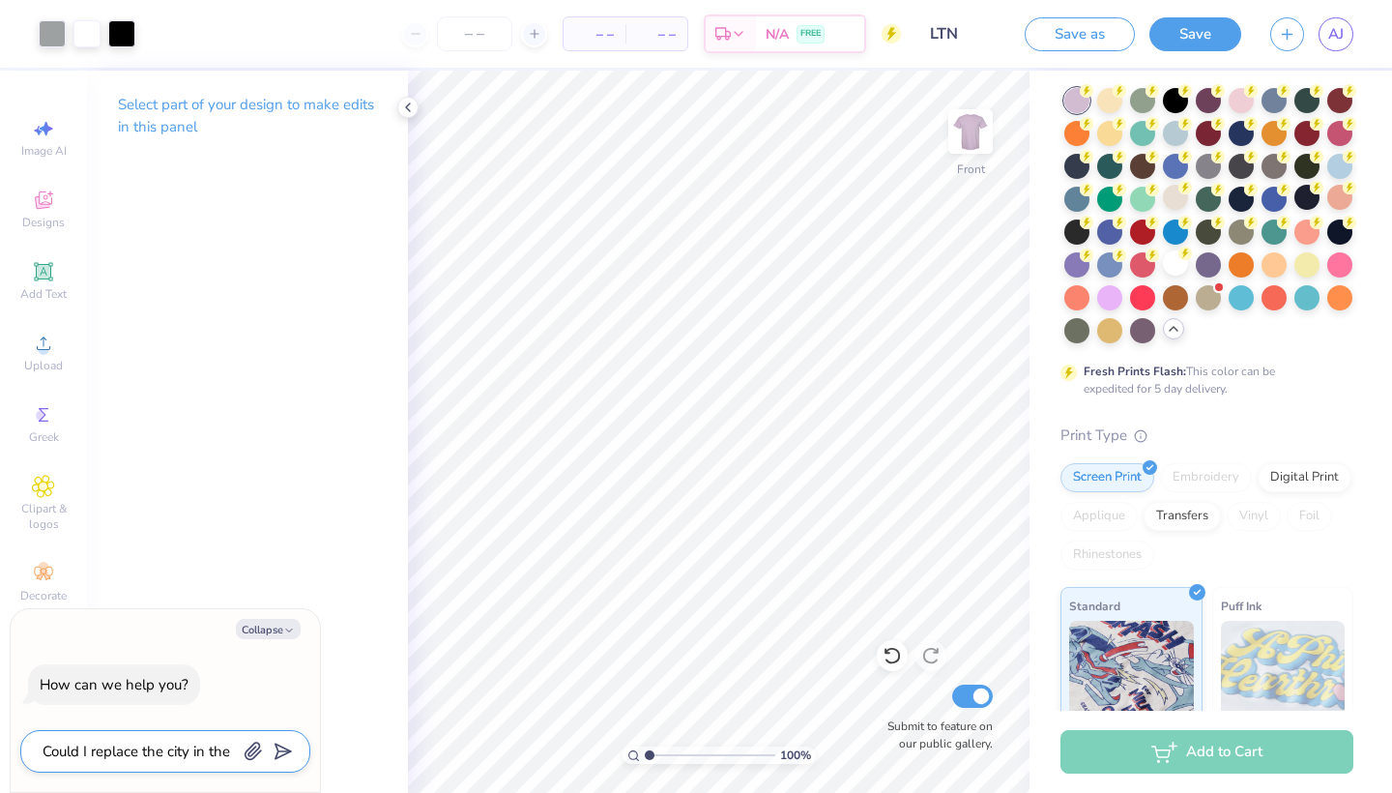
type textarea "x"
type textarea "Could I replace the city in the b"
type textarea "x"
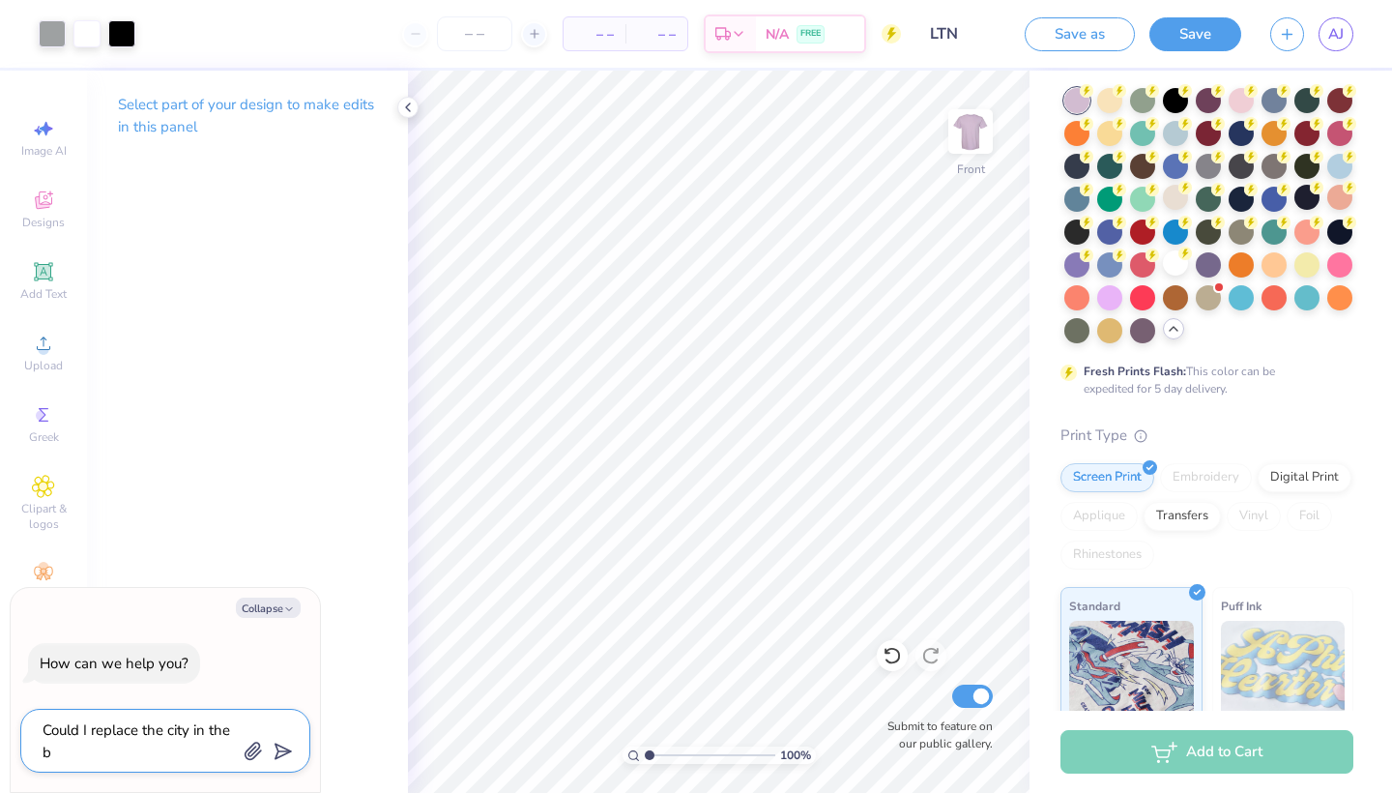
type textarea "Could I replace the city in the ba"
type textarea "x"
type textarea "Could I replace the city in the bac"
type textarea "x"
type textarea "Could I replace the city in the back"
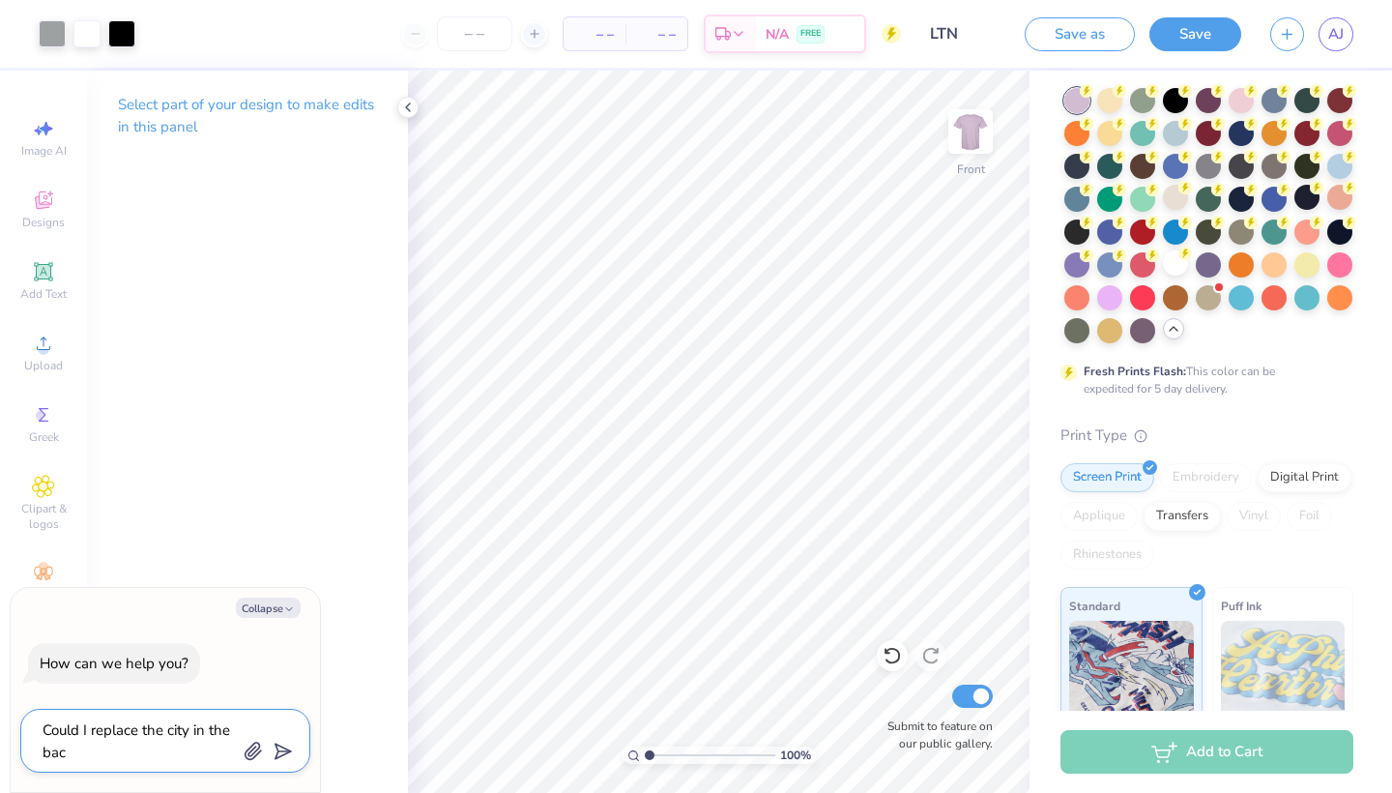
type textarea "x"
type textarea "Could I replace the city in the backg"
type textarea "x"
type textarea "Could I replace the city in the backgr"
type textarea "x"
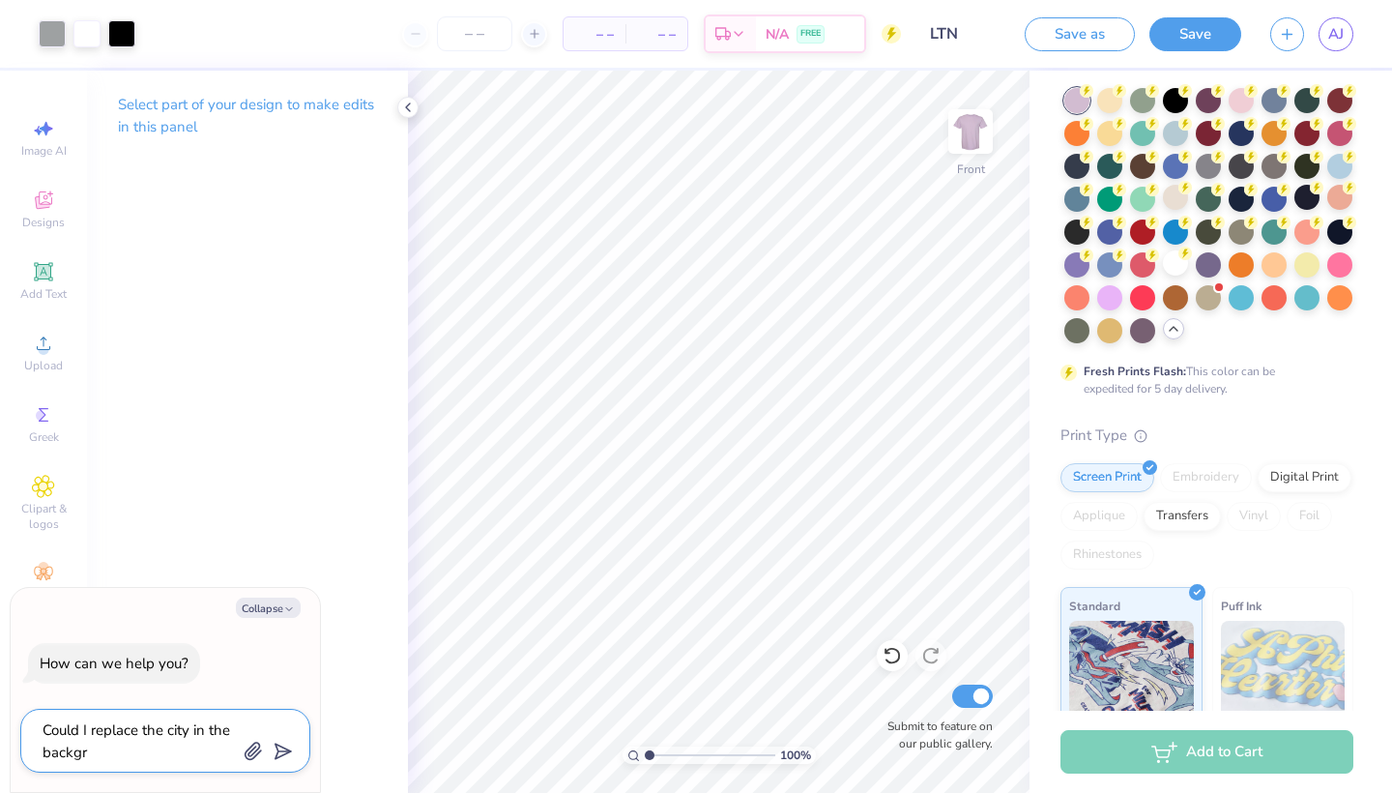
type textarea "Could I replace the city in the backgro"
type textarea "x"
type textarea "Could I replace the city in the backgrou"
type textarea "x"
type textarea "Could I replace the city in the backgroun"
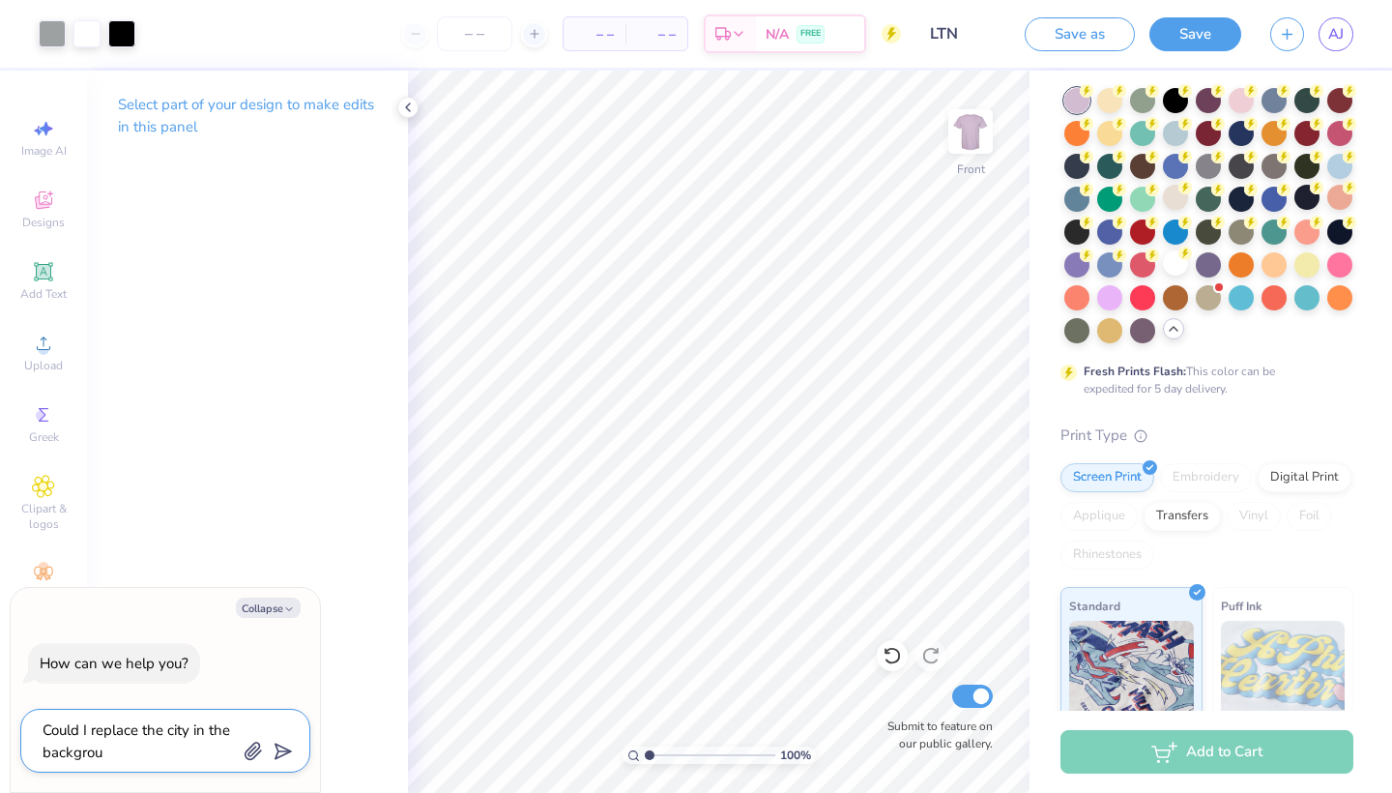
type textarea "x"
type textarea "Could I replace the city in the background"
type textarea "x"
type textarea "Could I replace the city in the background"
type textarea "x"
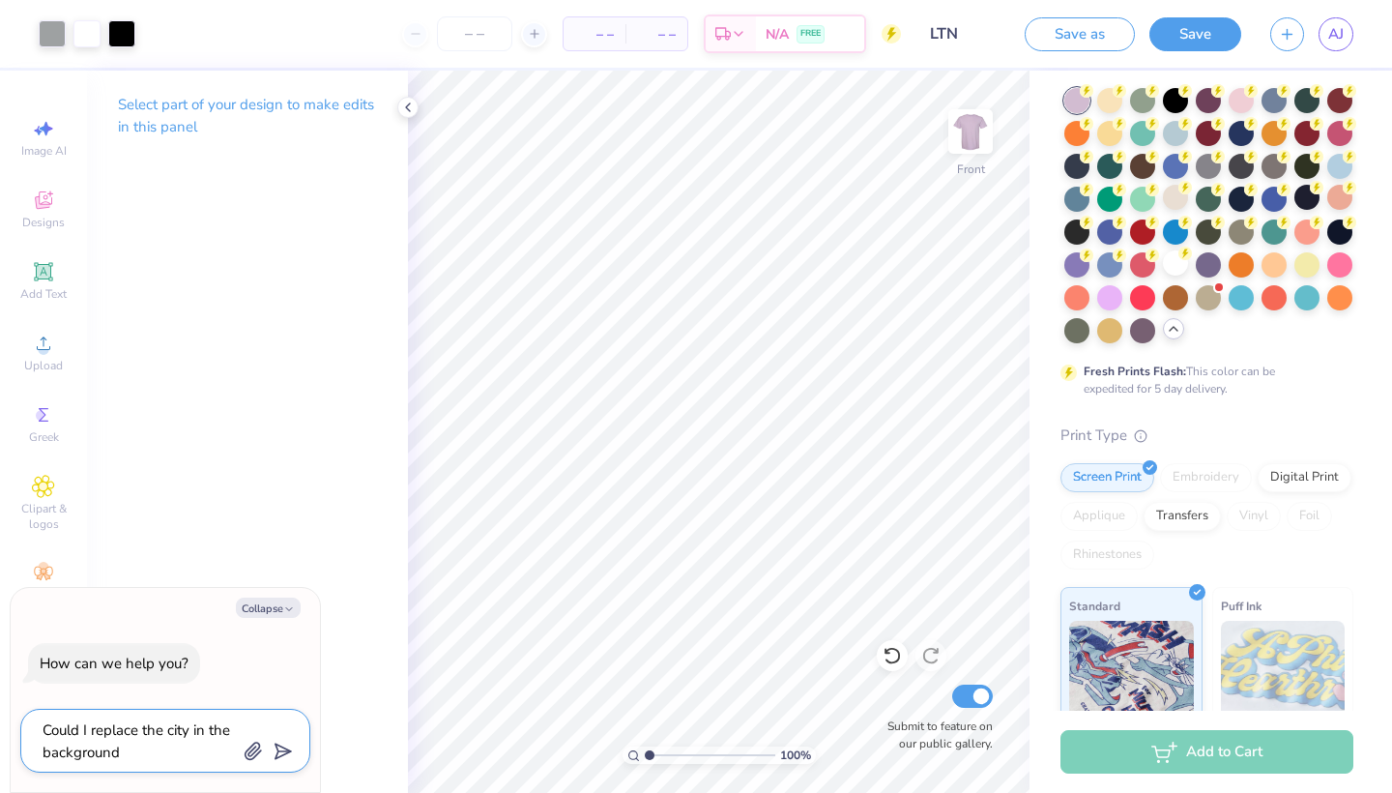
type textarea "Could I replace the city in the background w"
type textarea "x"
type textarea "Could I replace the city in the background wi"
type textarea "x"
type textarea "Could I replace the city in the background wit"
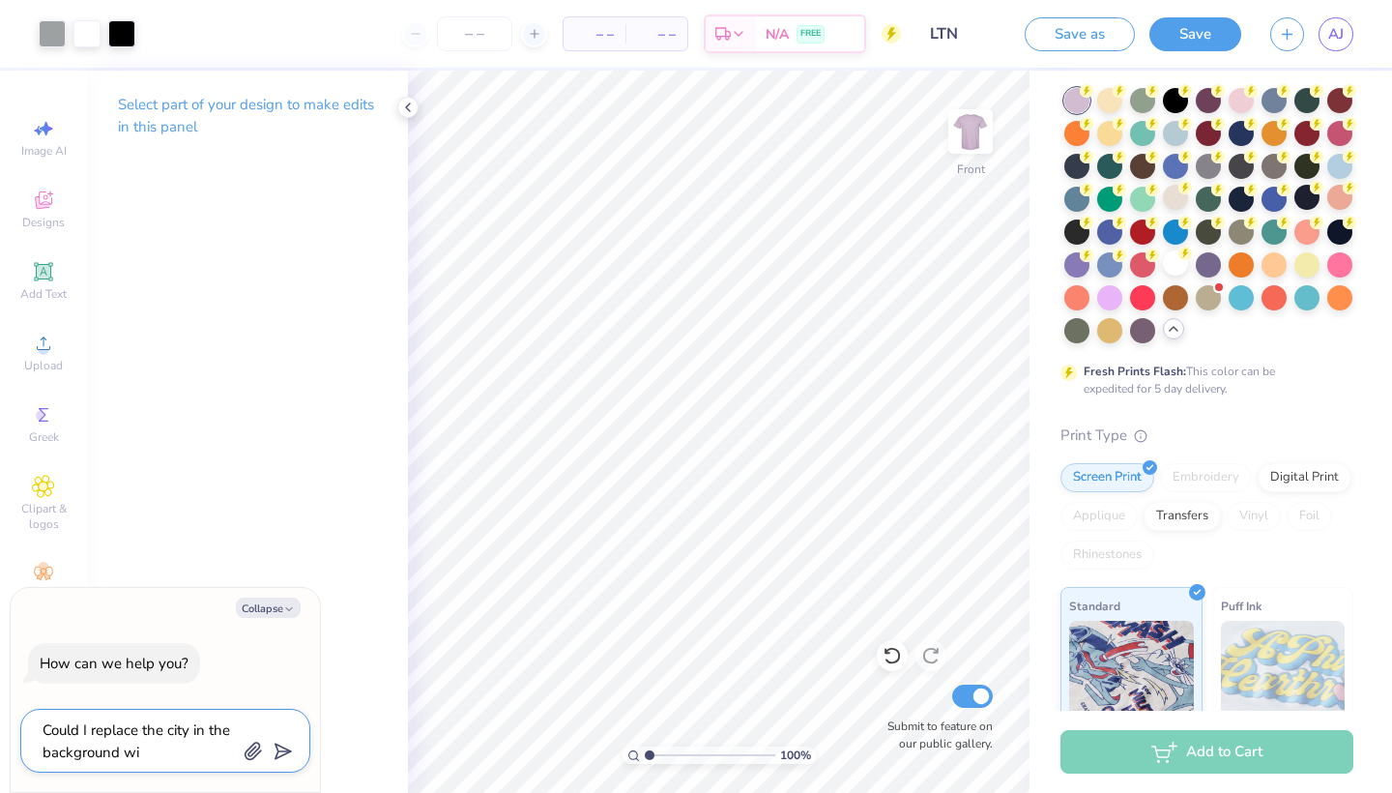
type textarea "x"
type textarea "Could I replace the city in the background with"
type textarea "x"
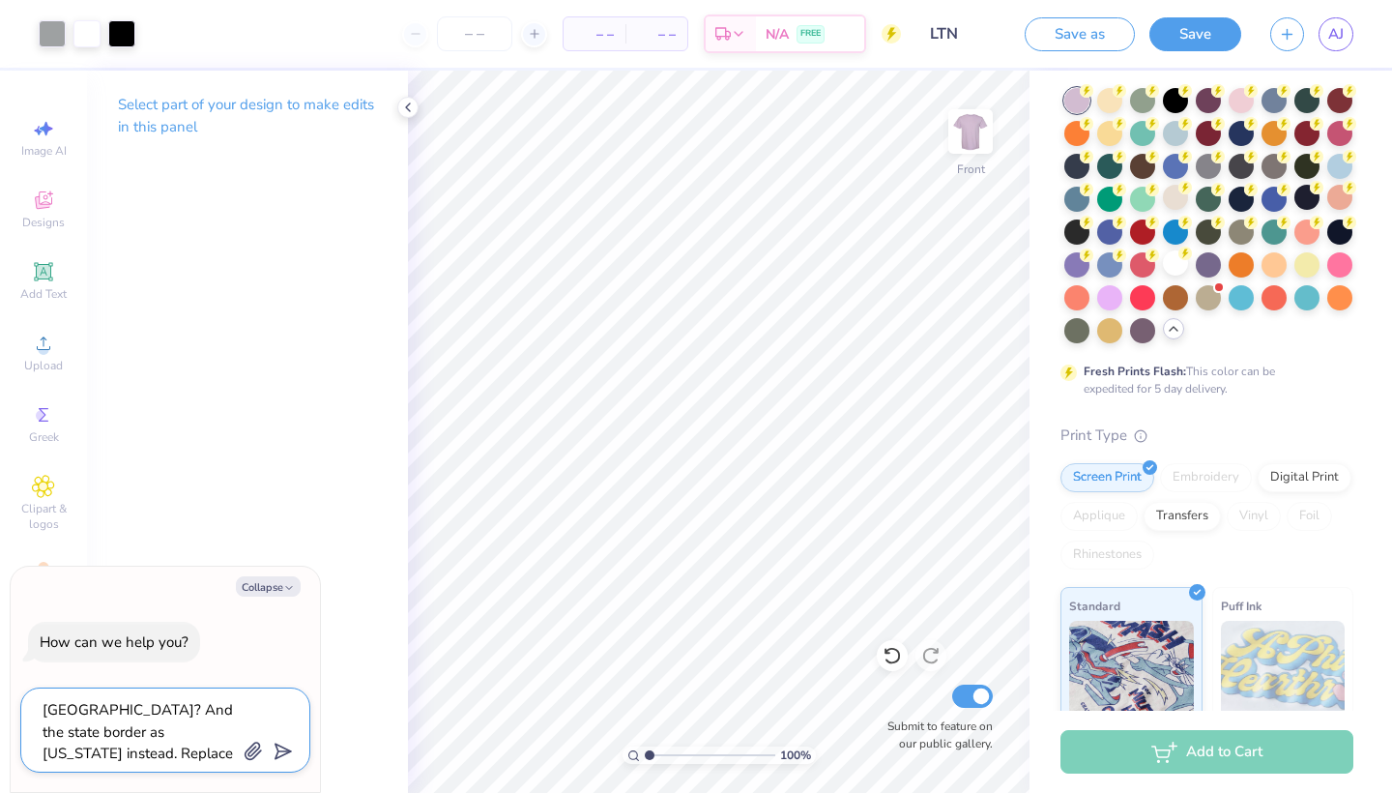
scroll to position [61, 0]
click at [276, 748] on polygon "submit" at bounding box center [279, 751] width 23 height 23
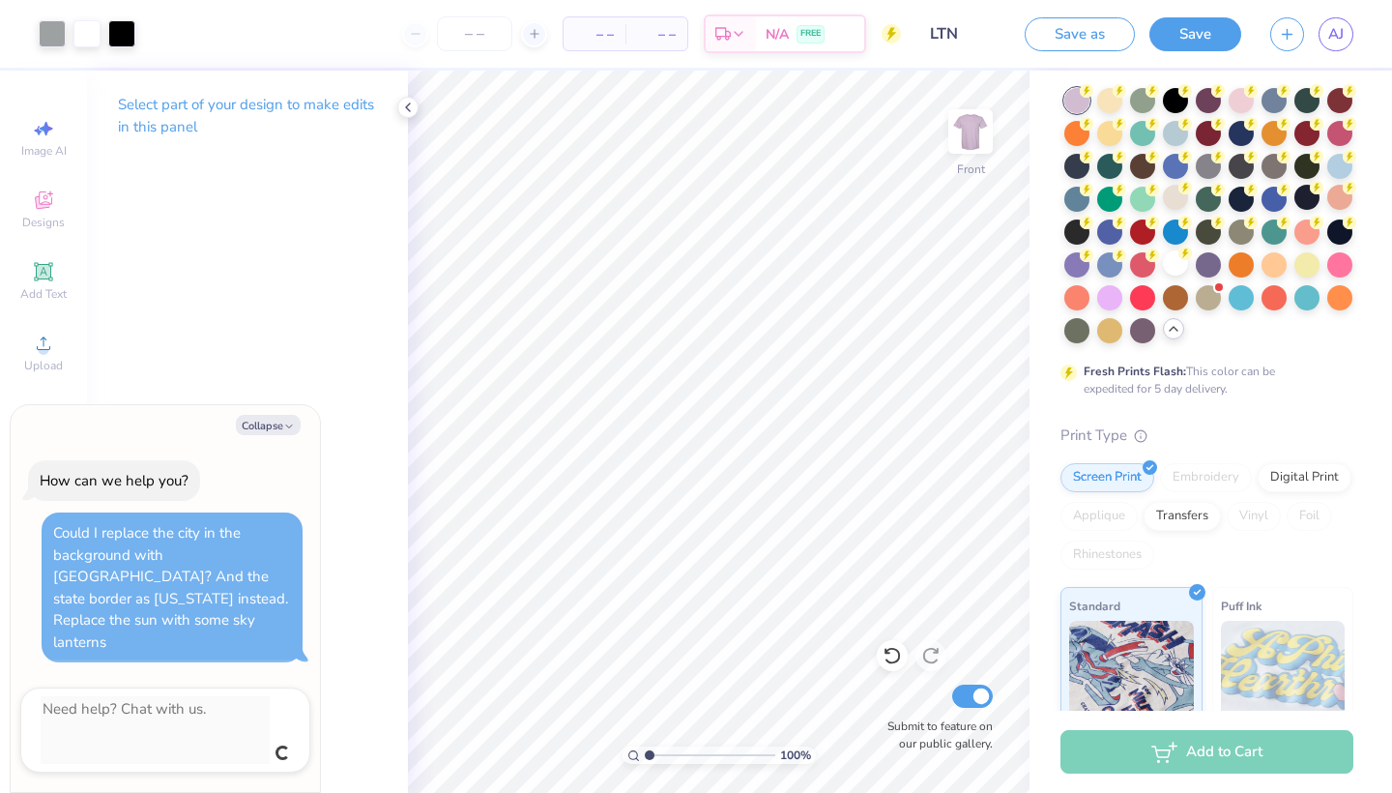
scroll to position [0, 0]
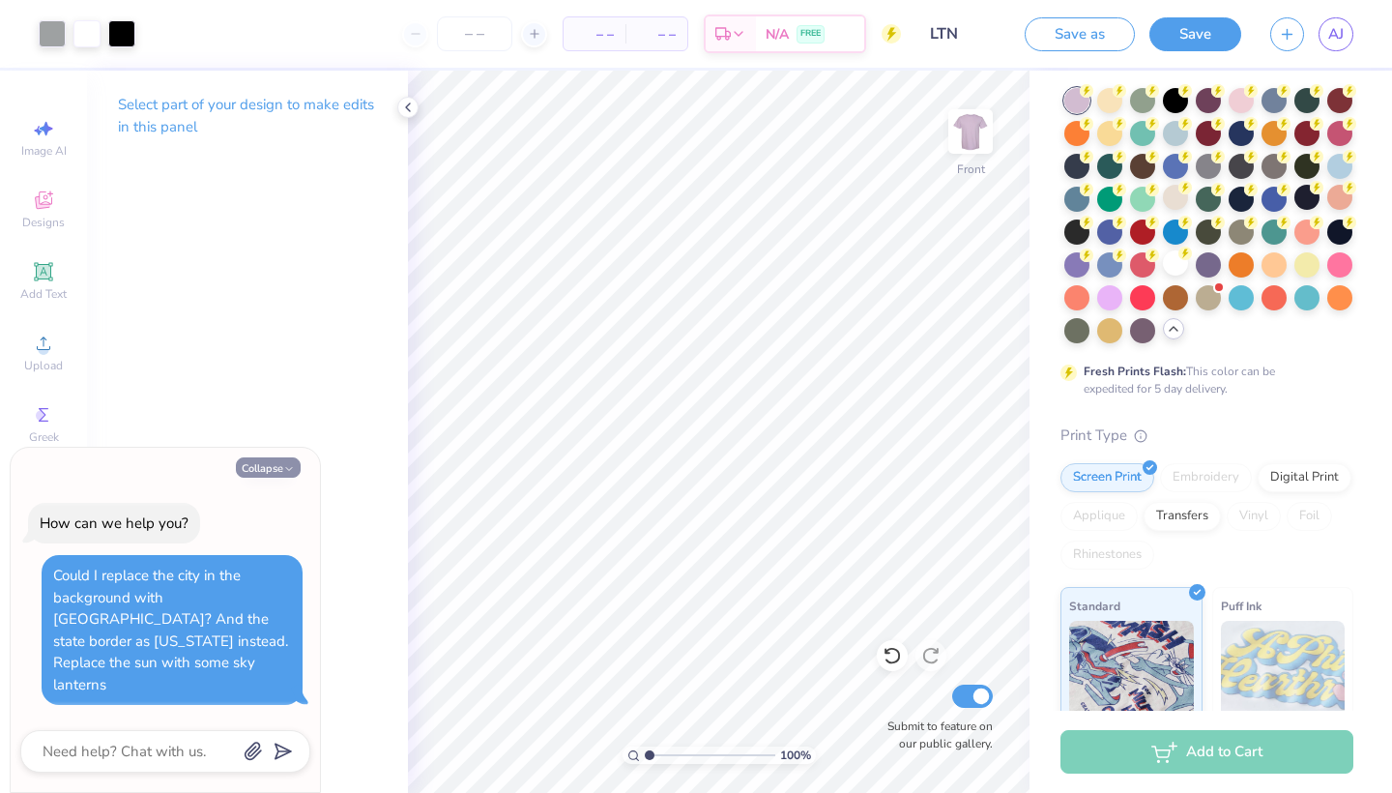
click at [260, 477] on button "Collapse" at bounding box center [268, 467] width 65 height 20
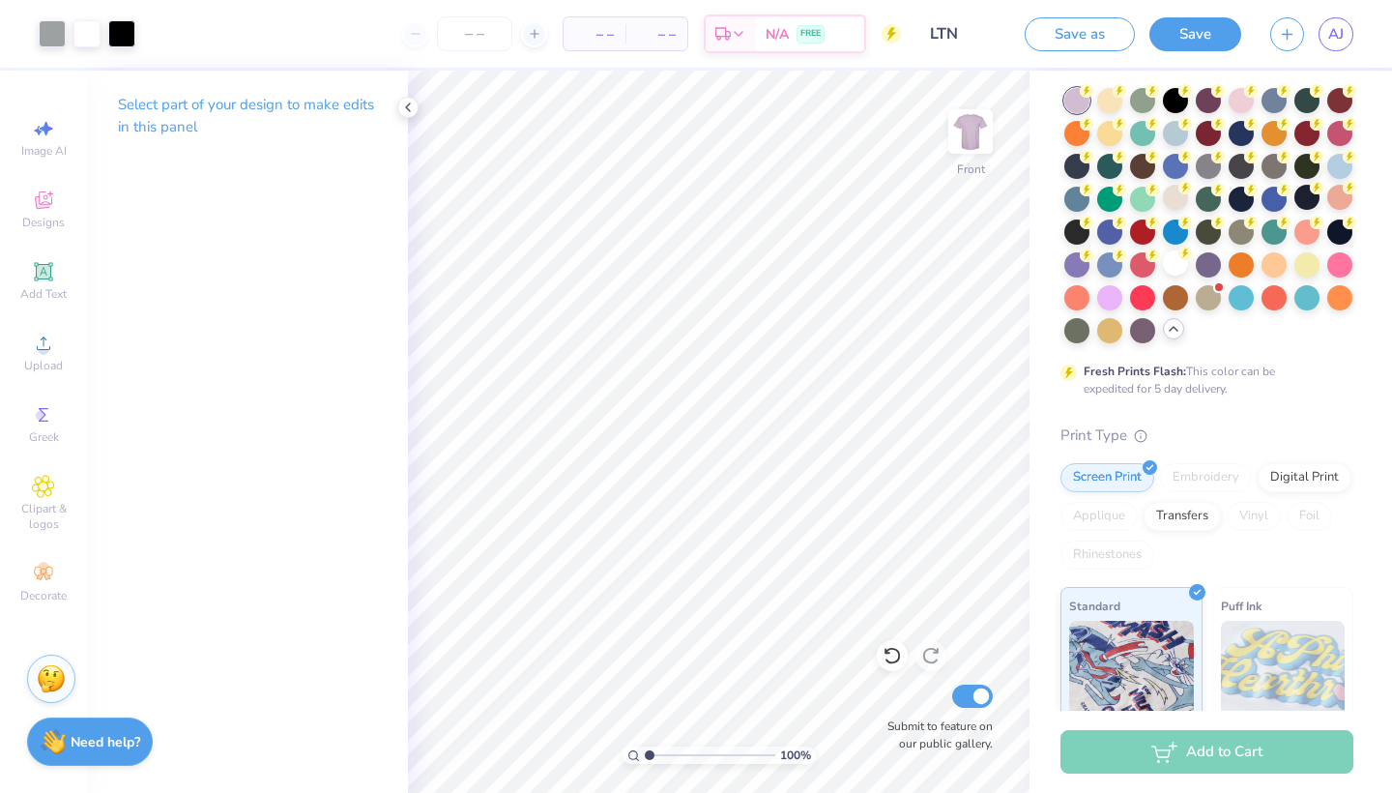
click at [45, 674] on img at bounding box center [51, 678] width 29 height 29
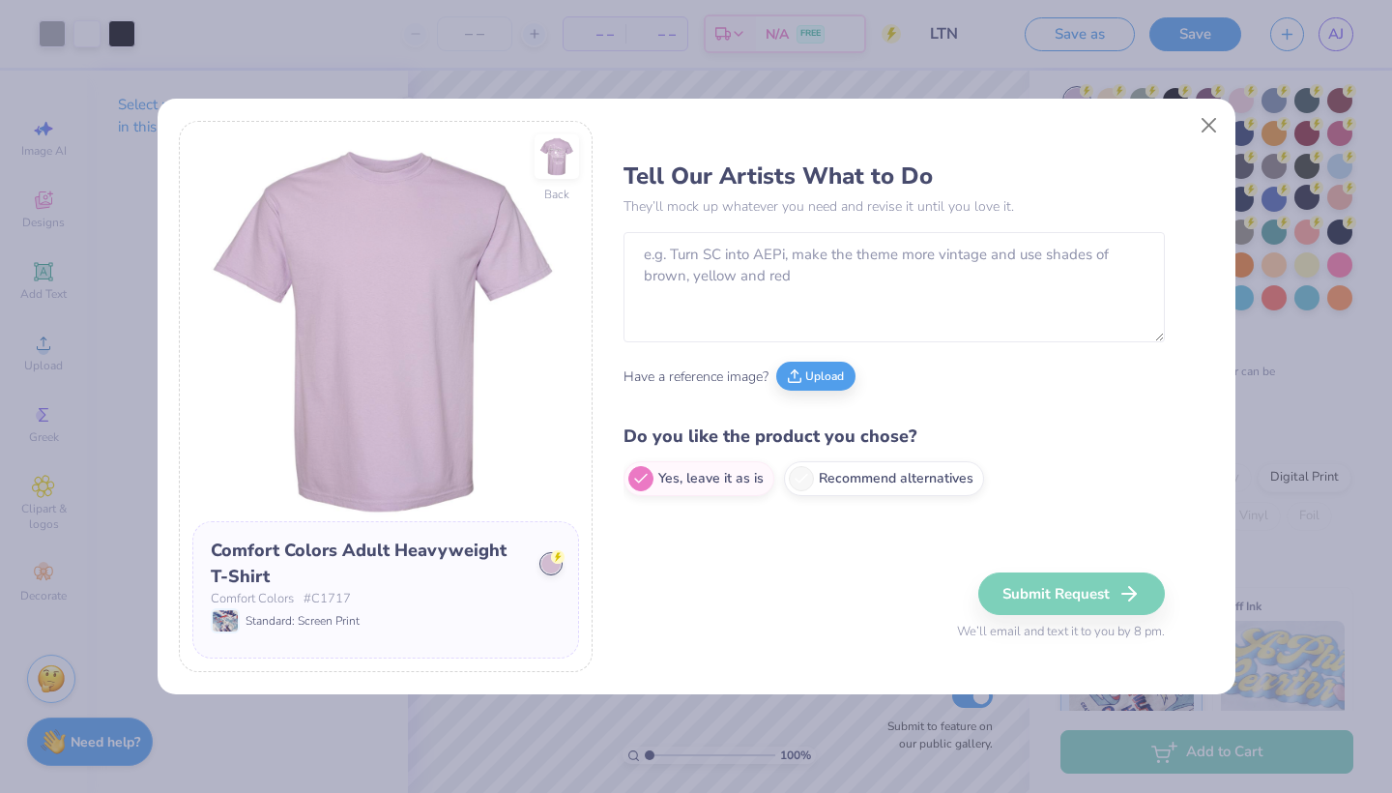
click at [61, 684] on div "Back Comfort Colors Adult Heavyweight T-Shirt Comfort Colors # C1717 Standard: …" at bounding box center [696, 396] width 1392 height 793
click at [53, 594] on div "Back Comfort Colors Adult Heavyweight T-Shirt Comfort Colors # C1717 Standard: …" at bounding box center [696, 396] width 1392 height 793
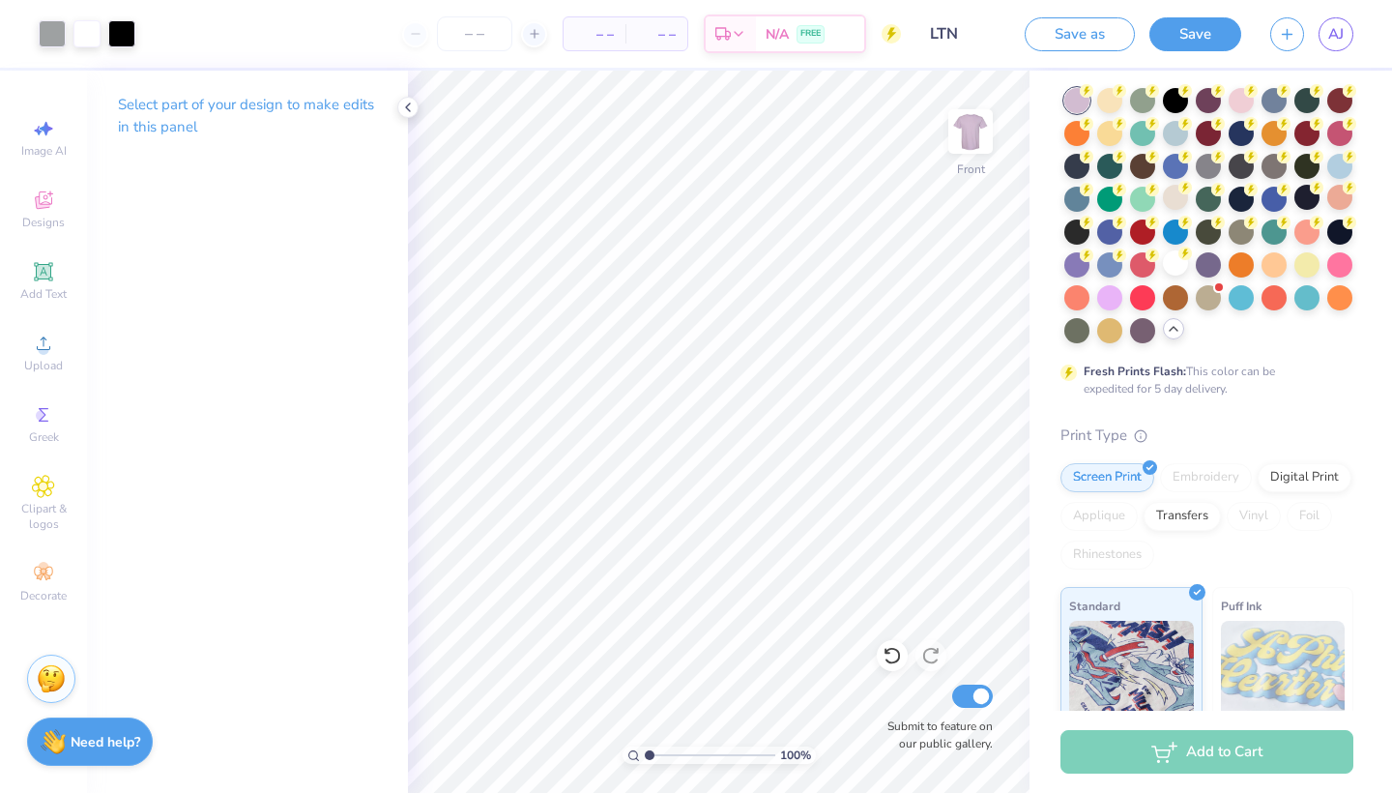
click at [59, 677] on img at bounding box center [51, 678] width 29 height 29
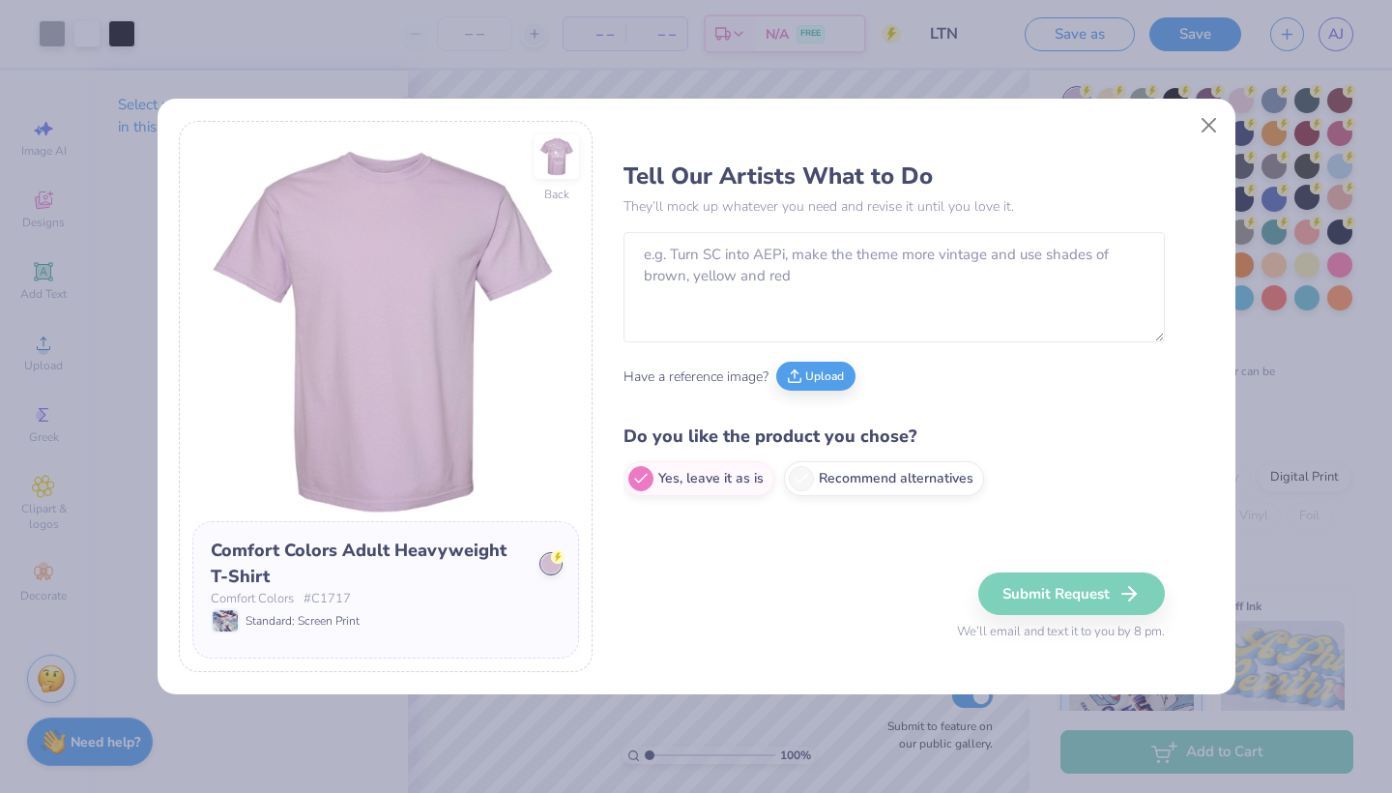
click at [56, 659] on div "Back Comfort Colors Adult Heavyweight T-Shirt Comfort Colors # C1717 Standard: …" at bounding box center [696, 396] width 1392 height 793
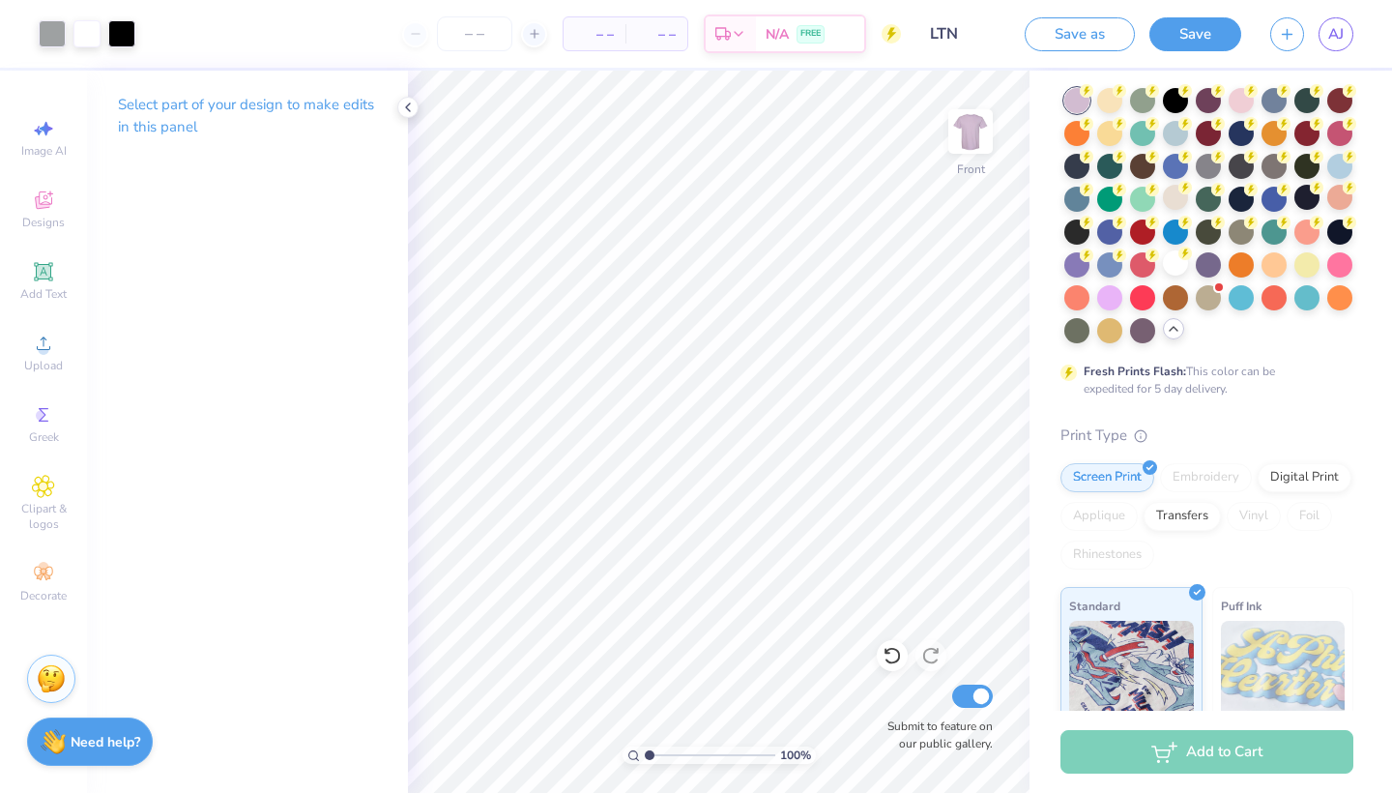
click at [56, 659] on div "Stuck? Our Art team will finish your design for free." at bounding box center [51, 678] width 48 height 48
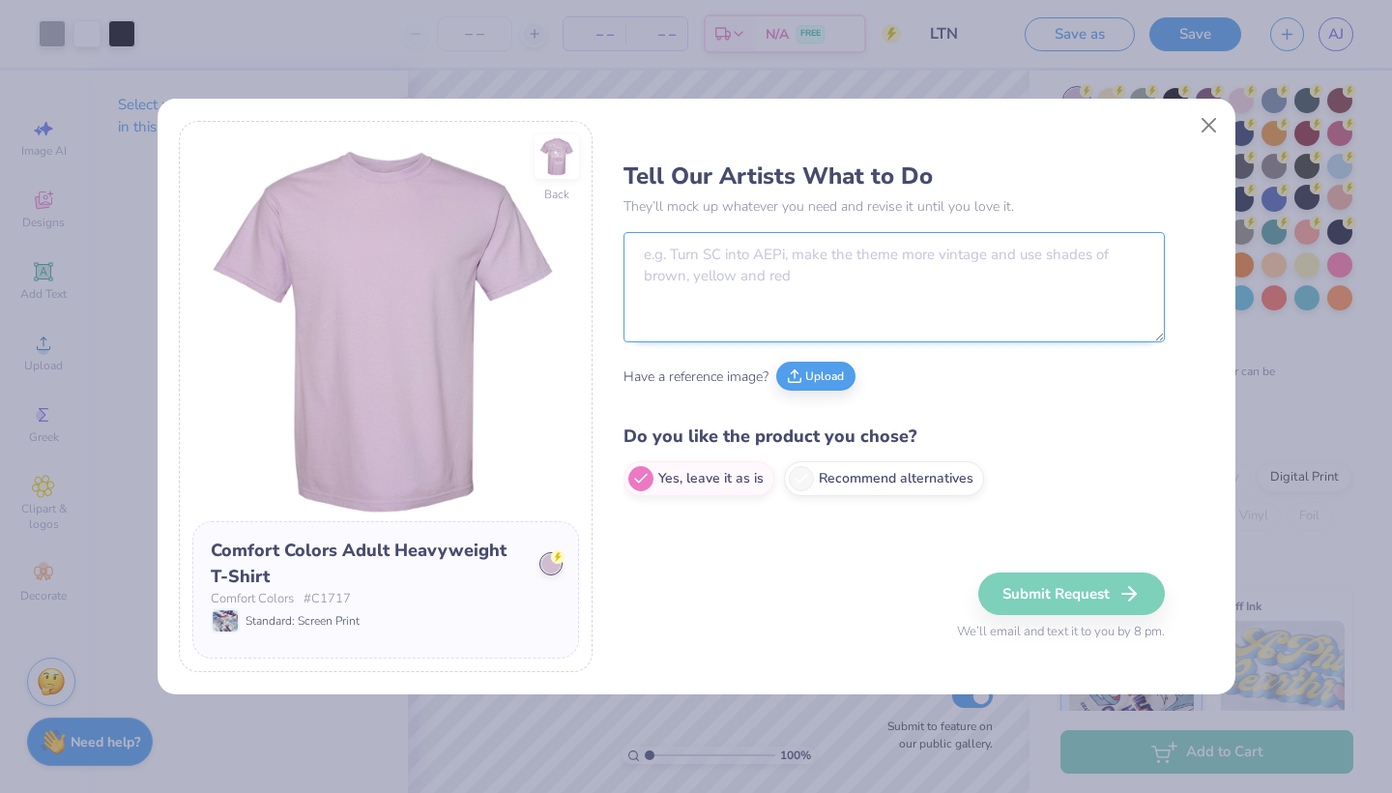
click at [862, 300] on textarea at bounding box center [893, 287] width 541 height 110
click at [561, 155] on img at bounding box center [556, 156] width 89 height 89
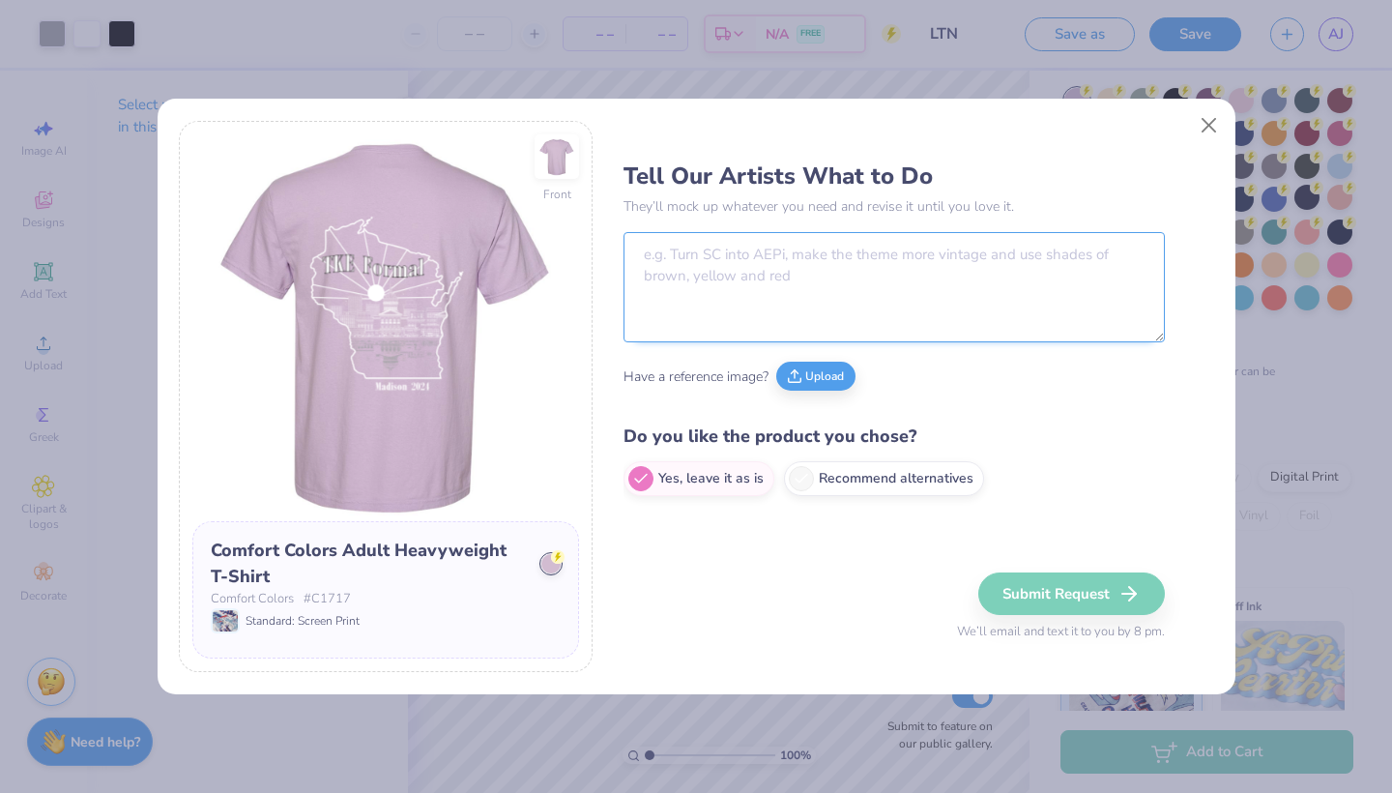
click at [857, 259] on textarea at bounding box center [893, 287] width 541 height 110
click at [830, 485] on label "Recommend alternatives" at bounding box center [884, 475] width 200 height 35
click at [636, 485] on input "Recommend alternatives" at bounding box center [629, 479] width 13 height 13
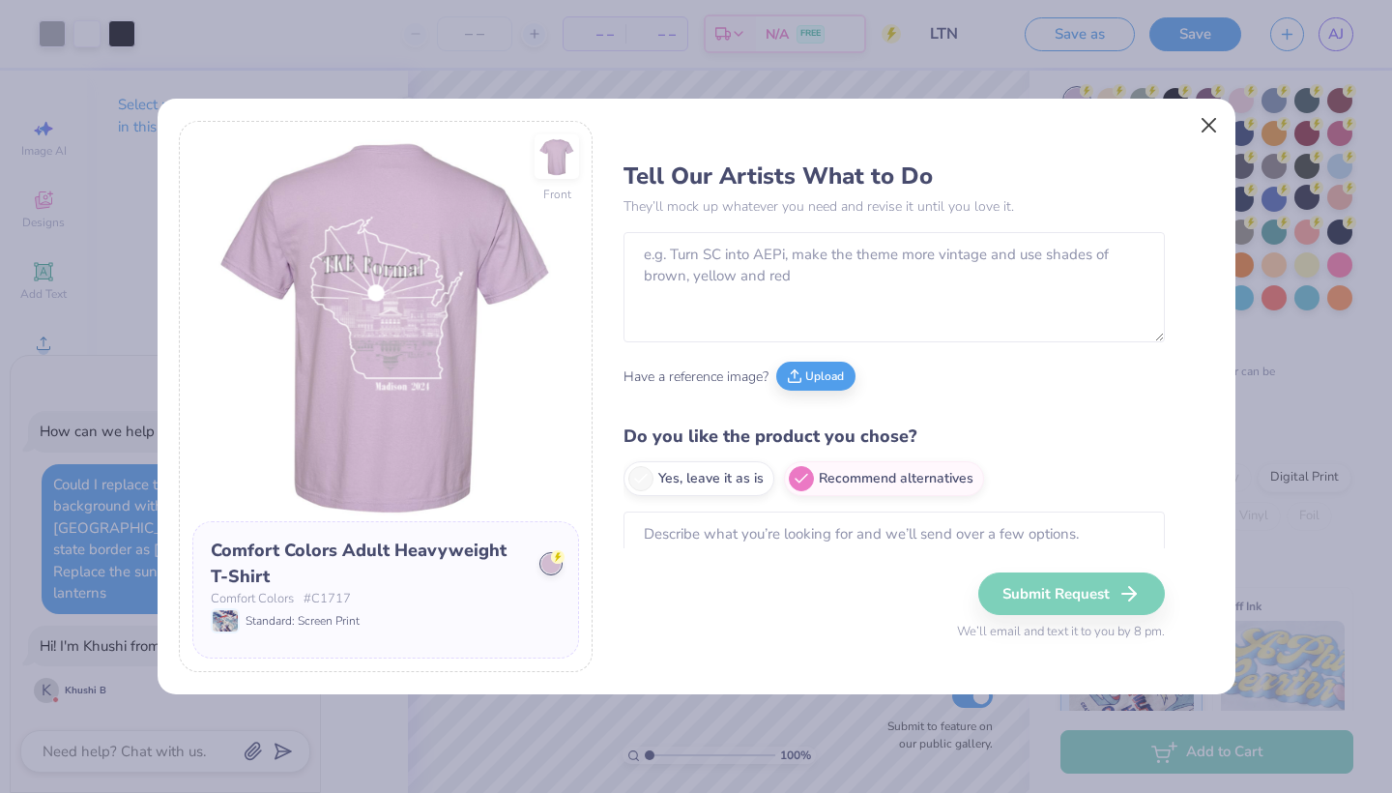
click at [1214, 124] on button "Close" at bounding box center [1208, 125] width 37 height 37
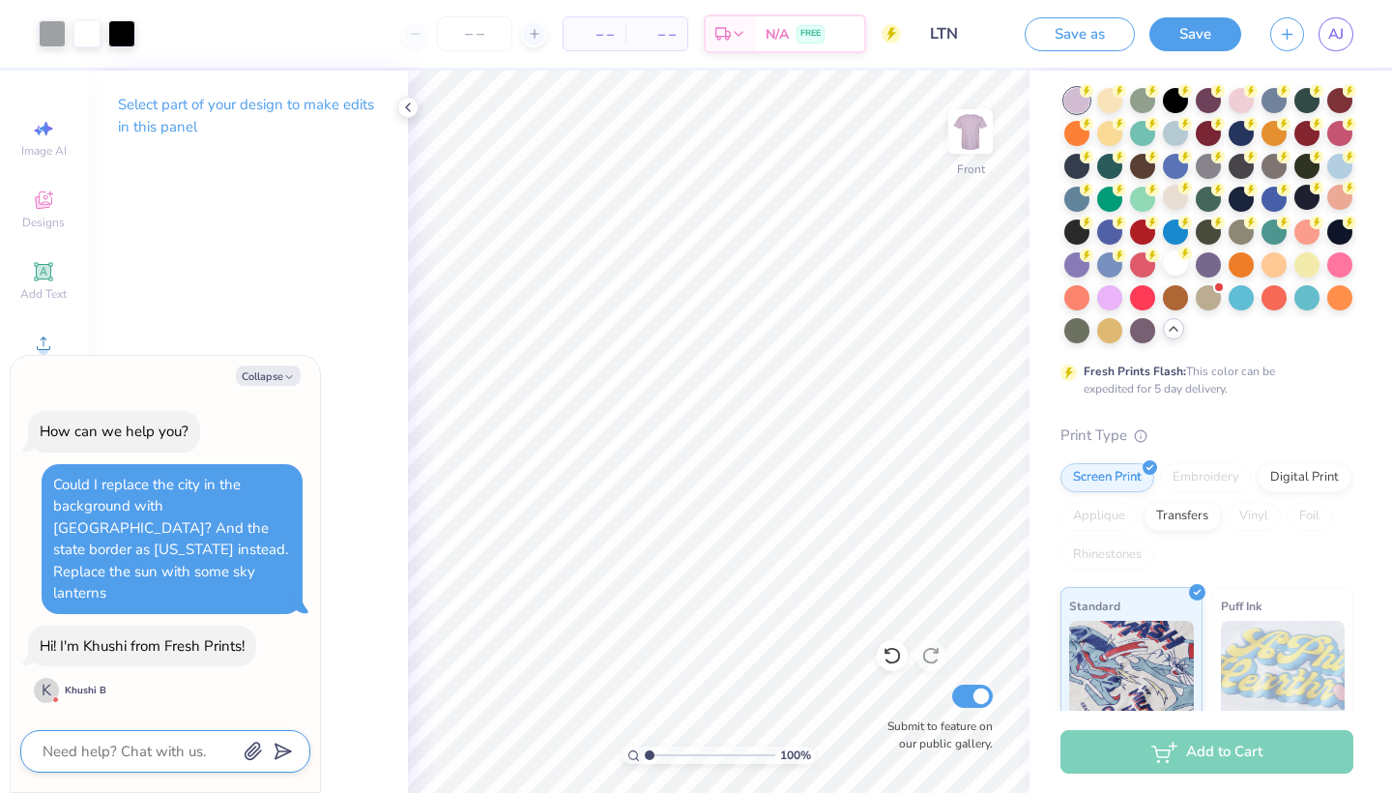
click at [165, 748] on textarea at bounding box center [139, 750] width 196 height 25
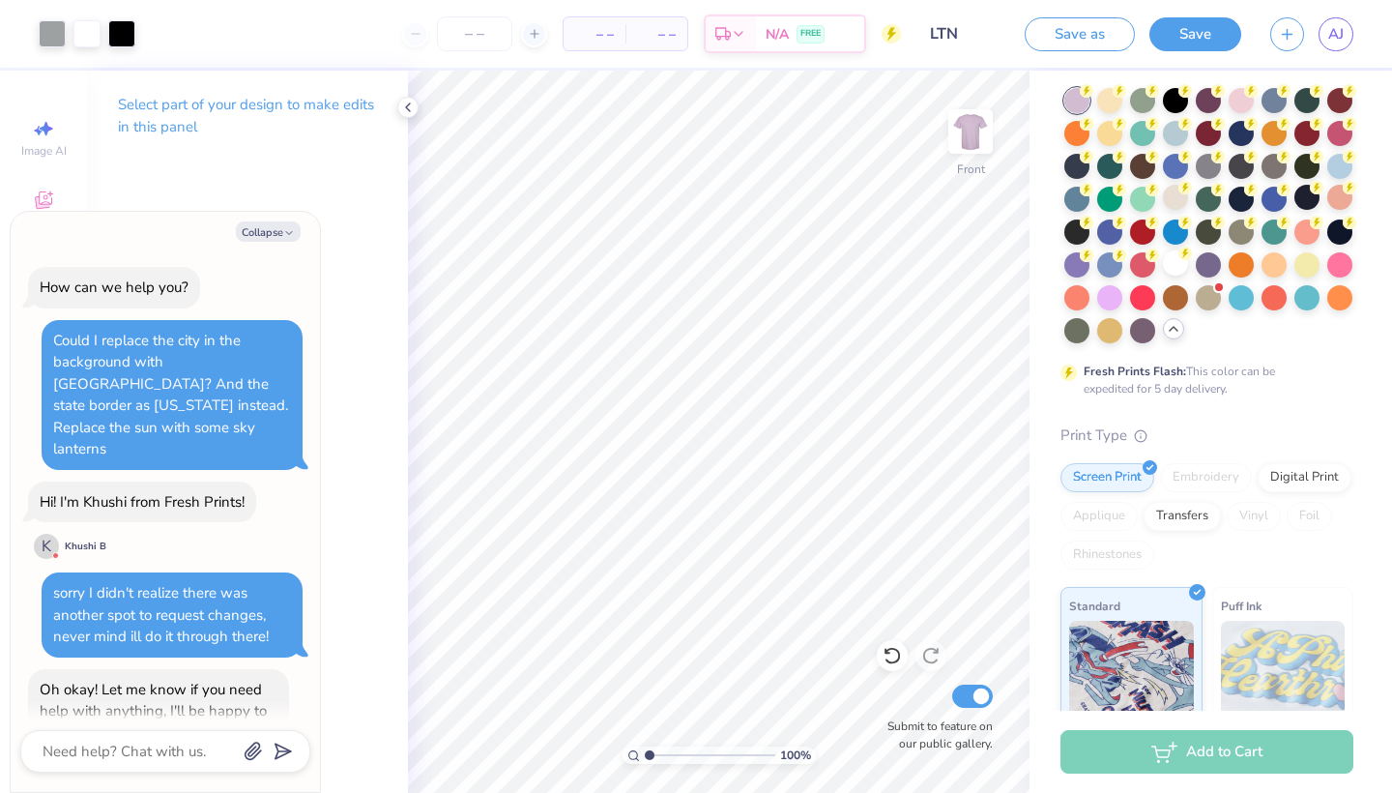
scroll to position [59, 0]
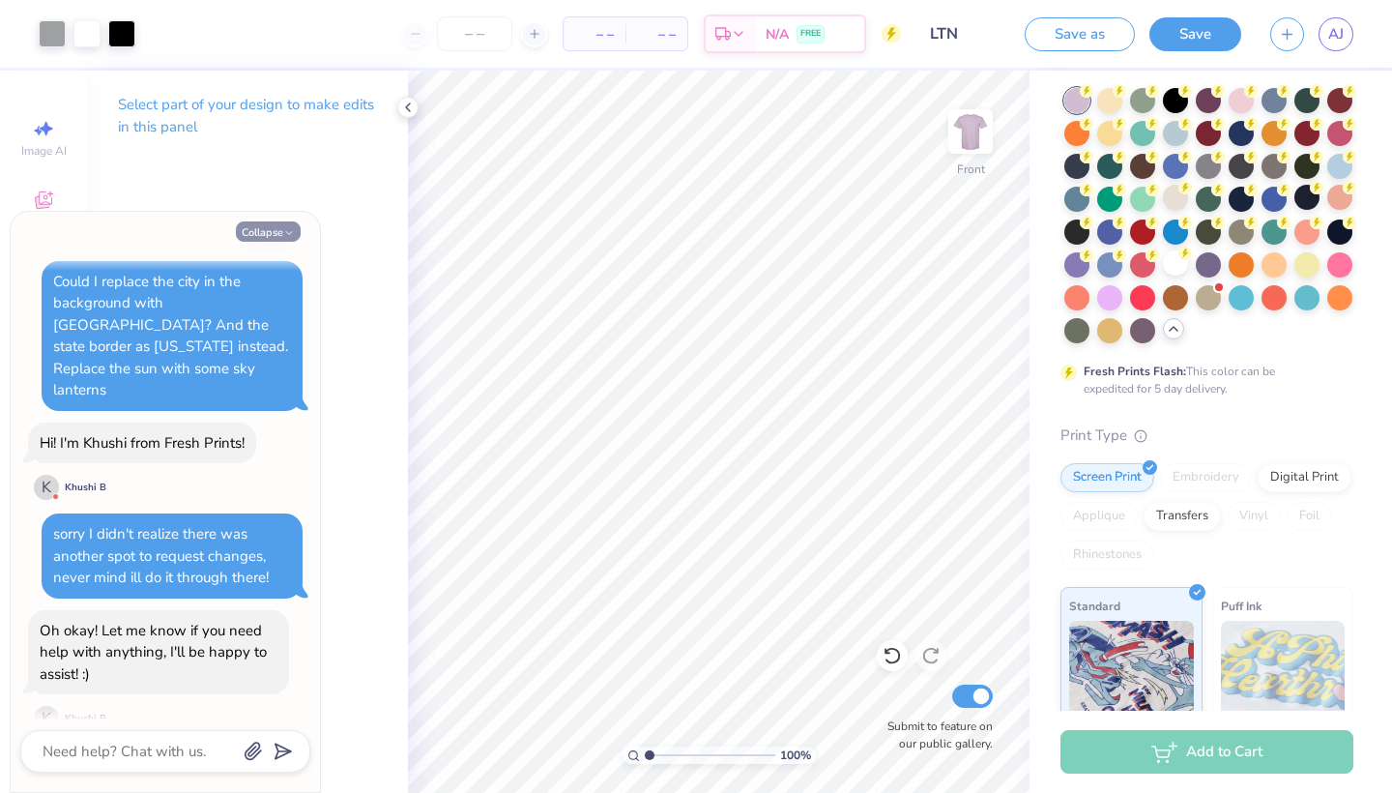
click at [282, 233] on button "Collapse" at bounding box center [268, 231] width 65 height 20
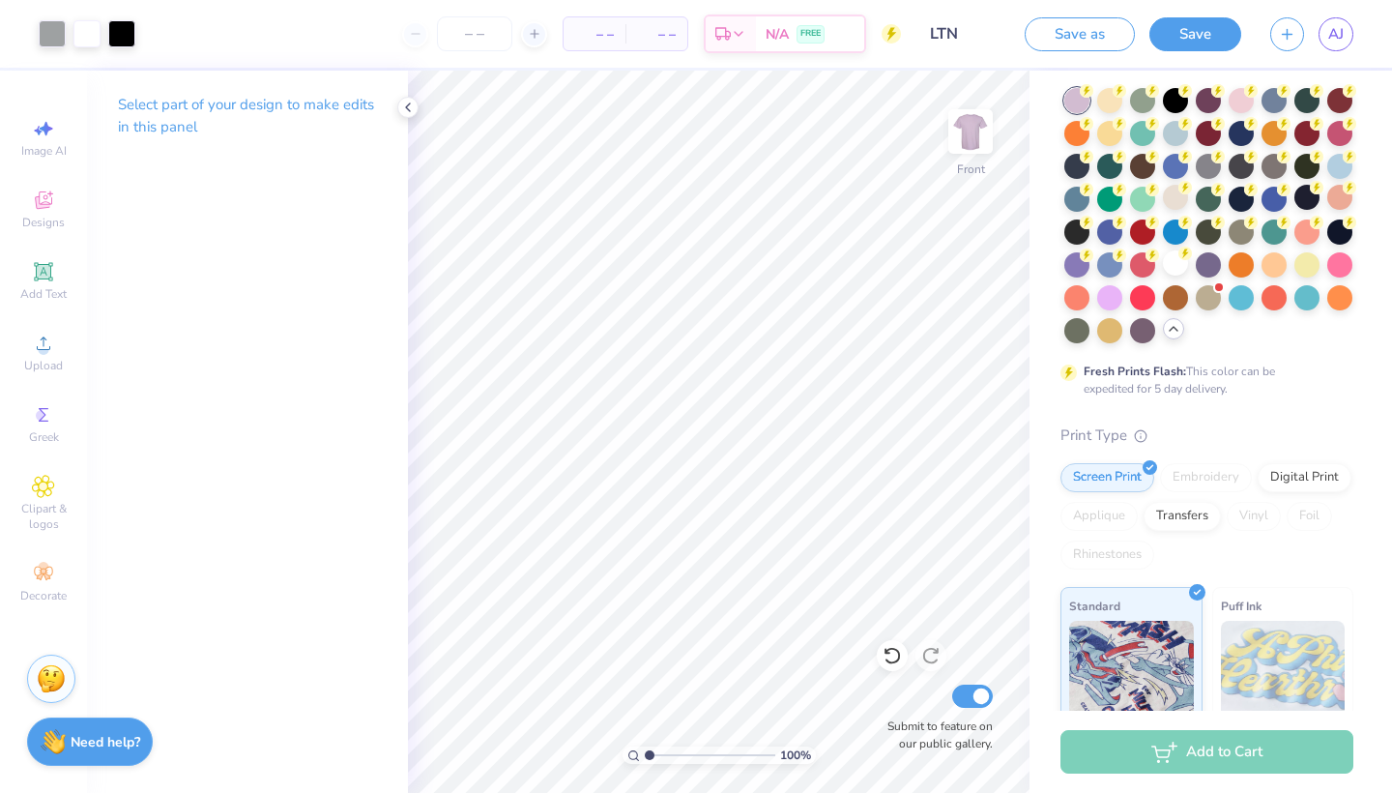
click at [51, 678] on img at bounding box center [51, 678] width 29 height 29
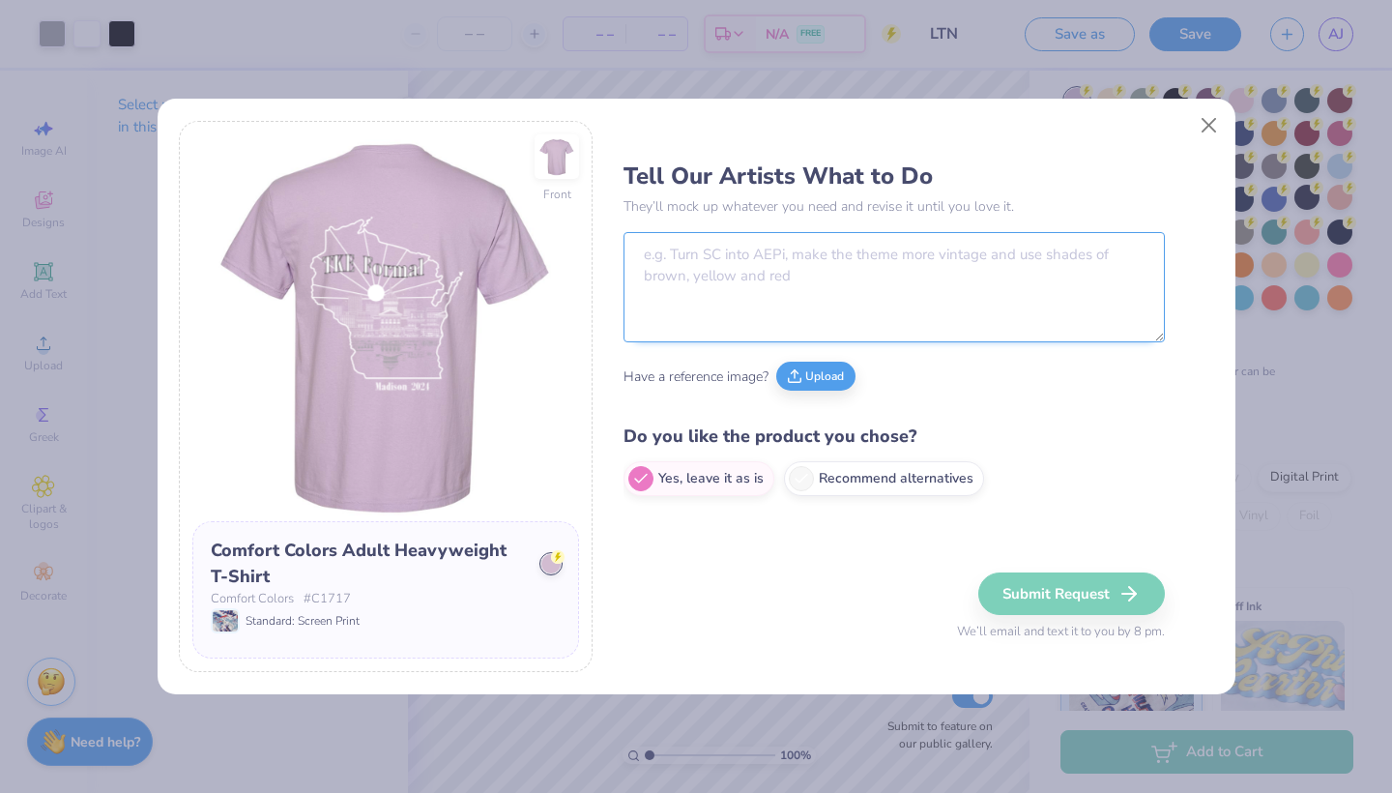
click at [707, 284] on textarea at bounding box center [893, 287] width 541 height 110
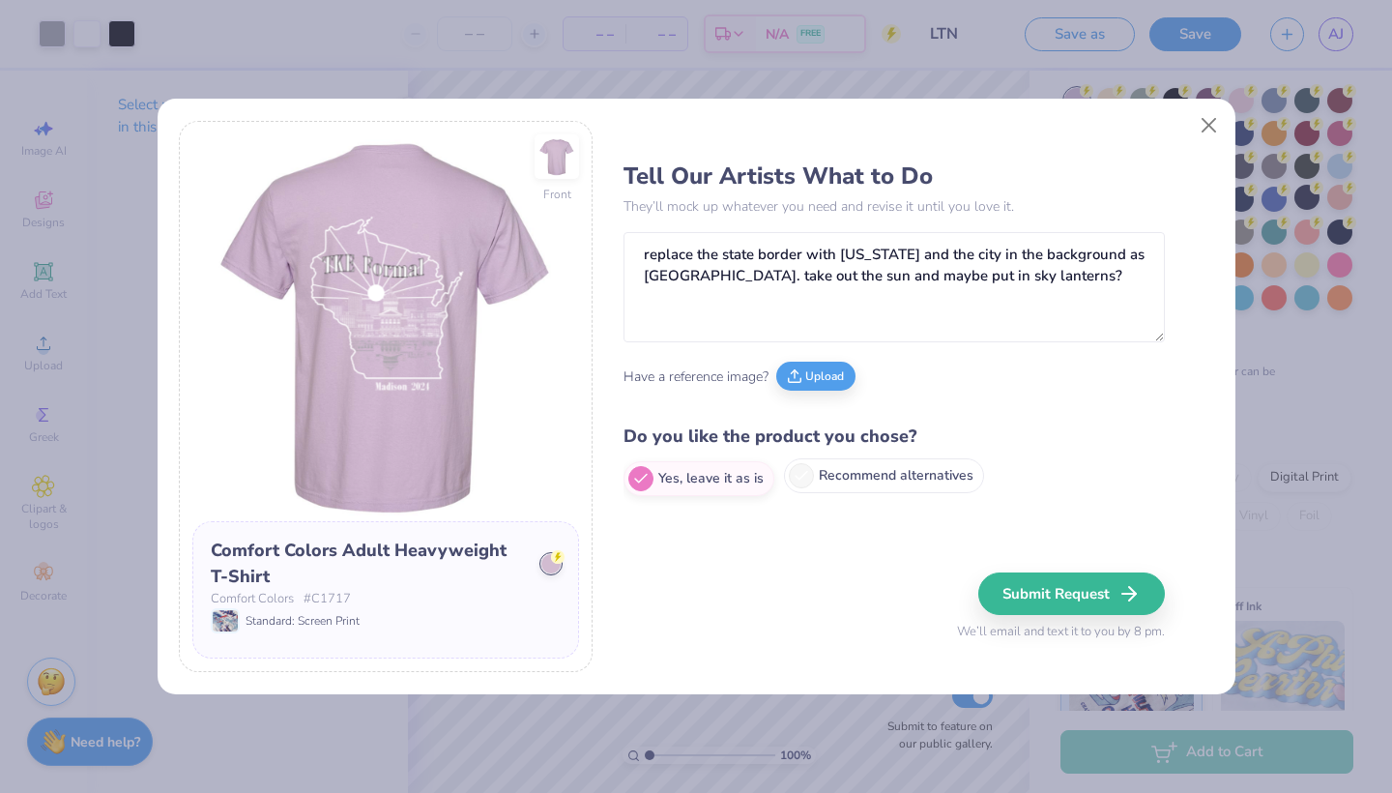
click at [829, 469] on label "Recommend alternatives" at bounding box center [884, 475] width 200 height 35
click at [636, 473] on input "Recommend alternatives" at bounding box center [629, 479] width 13 height 13
click at [753, 549] on div "Tell Our Artists What to Do They’ll mock up whatever you need and revise it unt…" at bounding box center [918, 397] width 590 height 552
click at [772, 548] on div "Tell Our Artists What to Do They’ll mock up whatever you need and revise it unt…" at bounding box center [918, 397] width 590 height 552
click at [786, 541] on textarea at bounding box center [893, 544] width 541 height 67
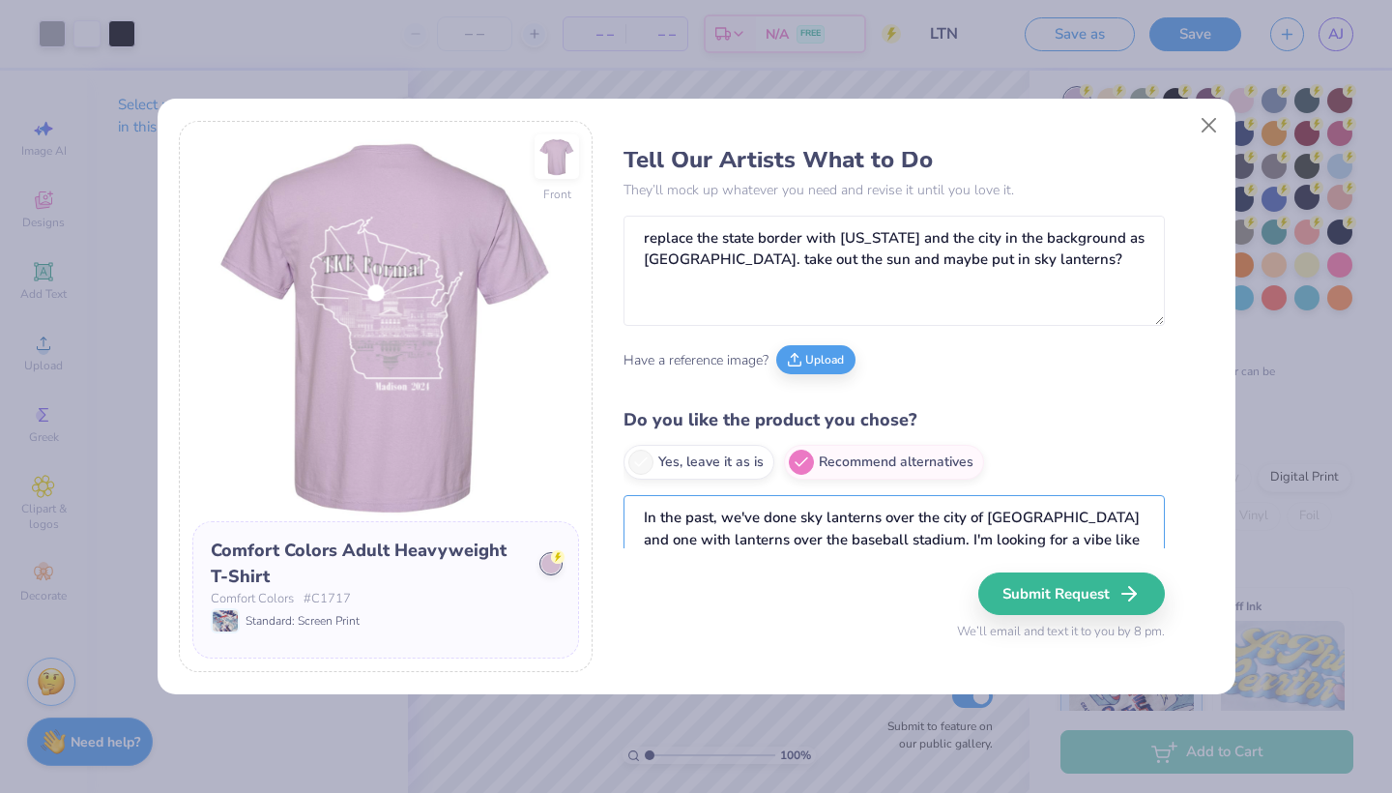
scroll to position [28, 0]
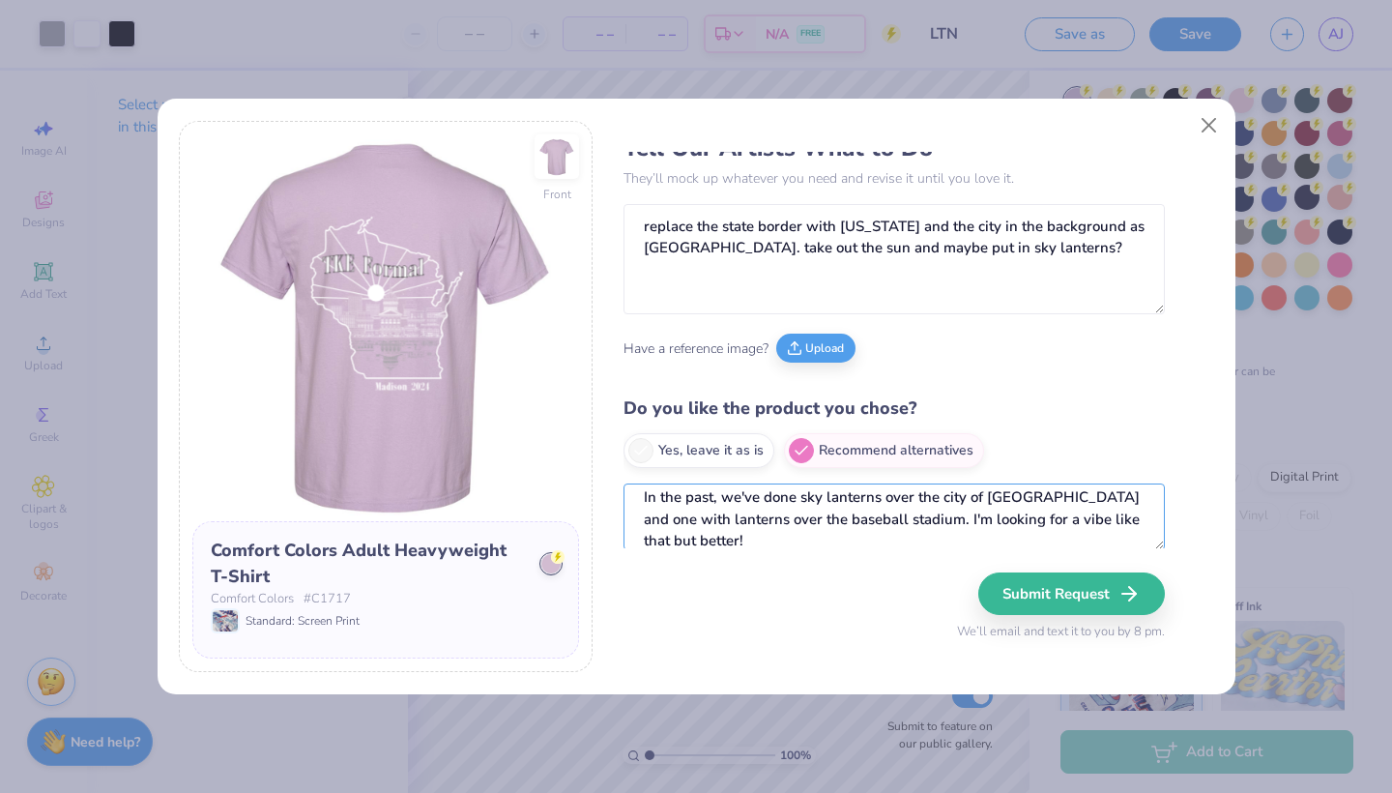
click at [707, 537] on textarea "In the past, we've done sky lanterns over the city of [GEOGRAPHIC_DATA] and one…" at bounding box center [893, 516] width 541 height 67
click at [1099, 589] on button "Submit Request" at bounding box center [1074, 593] width 187 height 43
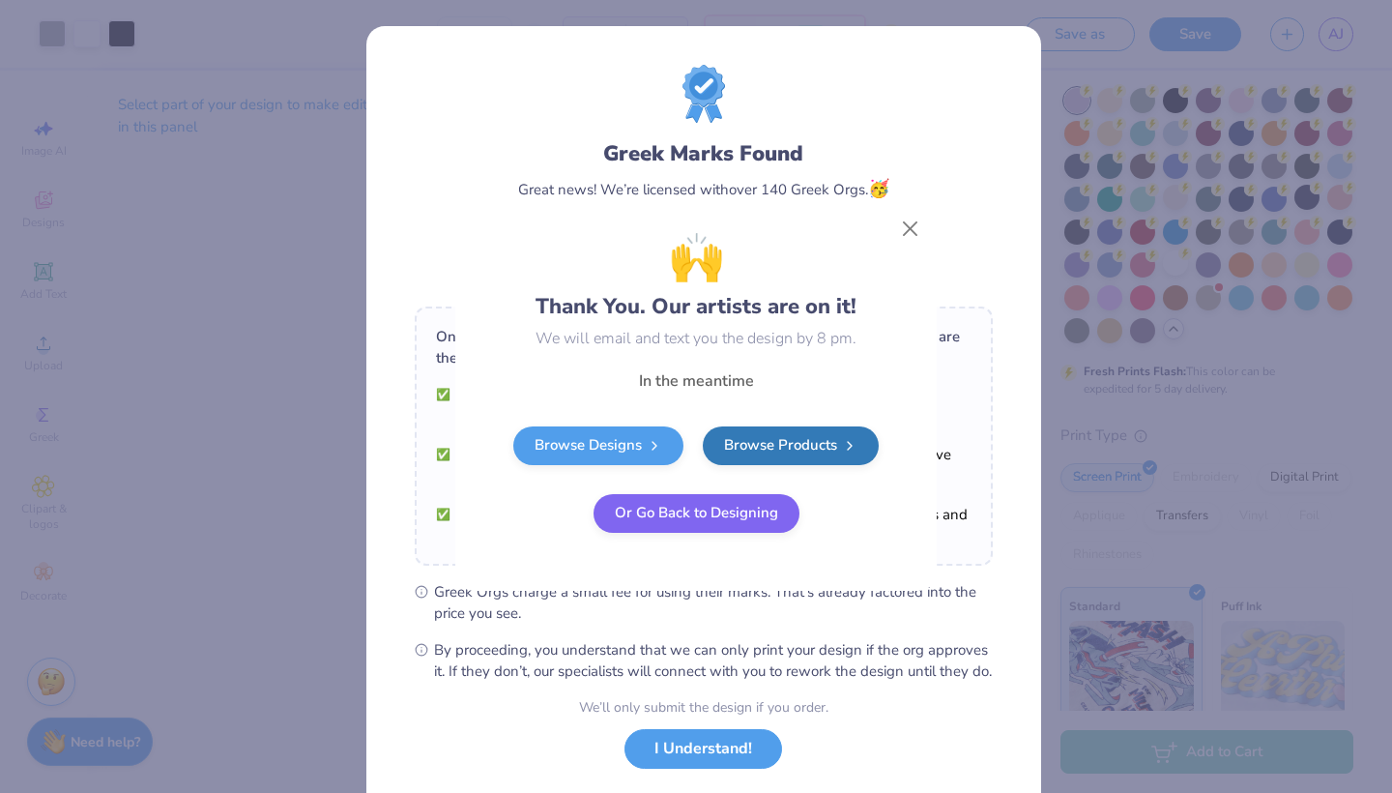
click at [773, 526] on button "Or Go Back to Designing" at bounding box center [696, 513] width 206 height 39
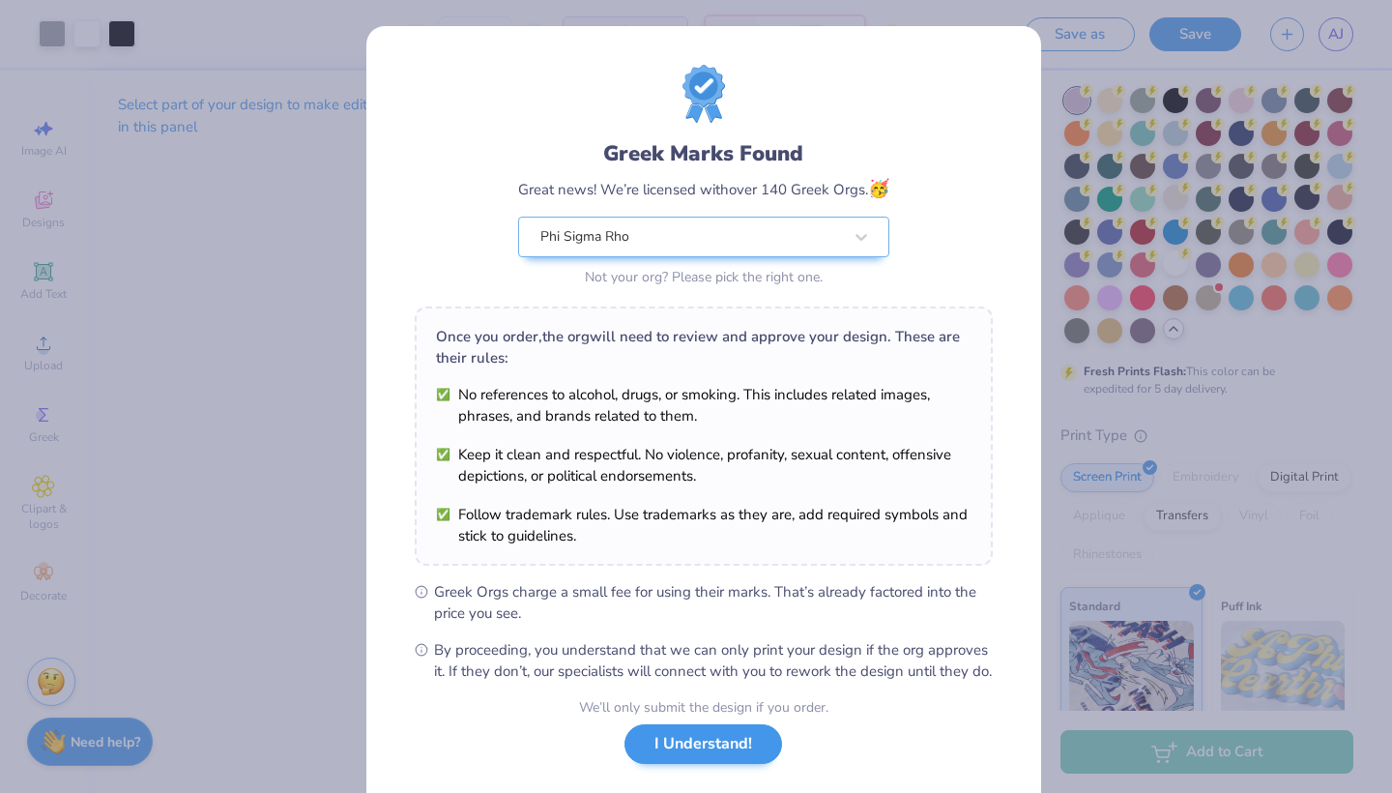
click at [646, 760] on button "I Understand!" at bounding box center [703, 744] width 158 height 40
